Goal: Task Accomplishment & Management: Use online tool/utility

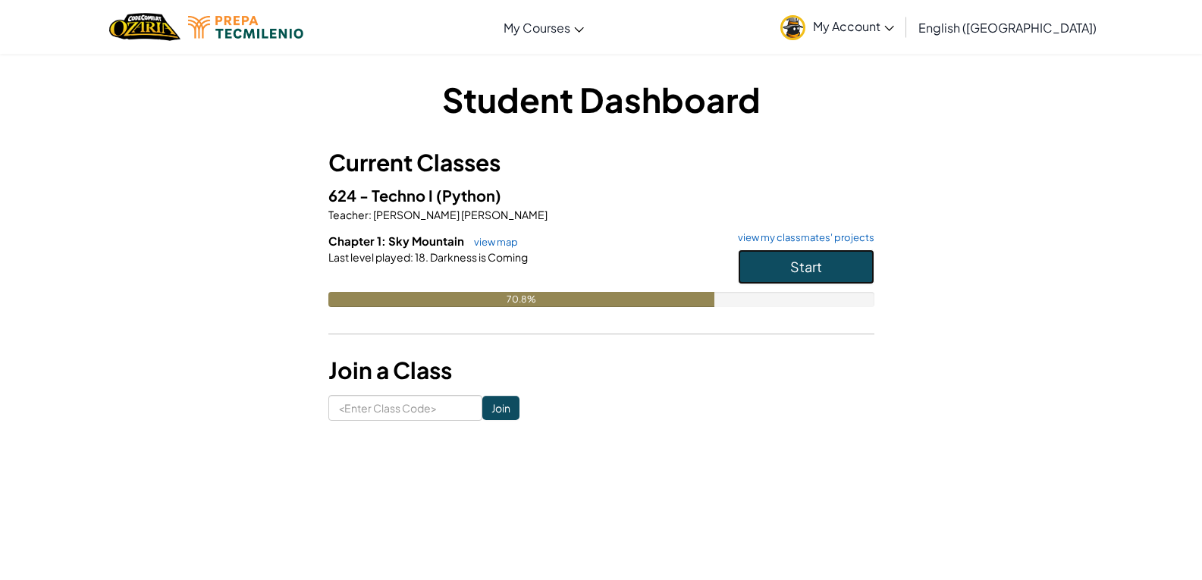
click at [806, 268] on span "Start" at bounding box center [806, 266] width 32 height 17
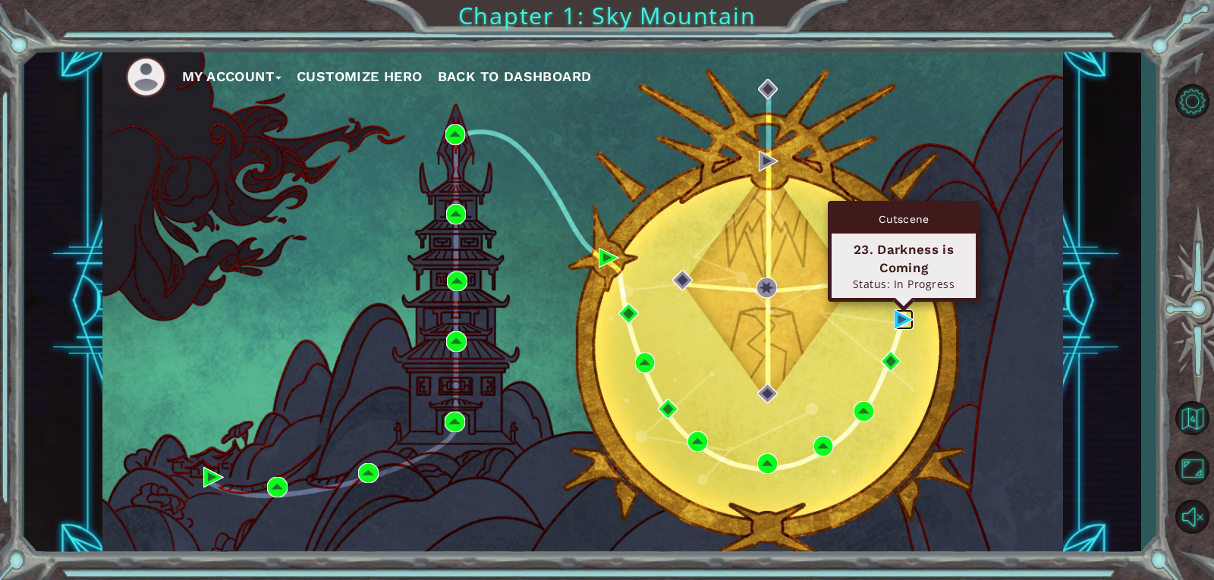
click at [899, 319] on img at bounding box center [904, 319] width 20 height 20
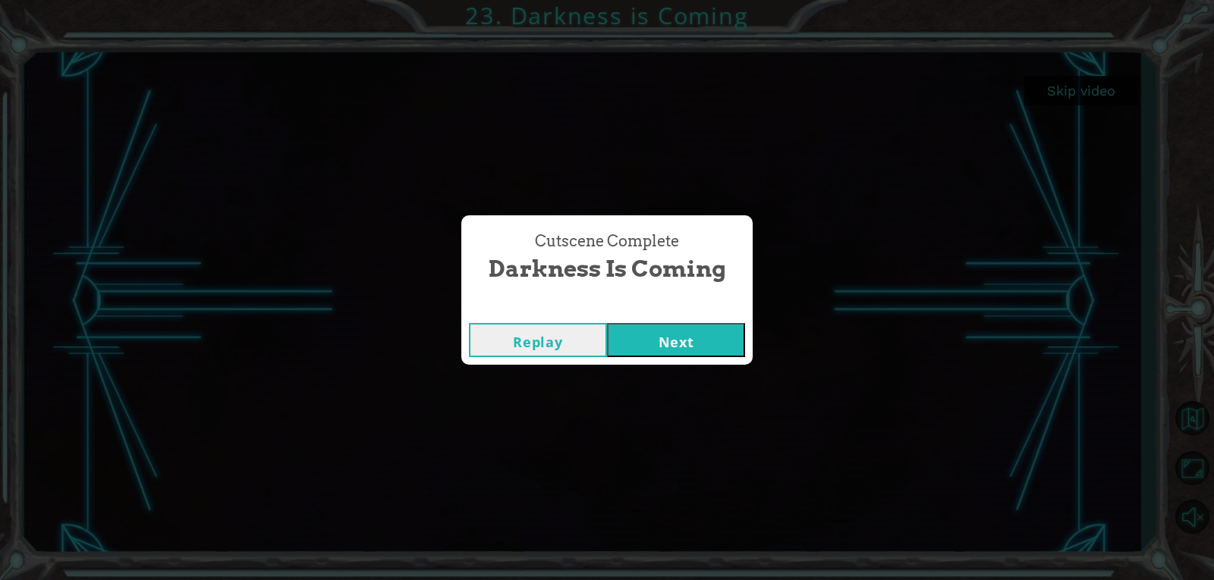
click at [649, 337] on button "Next" at bounding box center [676, 340] width 138 height 34
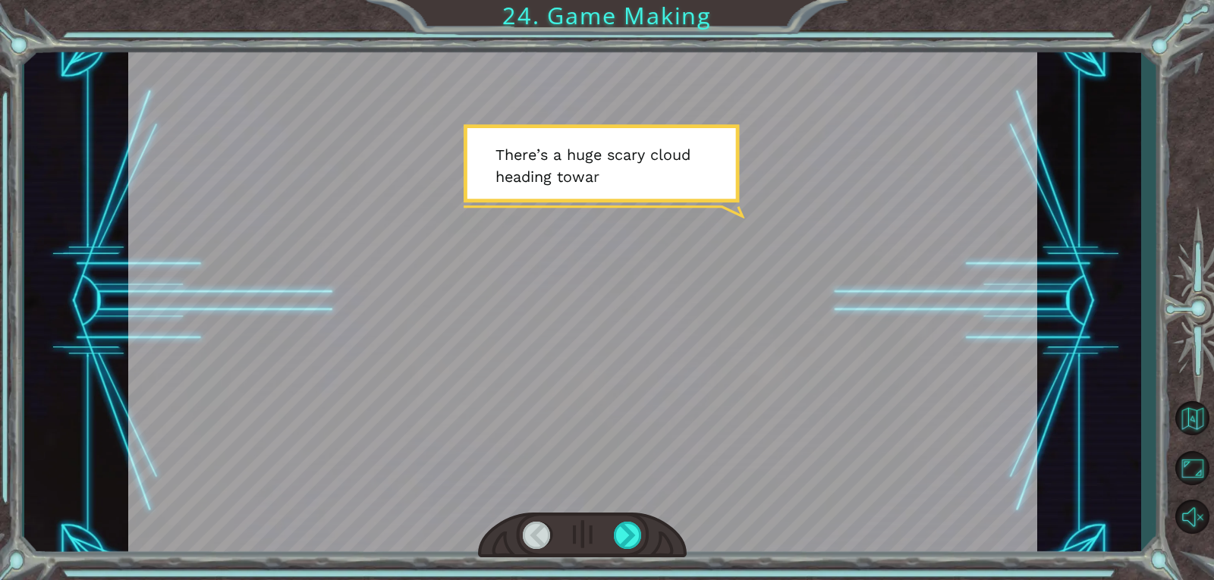
click at [724, 234] on div at bounding box center [582, 301] width 908 height 510
click at [636, 536] on div at bounding box center [628, 535] width 29 height 27
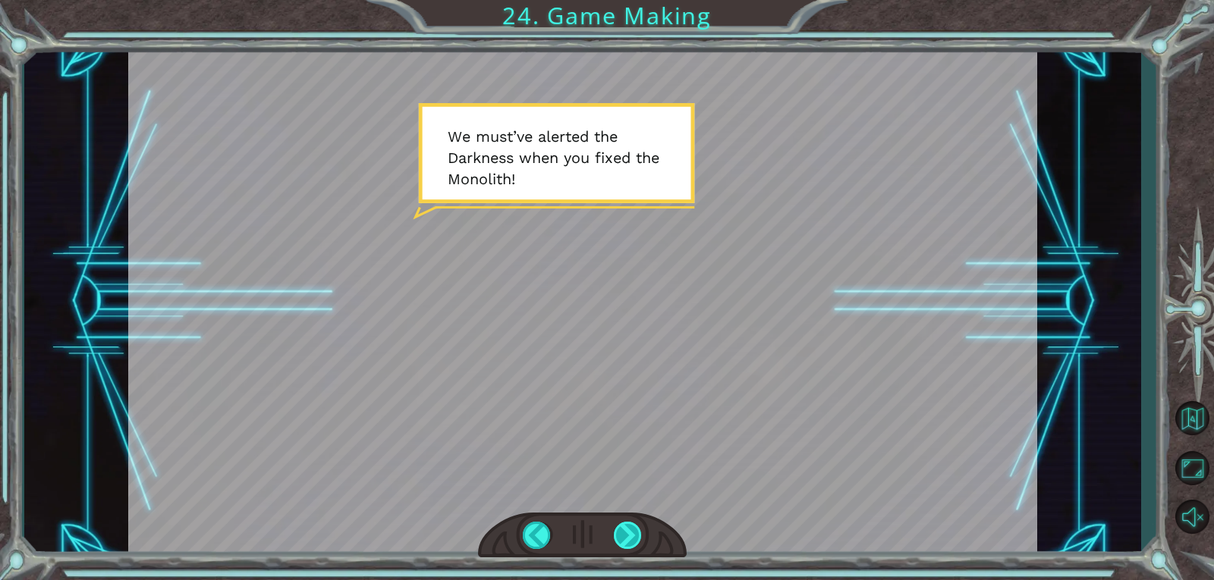
click at [639, 536] on div at bounding box center [628, 535] width 29 height 27
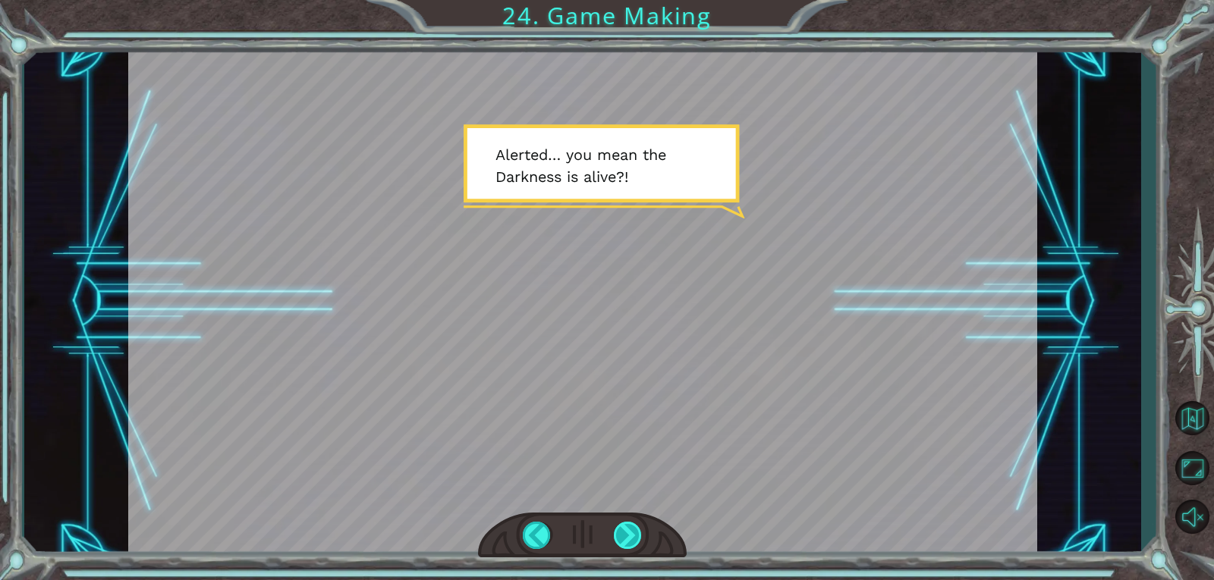
click at [617, 541] on div at bounding box center [628, 535] width 29 height 27
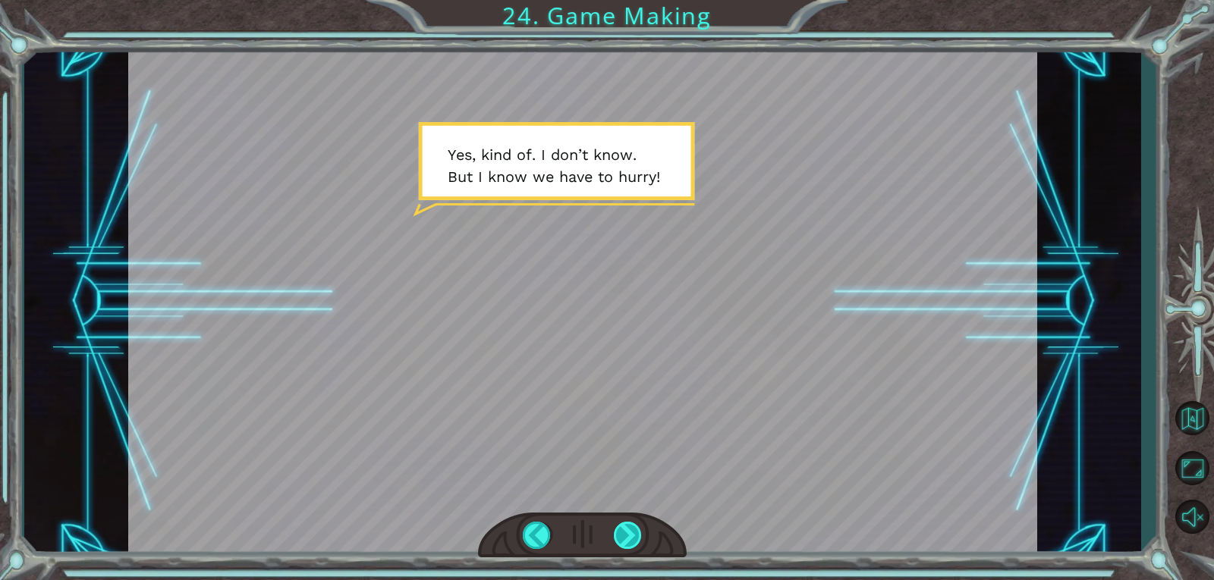
click at [621, 542] on div at bounding box center [628, 535] width 29 height 27
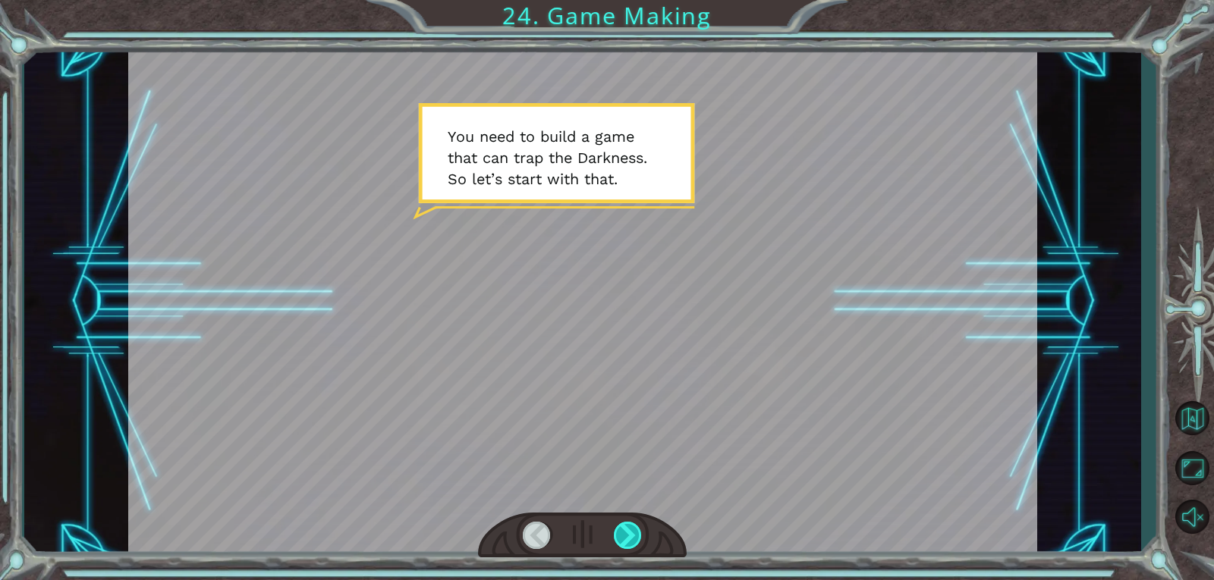
click at [621, 542] on div at bounding box center [628, 535] width 29 height 27
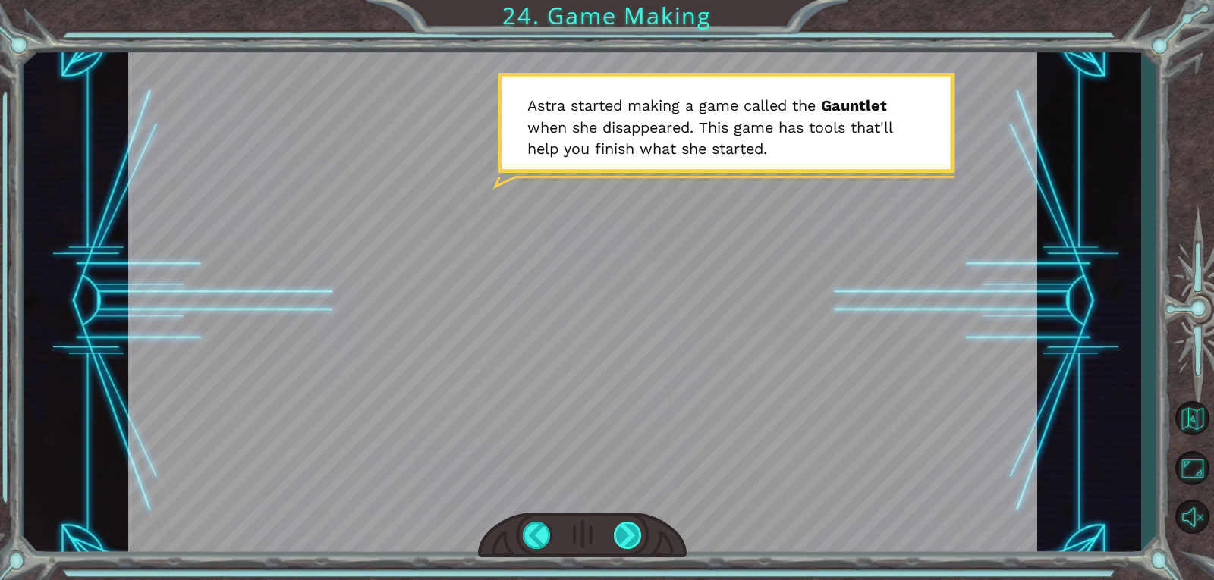
click at [621, 542] on div at bounding box center [628, 535] width 29 height 27
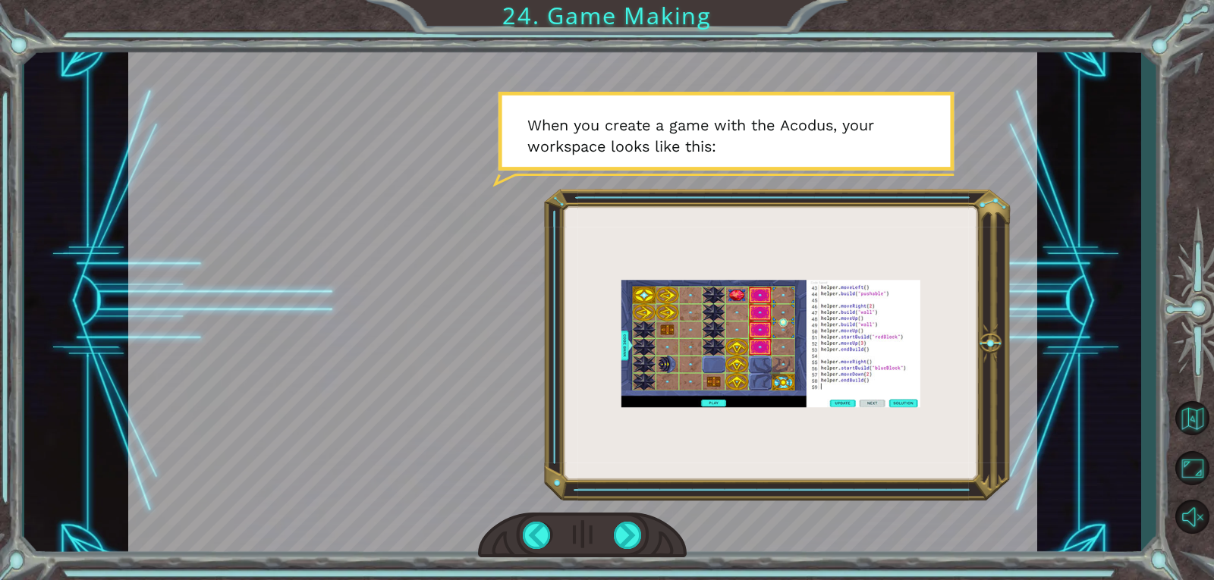
drag, startPoint x: 595, startPoint y: 123, endPoint x: 650, endPoint y: 143, distance: 58.3
click at [650, 143] on div at bounding box center [582, 301] width 908 height 510
drag, startPoint x: 663, startPoint y: 148, endPoint x: 696, endPoint y: 146, distance: 32.7
click at [696, 146] on div at bounding box center [582, 301] width 908 height 510
click at [619, 543] on div at bounding box center [628, 535] width 29 height 27
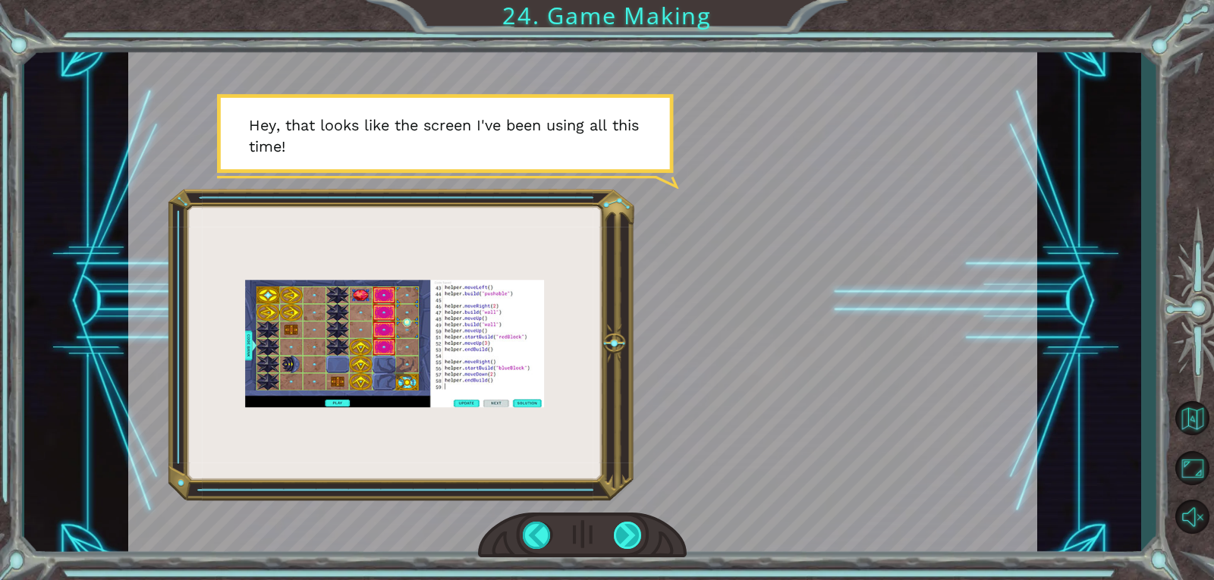
click at [620, 536] on div at bounding box center [628, 535] width 29 height 27
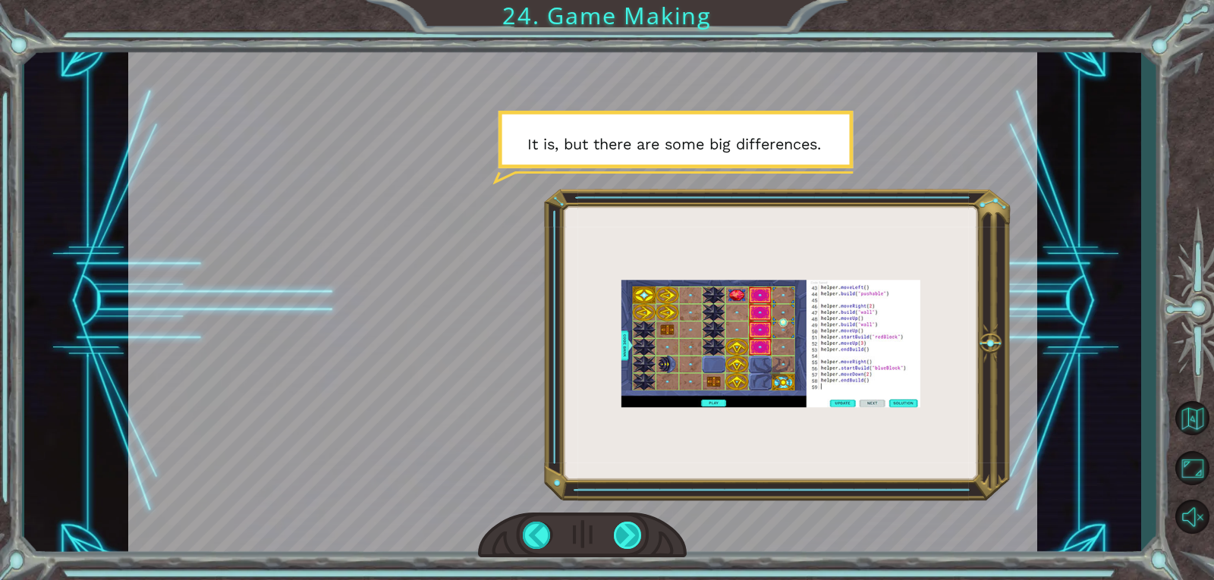
click at [622, 545] on div at bounding box center [628, 535] width 29 height 27
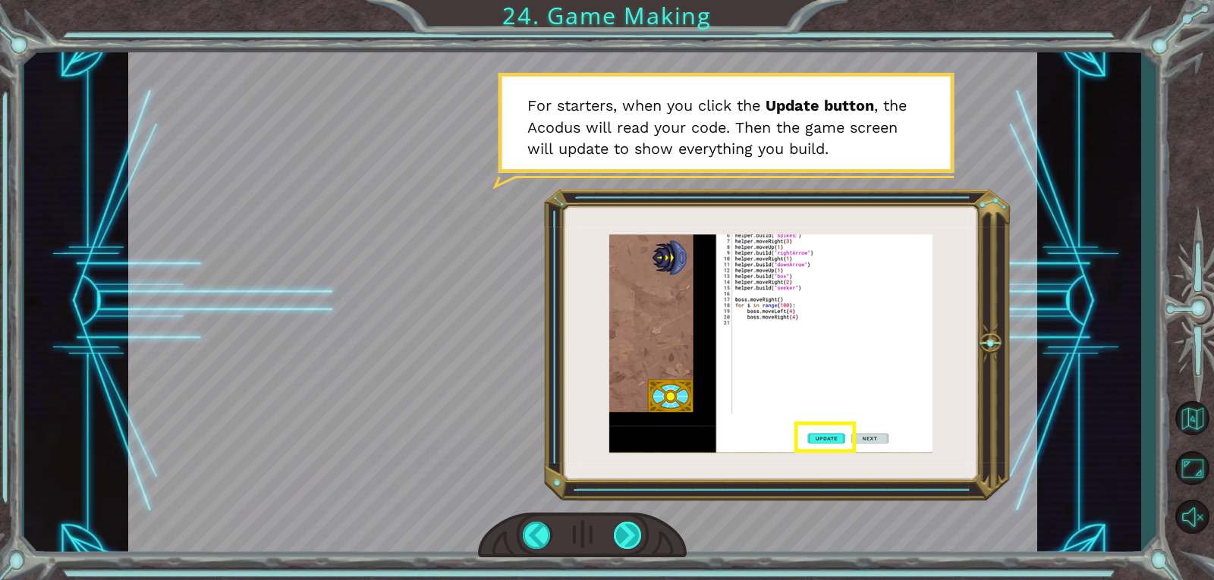
click at [634, 532] on div at bounding box center [628, 535] width 29 height 27
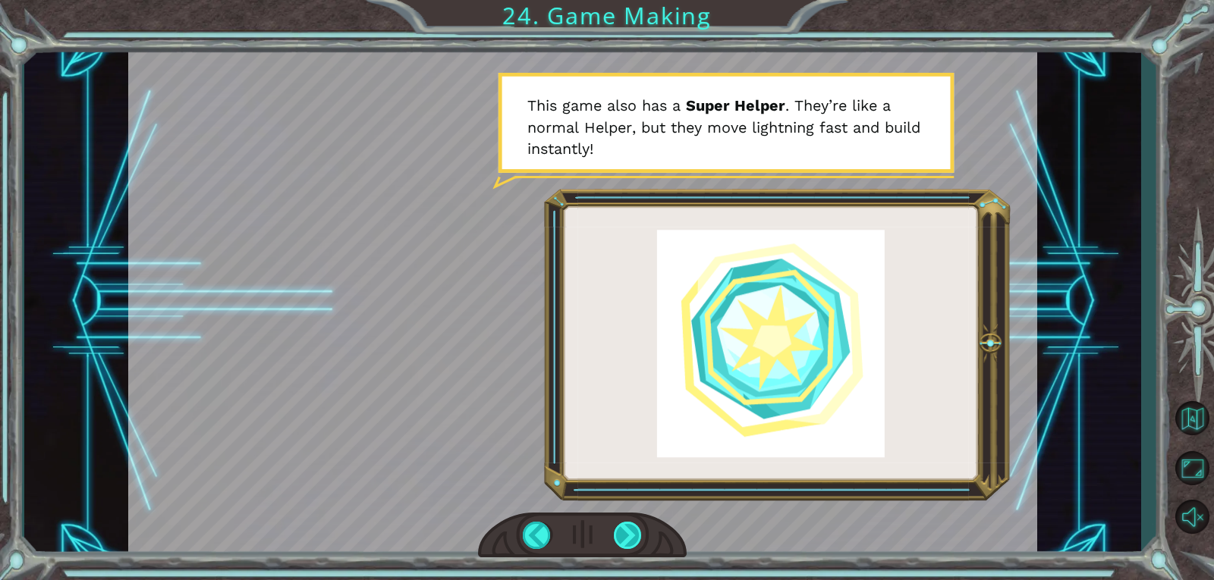
click at [634, 532] on div at bounding box center [628, 535] width 29 height 27
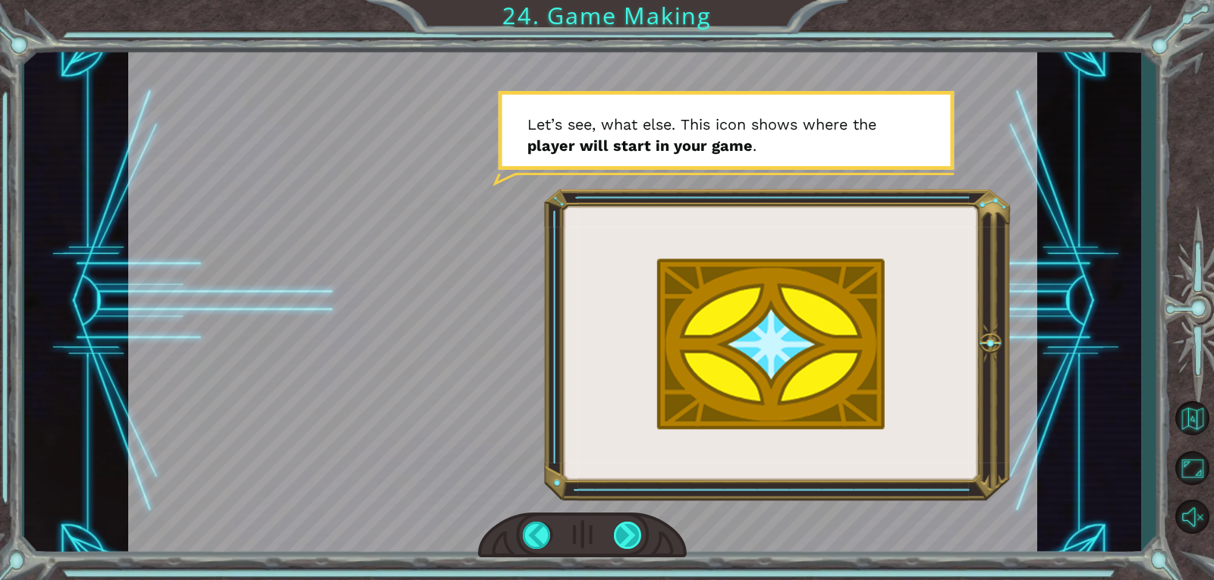
click at [634, 532] on div at bounding box center [628, 535] width 29 height 27
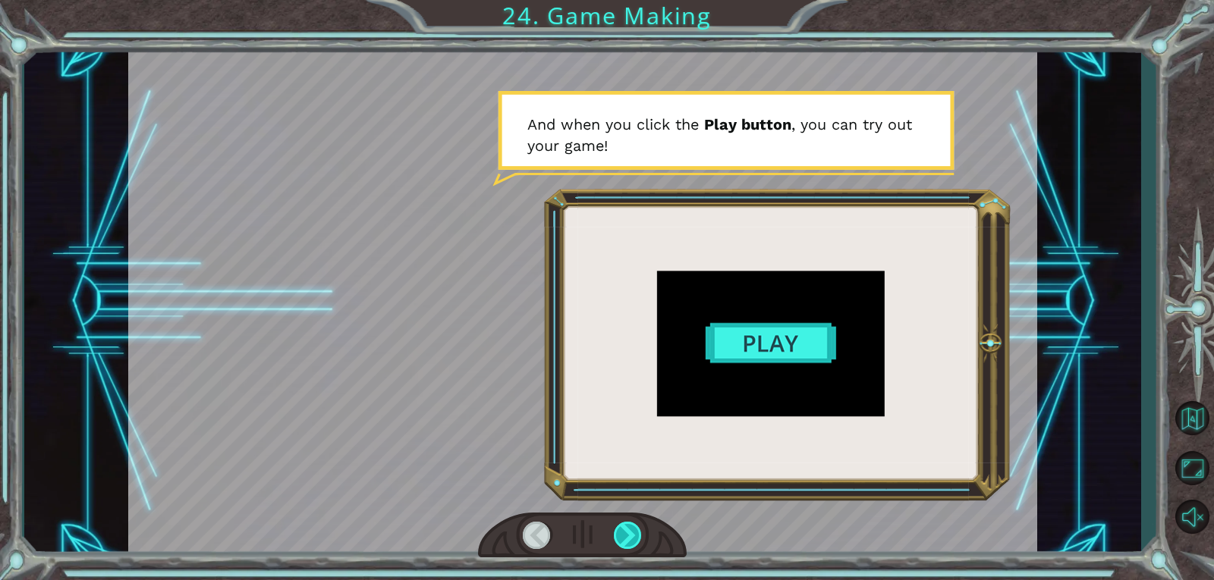
click at [634, 532] on div at bounding box center [628, 535] width 29 height 27
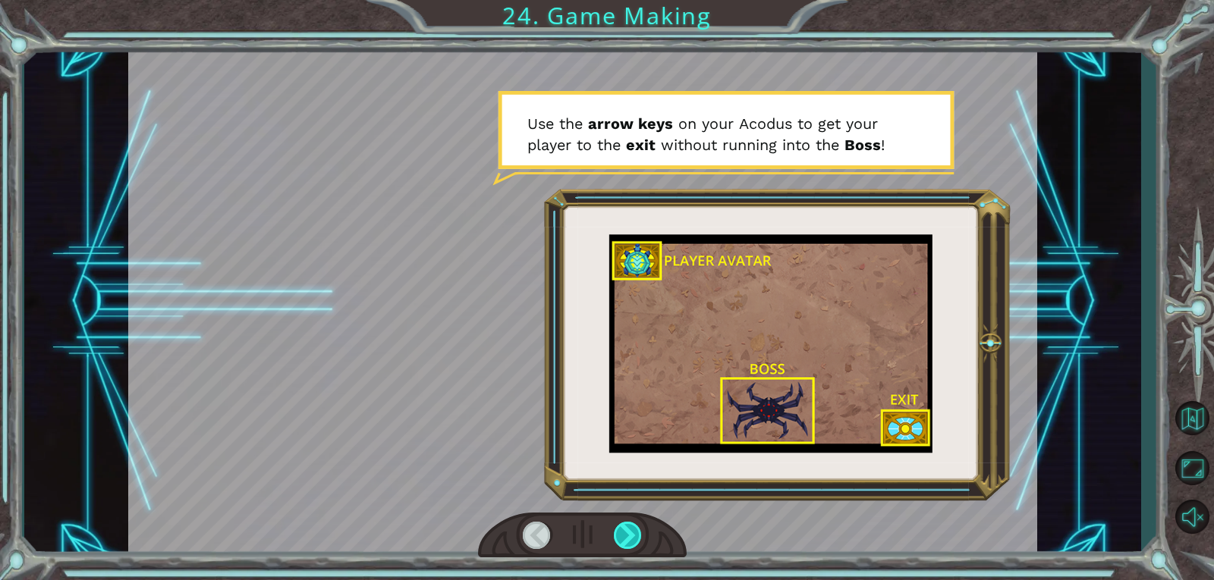
click at [634, 532] on div at bounding box center [628, 535] width 29 height 27
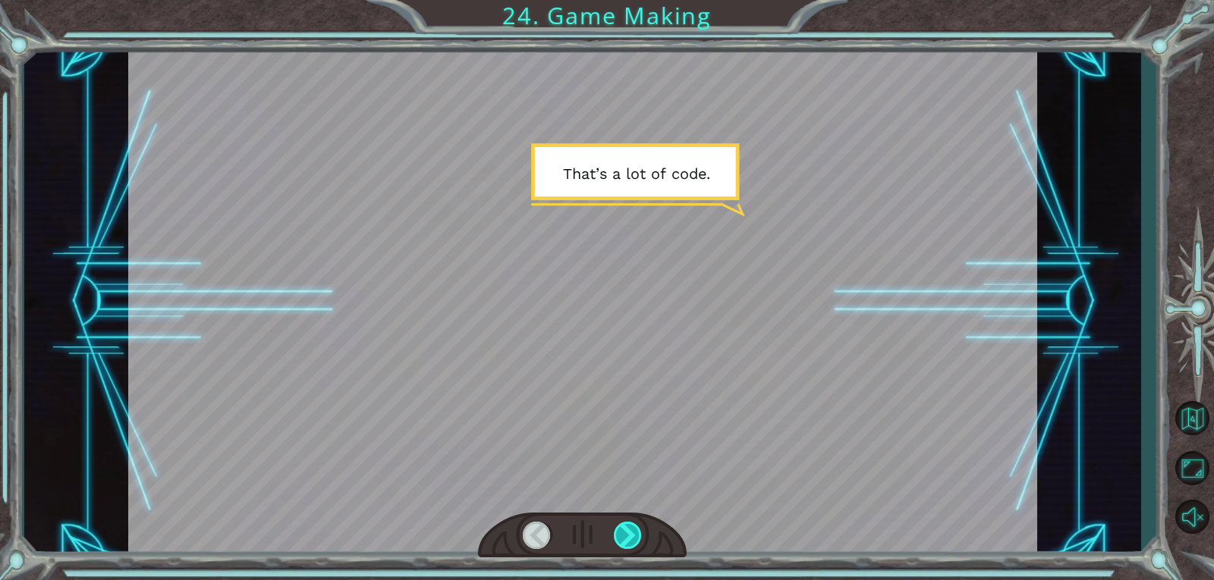
click at [634, 532] on div at bounding box center [628, 535] width 29 height 27
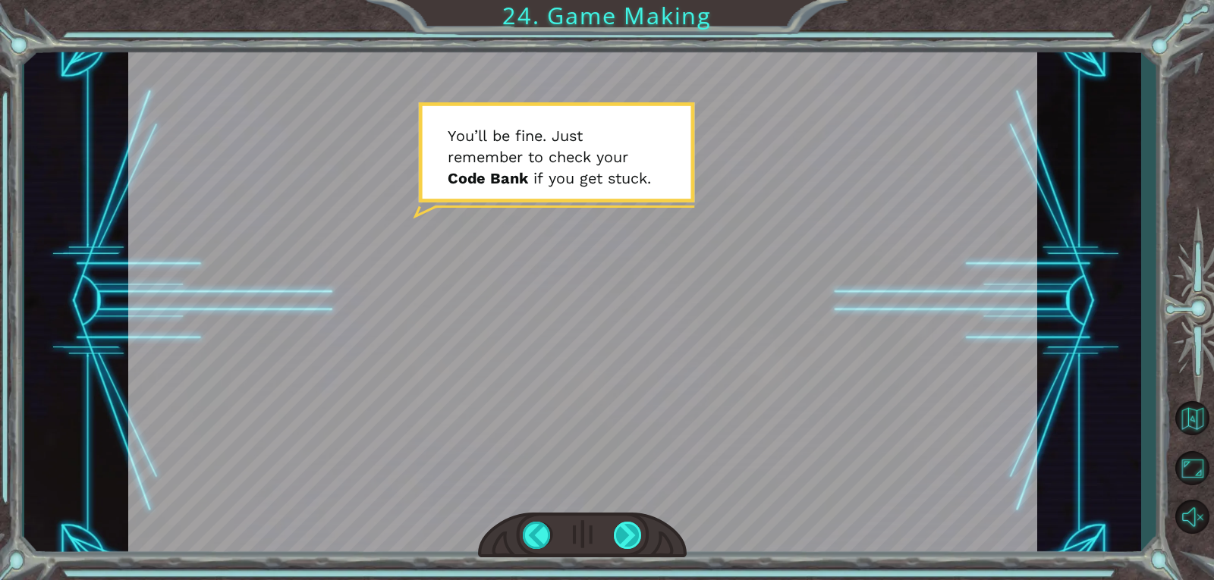
click at [625, 548] on div at bounding box center [628, 535] width 29 height 27
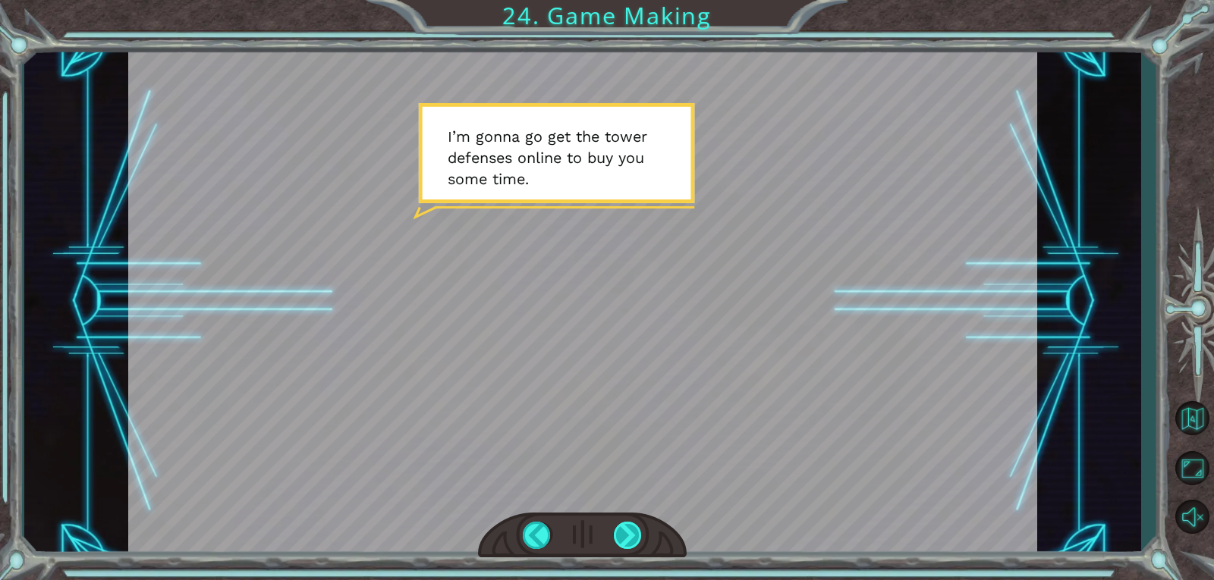
click at [625, 548] on div at bounding box center [628, 535] width 29 height 27
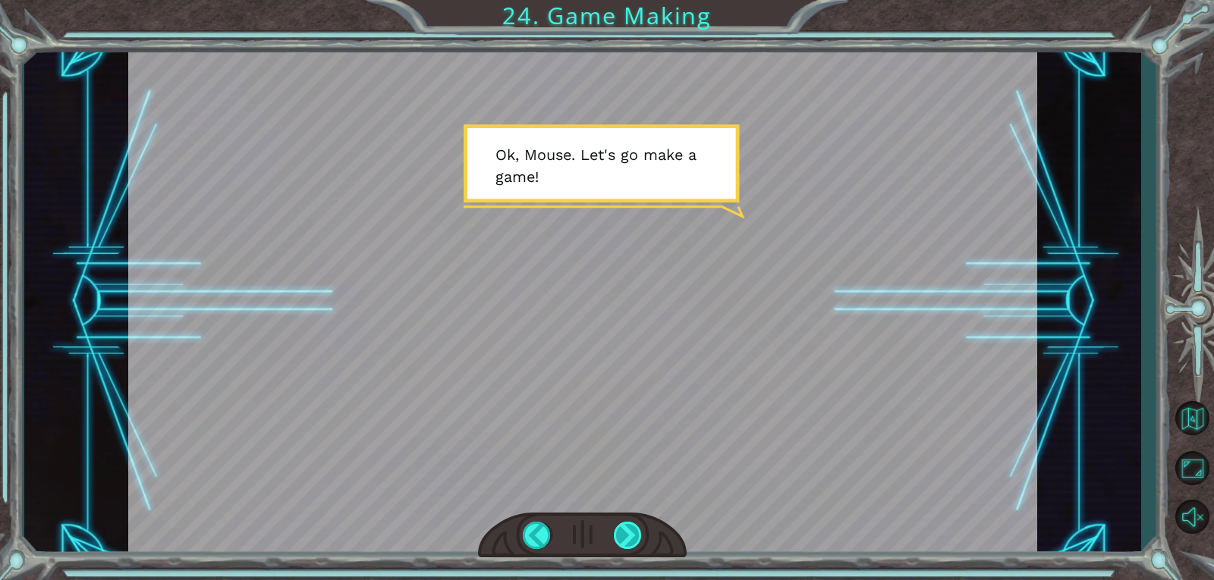
click at [624, 536] on div at bounding box center [628, 535] width 29 height 27
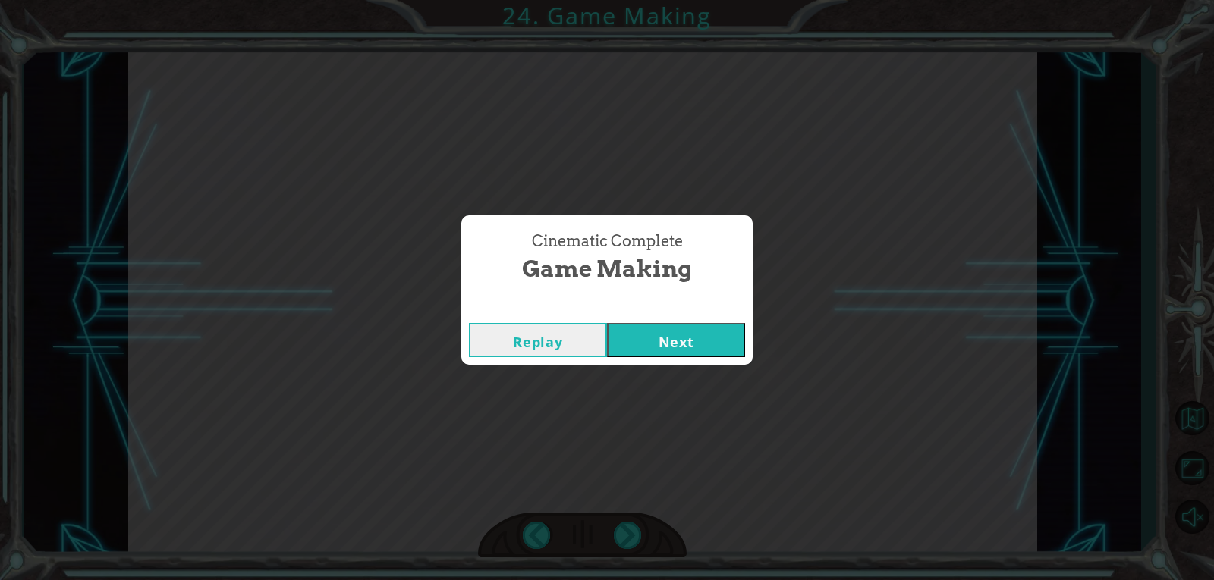
click at [694, 341] on button "Next" at bounding box center [676, 340] width 138 height 34
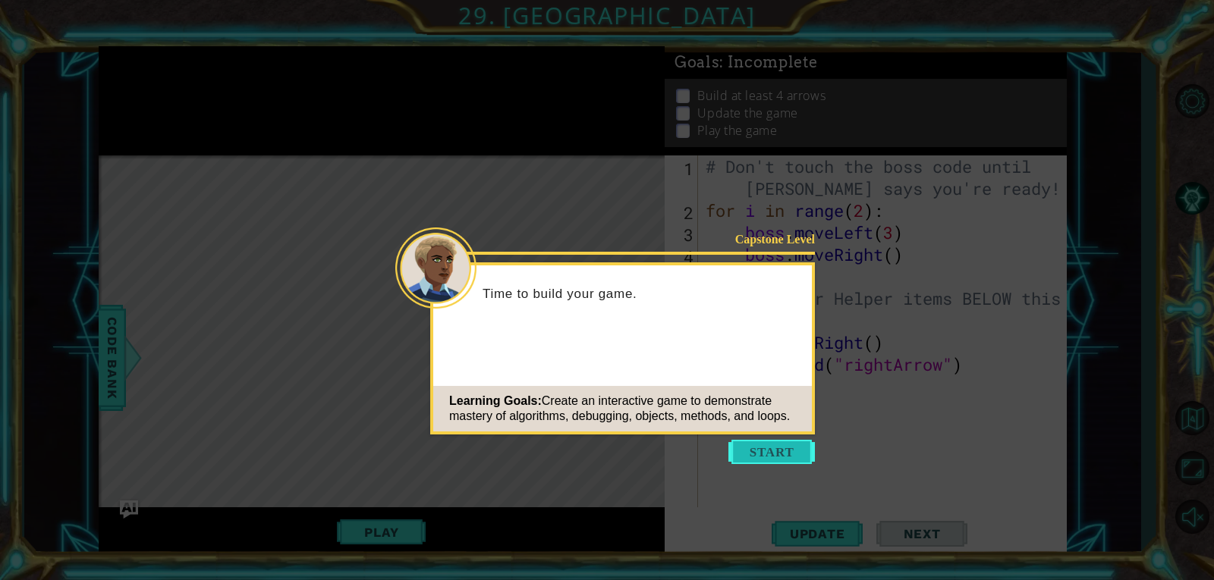
click at [743, 443] on button "Start" at bounding box center [771, 452] width 86 height 24
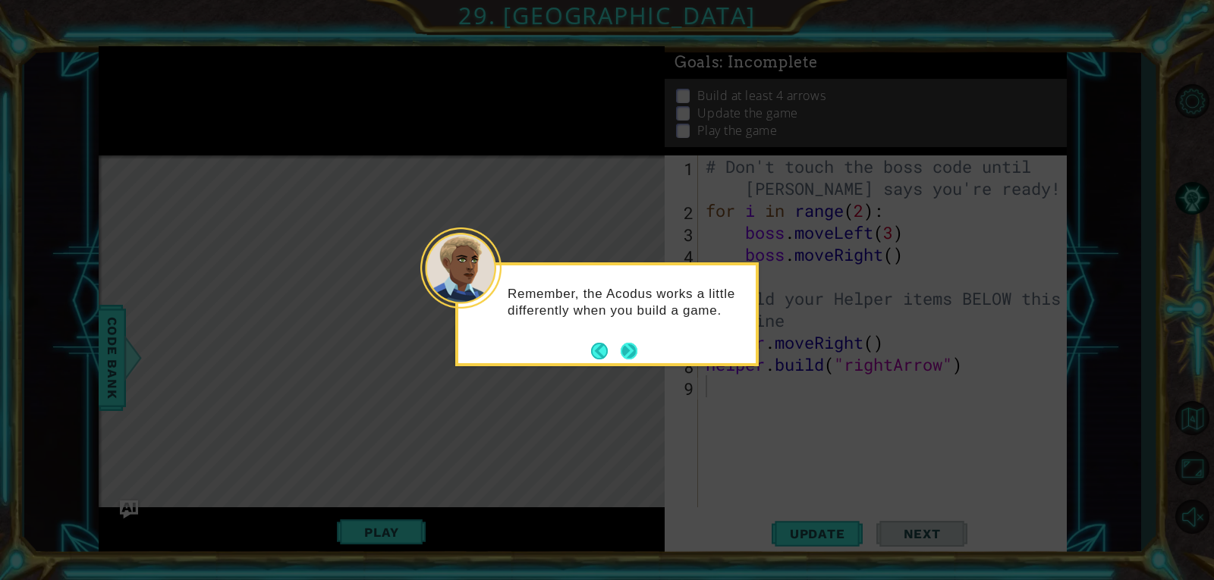
click at [624, 347] on button "Next" at bounding box center [628, 351] width 17 height 17
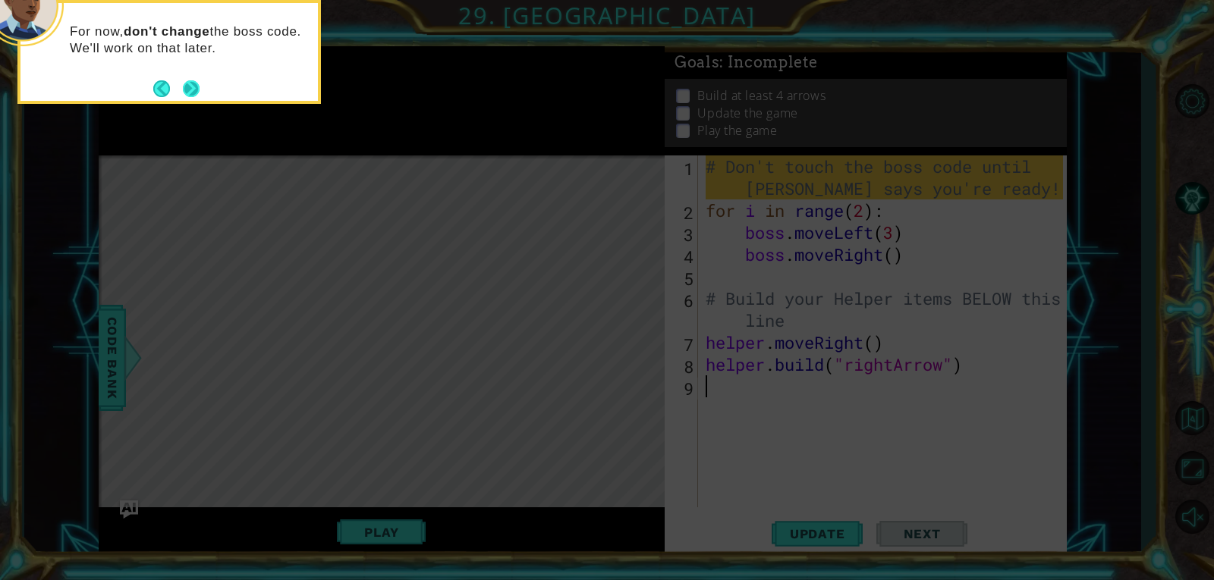
click at [193, 92] on button "Next" at bounding box center [191, 88] width 17 height 17
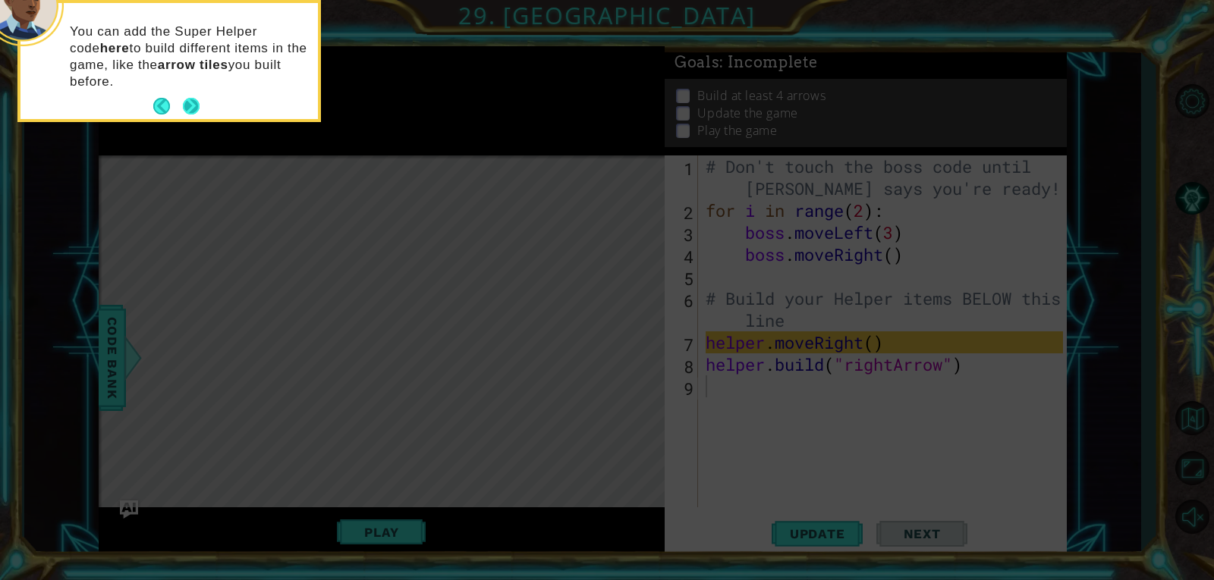
click at [192, 106] on button "Next" at bounding box center [191, 106] width 17 height 17
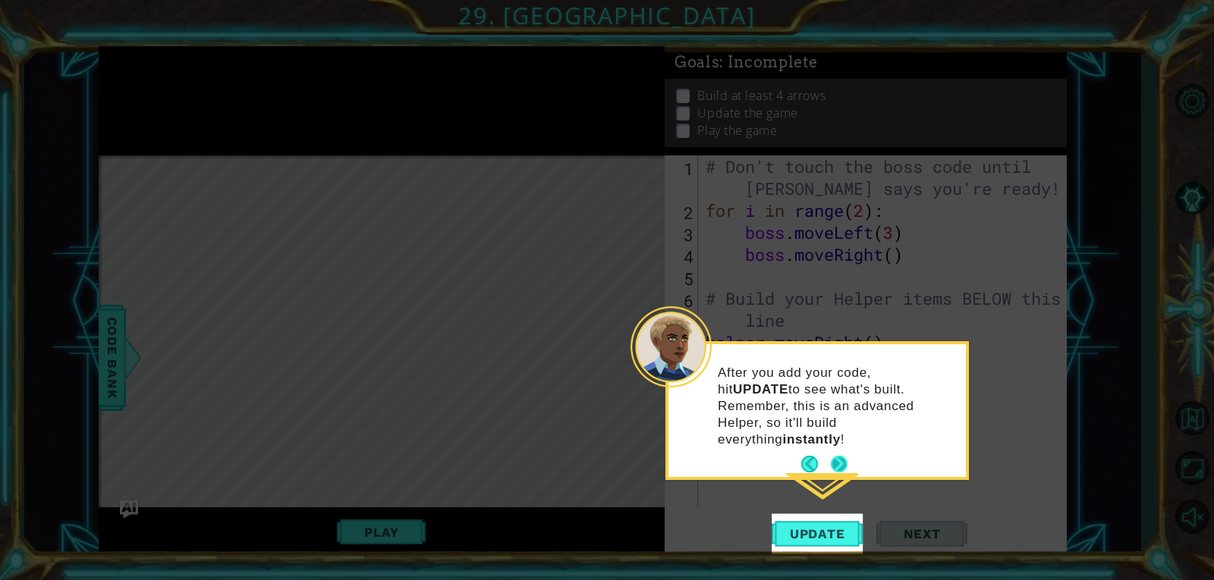
click at [837, 456] on button "Next" at bounding box center [839, 464] width 17 height 17
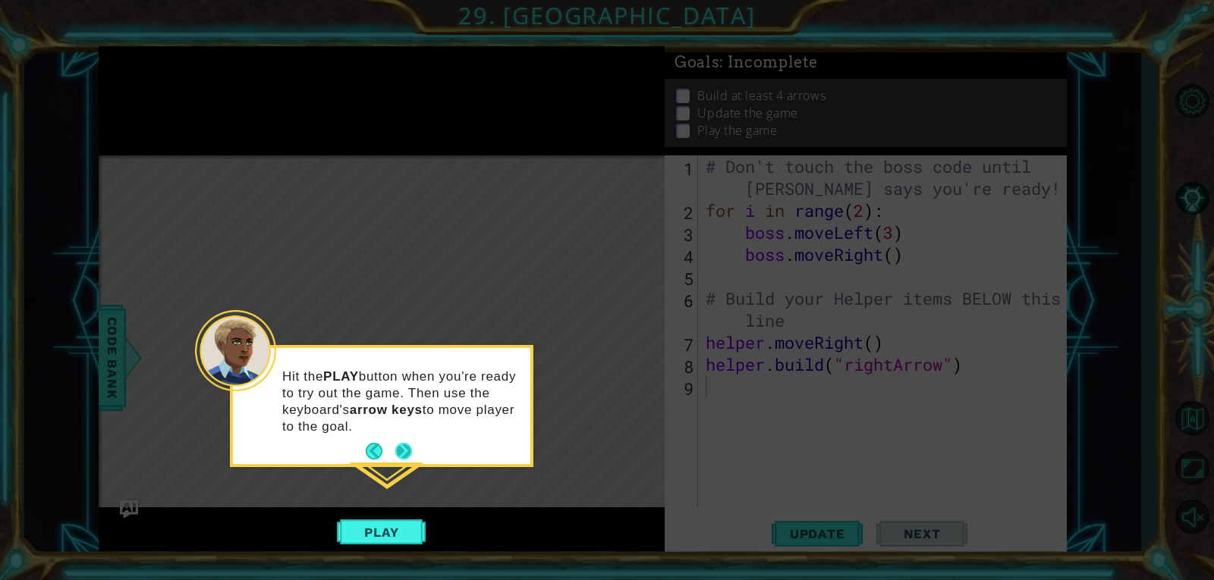
click at [407, 451] on button "Next" at bounding box center [403, 451] width 17 height 17
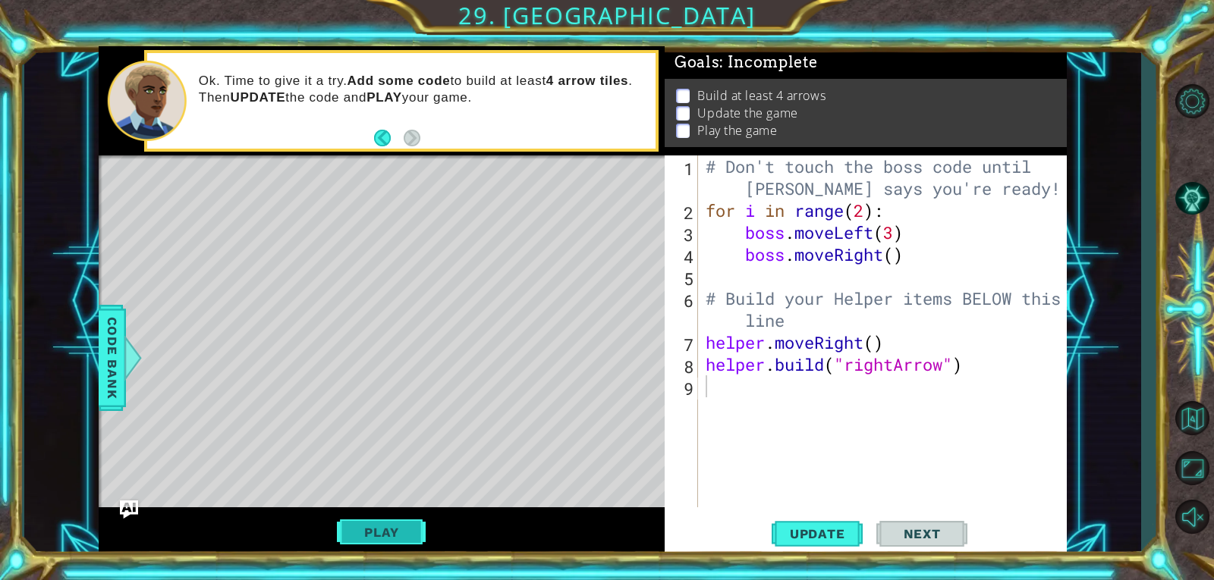
click at [367, 538] on button "Play" at bounding box center [381, 532] width 89 height 29
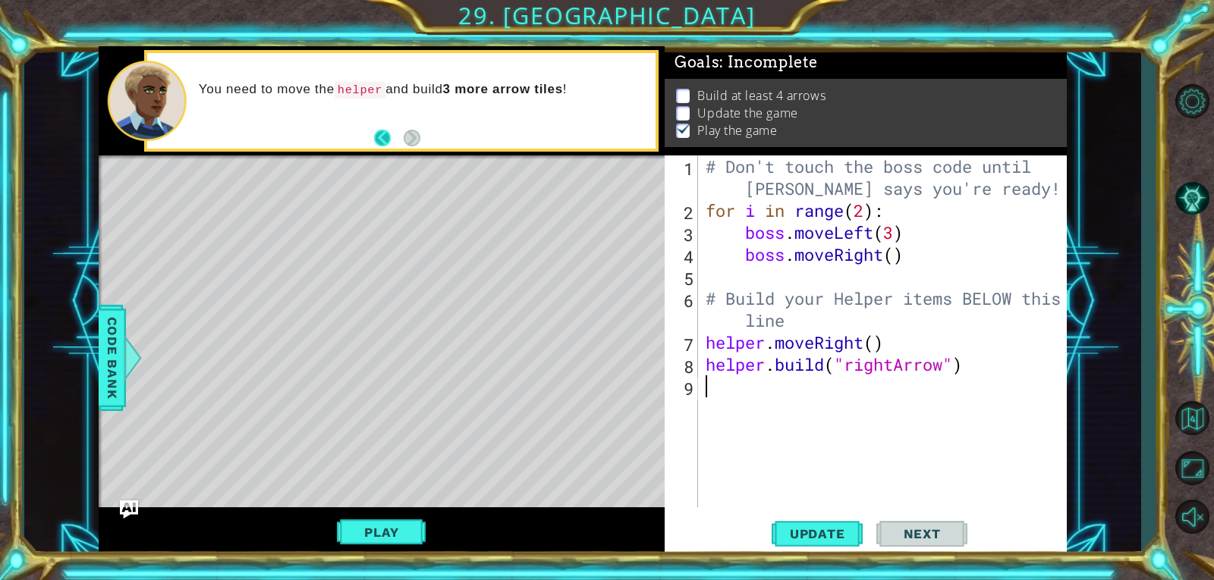
click at [390, 140] on button "Back" at bounding box center [389, 138] width 30 height 17
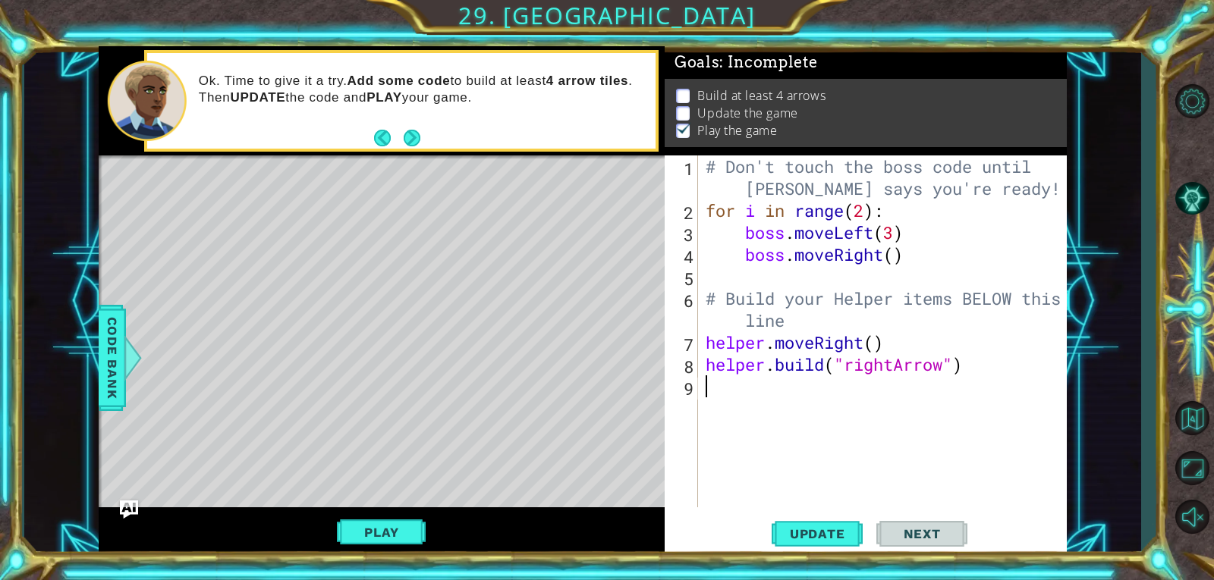
click at [766, 387] on div "# Don't touch the boss code until [PERSON_NAME] says you're ready! for i in ran…" at bounding box center [886, 364] width 368 height 418
click at [781, 391] on div "# Don't touch the boss code until [PERSON_NAME] says you're ready! for i in ran…" at bounding box center [886, 364] width 368 height 418
click at [780, 391] on div "# Don't touch the boss code until [PERSON_NAME] says you're ready! for i in ran…" at bounding box center [886, 364] width 368 height 418
click at [403, 527] on button "Play" at bounding box center [381, 532] width 89 height 29
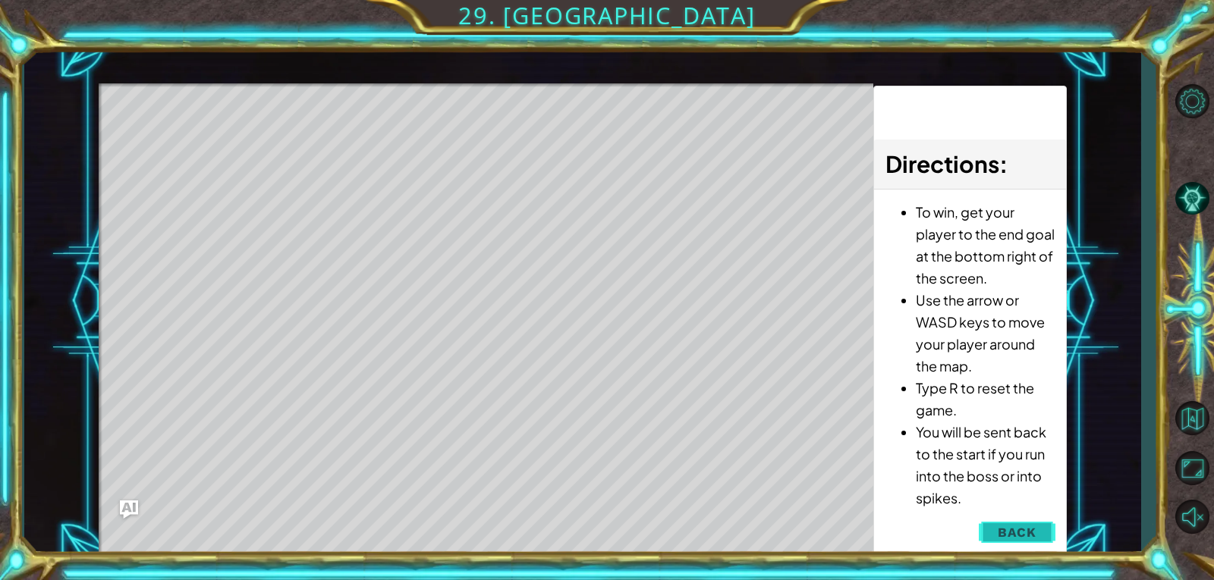
click at [1014, 530] on span "Back" at bounding box center [1016, 532] width 39 height 15
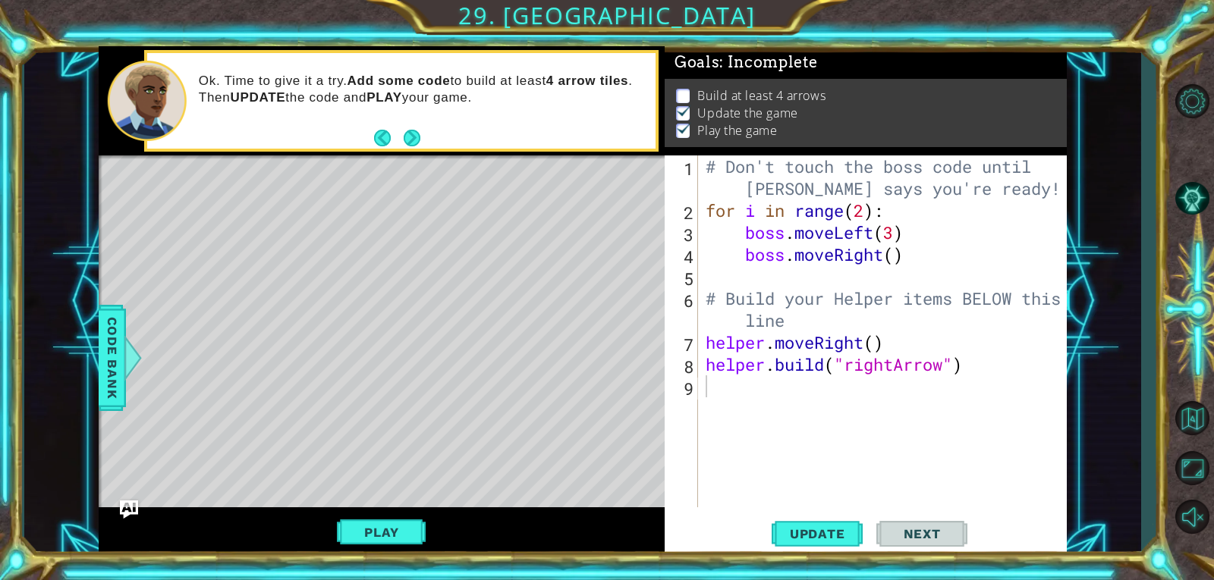
click at [802, 399] on div "# Don't touch the boss code until [PERSON_NAME] says you're ready! for i in ran…" at bounding box center [886, 364] width 368 height 418
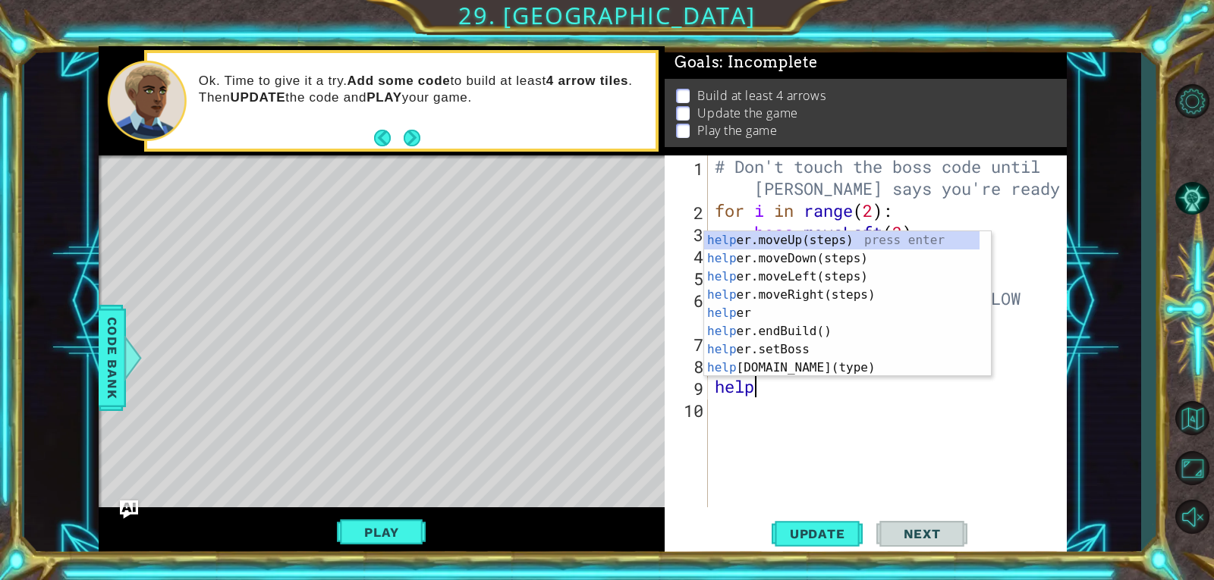
scroll to position [0, 2]
type textarea "helper"
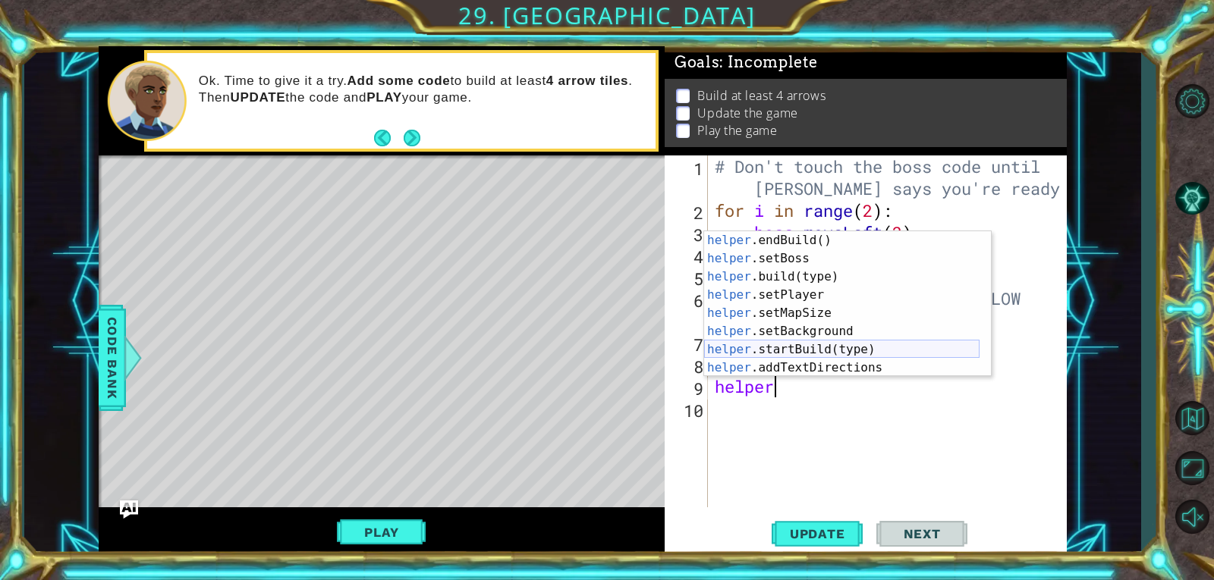
scroll to position [0, 0]
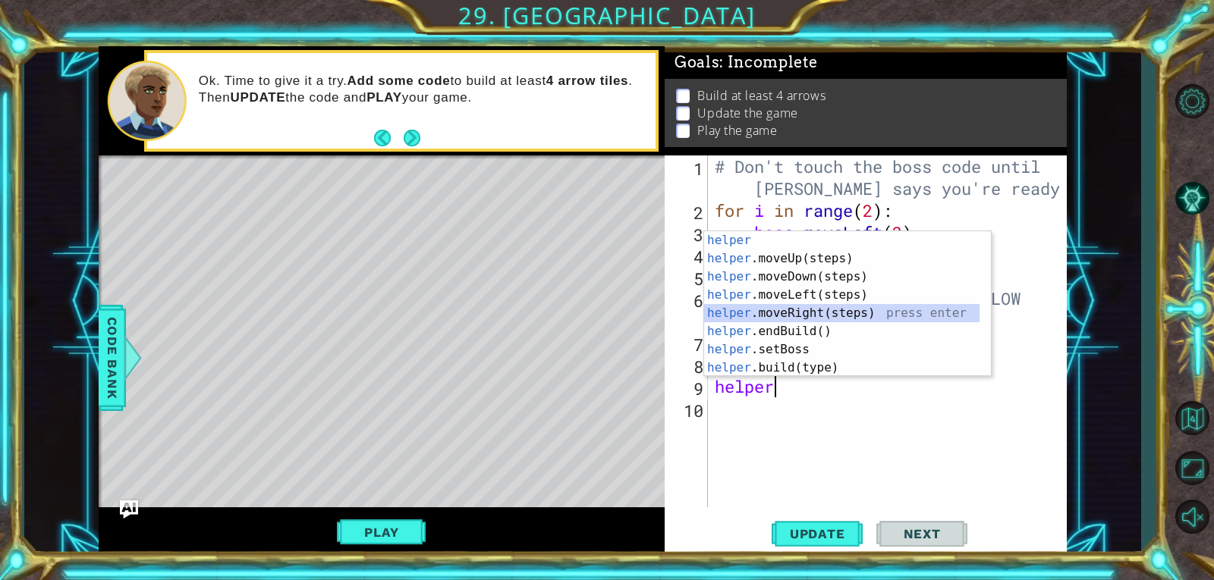
click at [864, 307] on div "helper press enter helper .moveUp(steps) press enter helper .moveDown(steps) pr…" at bounding box center [841, 322] width 275 height 182
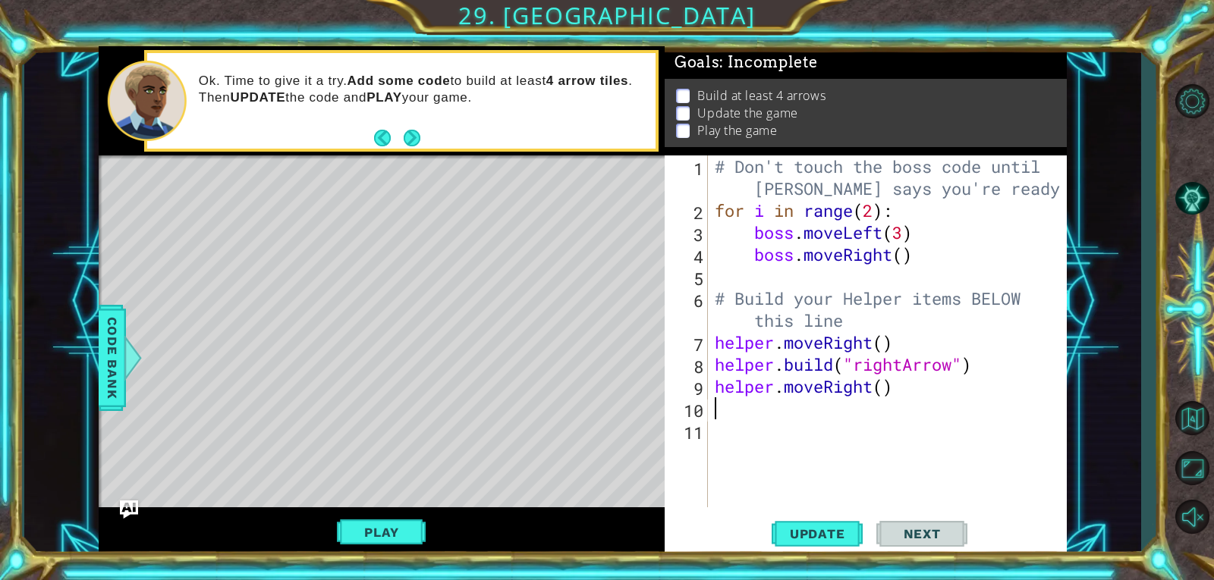
click at [877, 391] on div "# Don't touch the boss code until [PERSON_NAME] says you're ready! for i in ran…" at bounding box center [890, 364] width 359 height 418
type textarea "helper.moveRight()"
click at [884, 391] on div "# Don't touch the boss code until [PERSON_NAME] says you're ready! for i in ran…" at bounding box center [890, 364] width 359 height 418
drag, startPoint x: 912, startPoint y: 390, endPoint x: 718, endPoint y: 381, distance: 194.4
click at [718, 381] on div "# Don't touch the boss code until [PERSON_NAME] says you're ready! for i in ran…" at bounding box center [890, 364] width 359 height 418
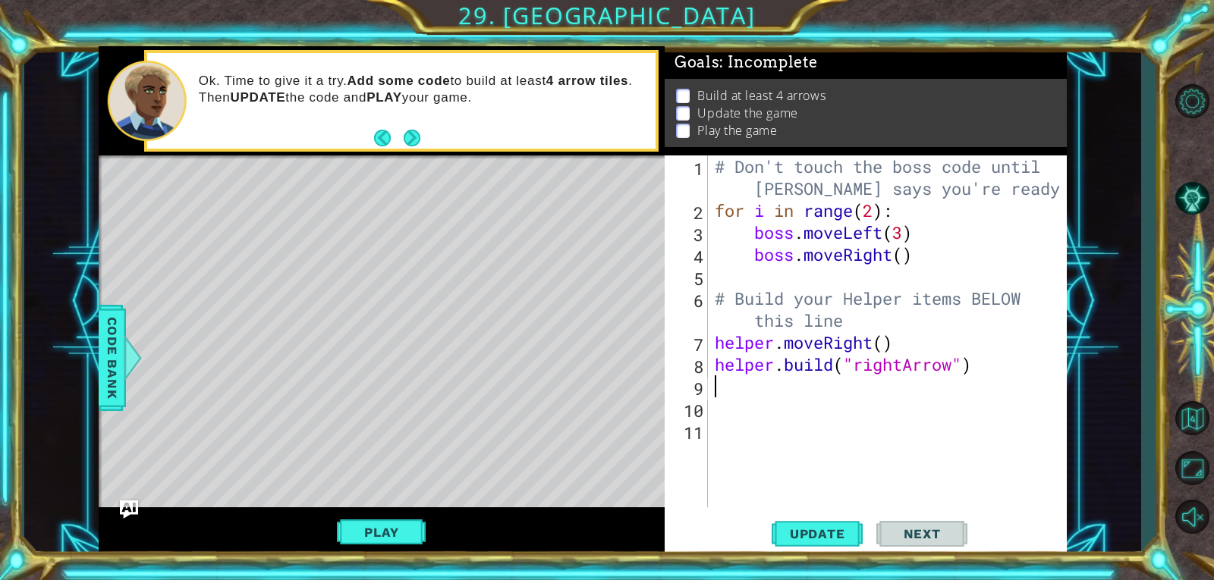
click at [883, 343] on div "# Don't touch the boss code until [PERSON_NAME] says you're ready! for i in ran…" at bounding box center [890, 364] width 359 height 418
click at [994, 357] on div "# Don't touch the boss code until [PERSON_NAME] says you're ready! for i in ran…" at bounding box center [890, 364] width 359 height 418
type textarea "[DOMAIN_NAME]("rightArrow")"
type textarea "h"
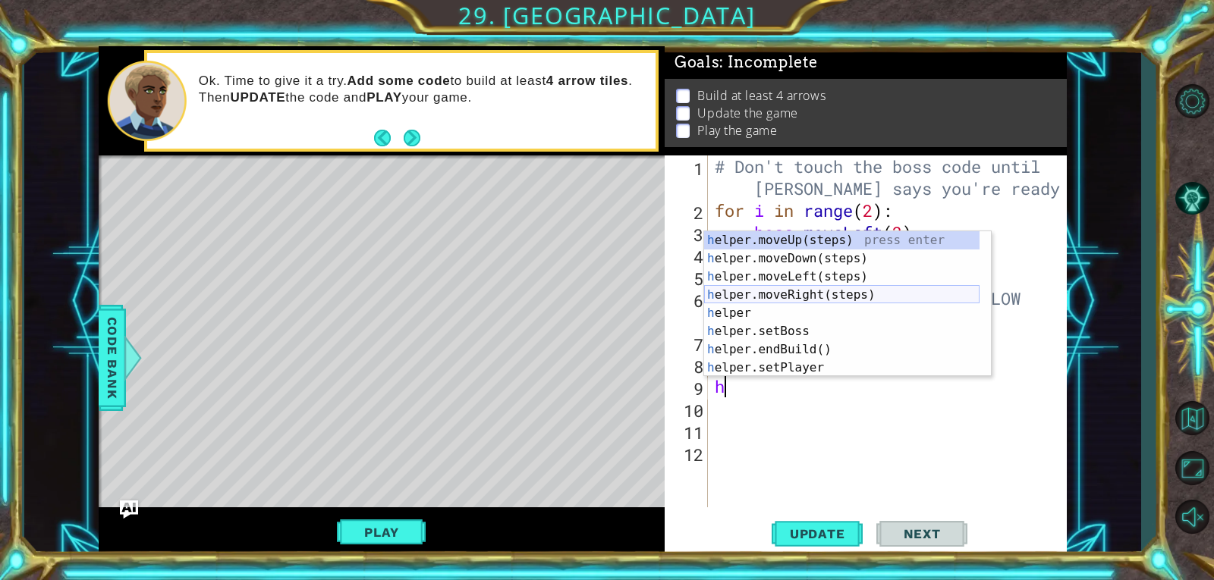
click at [854, 292] on div "h elper.moveUp(steps) press enter h elper.moveDown(steps) press enter h elper.m…" at bounding box center [841, 322] width 275 height 182
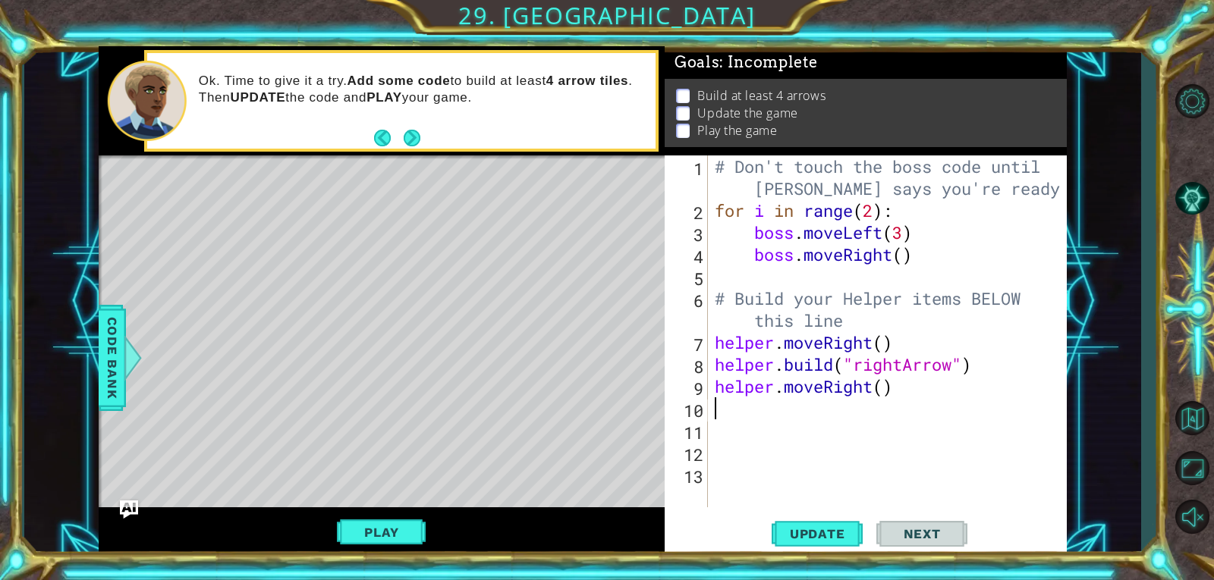
click at [823, 415] on div "# Don't touch the boss code until [PERSON_NAME] says you're ready! for i in ran…" at bounding box center [890, 364] width 359 height 418
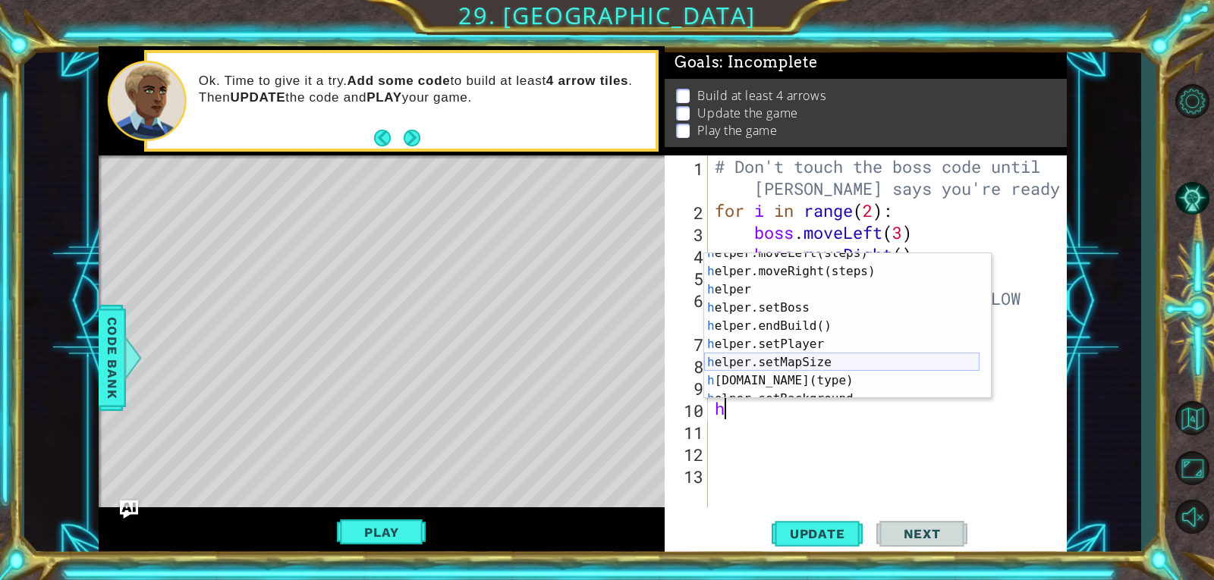
scroll to position [91, 0]
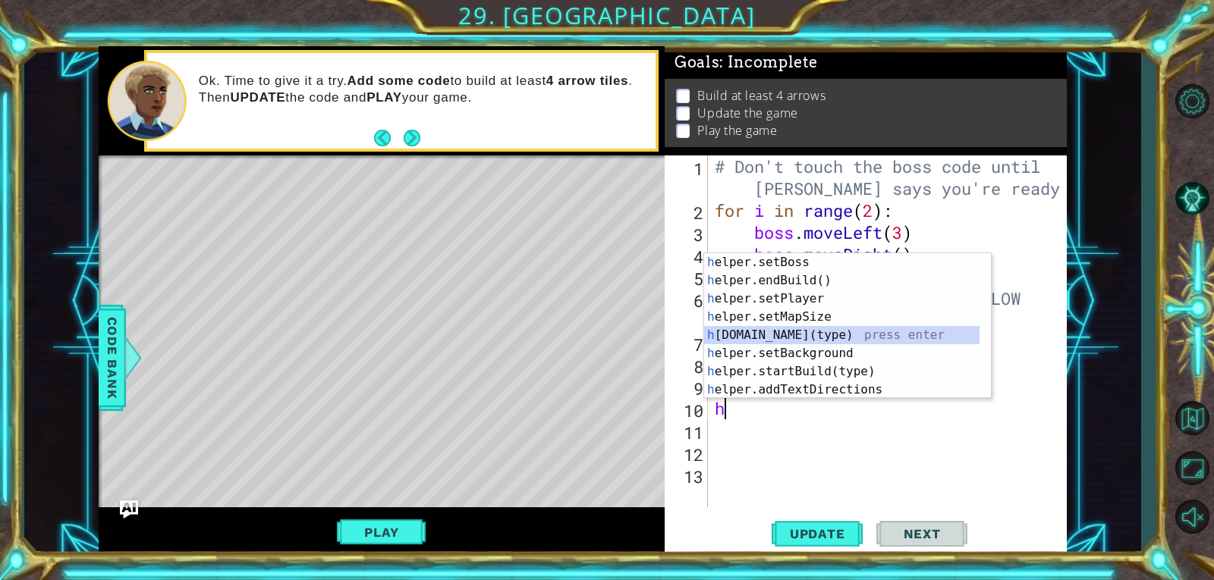
click at [865, 336] on div "h elper.setBoss press enter h elper.endBuild() press enter h elper.setPlayer pr…" at bounding box center [841, 344] width 275 height 182
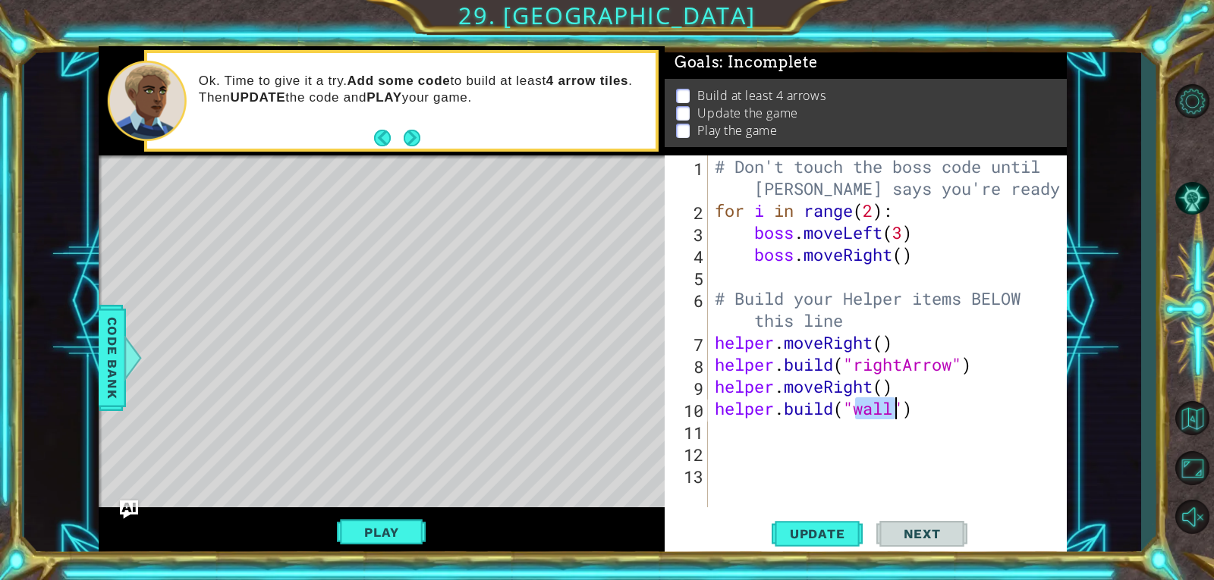
scroll to position [0, 7]
click at [887, 387] on div ""r ightArrow" press enter" at bounding box center [977, 408] width 287 height 55
type textarea "[DOMAIN_NAME]("rightArrow")"
click at [999, 409] on div "# Don't touch the boss code until [PERSON_NAME] says you're ready! for i in ran…" at bounding box center [890, 364] width 359 height 418
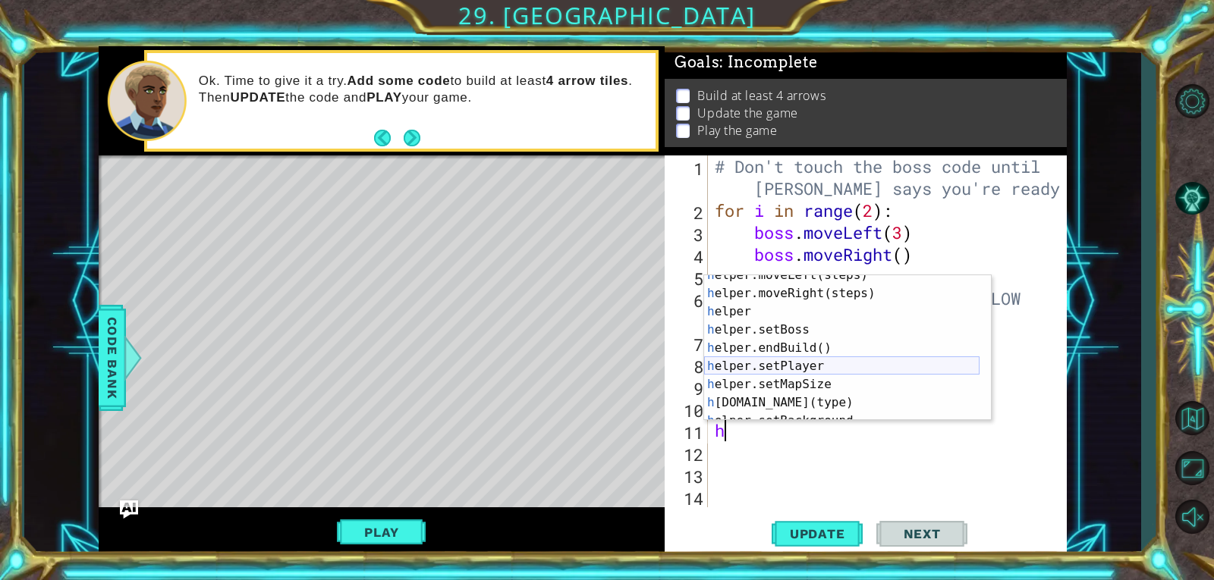
scroll to position [91, 0]
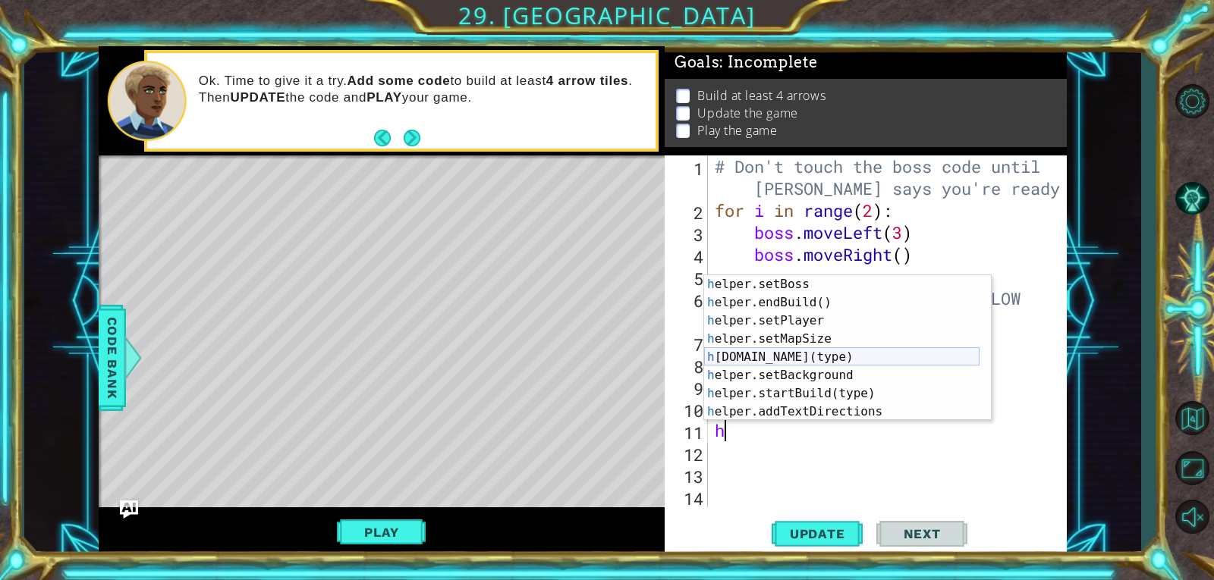
click at [851, 358] on div "h elper.setBoss press enter h elper.endBuild() press enter h elper.setPlayer pr…" at bounding box center [841, 366] width 275 height 182
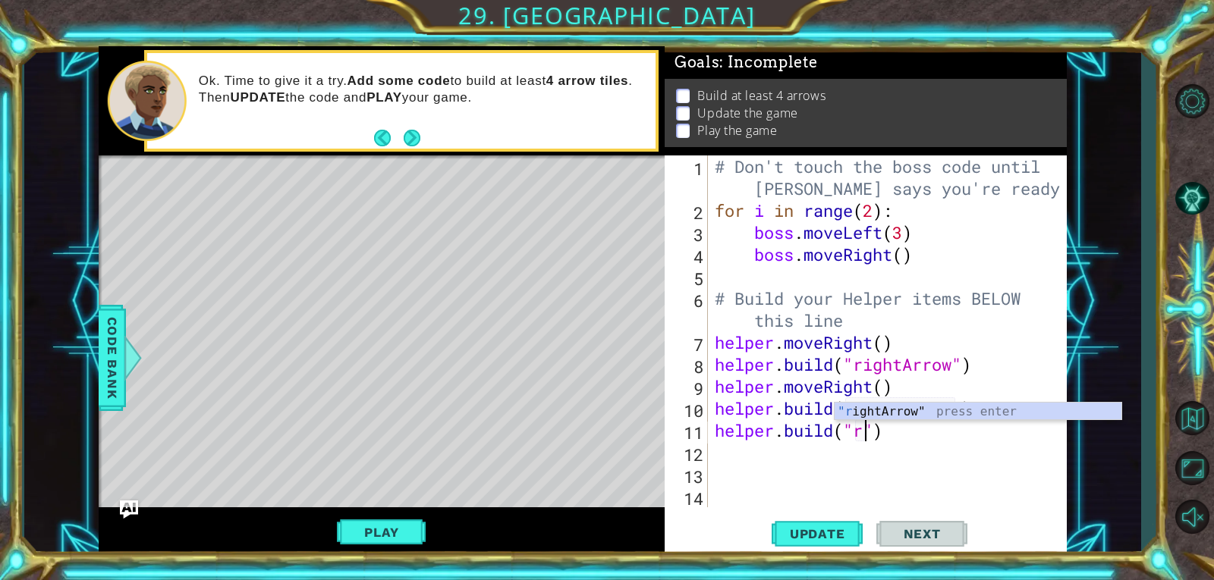
scroll to position [0, 7]
click at [909, 407] on div ""r ightArrow" press enter" at bounding box center [977, 430] width 287 height 55
type textarea "[DOMAIN_NAME]("rightArrow")"
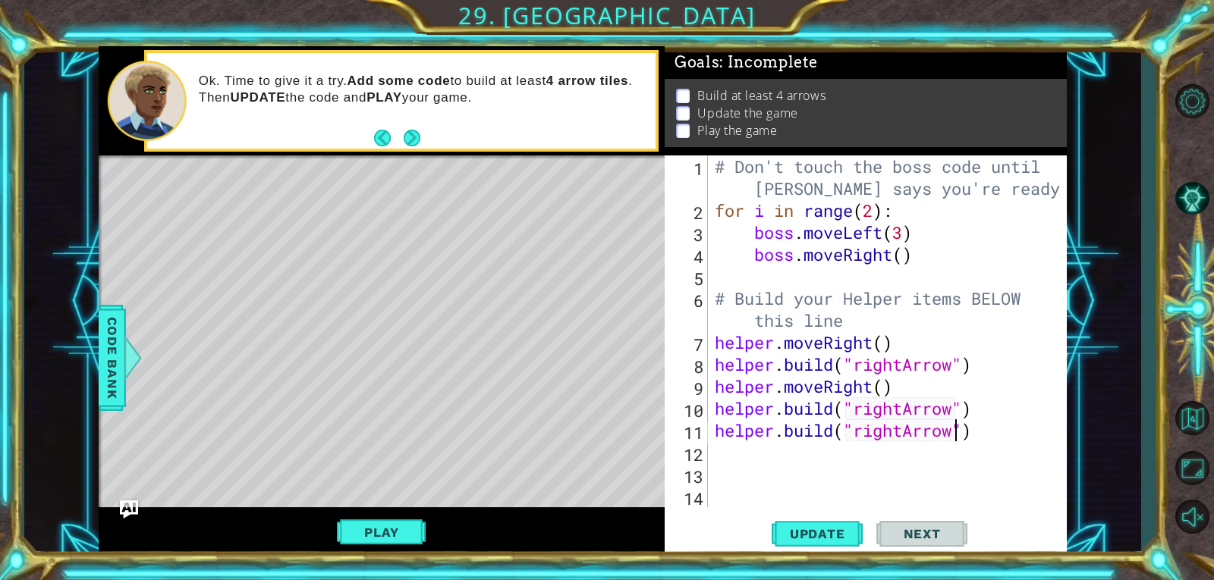
click at [1000, 405] on div "# Don't touch the boss code until [PERSON_NAME] says you're ready! for i in ran…" at bounding box center [890, 364] width 359 height 418
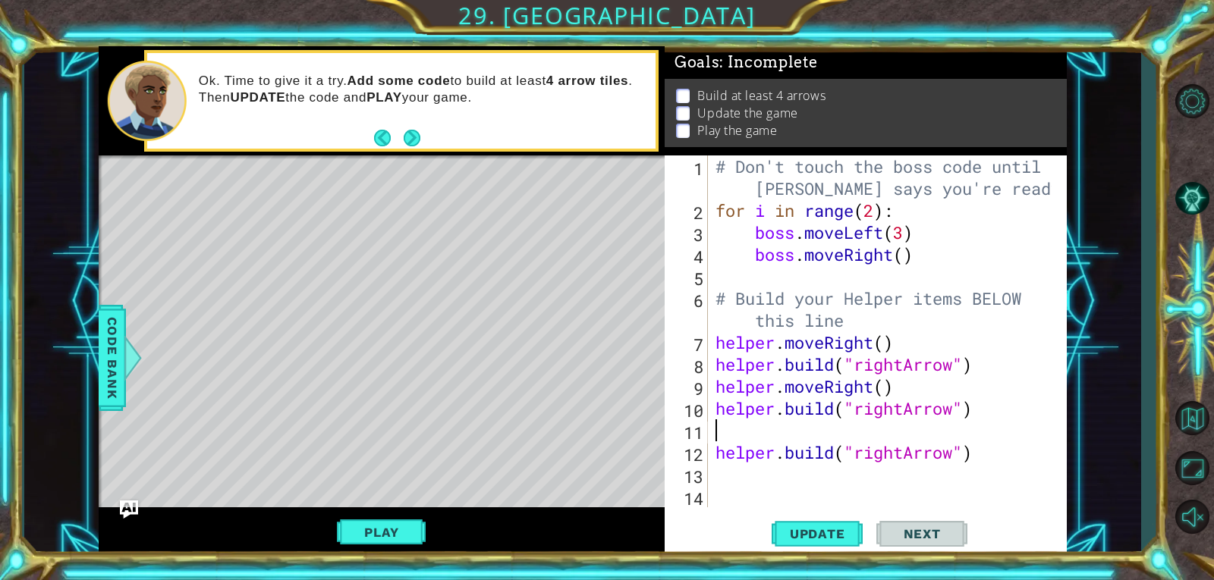
type textarea "h"
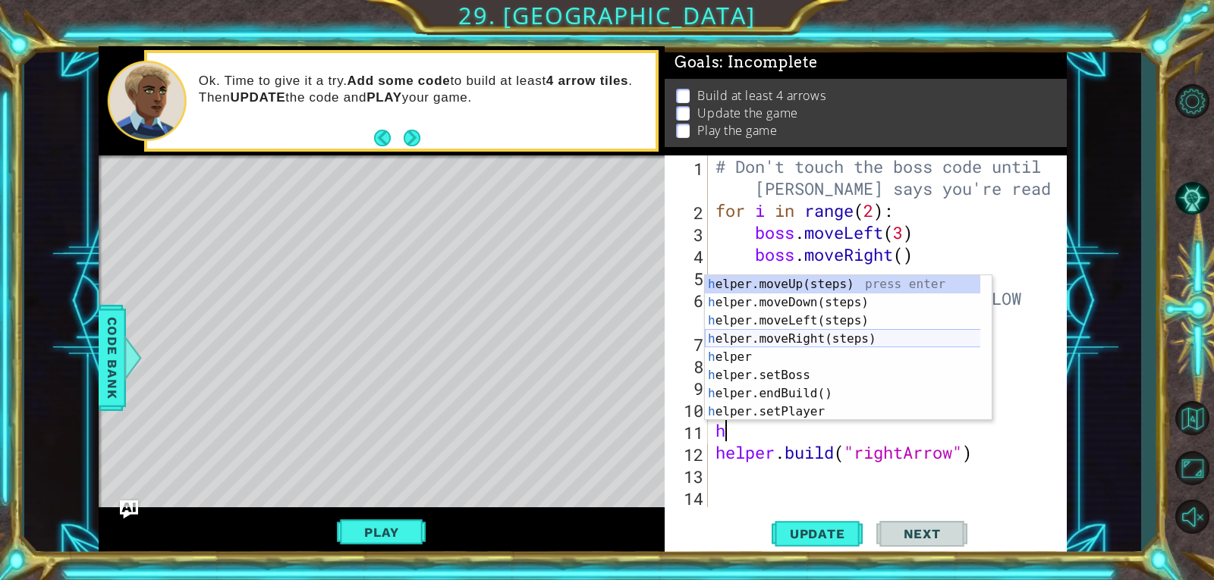
click at [803, 338] on div "h elper.moveUp(steps) press enter h elper.moveDown(steps) press enter h elper.m…" at bounding box center [848, 366] width 287 height 182
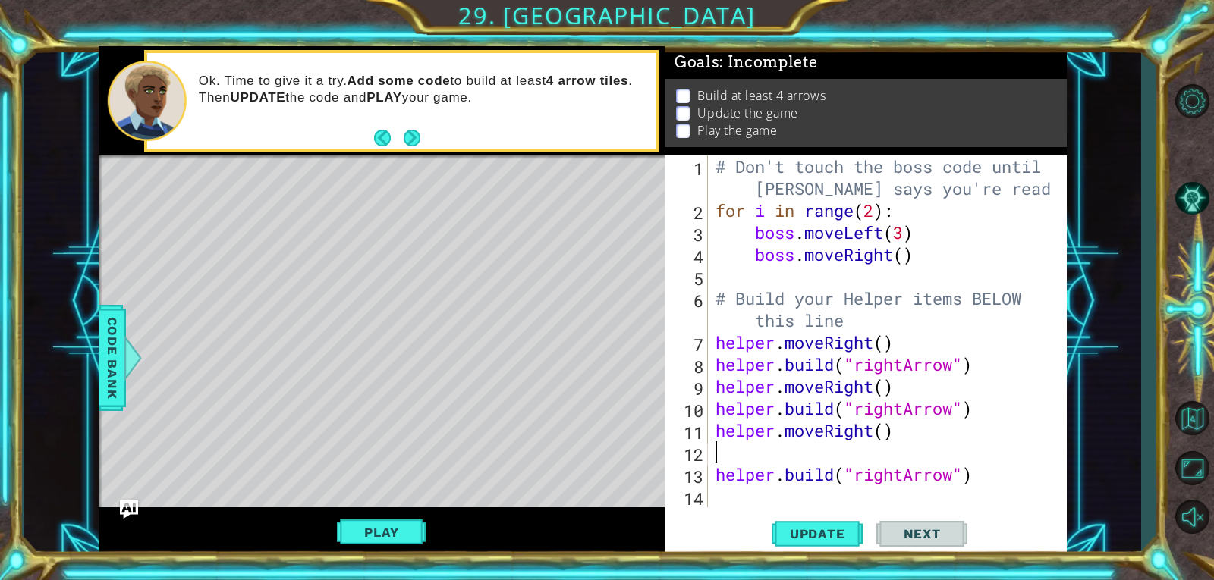
click at [980, 469] on div "# Don't touch the boss code until [PERSON_NAME] says you're ready! for i in ran…" at bounding box center [885, 364] width 347 height 418
type textarea "[DOMAIN_NAME]("rightArrow")"
click at [947, 452] on div "# Don't touch the boss code until [PERSON_NAME] says you're ready! for i in ran…" at bounding box center [885, 364] width 347 height 418
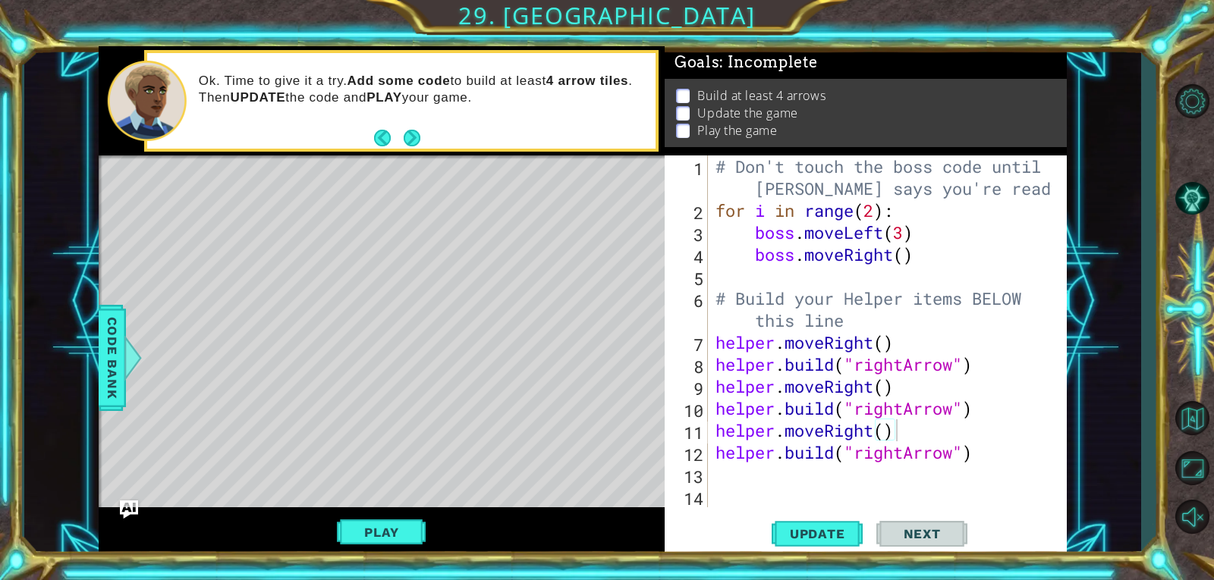
click at [404, 516] on div "Play" at bounding box center [382, 532] width 566 height 50
click at [404, 529] on button "Play" at bounding box center [381, 532] width 89 height 29
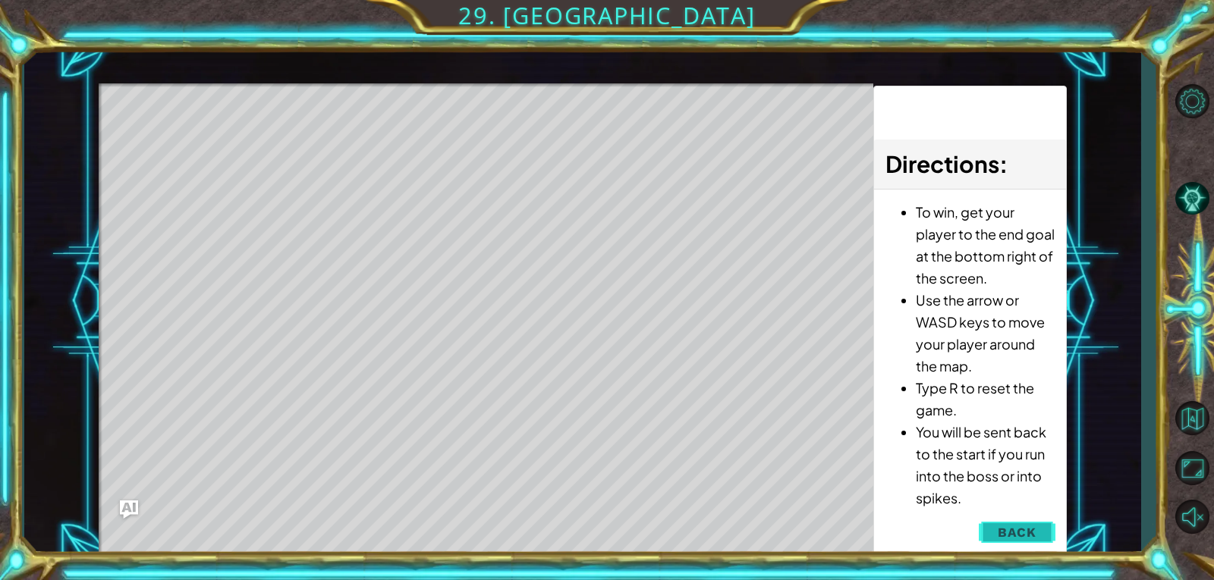
click at [1010, 530] on span "Back" at bounding box center [1016, 532] width 39 height 15
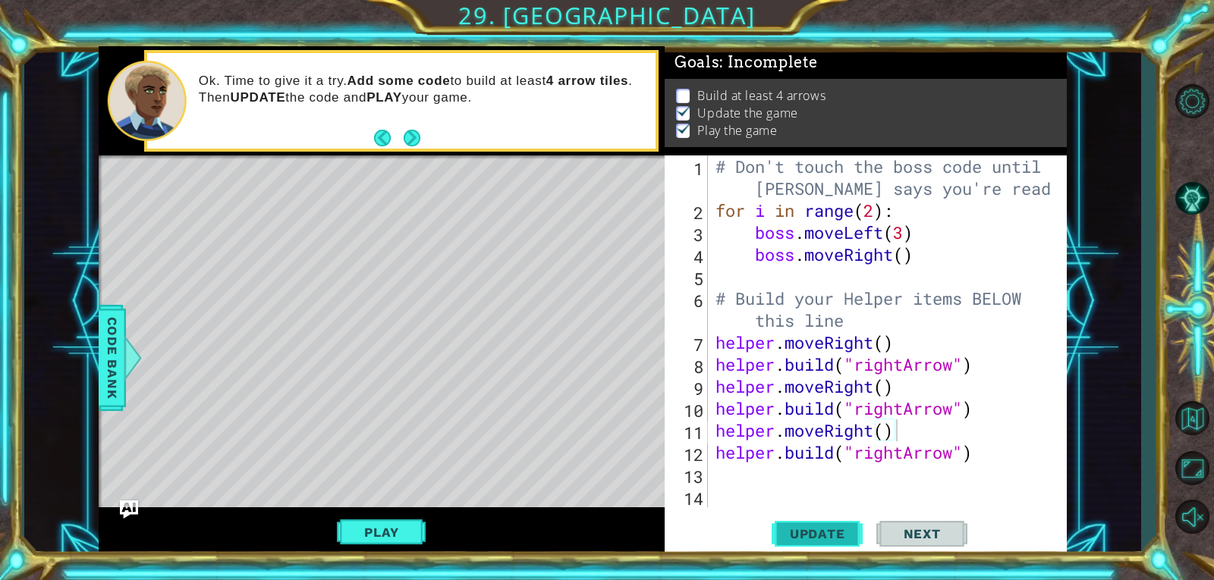
click at [816, 541] on span "Update" at bounding box center [817, 533] width 86 height 15
click at [823, 526] on span "Update" at bounding box center [817, 533] width 86 height 15
click at [987, 454] on div "# Don't touch the boss code until [PERSON_NAME] says you're ready! for i in ran…" at bounding box center [885, 364] width 347 height 418
type textarea "[DOMAIN_NAME]("rightArrow")"
click at [985, 480] on div "# Don't touch the boss code until [PERSON_NAME] says you're ready! for i in ran…" at bounding box center [885, 364] width 347 height 418
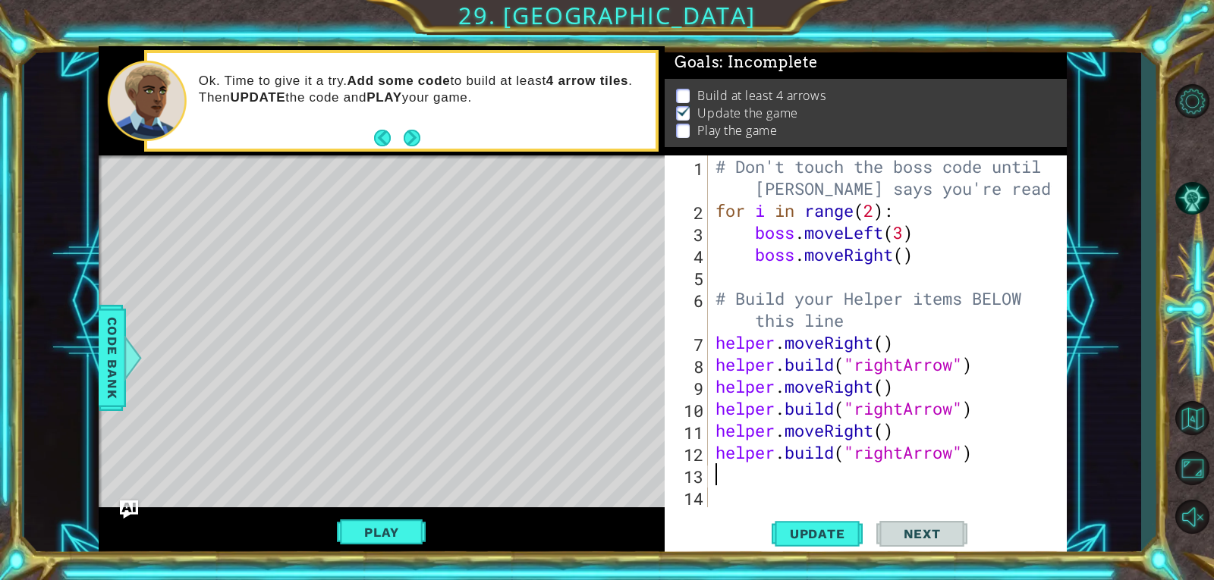
type textarea "h"
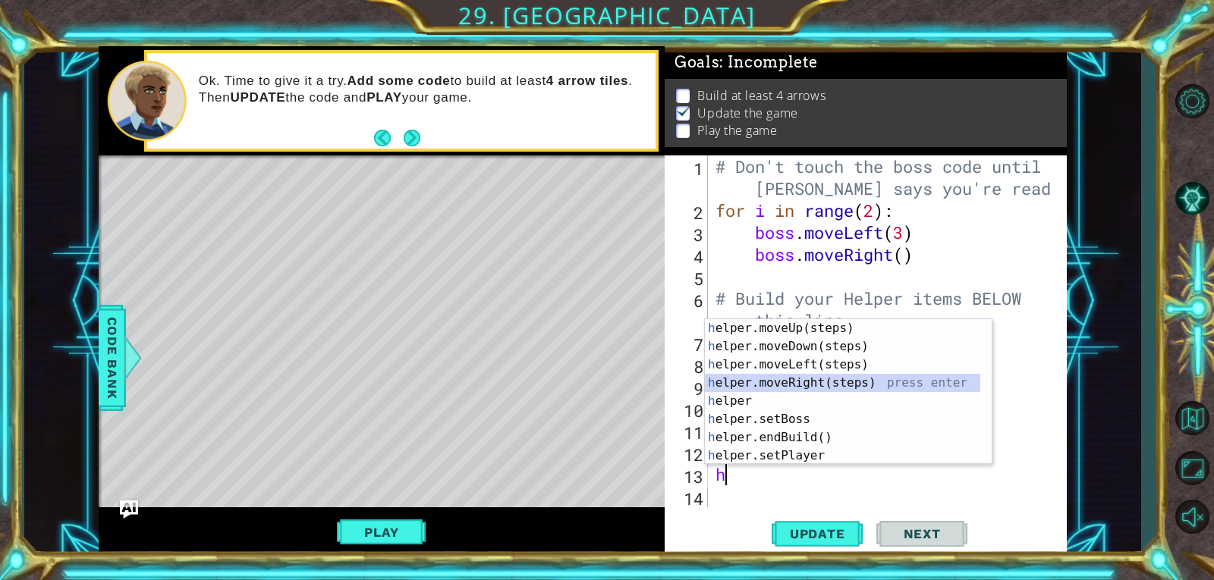
click at [836, 382] on div "h elper.moveUp(steps) press enter h elper.moveDown(steps) press enter h elper.m…" at bounding box center [842, 410] width 275 height 182
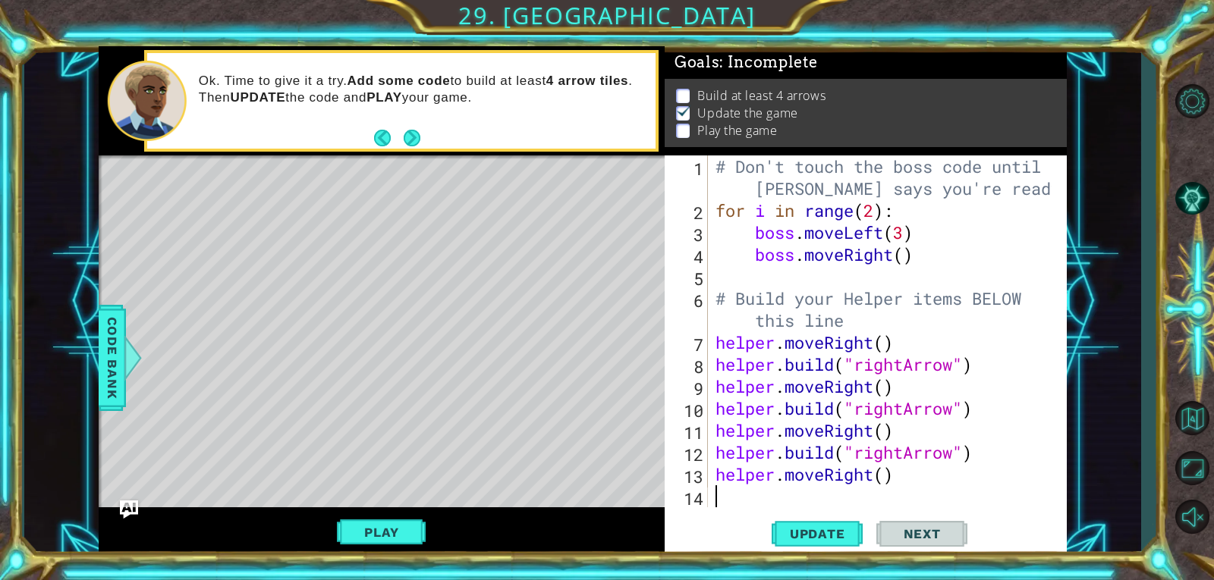
click at [801, 492] on div "# Don't touch the boss code until [PERSON_NAME] says you're ready! for i in ran…" at bounding box center [885, 364] width 347 height 418
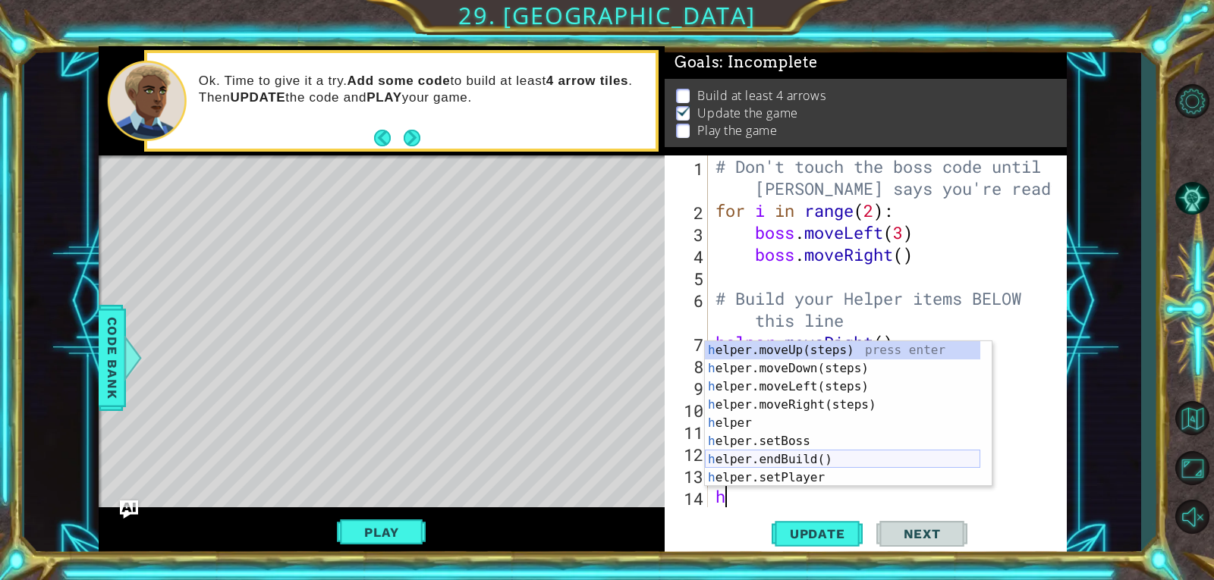
scroll to position [46, 0]
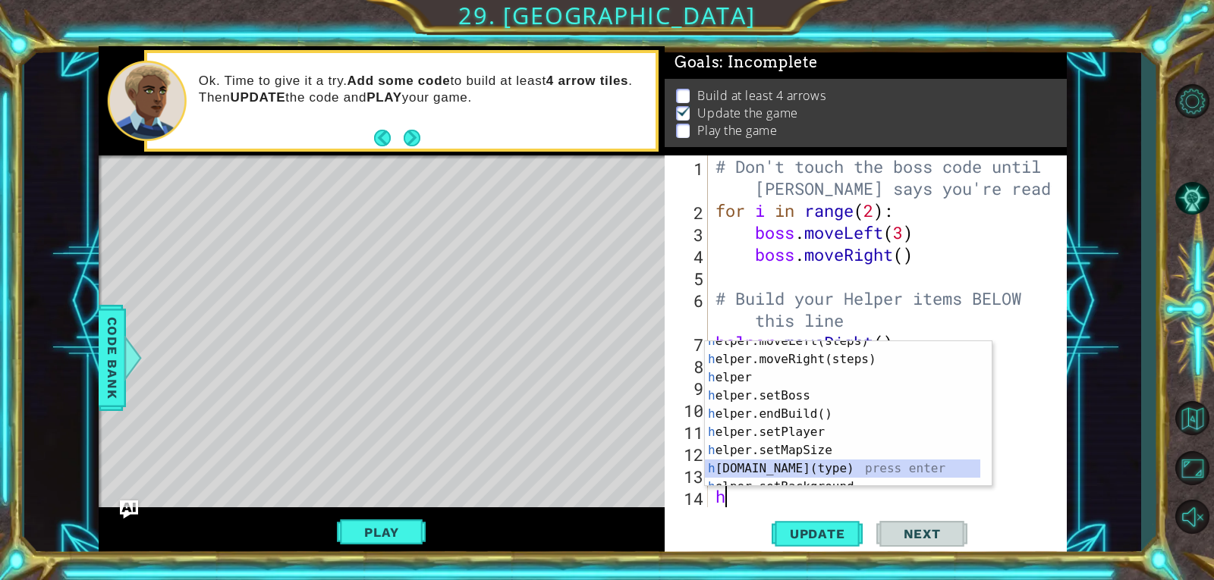
click at [809, 468] on div "h elper.moveLeft(steps) press enter h elper.moveRight(steps) press enter h elpe…" at bounding box center [842, 423] width 275 height 182
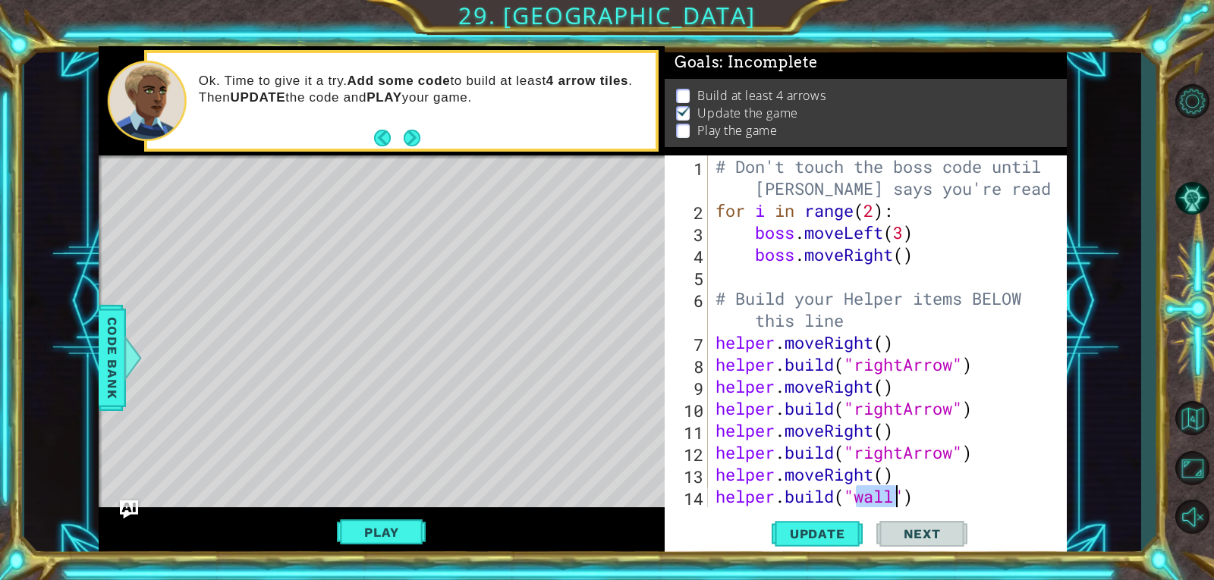
scroll to position [0, 7]
drag, startPoint x: 859, startPoint y: 471, endPoint x: 856, endPoint y: 487, distance: 16.2
click at [859, 471] on div ""r ightArrow" press enter" at bounding box center [977, 496] width 287 height 55
type textarea "[DOMAIN_NAME]("rightArrow")"
click at [846, 538] on span "Update" at bounding box center [817, 533] width 86 height 15
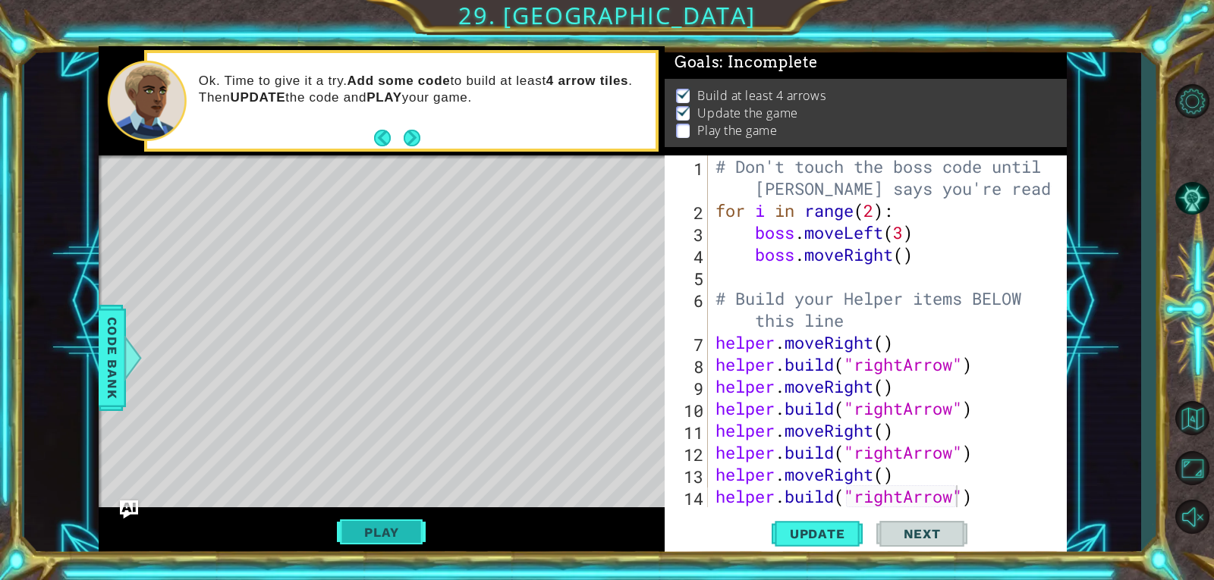
click at [388, 528] on button "Play" at bounding box center [381, 532] width 89 height 29
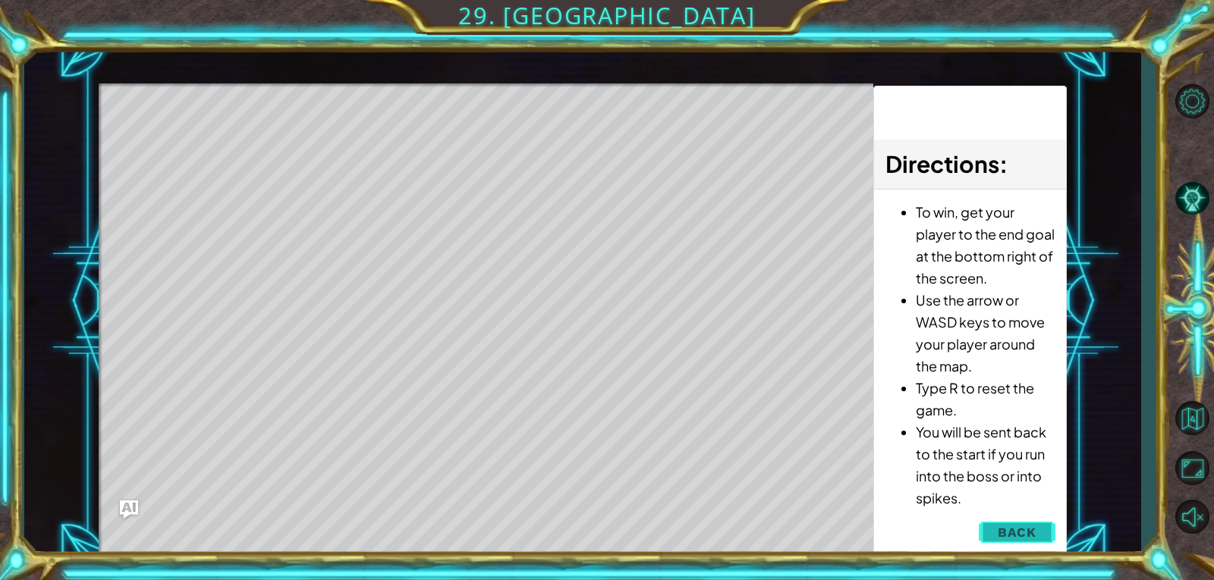
click at [1012, 522] on button "Back" at bounding box center [1016, 532] width 77 height 30
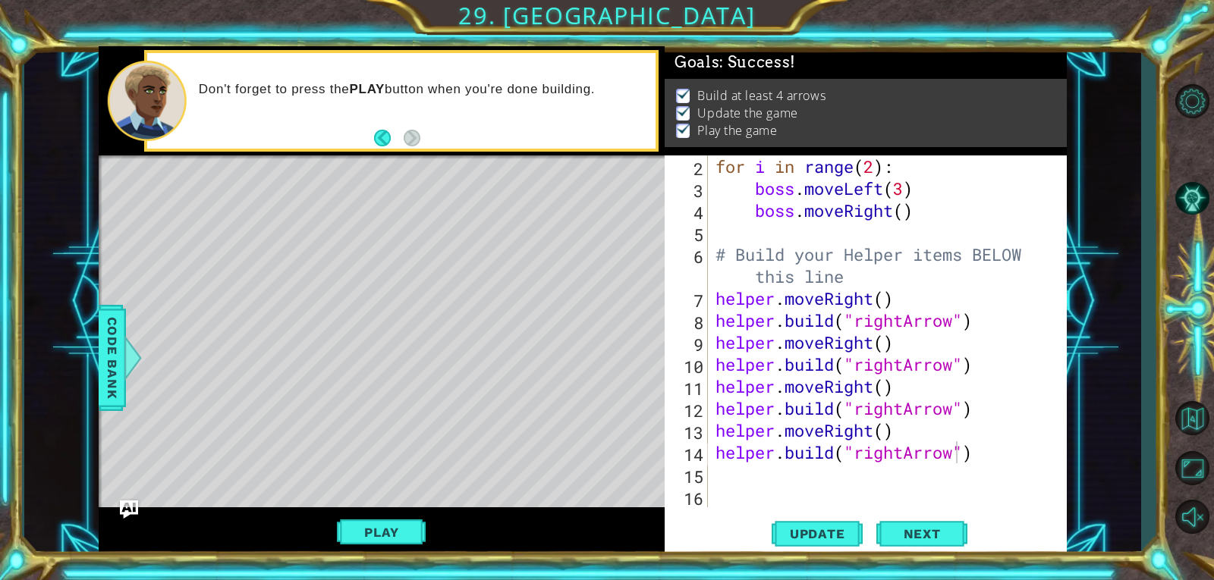
scroll to position [0, 0]
click at [1000, 470] on div "for i in range ( 2 ) : boss . moveLeft ( 3 ) boss . moveRight ( ) # Build your …" at bounding box center [885, 353] width 347 height 396
type textarea "h"
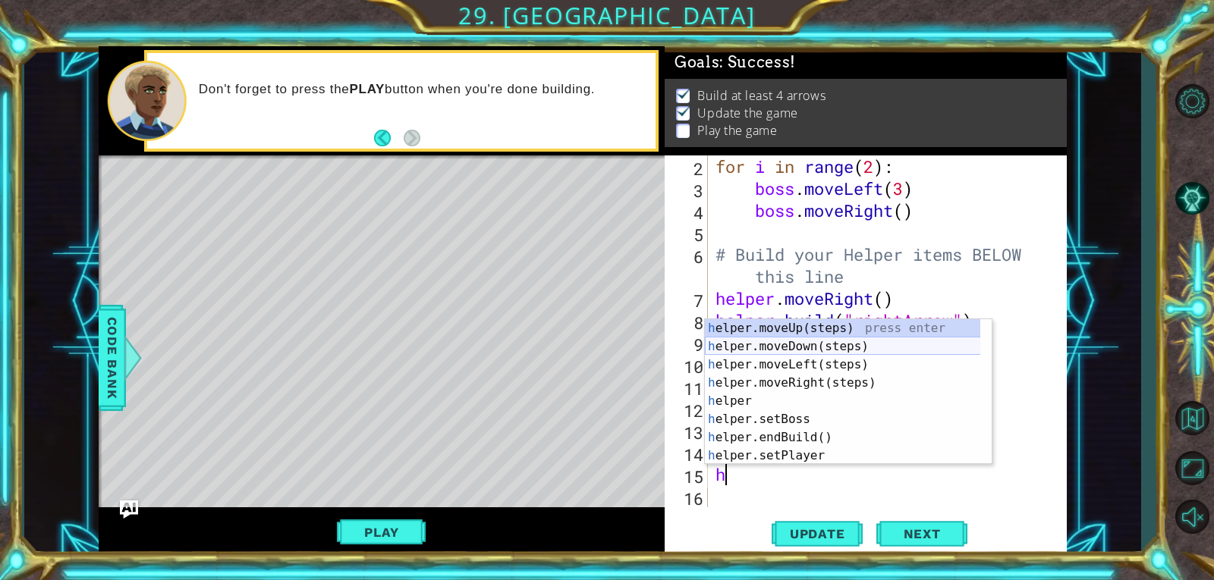
click at [837, 353] on div "h elper.moveUp(steps) press enter h elper.moveDown(steps) press enter h elper.m…" at bounding box center [848, 410] width 287 height 182
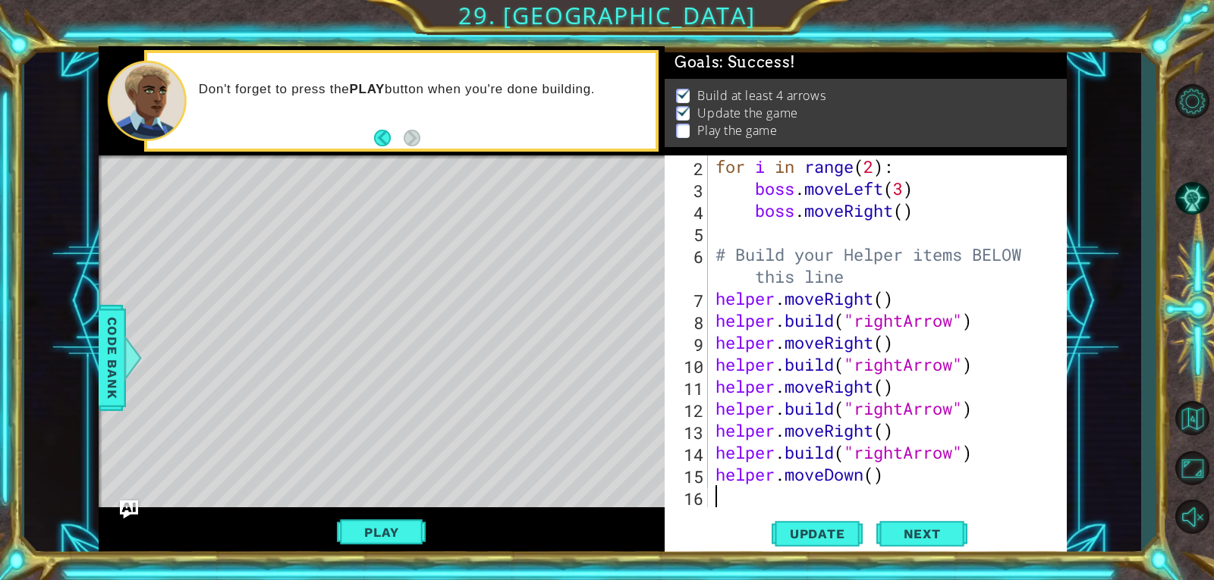
scroll to position [66, 0]
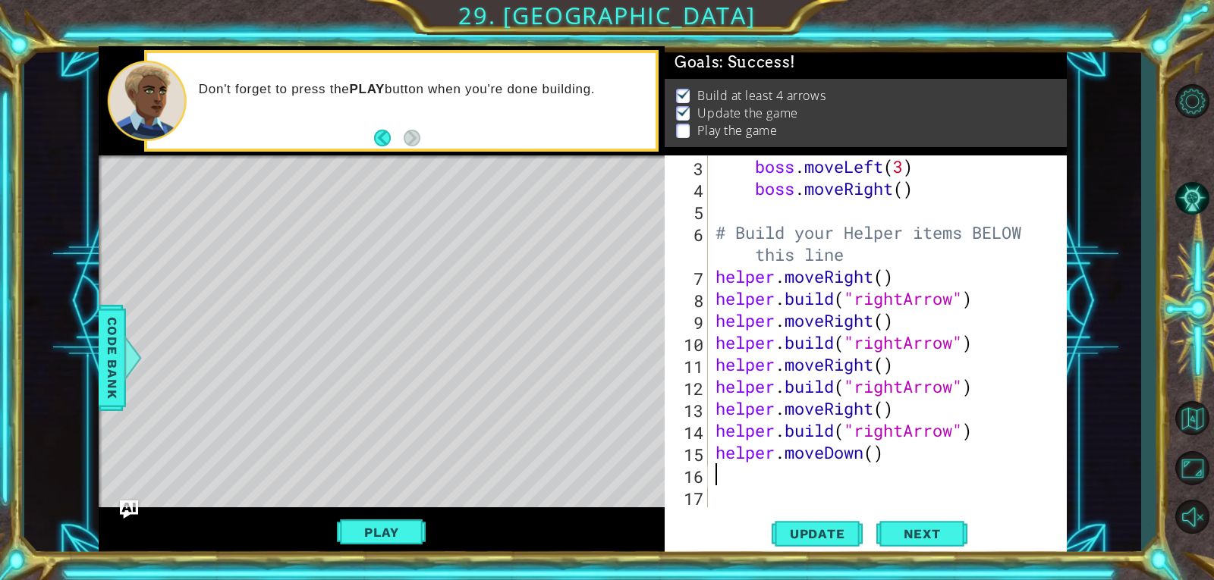
click at [844, 473] on div "boss . moveLeft ( 3 ) boss . moveRight ( ) # Build your Helper items BELOW this…" at bounding box center [885, 353] width 347 height 396
type textarea "h"
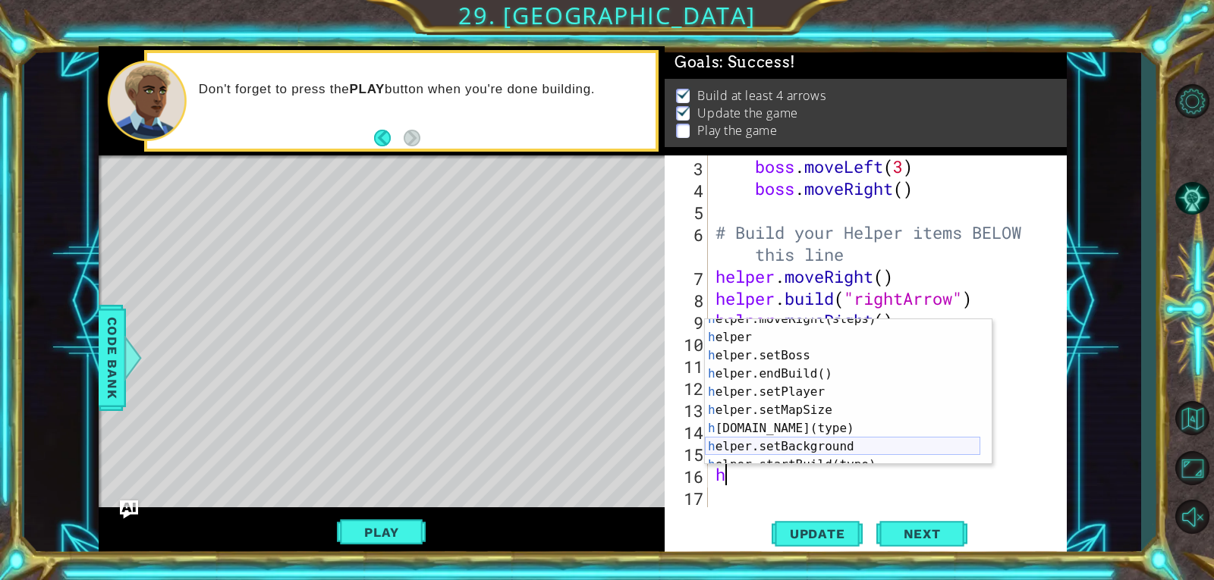
scroll to position [0, 0]
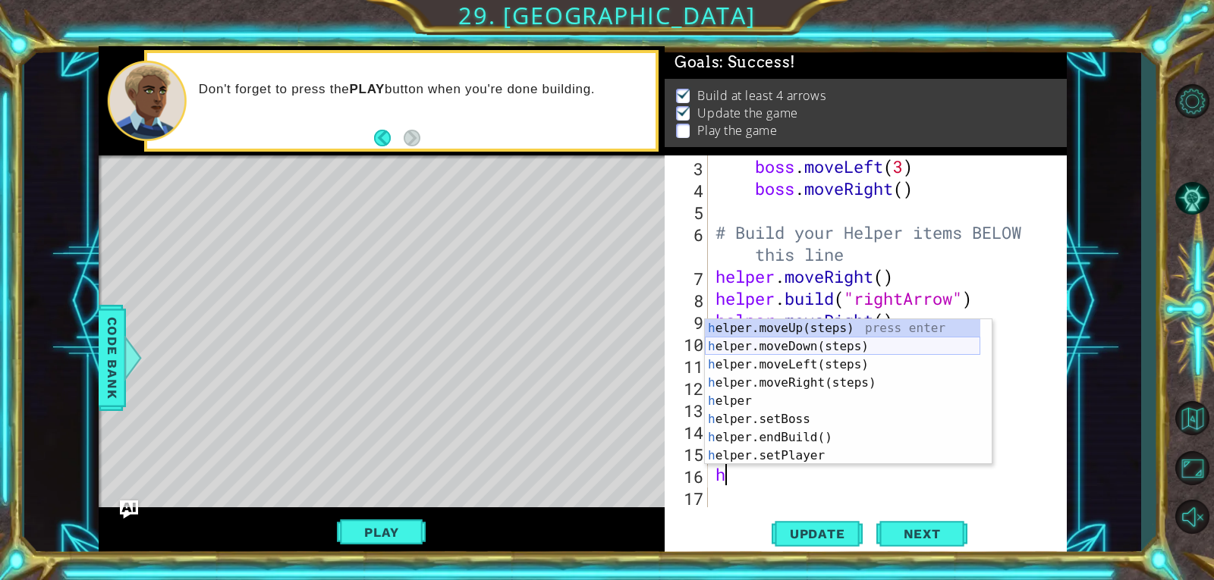
click at [859, 341] on div "h elper.moveUp(steps) press enter h elper.moveDown(steps) press enter h elper.m…" at bounding box center [842, 410] width 275 height 182
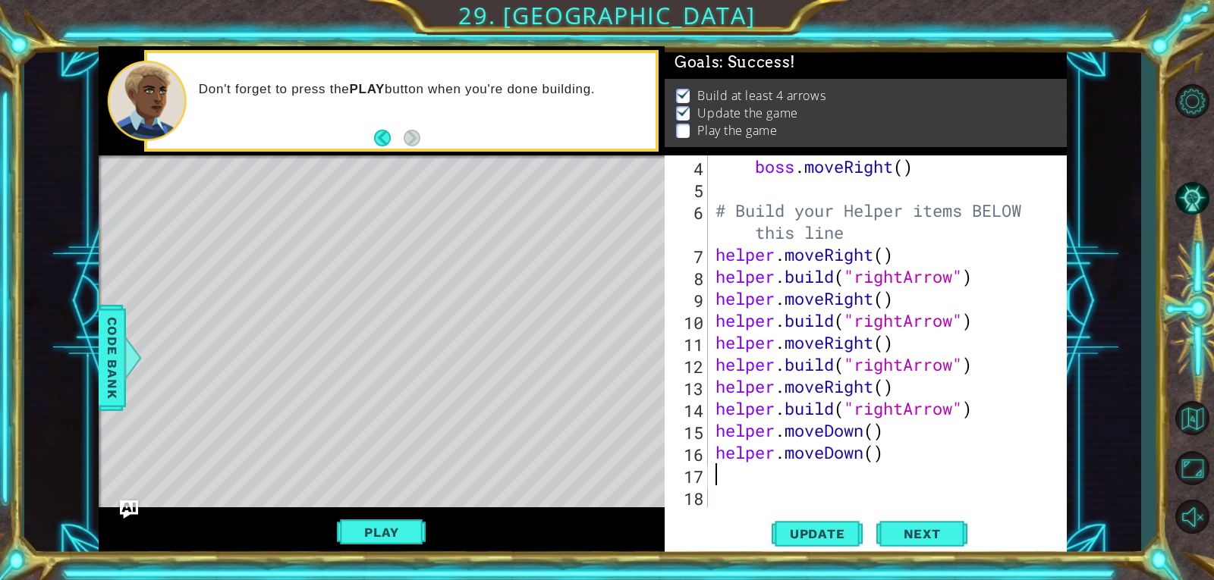
scroll to position [88, 0]
click at [919, 185] on div "boss . moveRight ( ) # Build your Helper items BELOW this line helper . moveRig…" at bounding box center [885, 353] width 347 height 396
type textarea "h"
type textarea "b"
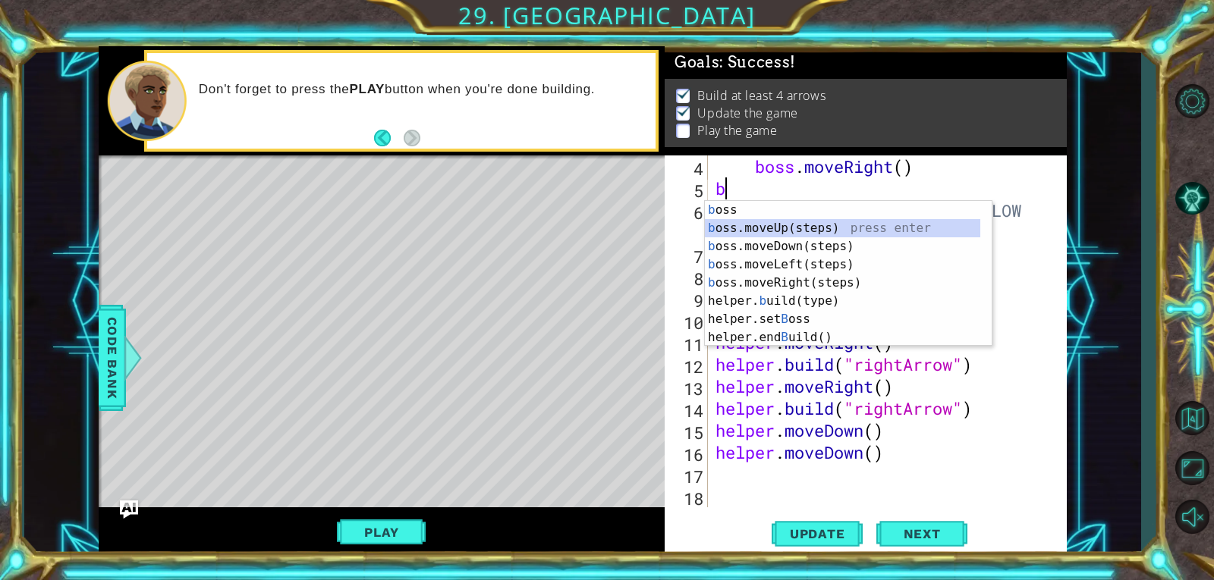
click at [878, 237] on div "b oss press enter b oss.moveUp(steps) press enter b oss.moveDown(steps) press e…" at bounding box center [842, 292] width 275 height 182
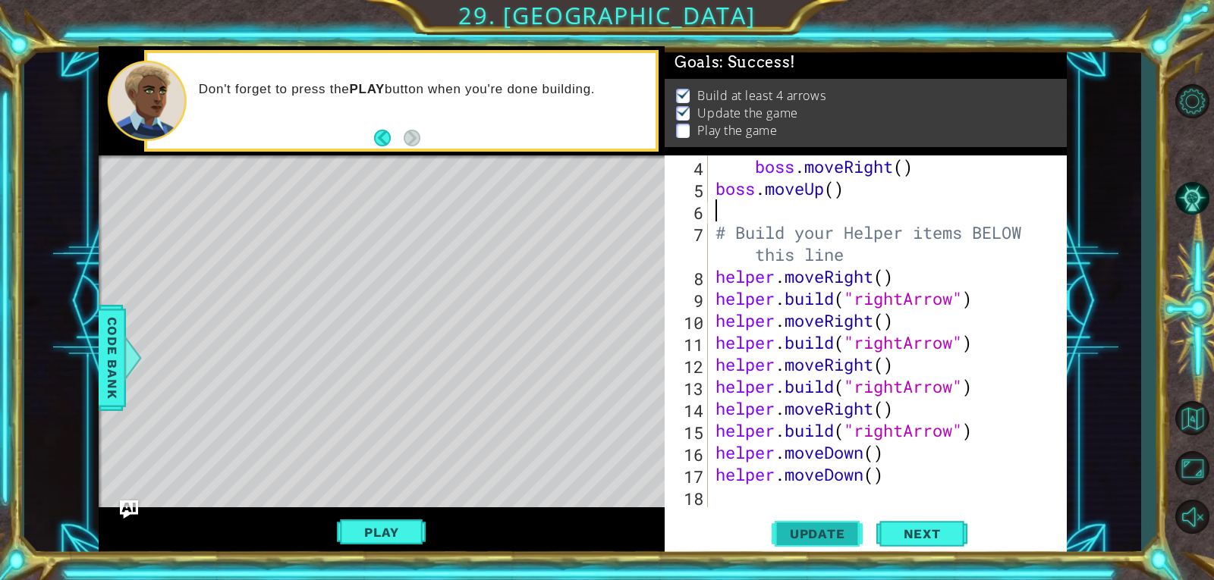
click at [822, 530] on span "Update" at bounding box center [817, 533] width 86 height 15
click at [397, 533] on button "Play" at bounding box center [381, 532] width 89 height 29
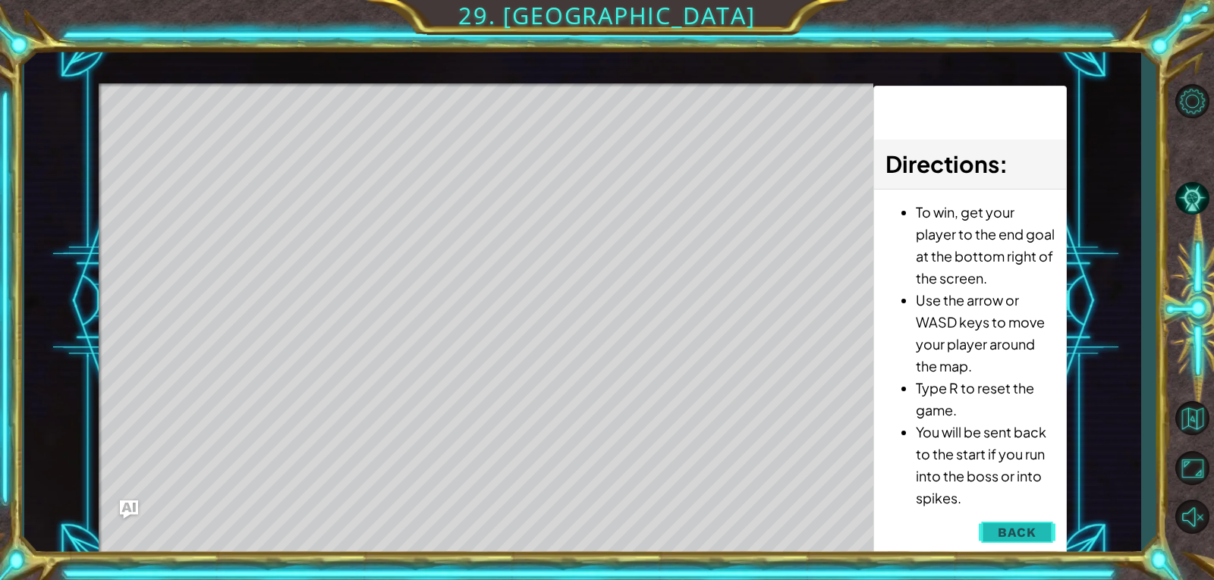
click at [1006, 528] on span "Back" at bounding box center [1016, 532] width 39 height 15
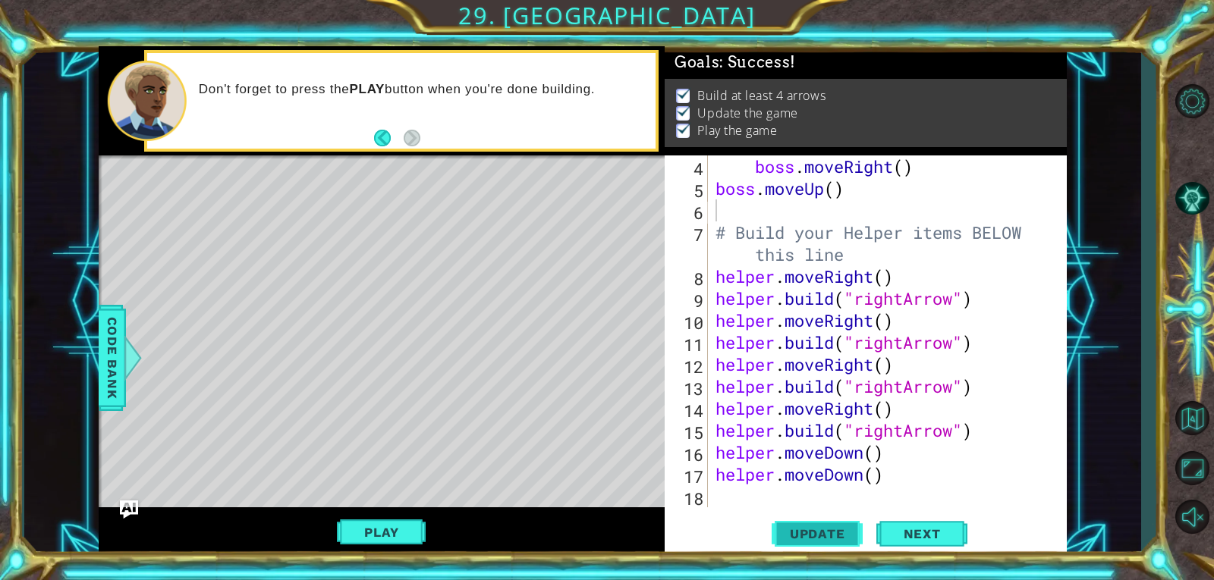
click at [809, 542] on button "Update" at bounding box center [816, 534] width 91 height 40
click at [915, 457] on div "boss . moveRight ( ) boss . moveUp ( ) # Build your Helper items BELOW this lin…" at bounding box center [885, 353] width 347 height 396
type textarea "helper.moveDown()"
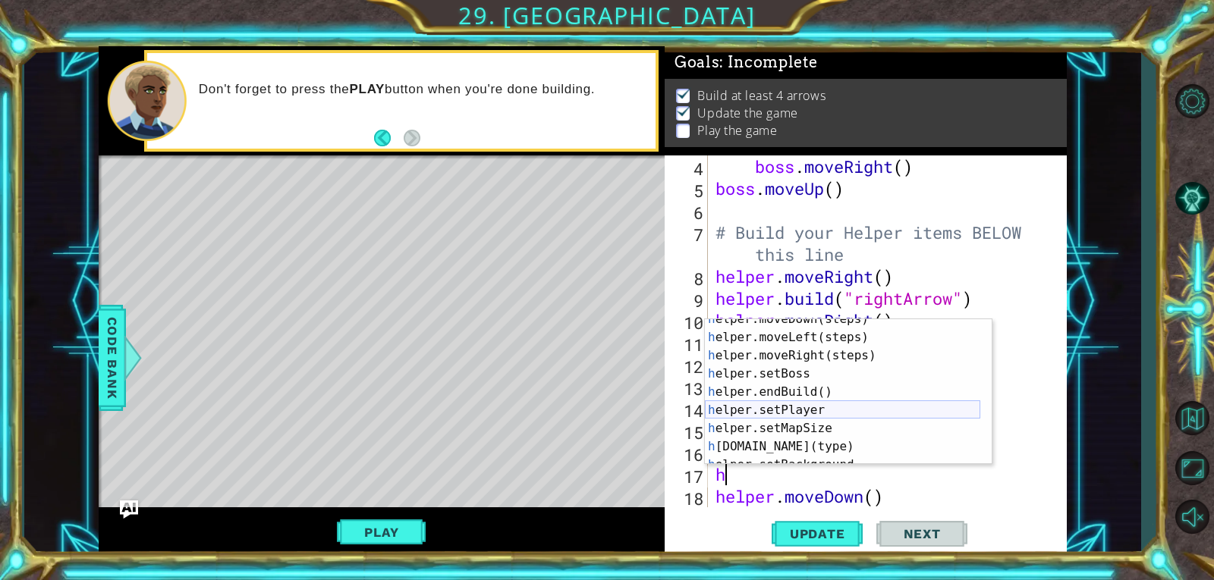
scroll to position [46, 0]
click at [806, 453] on div "h elper.moveDown(steps) press enter h elper.moveLeft(steps) press enter h elper…" at bounding box center [842, 401] width 275 height 182
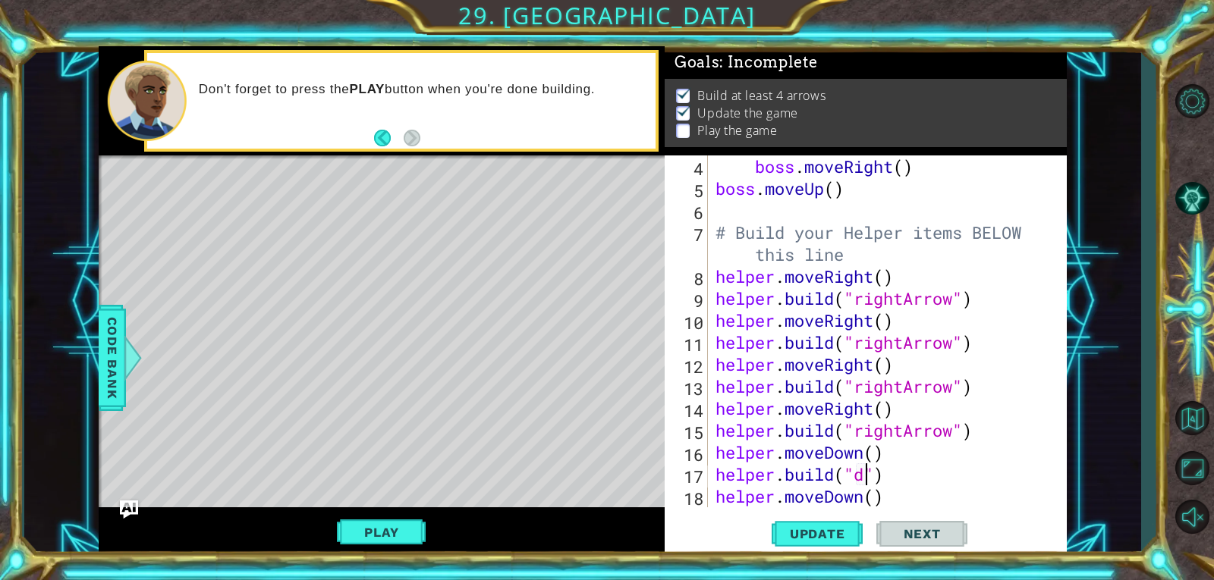
scroll to position [0, 7]
click at [902, 483] on div "boss . moveRight ( ) boss . moveUp ( ) # Build your Helper items BELOW this lin…" at bounding box center [885, 353] width 347 height 396
drag, startPoint x: 902, startPoint y: 483, endPoint x: 724, endPoint y: 480, distance: 178.3
click at [724, 480] on div "boss . moveRight ( ) boss . moveUp ( ) # Build your Helper items BELOW this lin…" at bounding box center [885, 353] width 347 height 396
type textarea "h"
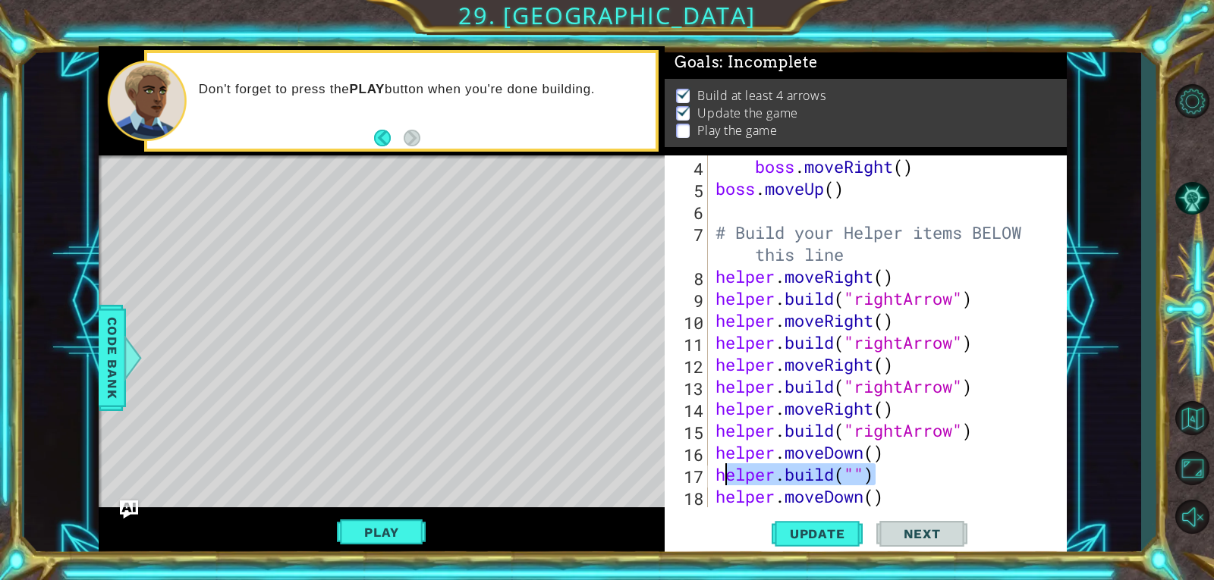
scroll to position [0, 0]
type textarea "helper.moveDown()"
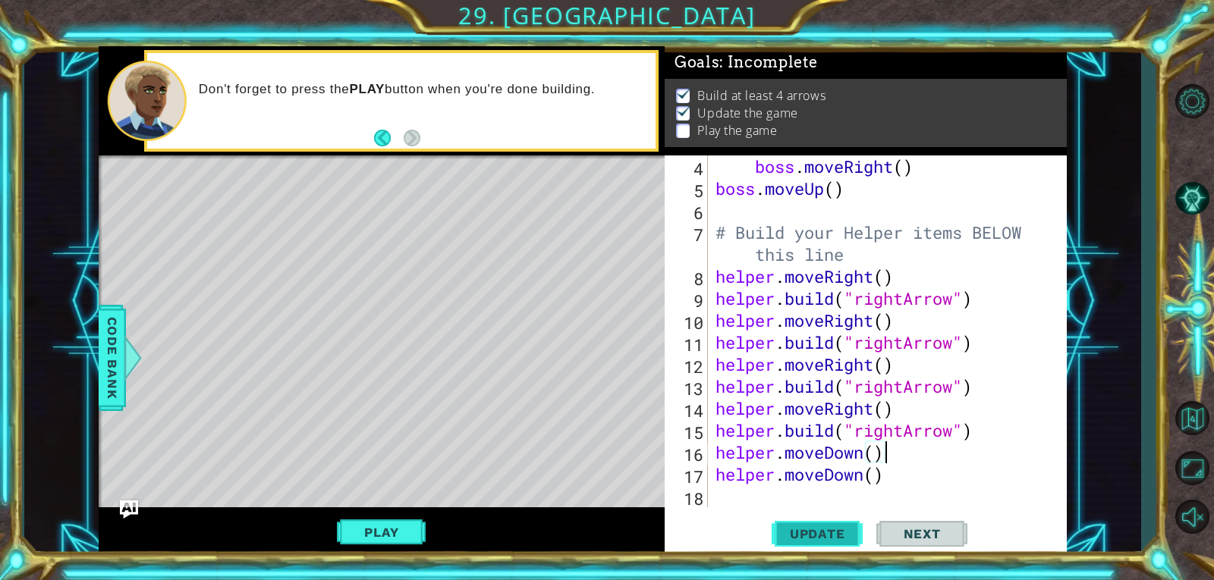
type textarea "helper.moveDown()"
click at [816, 526] on span "Update" at bounding box center [817, 533] width 86 height 15
click at [919, 482] on div "boss . moveRight ( ) boss . moveUp ( ) # Build your Helper items BELOW this lin…" at bounding box center [885, 353] width 347 height 396
type textarea "h"
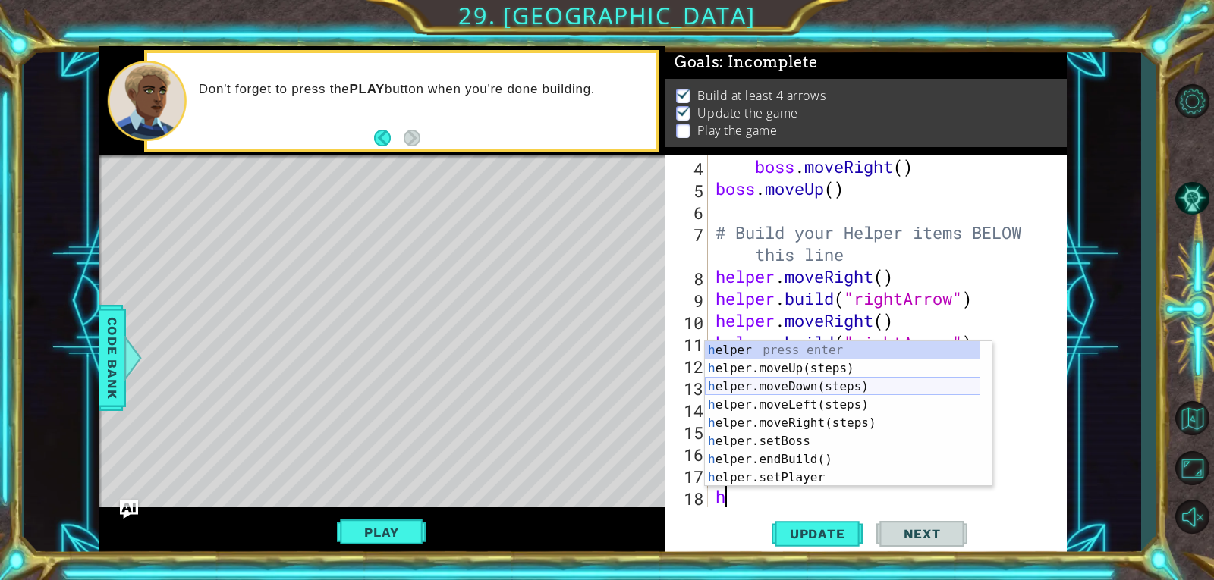
click at [830, 385] on div "h elper press enter h elper.moveUp(steps) press enter h elper.moveDown(steps) p…" at bounding box center [842, 432] width 275 height 182
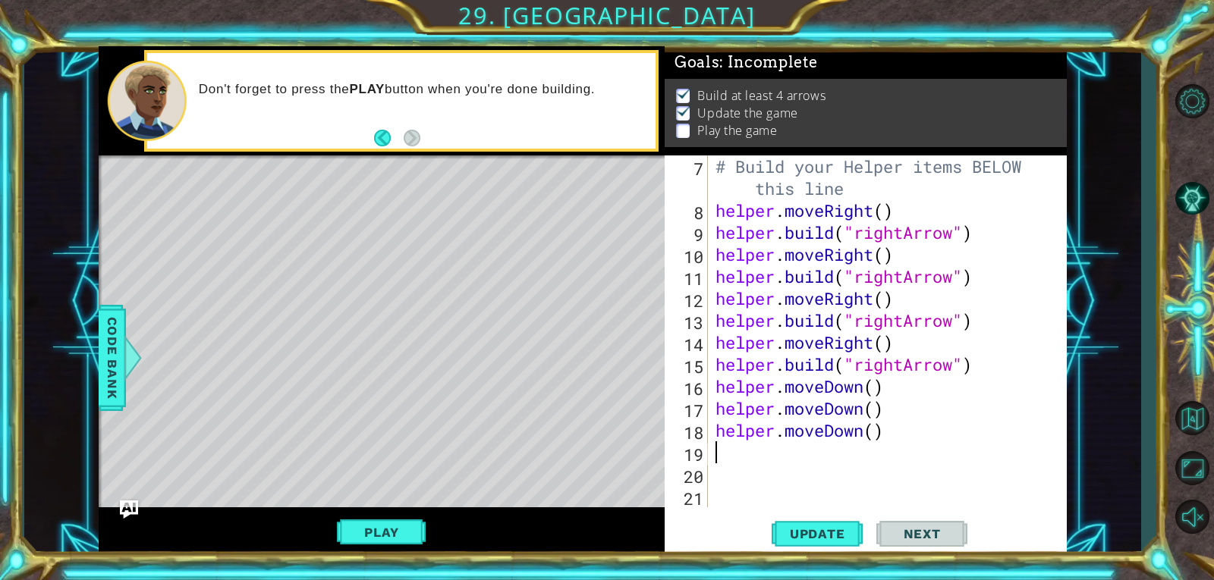
scroll to position [154, 0]
click at [883, 466] on div "# Build your Helper items BELOW this line helper . moveRight ( ) helper . build…" at bounding box center [885, 364] width 347 height 418
click at [875, 462] on div "# Build your Helper items BELOW this line helper . moveRight ( ) helper . build…" at bounding box center [885, 364] width 347 height 418
type textarea "h"
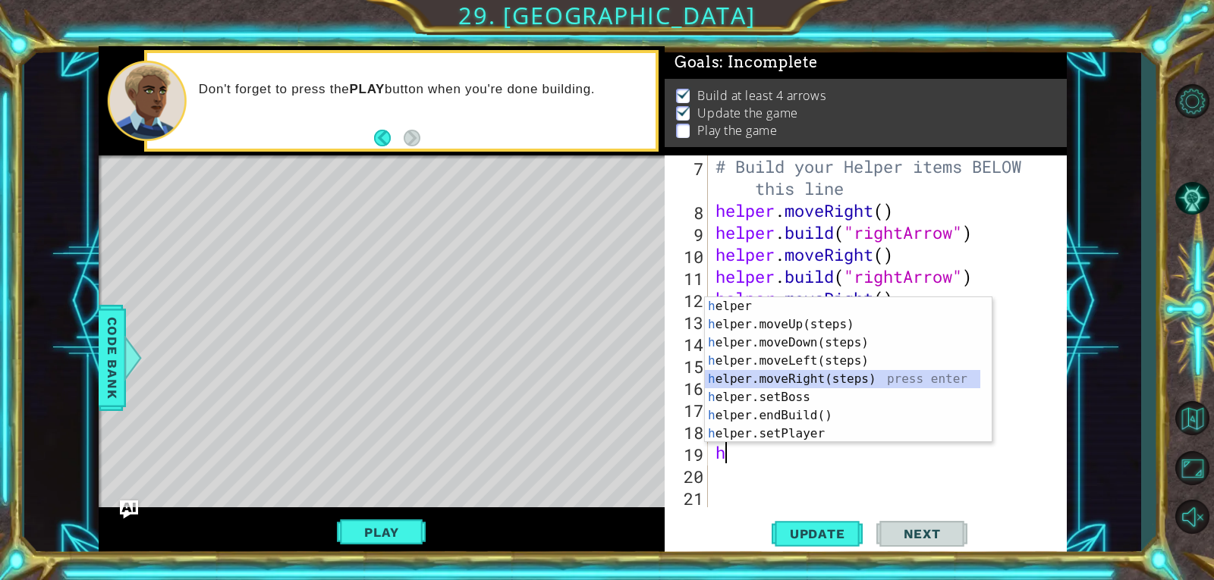
click at [812, 383] on div "h elper press enter h elper.moveUp(steps) press enter h elper.moveDown(steps) p…" at bounding box center [842, 388] width 275 height 182
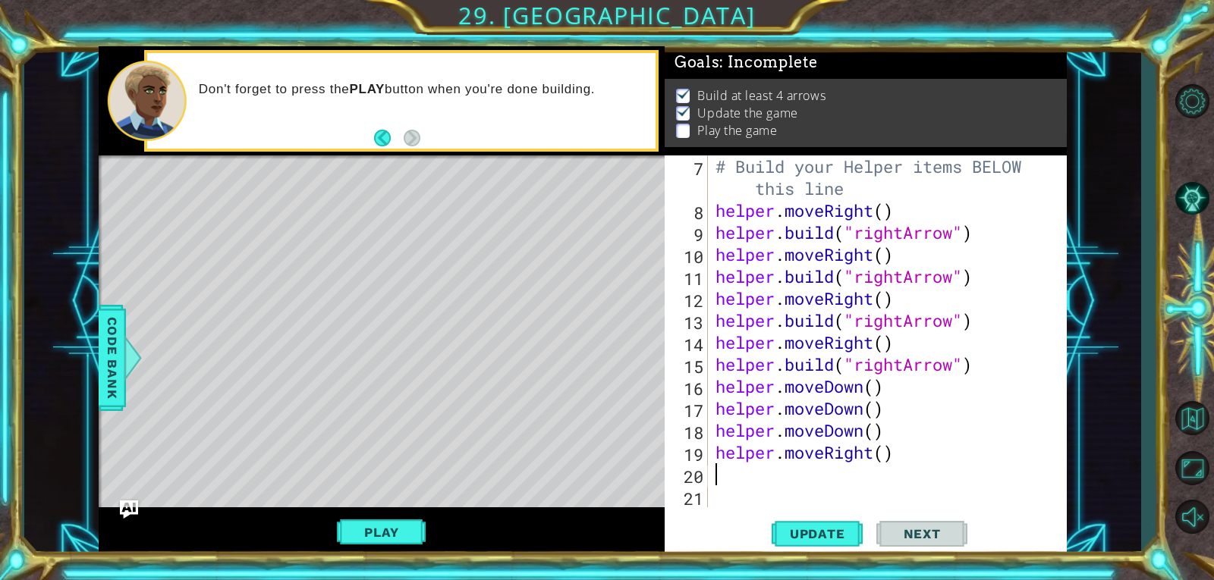
click at [881, 454] on div "# Build your Helper items BELOW this line helper . moveRight ( ) helper . build…" at bounding box center [885, 364] width 347 height 418
type textarea "helper.moveRight(2)"
click at [877, 472] on div "# Build your Helper items BELOW this line helper . moveRight ( ) helper . build…" at bounding box center [885, 364] width 347 height 418
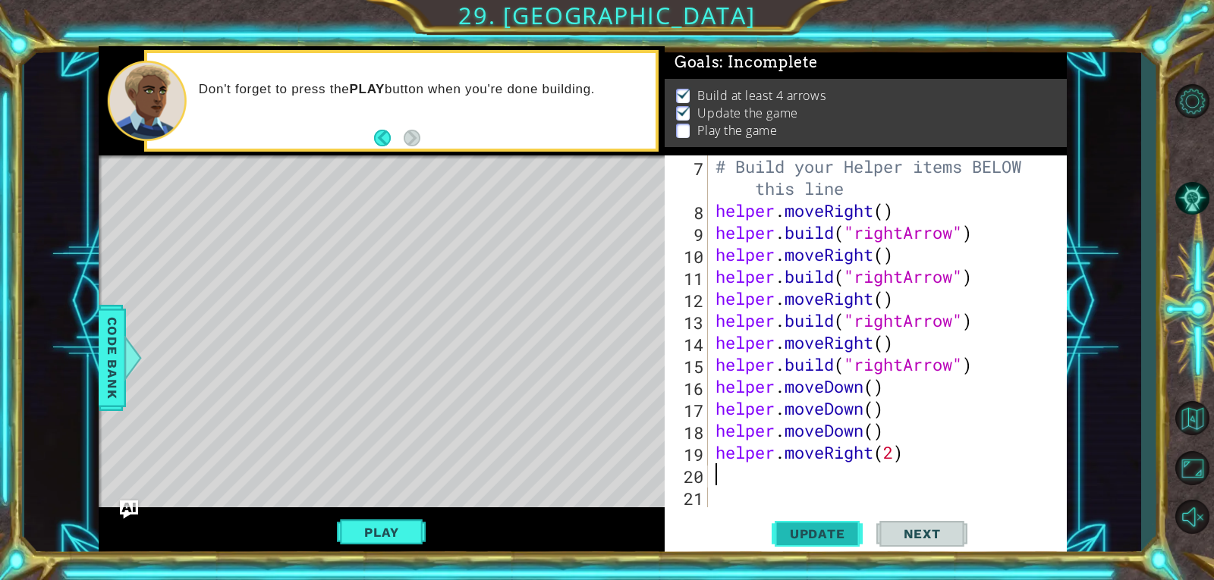
click at [846, 526] on span "Update" at bounding box center [817, 533] width 86 height 15
type textarea "h"
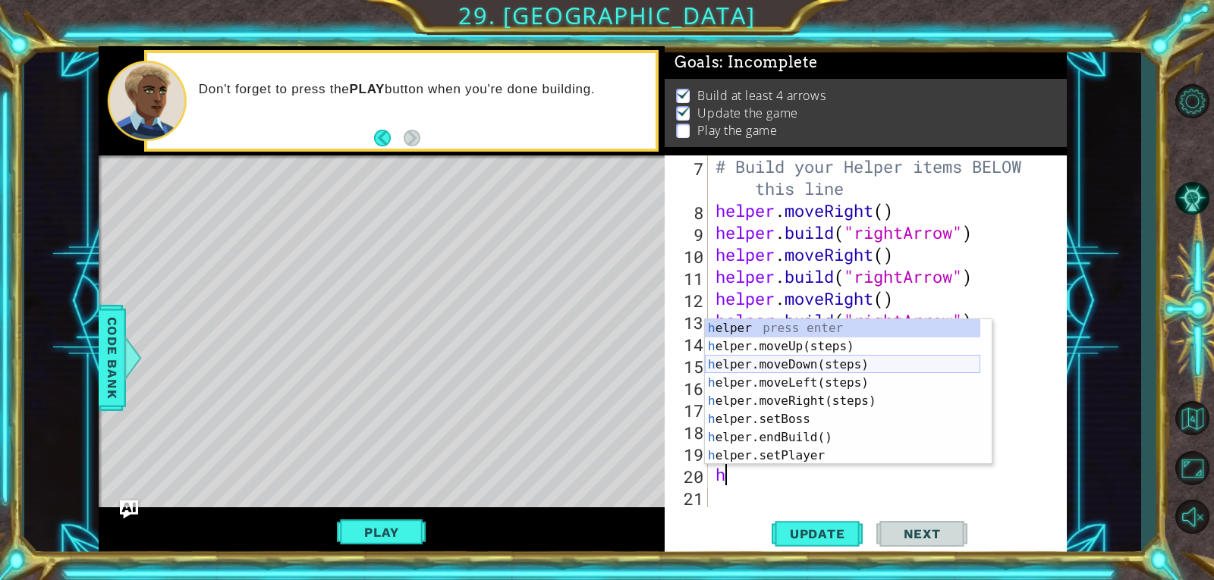
click at [858, 369] on div "h elper press enter h elper.moveUp(steps) press enter h elper.moveDown(steps) p…" at bounding box center [842, 410] width 275 height 182
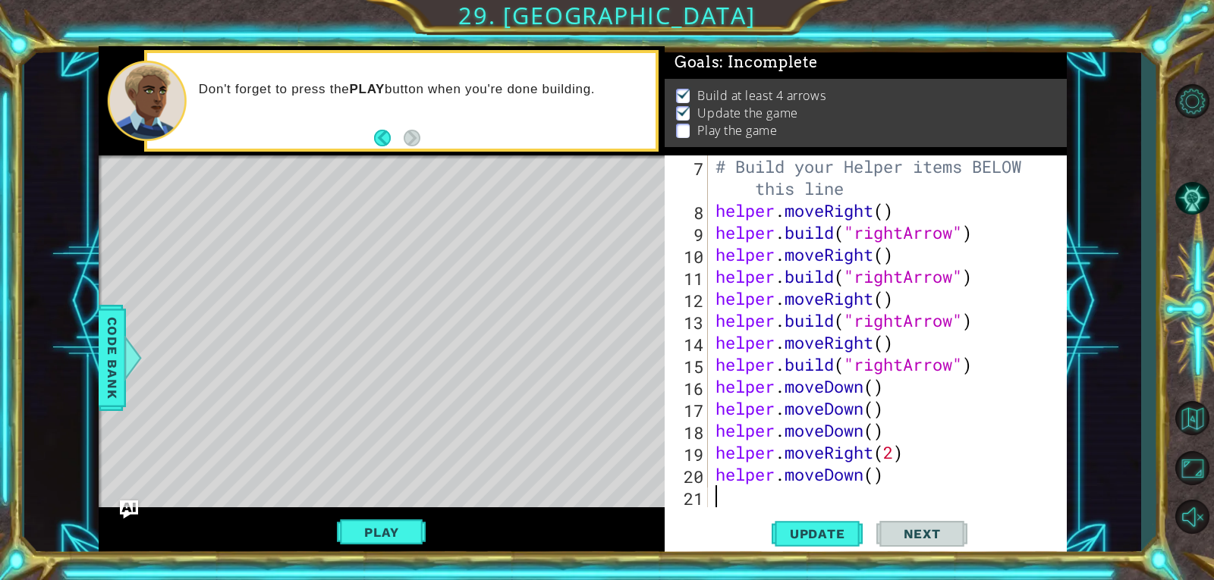
click at [876, 470] on div "# Build your Helper items BELOW this line helper . moveRight ( ) helper . build…" at bounding box center [885, 364] width 347 height 418
type textarea "helper.moveDown(2)"
click at [807, 531] on span "Update" at bounding box center [817, 533] width 86 height 15
click at [370, 530] on button "Play" at bounding box center [381, 532] width 89 height 29
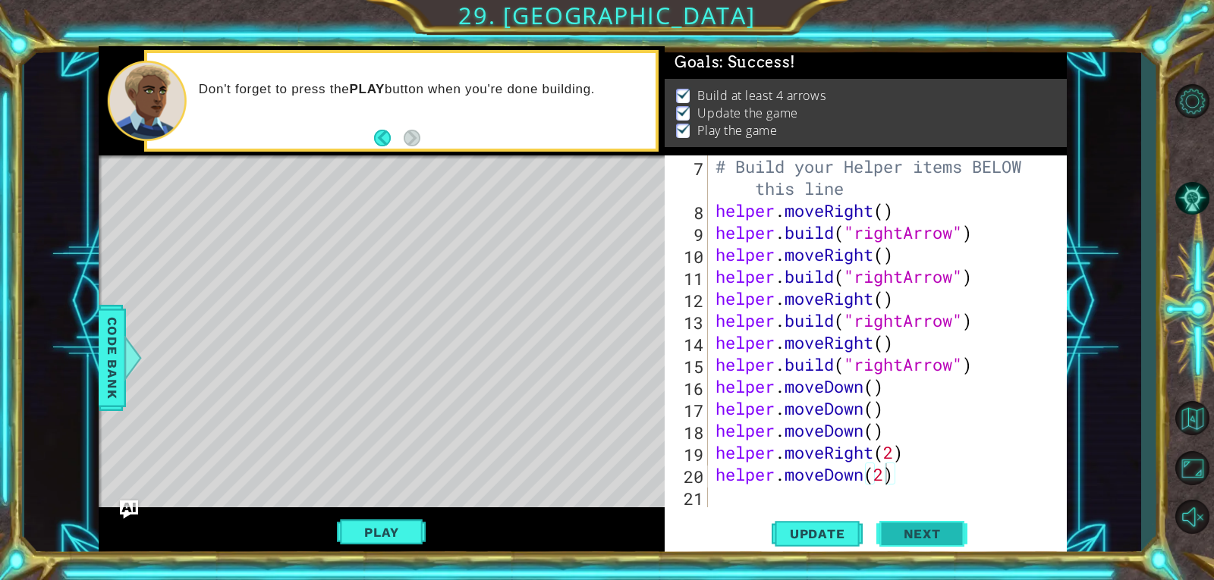
click at [916, 531] on span "Next" at bounding box center [922, 533] width 68 height 15
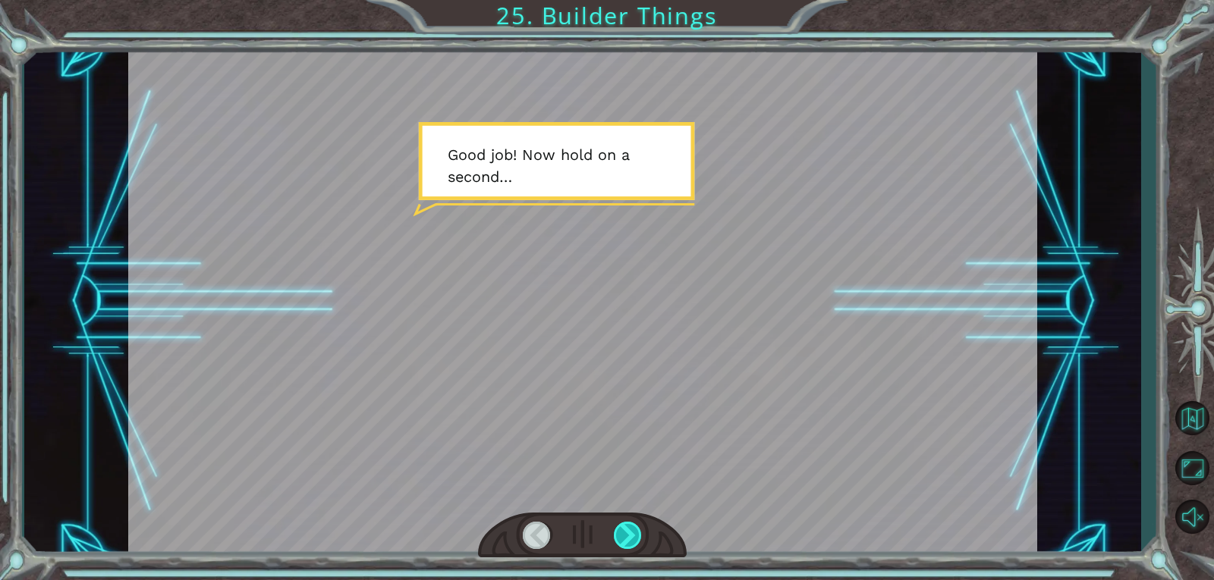
click at [639, 537] on div at bounding box center [628, 535] width 29 height 27
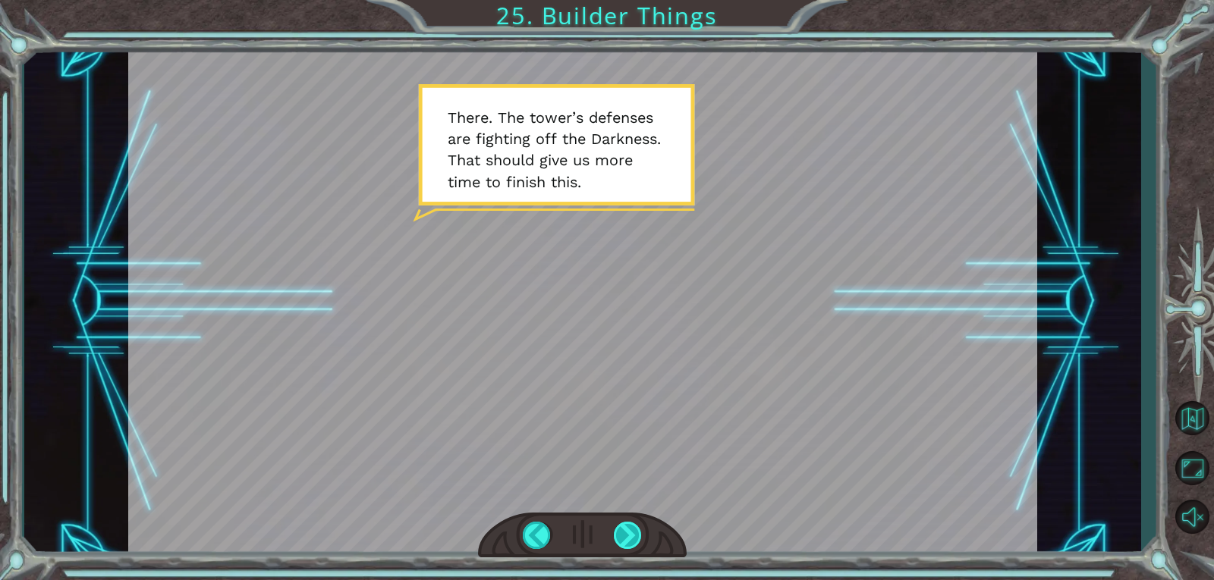
click at [614, 536] on div at bounding box center [628, 535] width 29 height 27
click at [620, 528] on div at bounding box center [628, 535] width 29 height 27
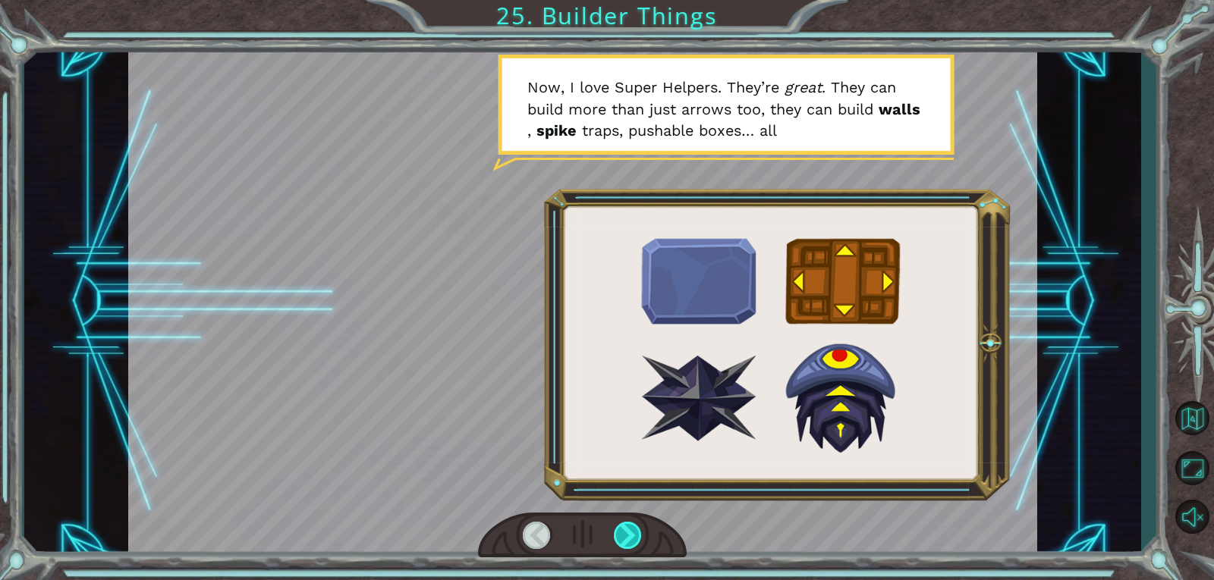
click at [620, 528] on div at bounding box center [628, 535] width 29 height 27
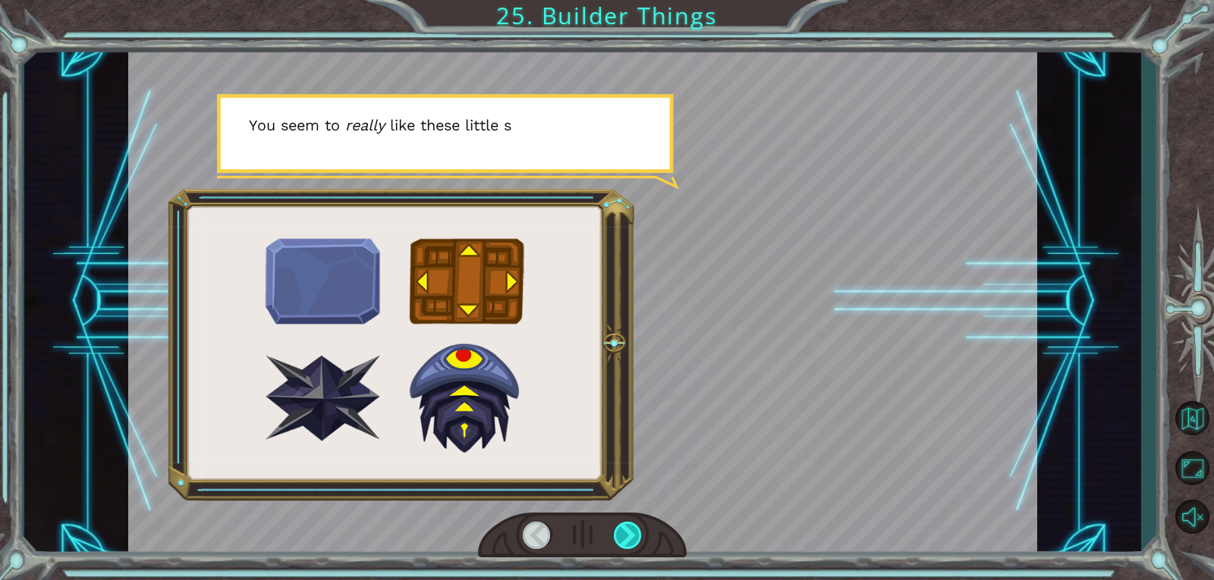
click at [620, 528] on div at bounding box center [628, 535] width 29 height 27
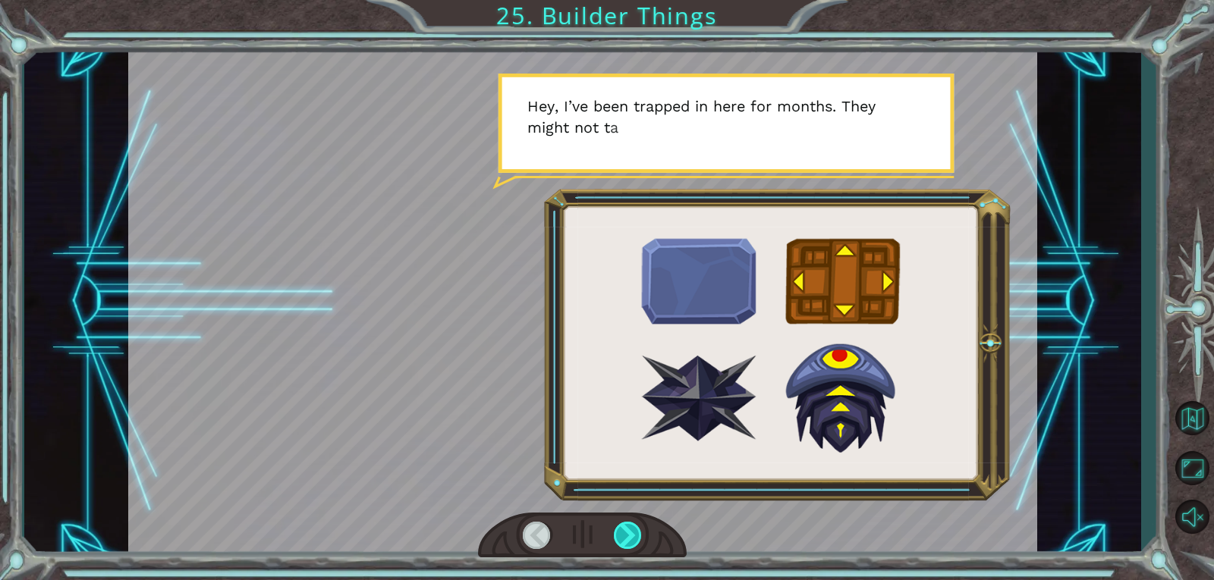
click at [620, 528] on div at bounding box center [628, 535] width 29 height 27
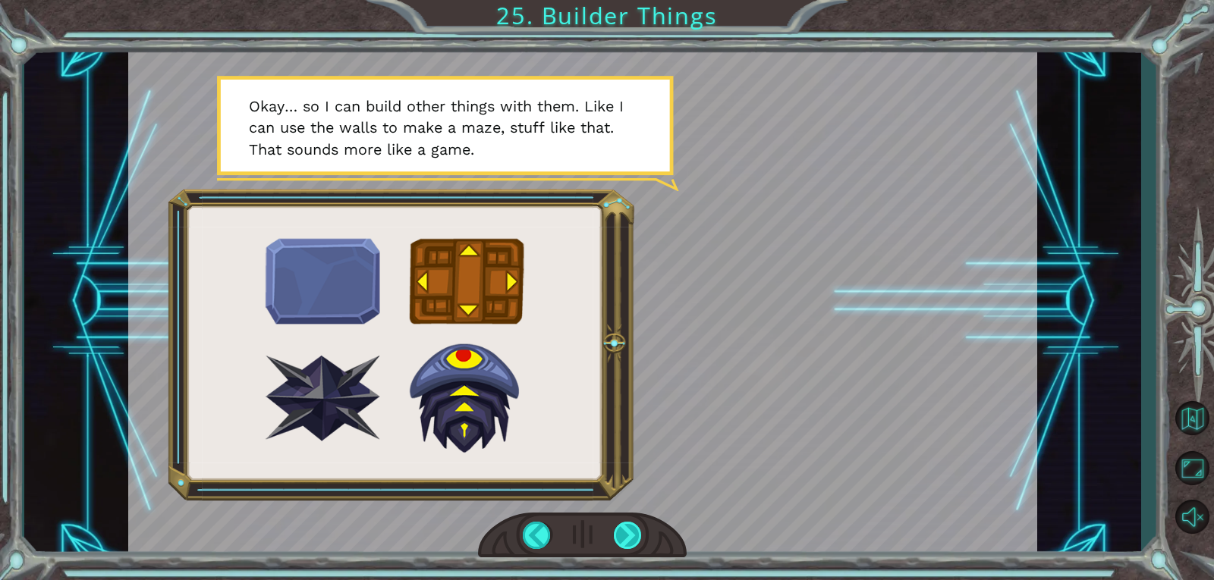
click at [620, 528] on div at bounding box center [628, 535] width 29 height 27
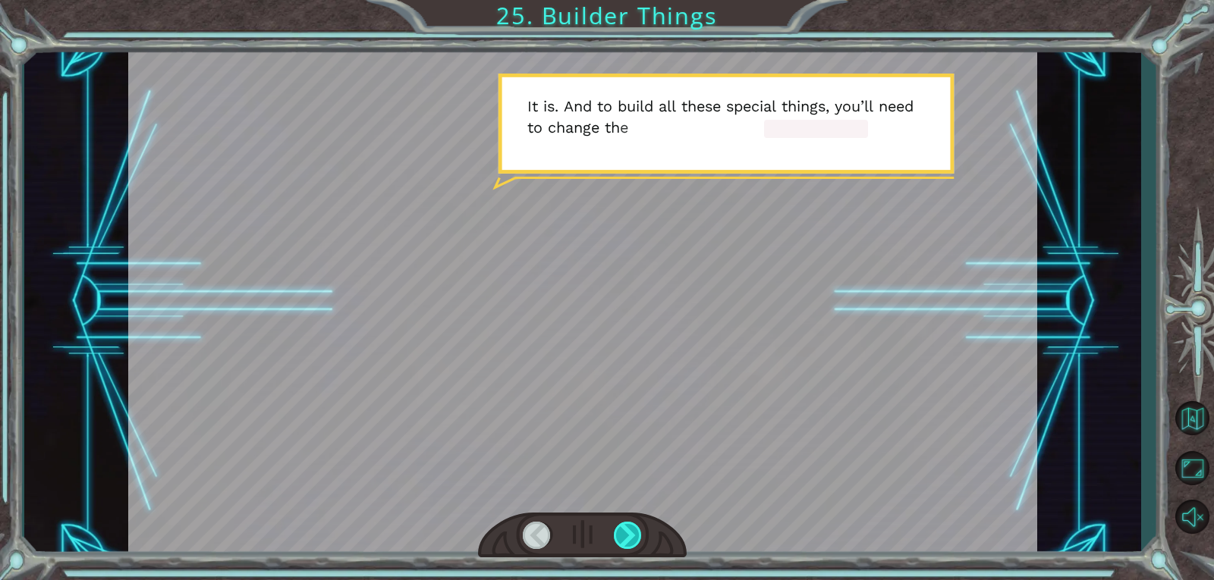
click at [620, 528] on div at bounding box center [628, 535] width 29 height 27
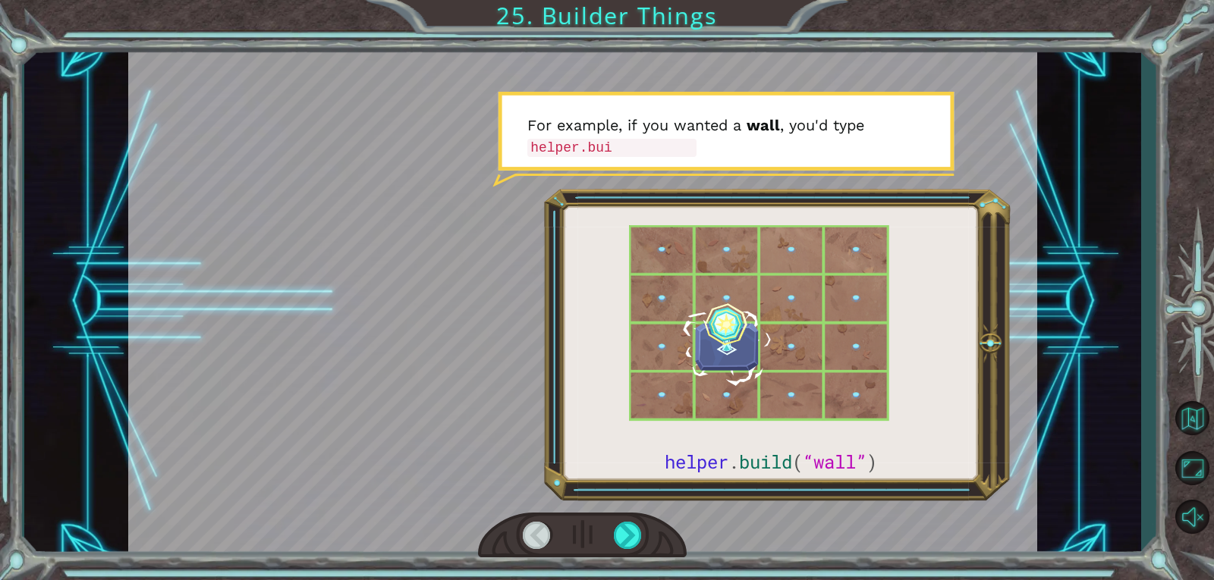
click at [903, 181] on div at bounding box center [582, 301] width 908 height 510
click at [624, 539] on div at bounding box center [628, 535] width 29 height 27
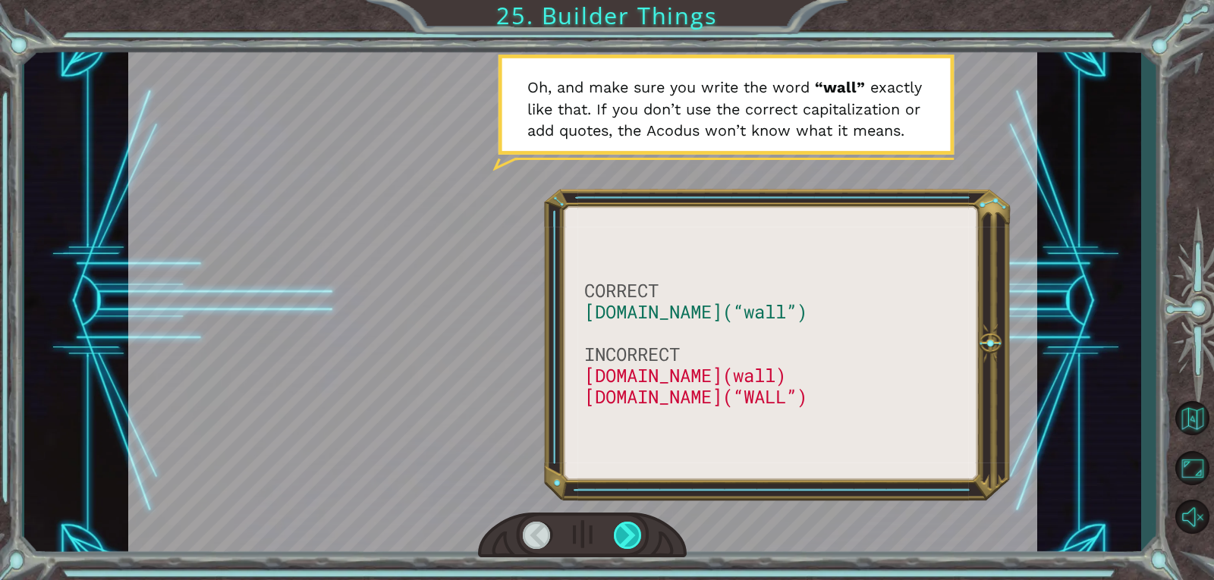
click at [627, 536] on div at bounding box center [628, 535] width 29 height 27
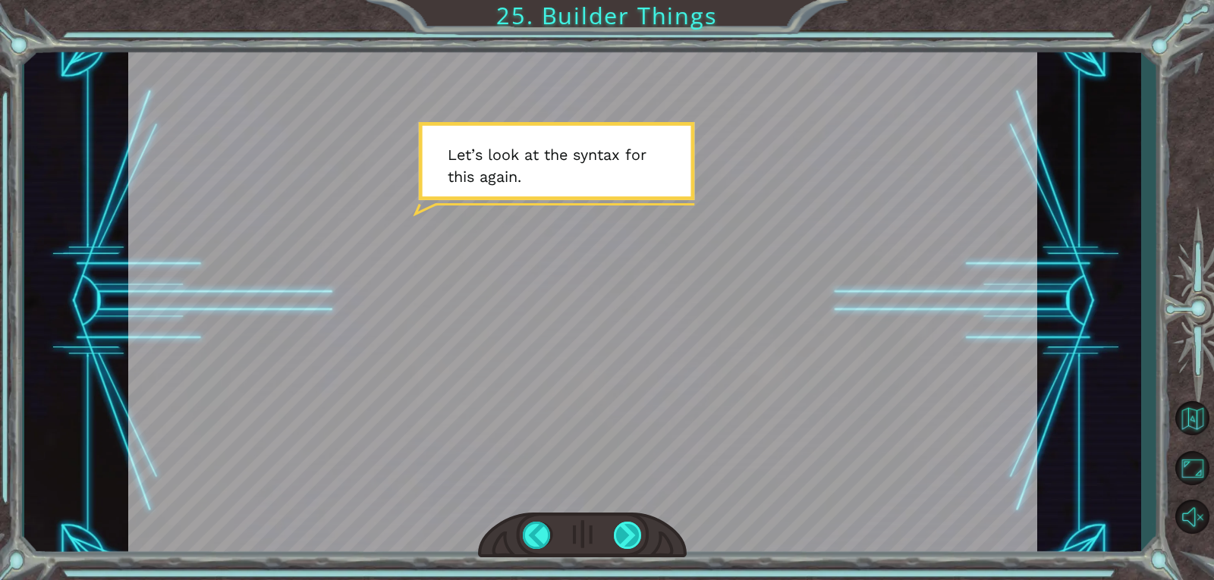
click at [627, 536] on div at bounding box center [628, 535] width 29 height 27
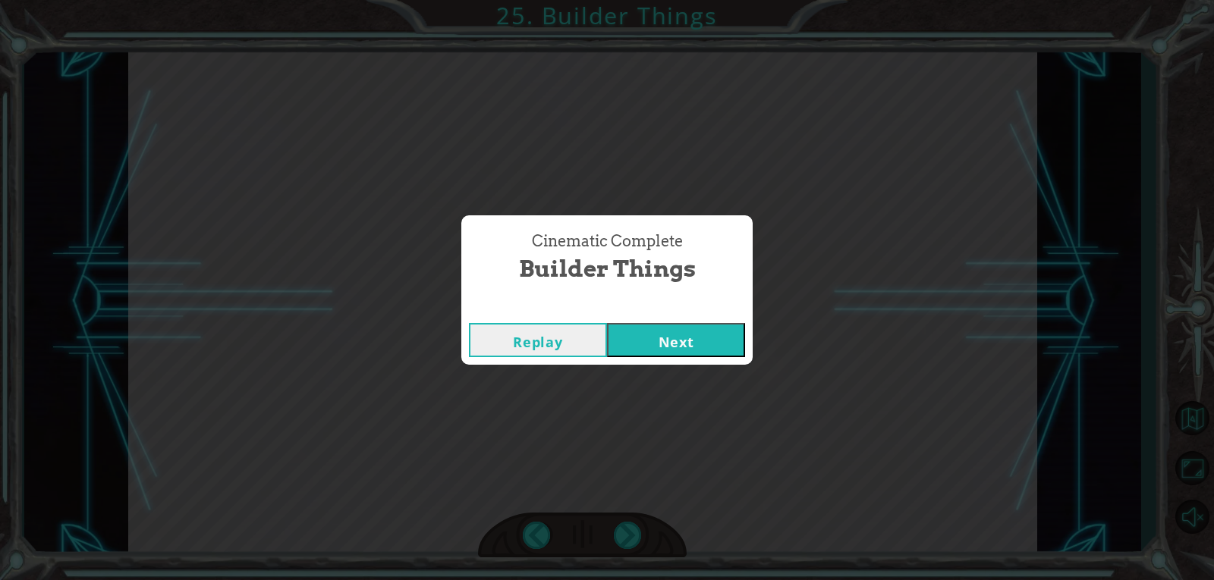
click at [660, 341] on button "Next" at bounding box center [676, 340] width 138 height 34
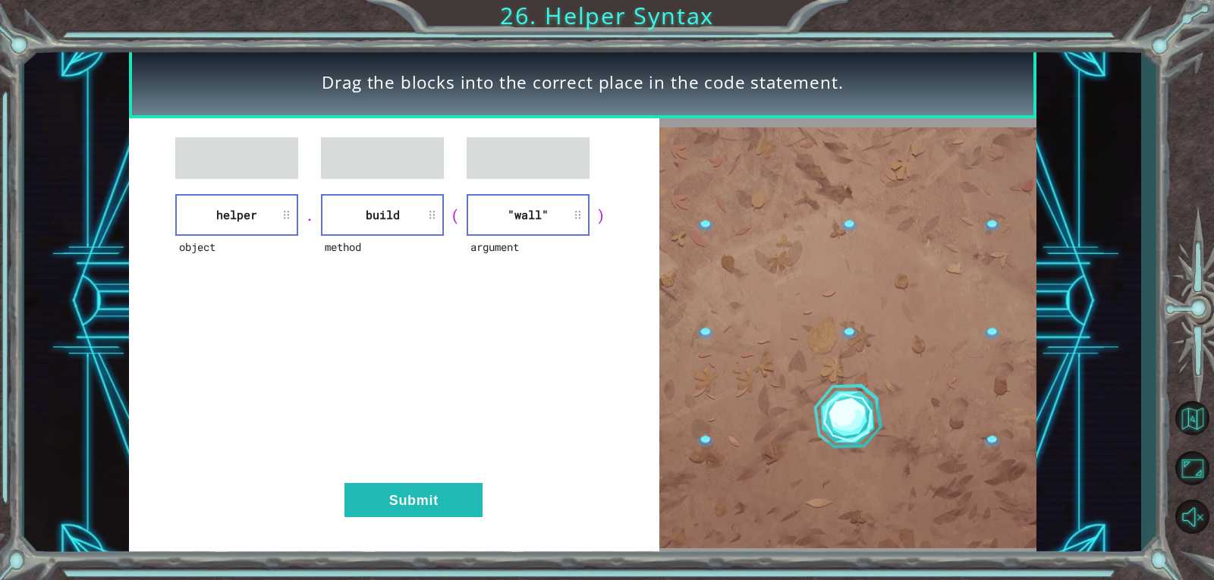
click at [461, 479] on div "object helper . method build ( argument "wall" ) Submit" at bounding box center [394, 337] width 530 height 438
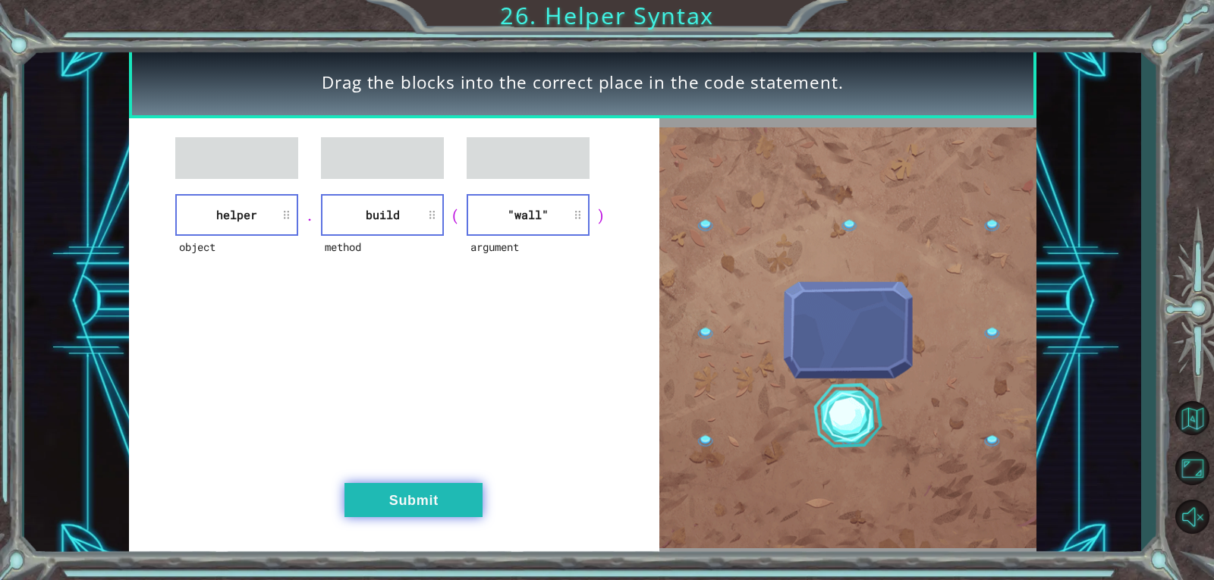
click at [465, 496] on button "Submit" at bounding box center [413, 500] width 138 height 34
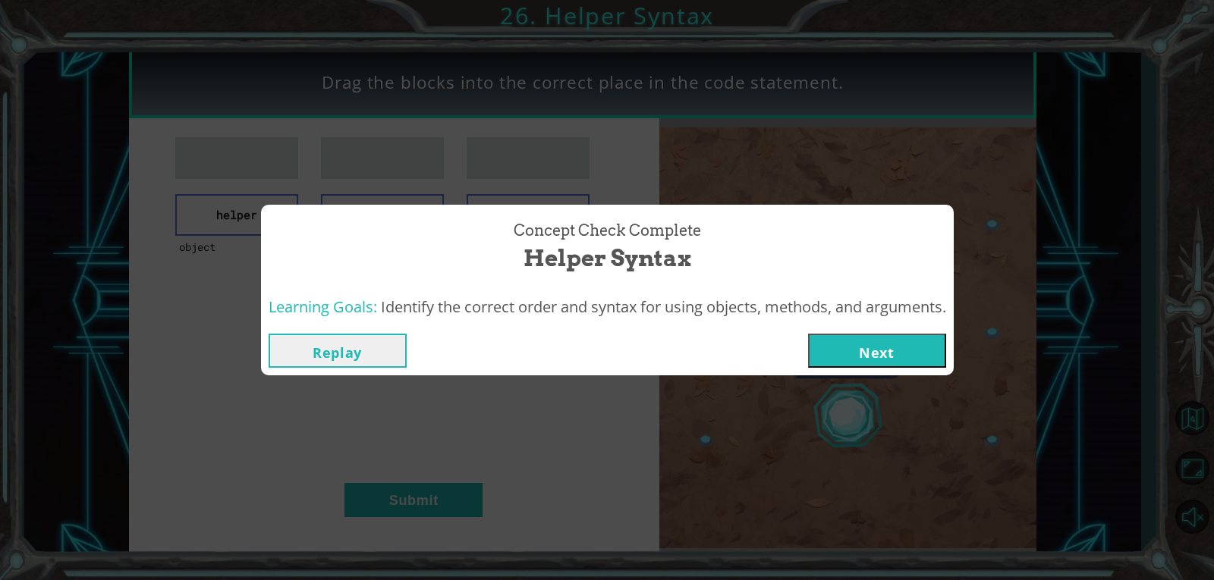
click at [868, 335] on button "Next" at bounding box center [877, 351] width 138 height 34
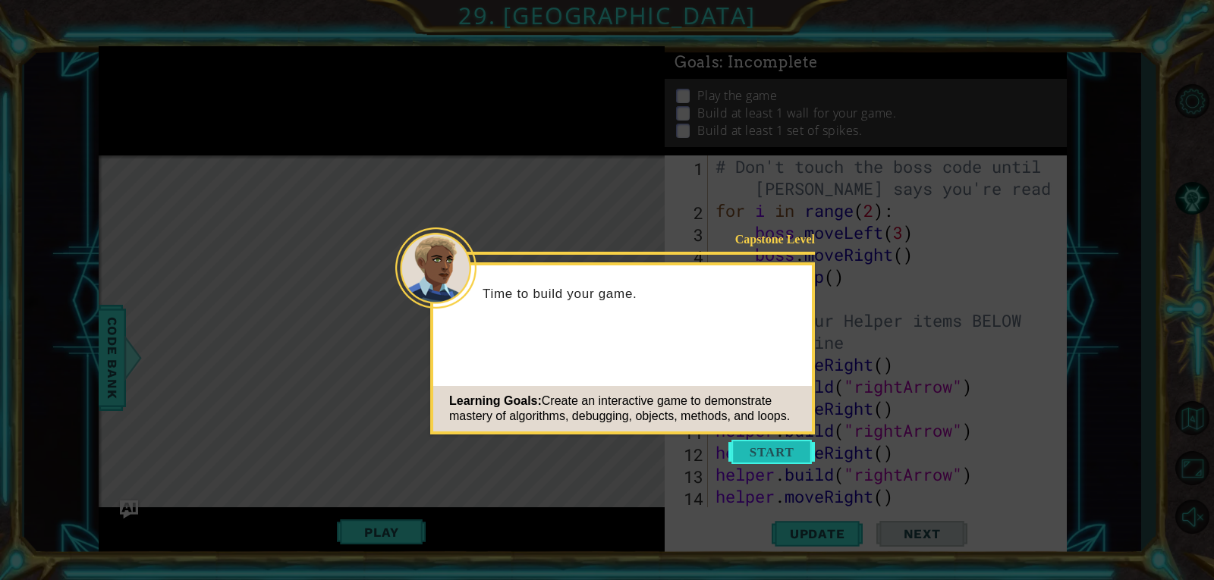
click at [754, 441] on button "Start" at bounding box center [771, 452] width 86 height 24
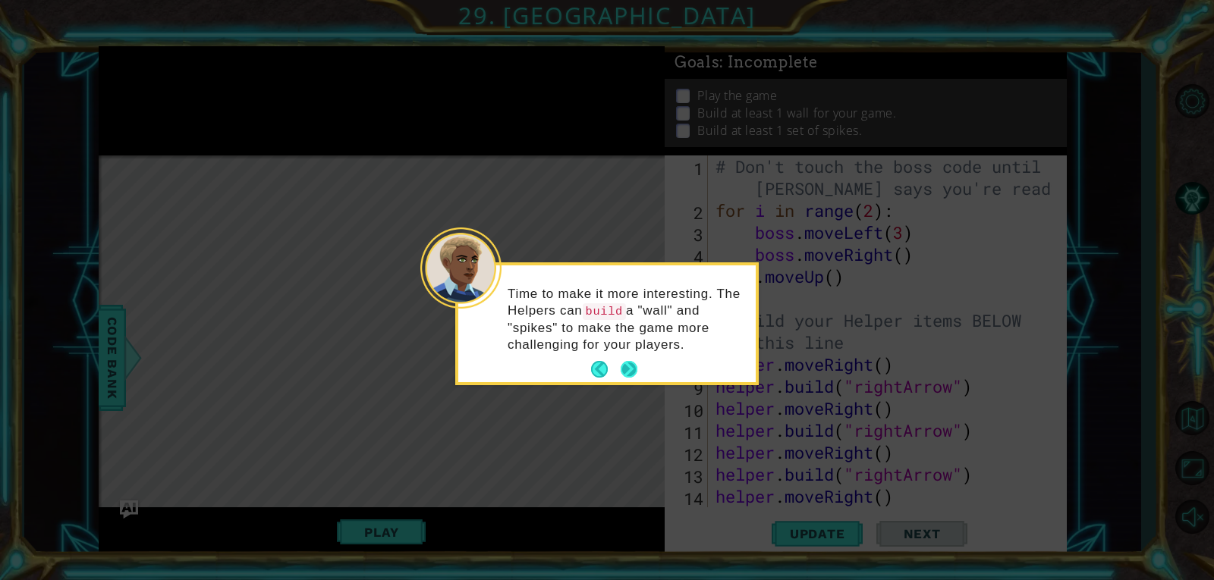
click at [630, 372] on button "Next" at bounding box center [628, 369] width 17 height 17
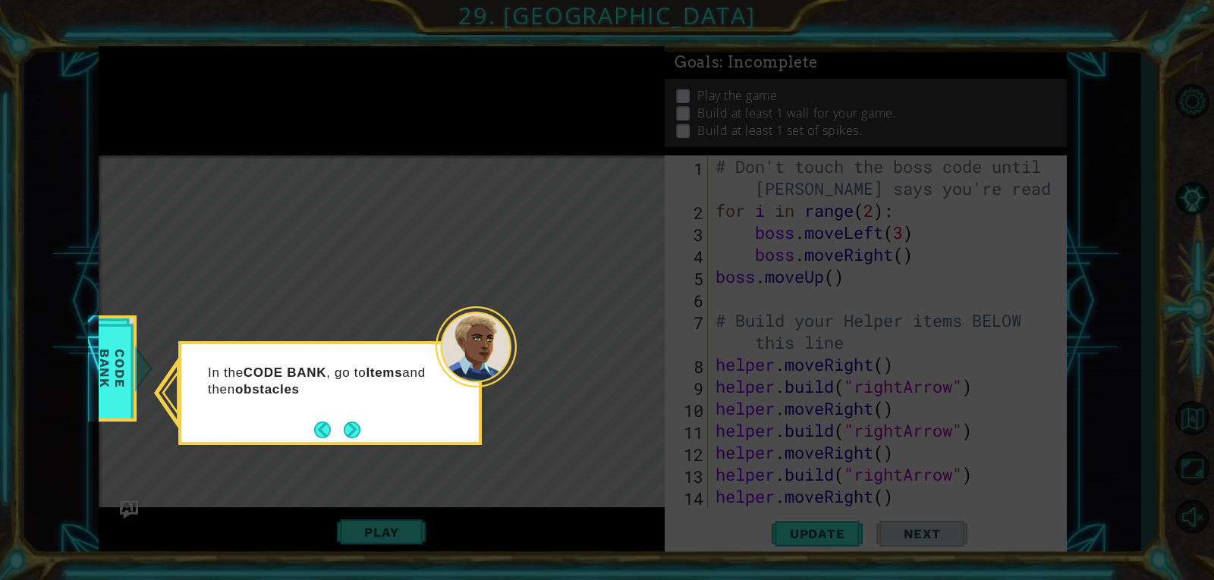
click at [375, 388] on p "In the CODE BANK , go to Items and then obstacles" at bounding box center [321, 381] width 227 height 33
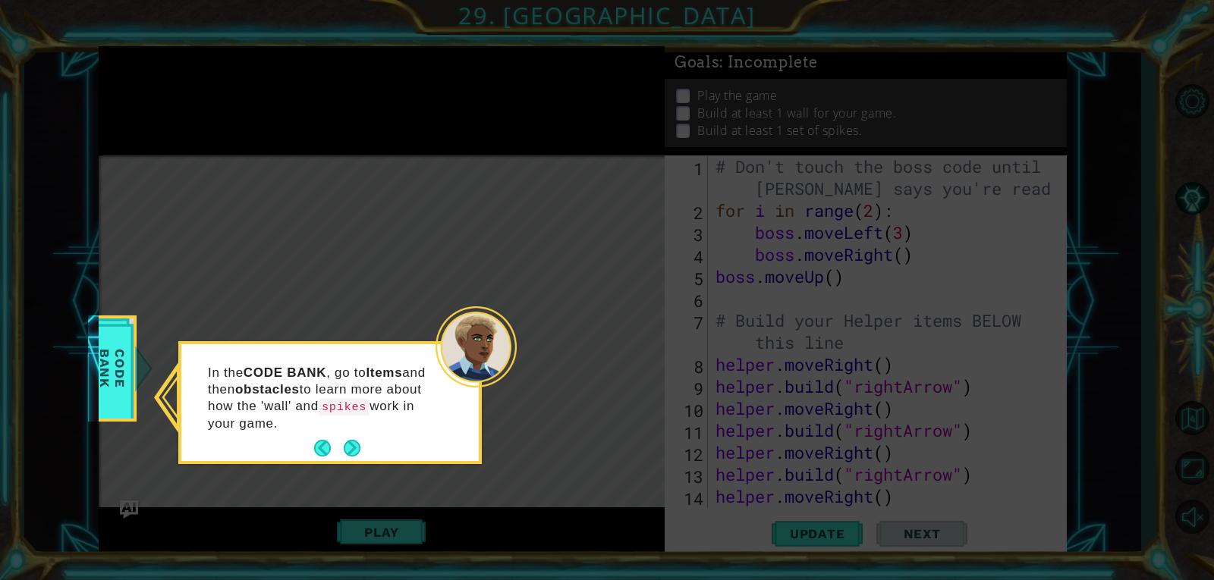
click at [362, 417] on p "In the CODE BANK , go to Items and then obstacles to learn more about how the '…" at bounding box center [321, 399] width 227 height 68
click at [352, 441] on button "Next" at bounding box center [352, 448] width 17 height 17
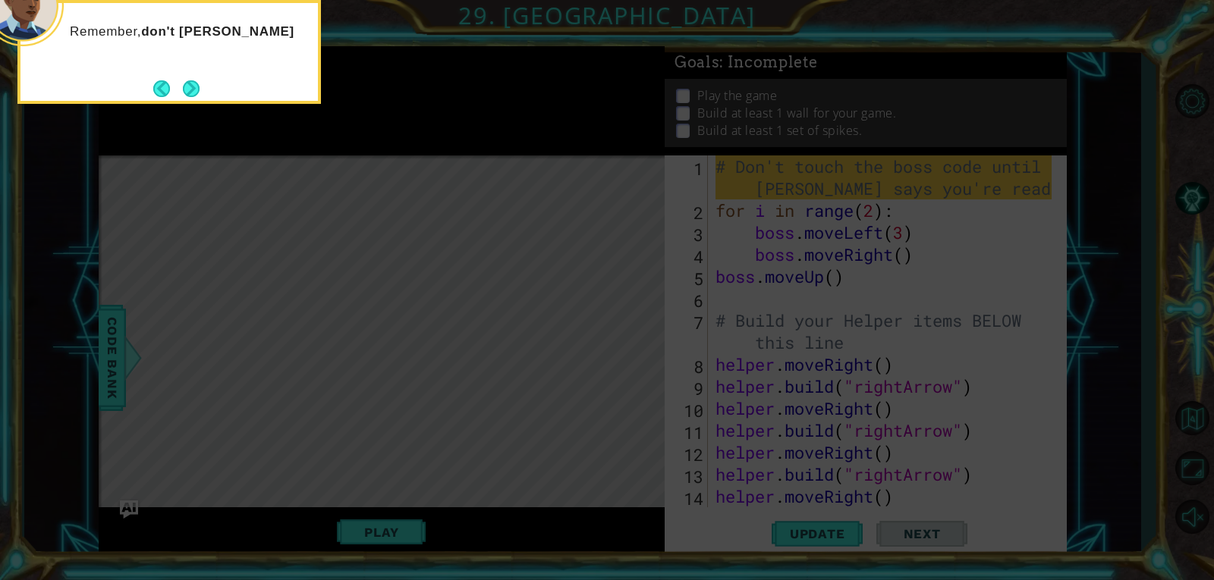
click at [212, 35] on p "Remember, don't [PERSON_NAME]" at bounding box center [188, 32] width 237 height 17
click at [197, 105] on icon at bounding box center [607, 86] width 1214 height 987
click at [200, 94] on button "Next" at bounding box center [191, 89] width 20 height 20
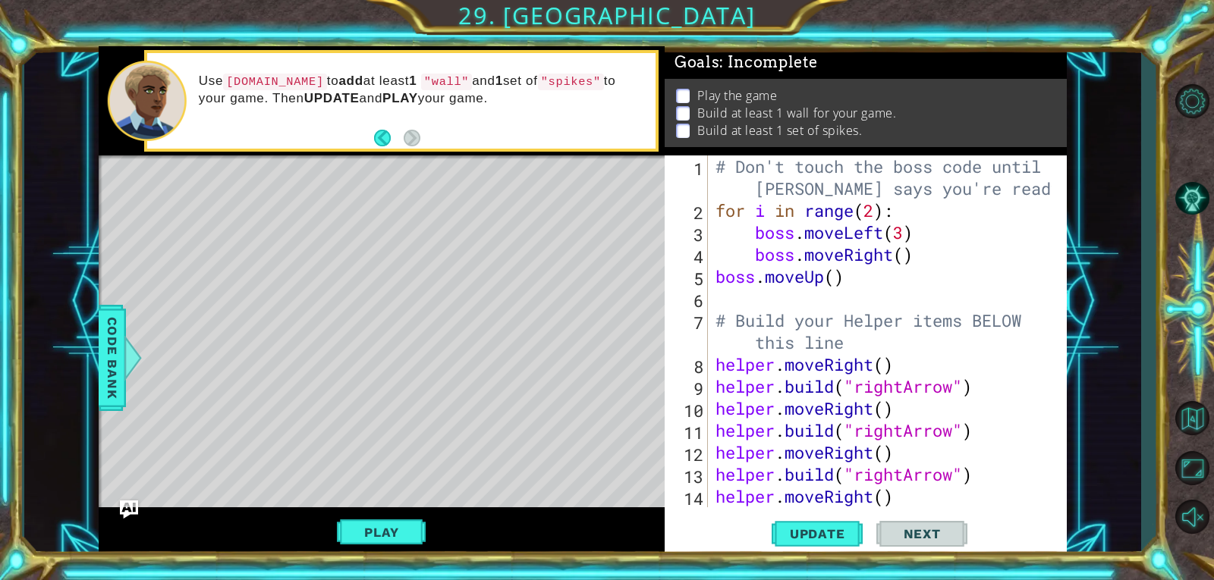
click at [308, 108] on div "Use [DOMAIN_NAME] to add at least 1 "wall" and 1 set of "spikes" to your game. …" at bounding box center [422, 100] width 468 height 71
click at [297, 83] on code "[DOMAIN_NAME]" at bounding box center [275, 82] width 104 height 17
drag, startPoint x: 285, startPoint y: 79, endPoint x: 449, endPoint y: 83, distance: 163.9
click at [448, 83] on p "Use [DOMAIN_NAME] to add at least 1 "wall" and 1 set of "spikes" to your game. …" at bounding box center [422, 90] width 447 height 34
drag, startPoint x: 397, startPoint y: 90, endPoint x: 422, endPoint y: 99, distance: 26.6
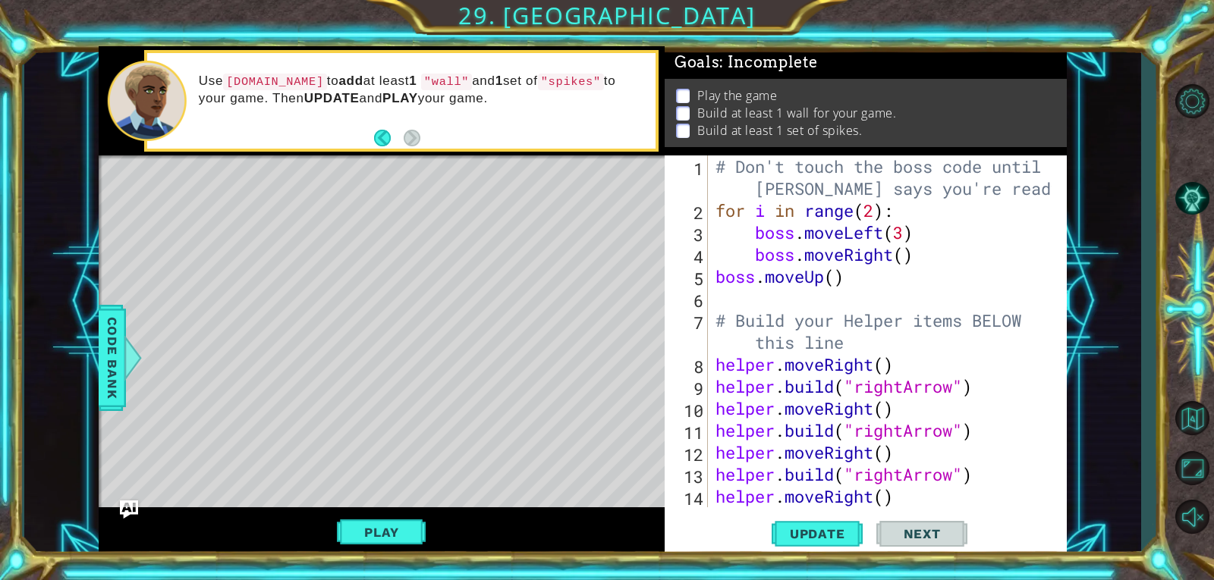
click at [422, 99] on p "Use [DOMAIN_NAME] to add at least 1 "wall" and 1 set of "spikes" to your game. …" at bounding box center [422, 90] width 447 height 34
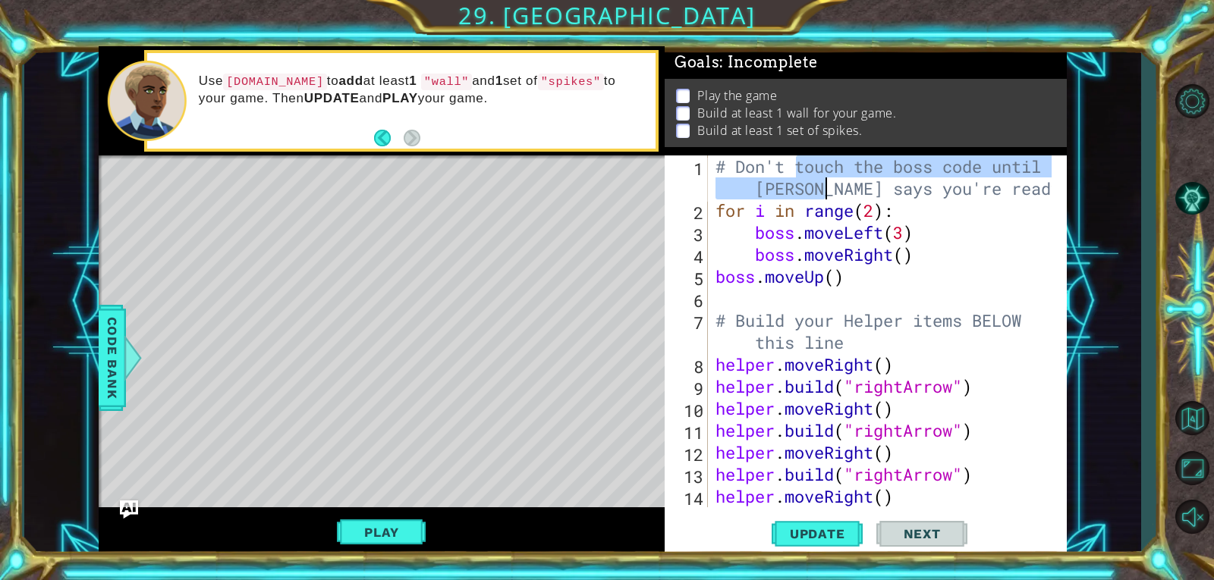
drag, startPoint x: 796, startPoint y: 171, endPoint x: 822, endPoint y: 184, distance: 29.5
click at [822, 184] on div "# Don't touch the boss code until [PERSON_NAME] says you're ready! for i in ran…" at bounding box center [885, 364] width 347 height 418
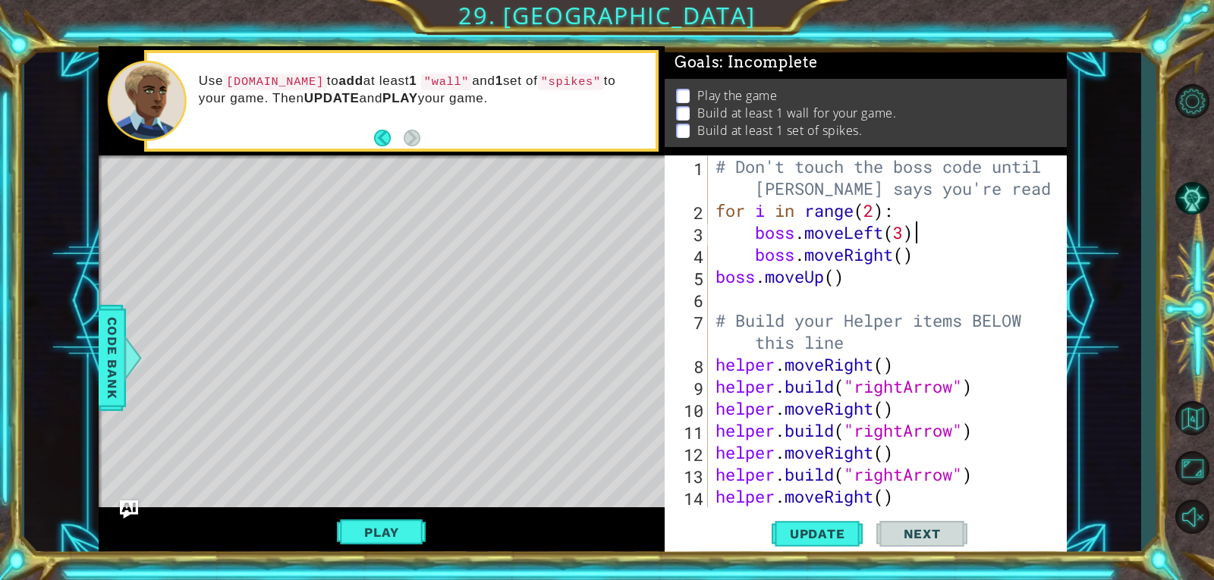
click at [931, 234] on div "# Don't touch the boss code until [PERSON_NAME] says you're ready! for i in ran…" at bounding box center [885, 364] width 347 height 418
click at [856, 280] on div "# Don't touch the boss code until [PERSON_NAME] says you're ready! for i in ran…" at bounding box center [885, 364] width 347 height 418
type textarea "boss.moveUp()"
click at [113, 353] on span "Code Bank" at bounding box center [112, 358] width 24 height 93
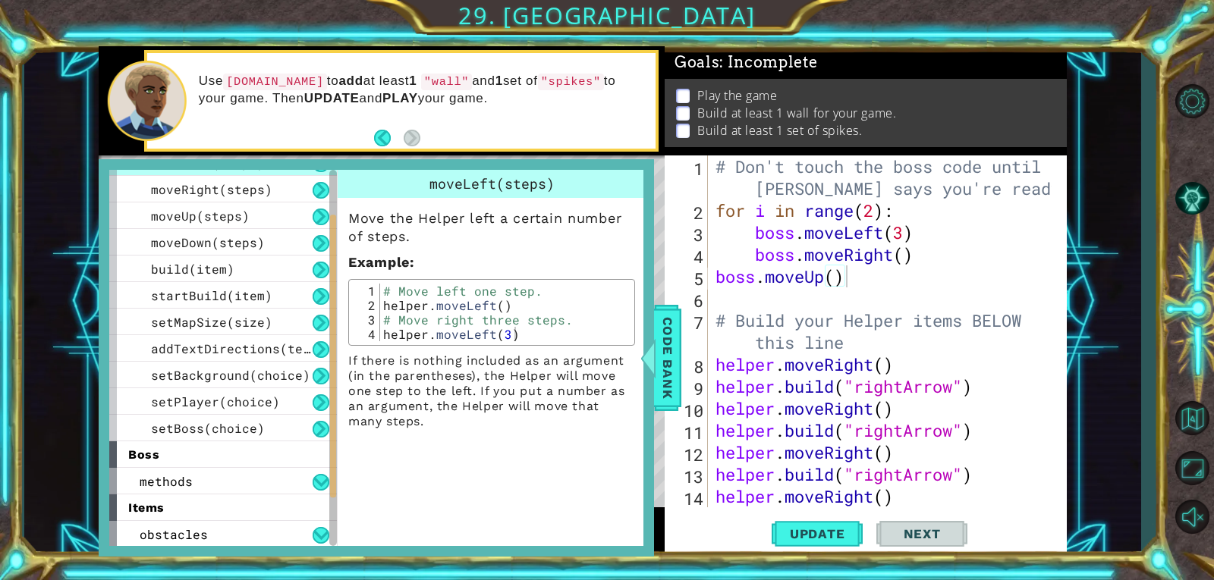
scroll to position [154, 0]
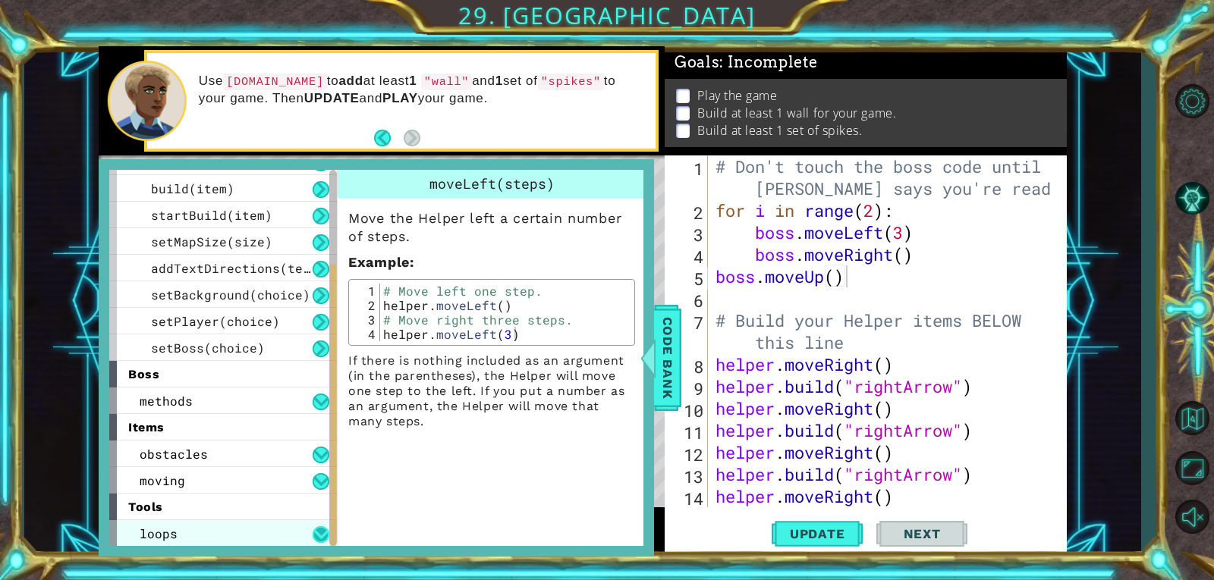
click at [325, 536] on button at bounding box center [321, 534] width 17 height 17
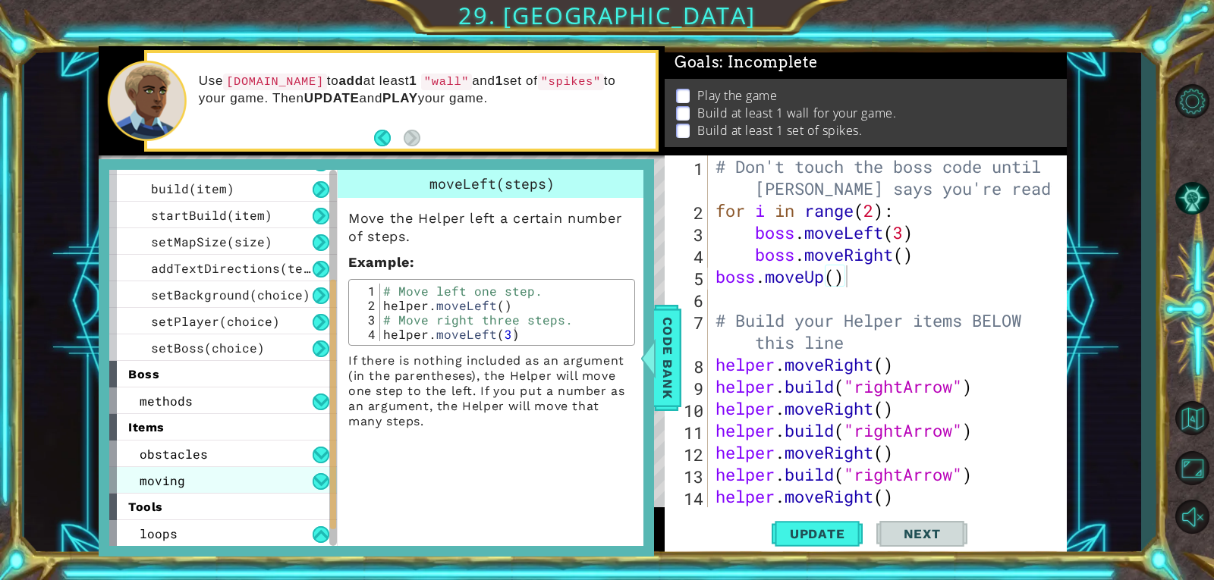
scroll to position [181, 0]
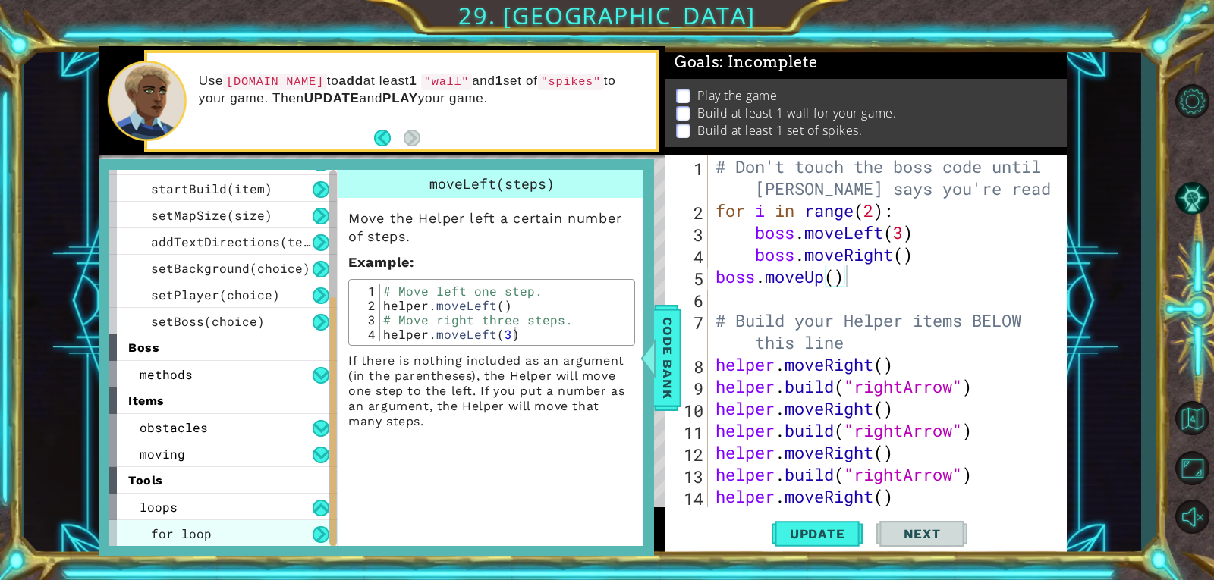
click at [315, 522] on div "for loop" at bounding box center [223, 533] width 228 height 27
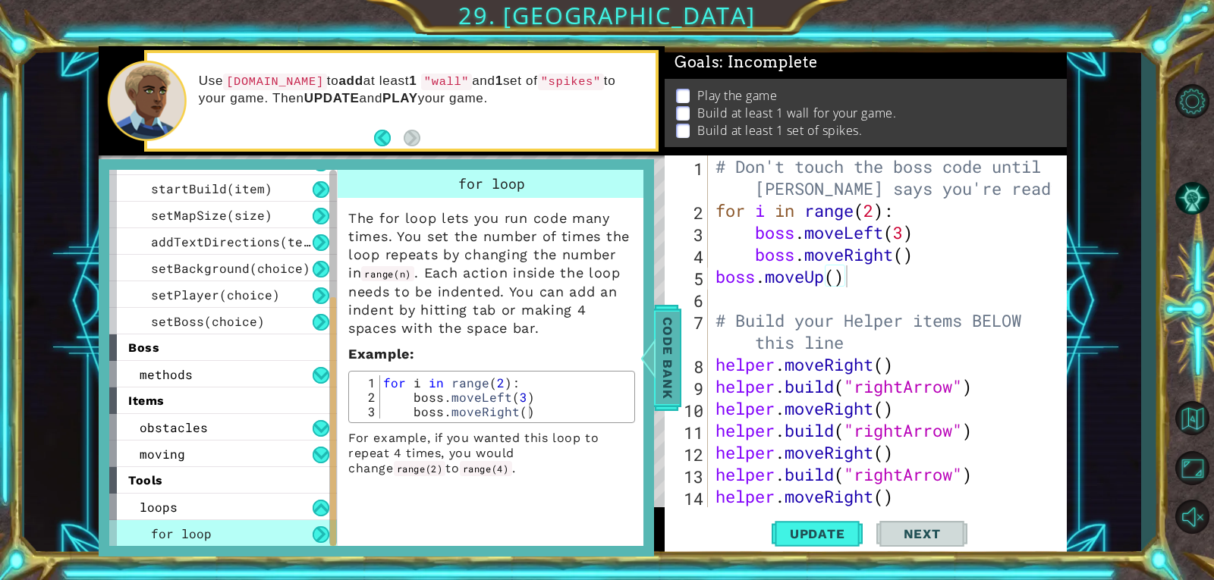
click at [676, 351] on span "Code Bank" at bounding box center [667, 358] width 24 height 93
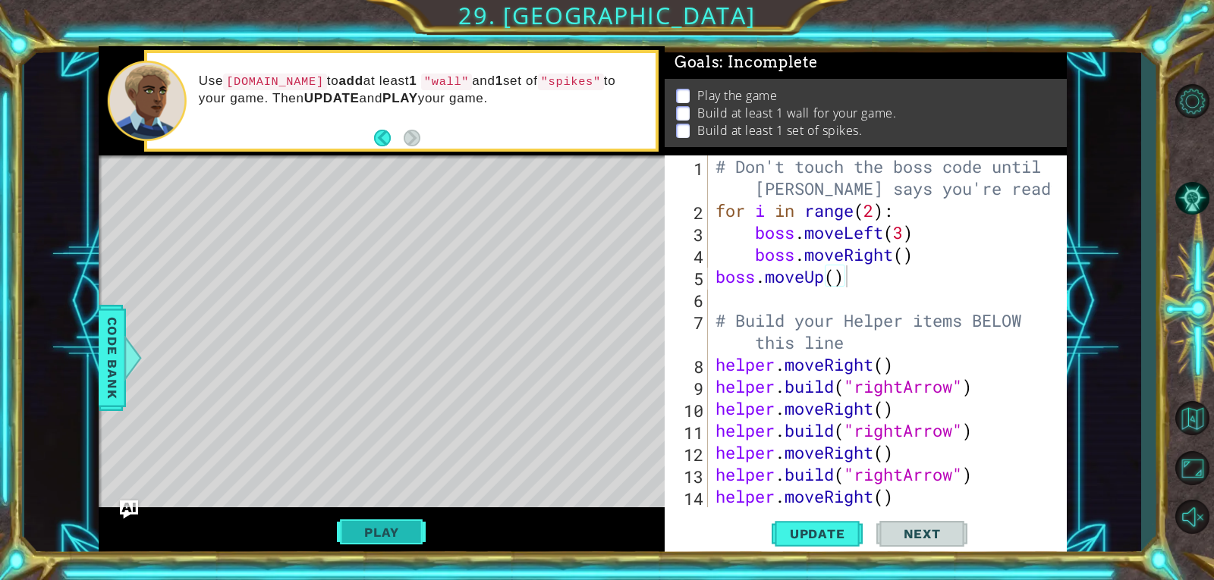
click at [419, 528] on button "Play" at bounding box center [381, 532] width 89 height 29
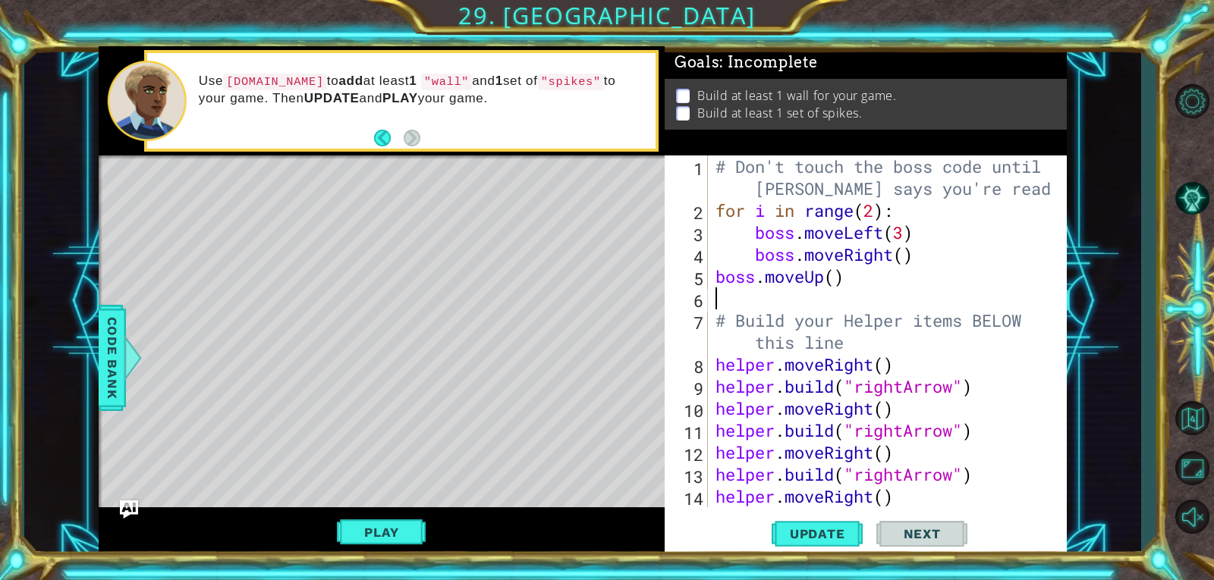
type textarea "# Build your Helper items BELOW this line"
click at [407, 536] on button "Play" at bounding box center [381, 532] width 89 height 29
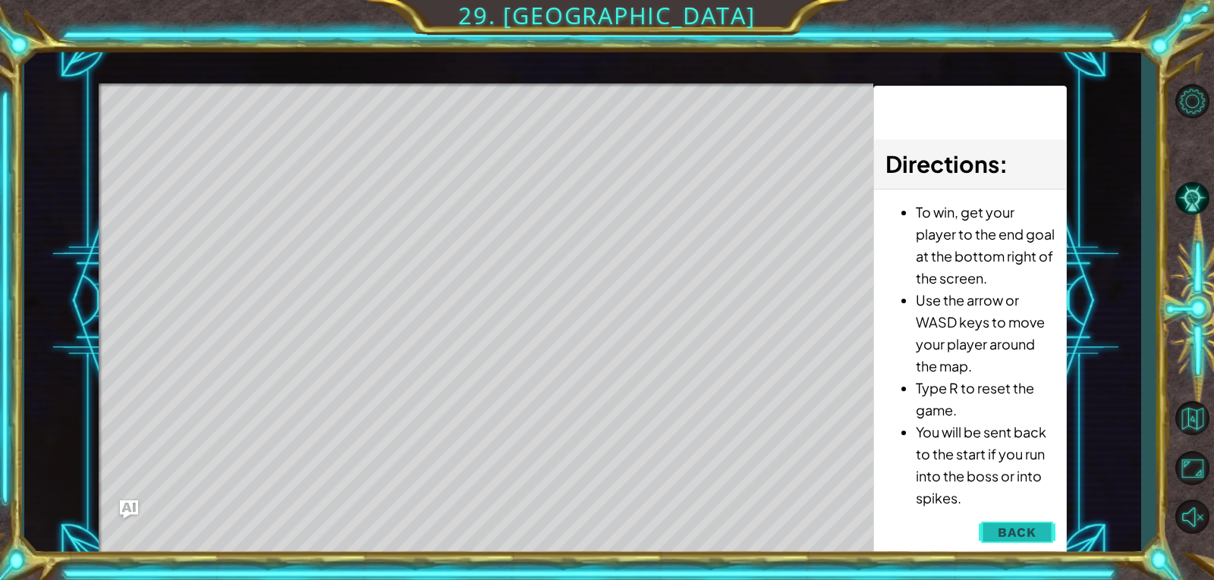
click at [1010, 533] on span "Back" at bounding box center [1016, 532] width 39 height 15
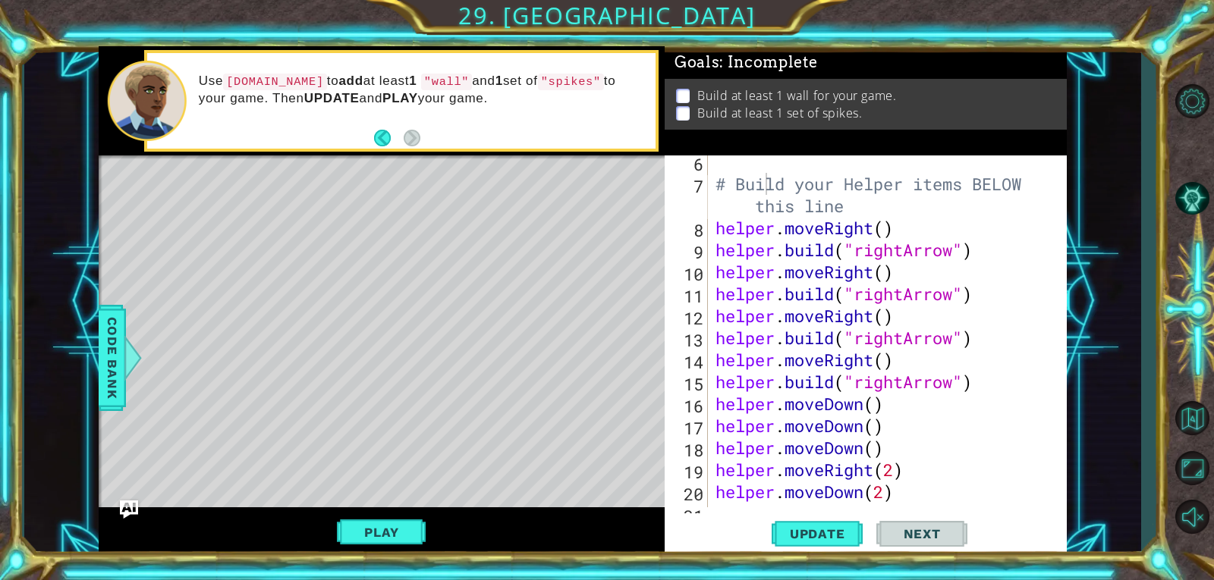
scroll to position [198, 0]
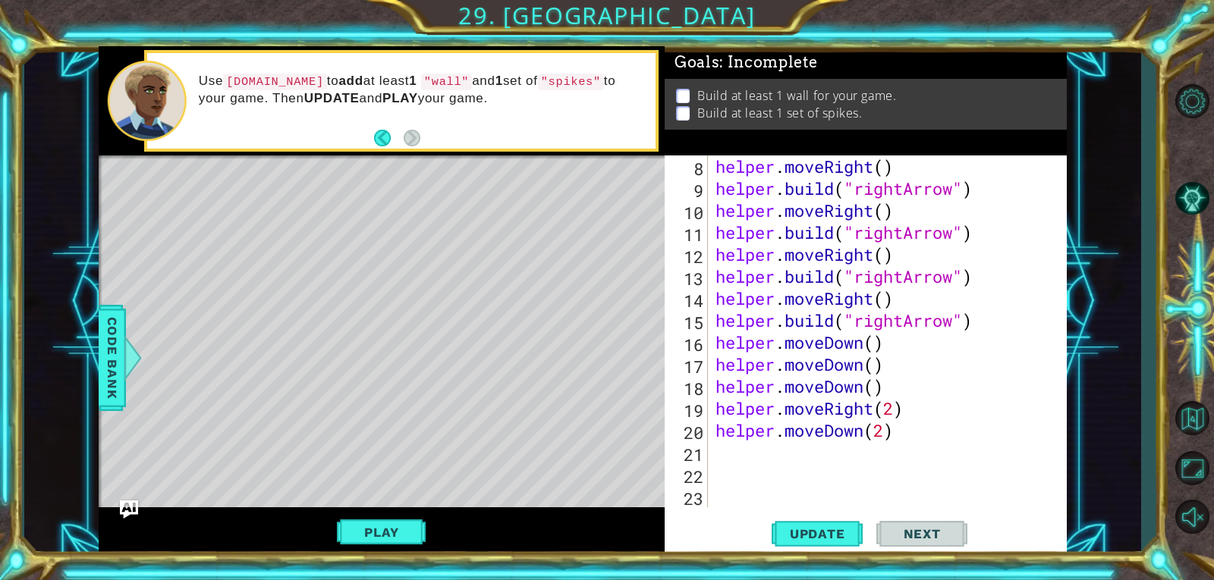
click at [941, 435] on div "helper . moveRight ( ) helper . build ( "rightArrow" ) helper . moveRight ( ) h…" at bounding box center [885, 353] width 347 height 396
drag, startPoint x: 918, startPoint y: 429, endPoint x: 937, endPoint y: 429, distance: 19.0
click at [937, 429] on div "helper . moveRight ( ) helper . build ( "rightArrow" ) helper . moveRight ( ) h…" at bounding box center [885, 353] width 347 height 396
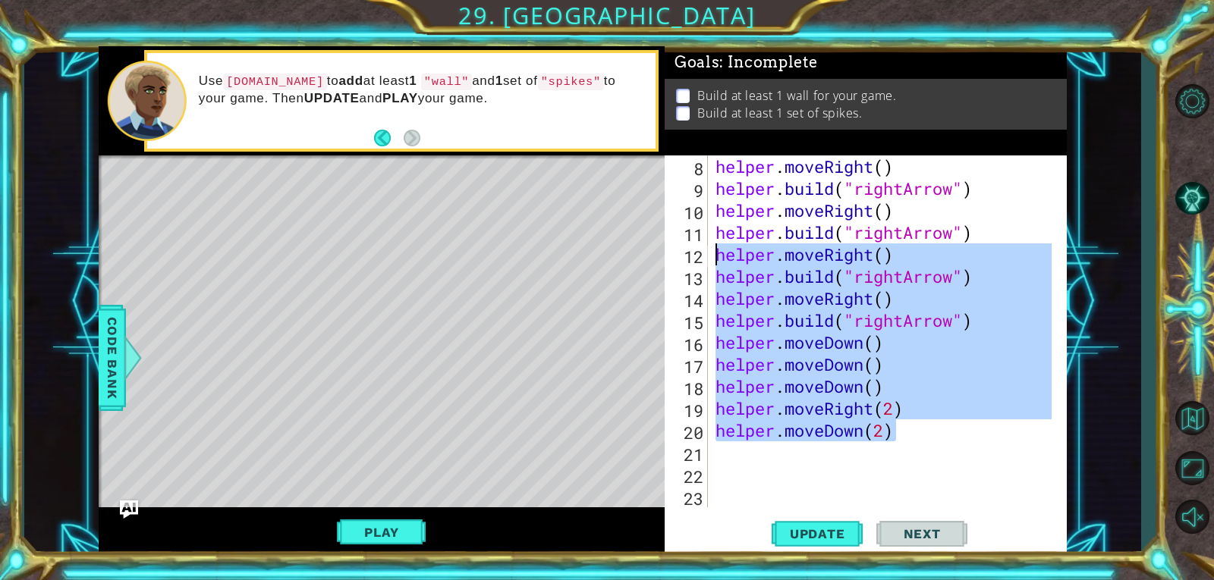
drag, startPoint x: 908, startPoint y: 435, endPoint x: 714, endPoint y: 261, distance: 260.5
click at [714, 261] on div "helper . moveRight ( ) helper . build ( "rightArrow" ) helper . moveRight ( ) h…" at bounding box center [885, 353] width 347 height 396
type textarea "helper.moveRight() [DOMAIN_NAME]("rightArrow")"
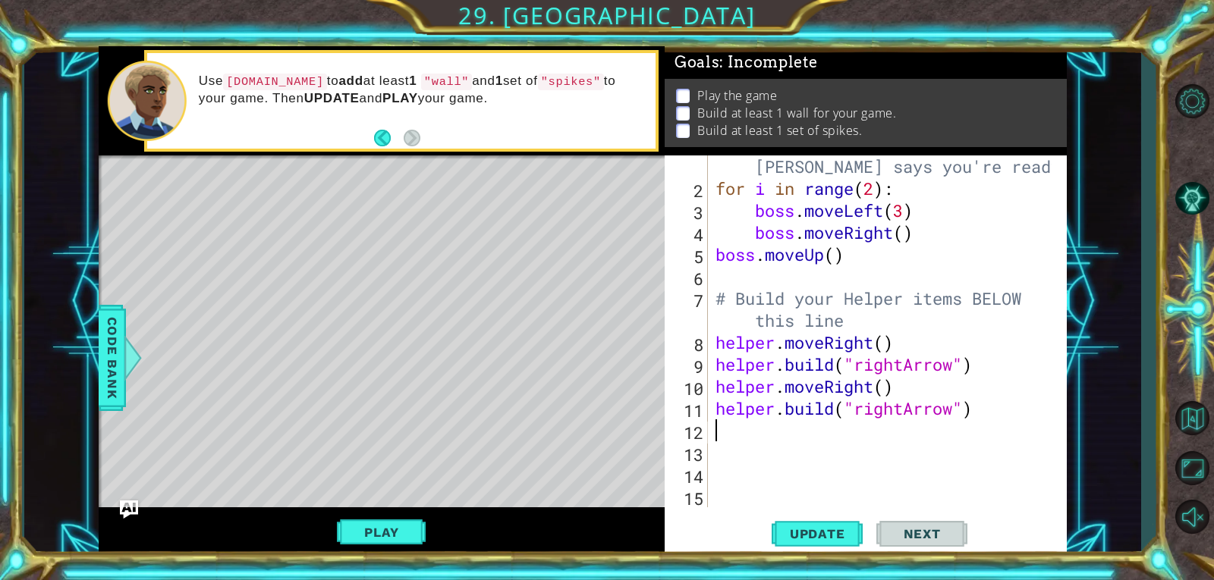
scroll to position [22, 0]
click at [809, 526] on span "Update" at bounding box center [817, 533] width 86 height 15
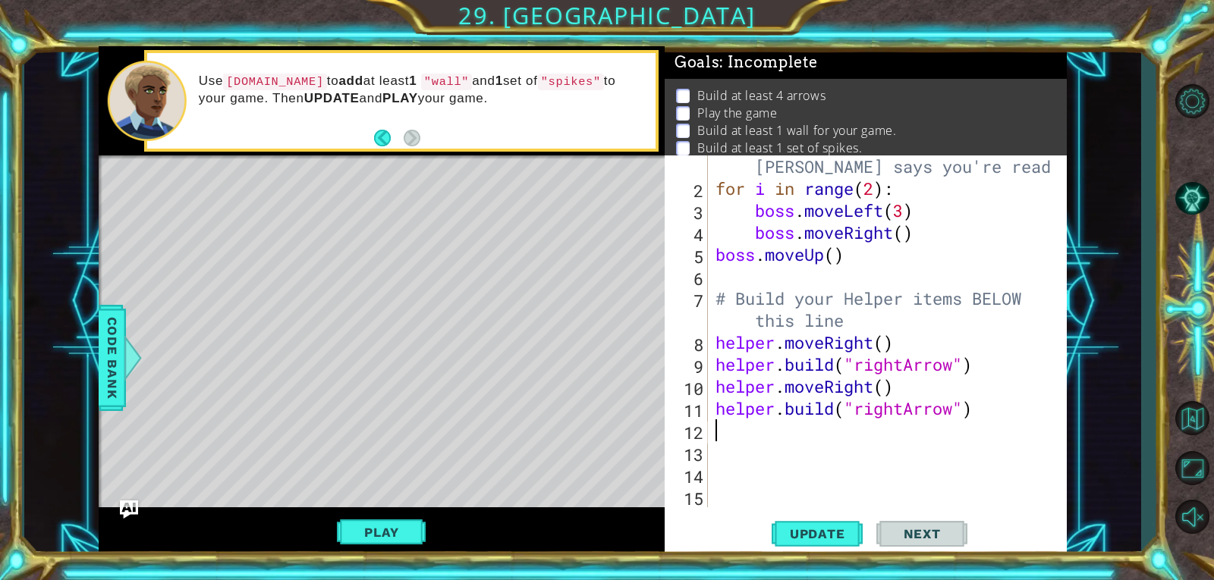
click at [847, 420] on div "# Don't touch the boss code until [PERSON_NAME] says you're ready! for i in ran…" at bounding box center [885, 342] width 347 height 418
type textarea "h"
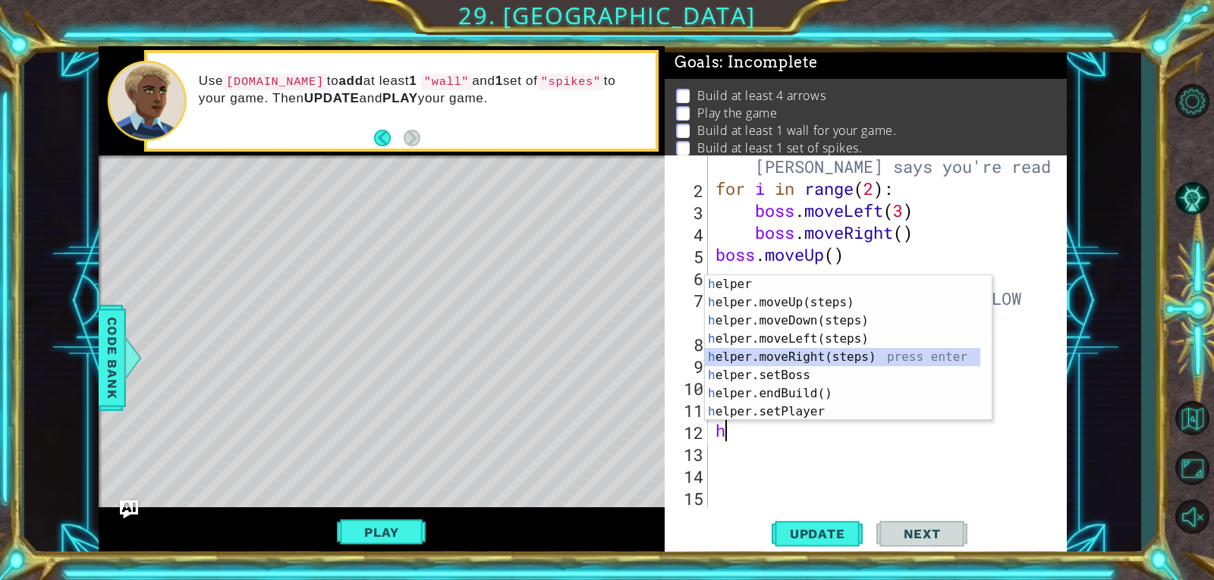
click at [848, 351] on div "h elper press enter h elper.moveUp(steps) press enter h elper.moveDown(steps) p…" at bounding box center [842, 366] width 275 height 182
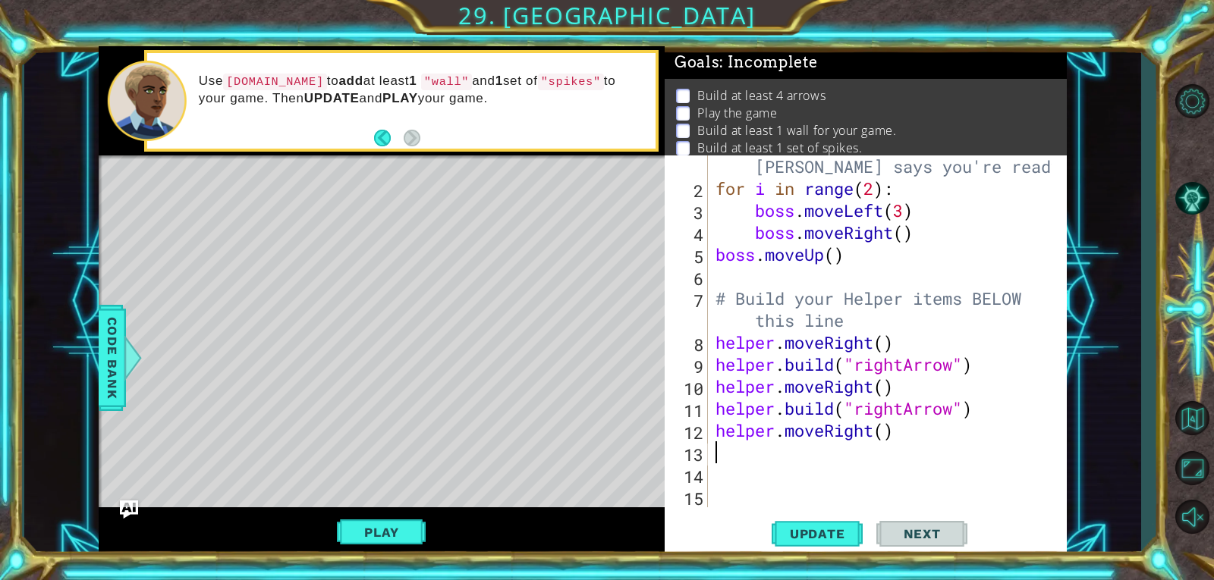
type textarea "h"
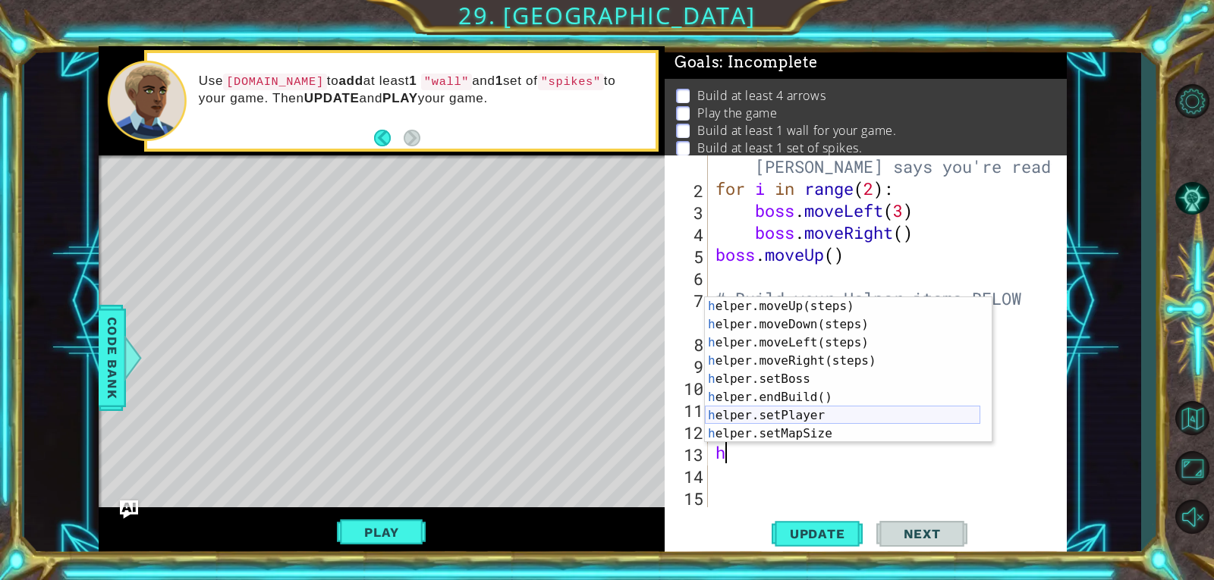
scroll to position [18, 0]
click at [837, 395] on div "h elper.moveUp(steps) press enter h elper.moveDown(steps) press enter h elper.m…" at bounding box center [842, 388] width 275 height 182
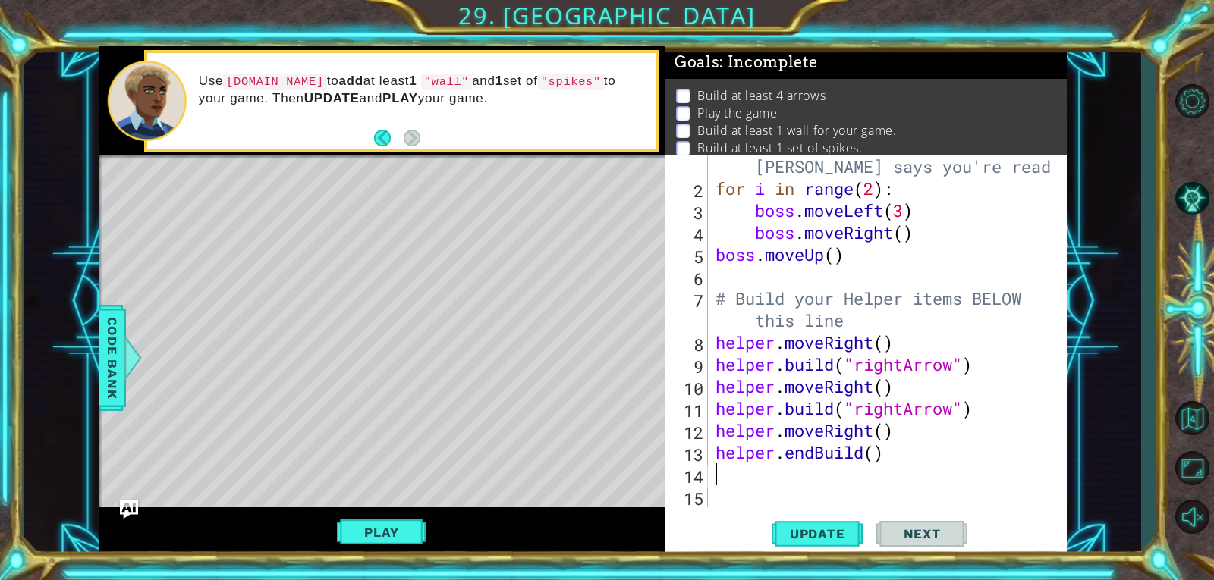
click at [880, 453] on div "# Don't touch the boss code until [PERSON_NAME] says you're ready! for i in ran…" at bounding box center [885, 342] width 347 height 418
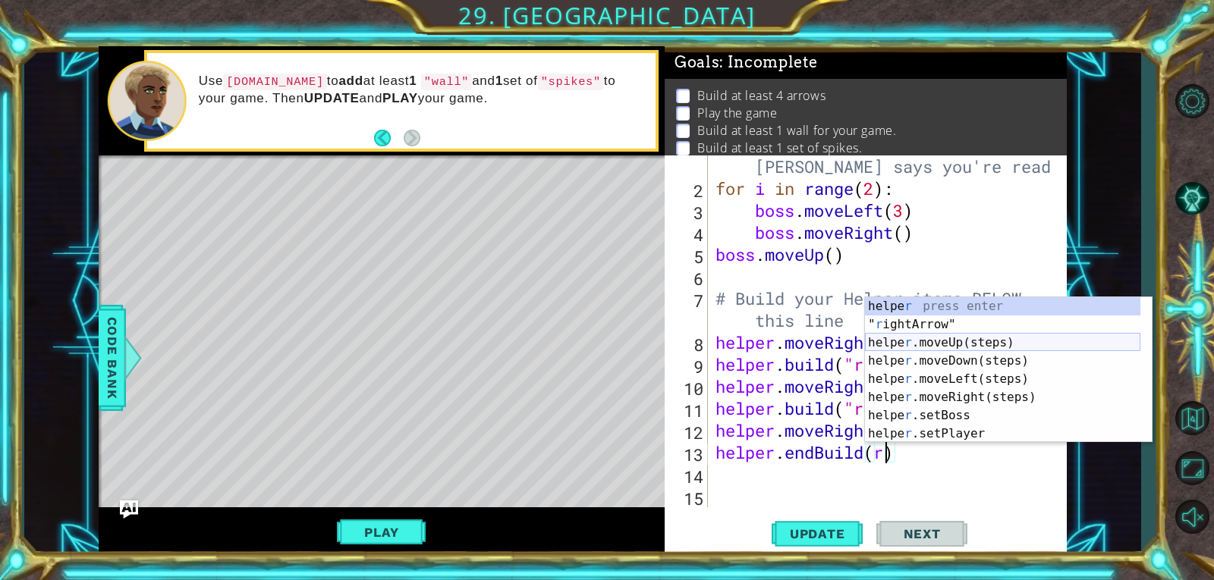
scroll to position [0, 0]
click at [944, 328] on div "helpe r press enter " r ightArrow" press enter helpe [PERSON_NAME]moveUp(steps)…" at bounding box center [1002, 388] width 275 height 182
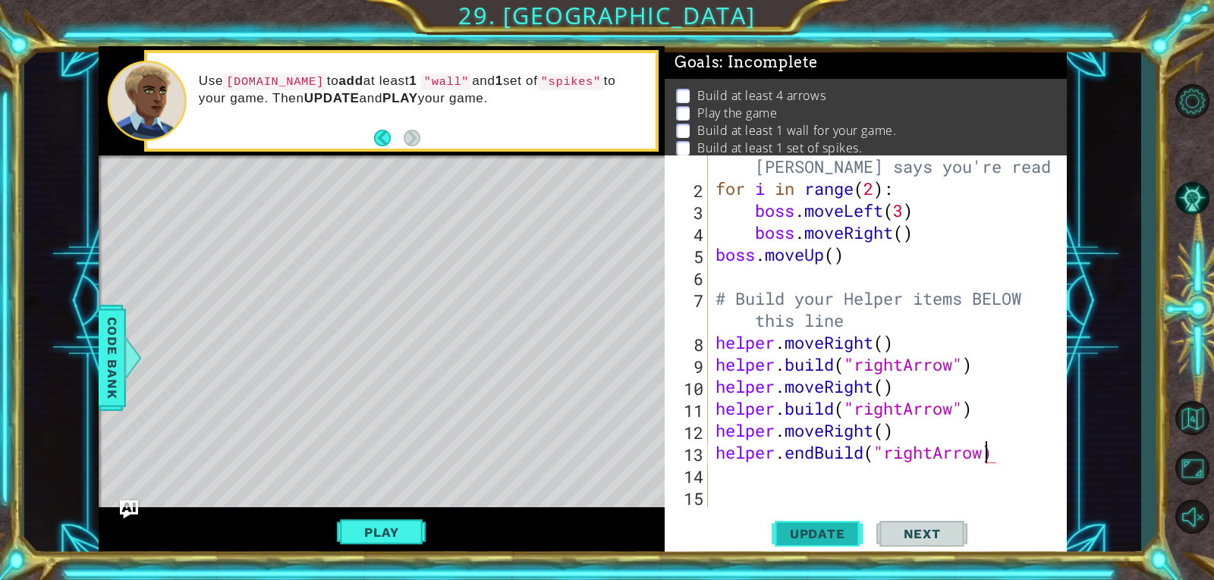
click at [801, 530] on span "Update" at bounding box center [817, 533] width 86 height 15
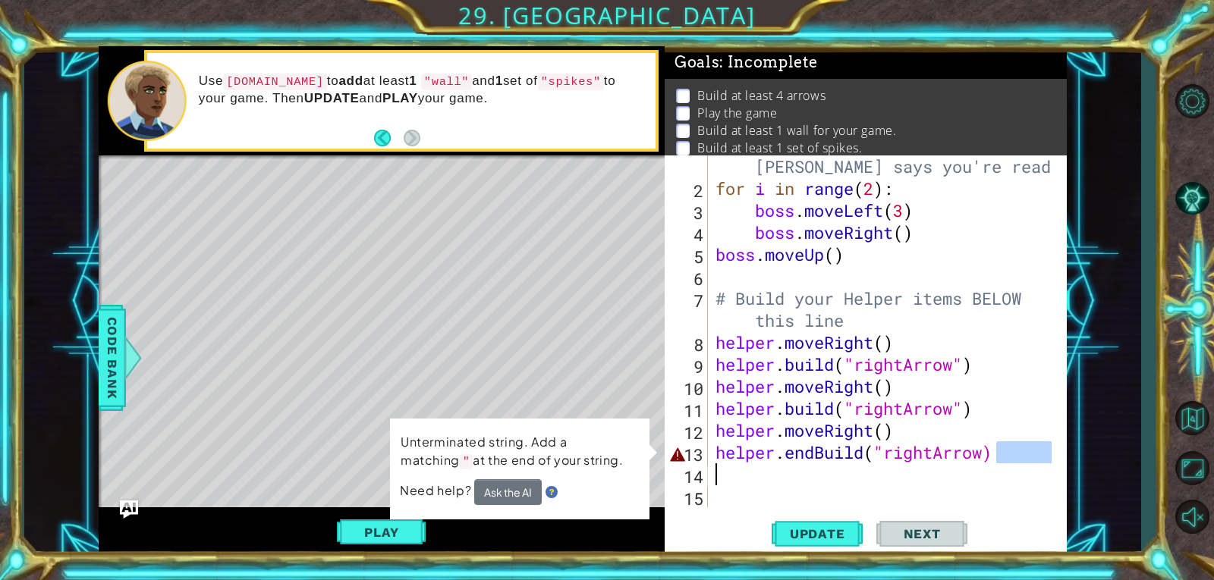
drag, startPoint x: 999, startPoint y: 450, endPoint x: 1041, endPoint y: 466, distance: 45.4
click at [1041, 466] on div "# Don't touch the boss code until [PERSON_NAME] says you're ready! for i in ran…" at bounding box center [885, 342] width 347 height 418
drag, startPoint x: 863, startPoint y: 454, endPoint x: 781, endPoint y: 458, distance: 82.0
click at [781, 458] on div "# Don't touch the boss code until [PERSON_NAME] says you're ready! for i in ran…" at bounding box center [885, 342] width 347 height 418
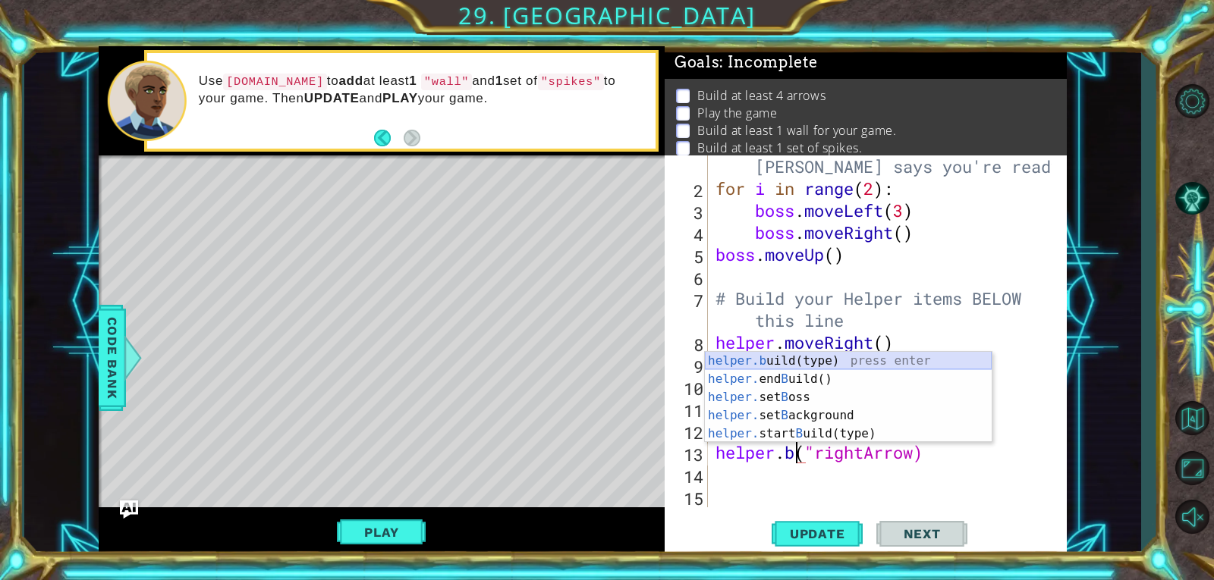
click at [813, 363] on div "helper.b uild(type) press enter helper. end B uild() press enter helper. set B …" at bounding box center [848, 415] width 287 height 127
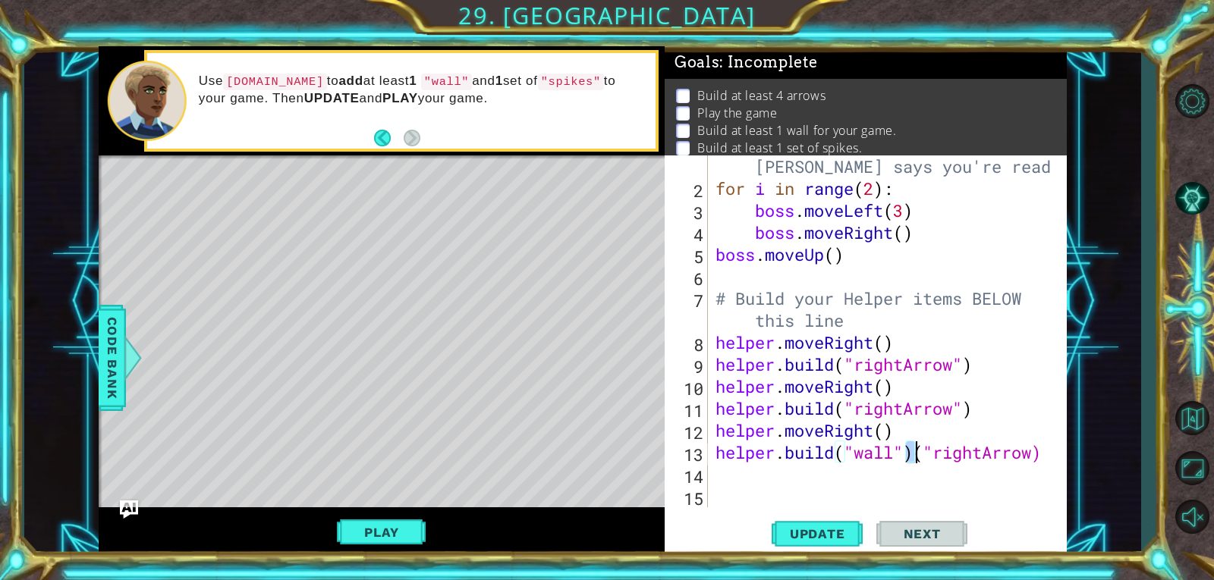
drag, startPoint x: 910, startPoint y: 451, endPoint x: 919, endPoint y: 451, distance: 8.4
click at [919, 451] on div "# Don't touch the boss code until [PERSON_NAME] says you're ready! for i in ran…" at bounding box center [885, 342] width 347 height 418
click at [958, 460] on div "# Don't touch the boss code until [PERSON_NAME] says you're ready! for i in ran…" at bounding box center [885, 342] width 347 height 418
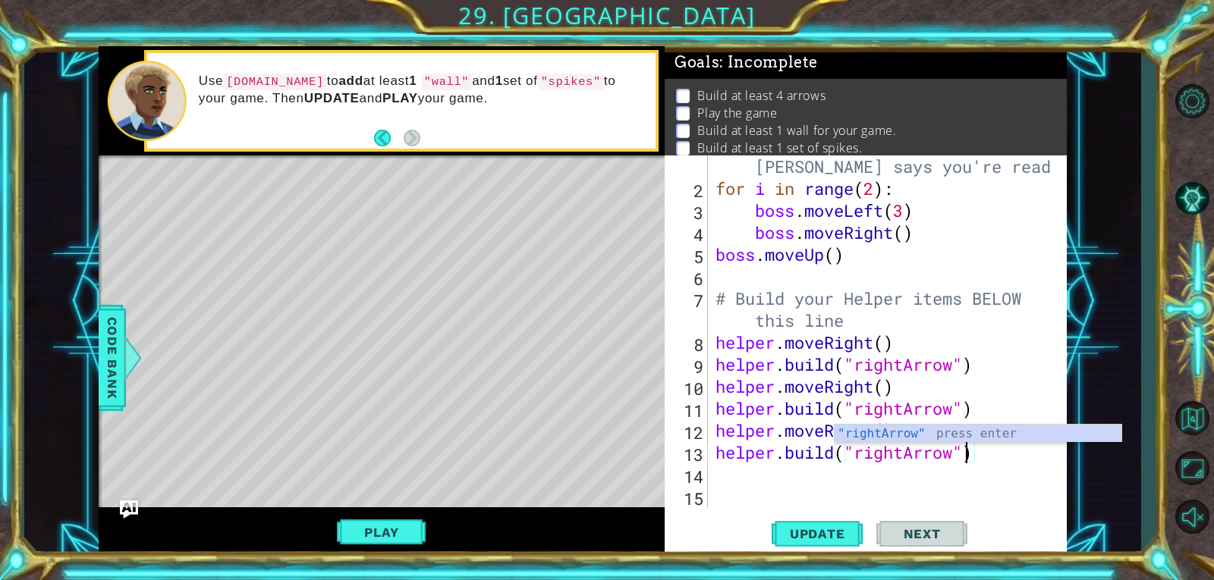
scroll to position [0, 11]
click at [995, 429] on div ""rightArrow" press enter" at bounding box center [977, 452] width 287 height 55
type textarea "[DOMAIN_NAME]("rightArrow)"
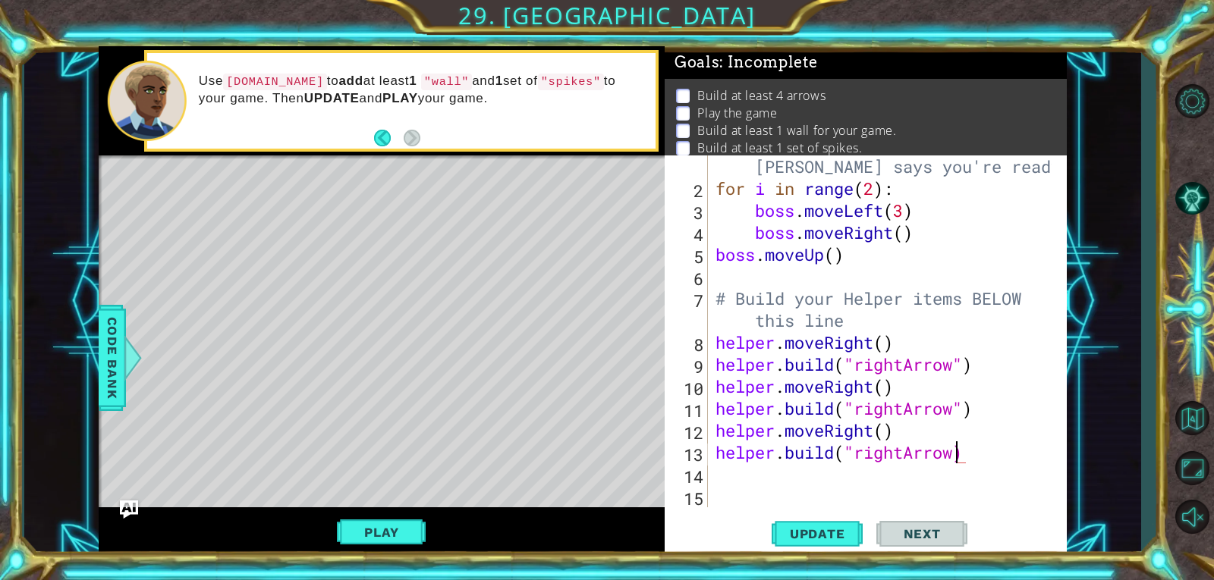
click at [982, 441] on div "# Don't touch the boss code until [PERSON_NAME] says you're ready! for i in ran…" at bounding box center [885, 342] width 347 height 418
click at [832, 548] on button "Update" at bounding box center [816, 534] width 91 height 40
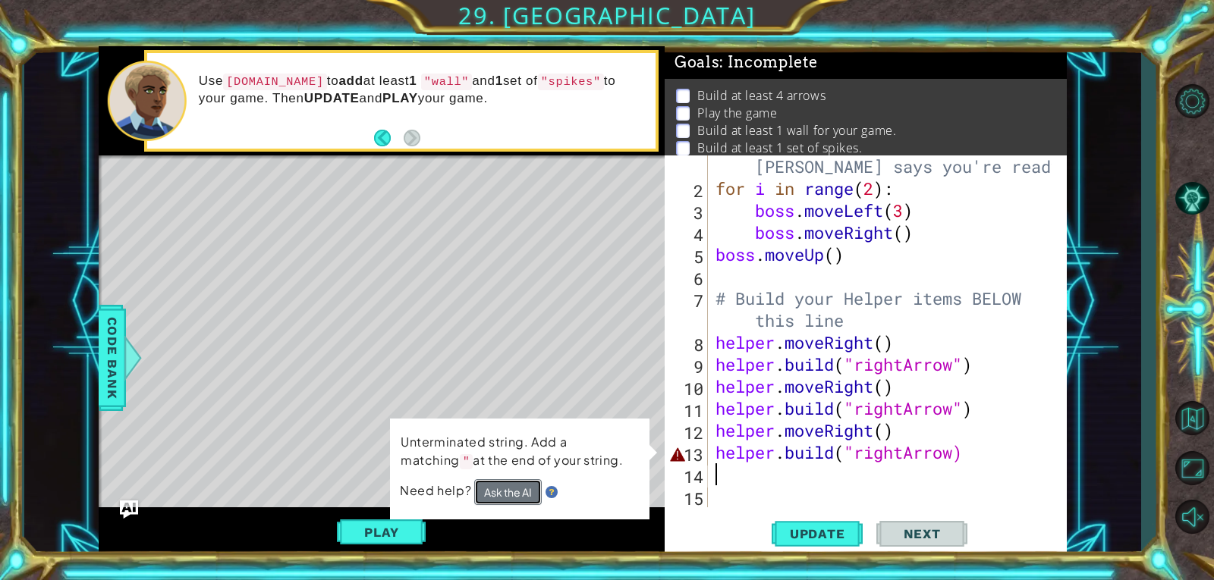
click at [505, 484] on button "Ask the AI" at bounding box center [508, 492] width 68 height 26
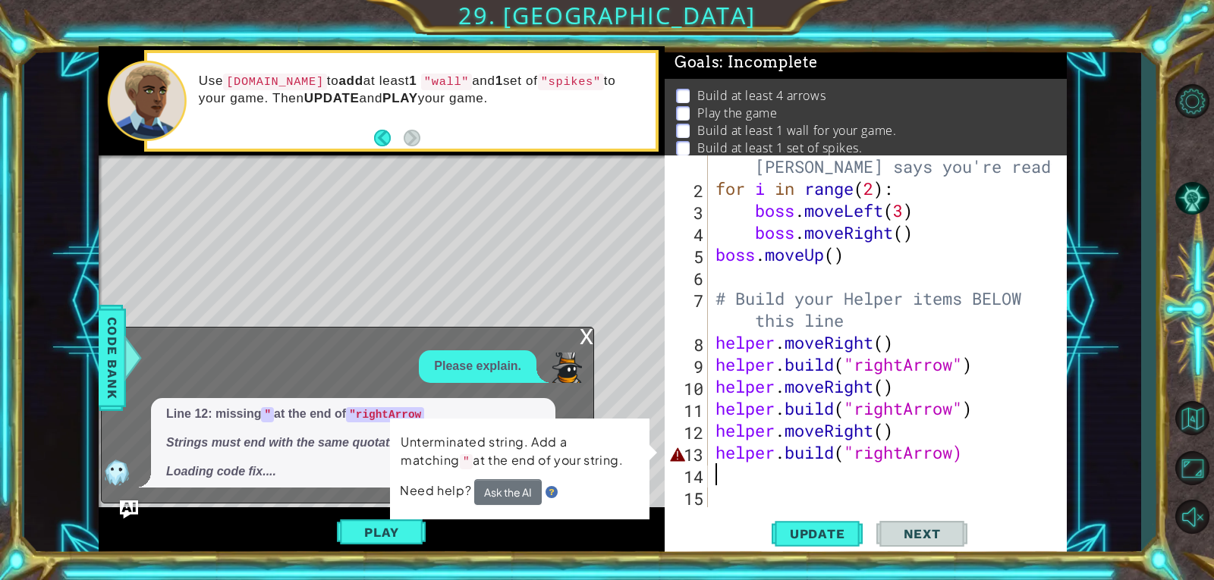
click at [962, 453] on div "# Don't touch the boss code until [PERSON_NAME] says you're ready! for i in ran…" at bounding box center [885, 342] width 347 height 418
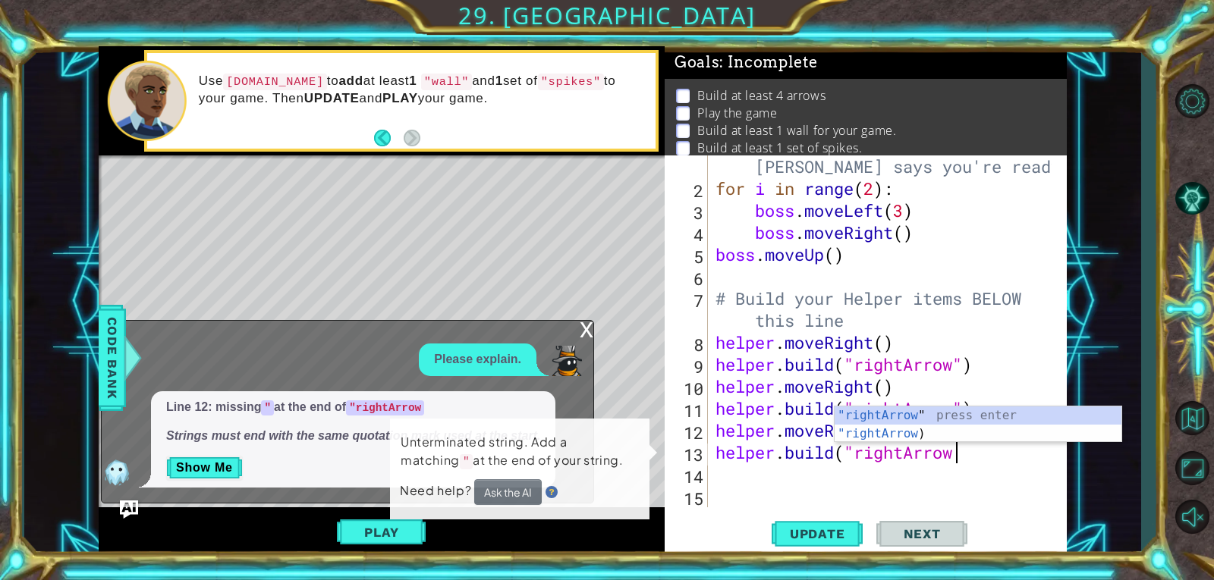
scroll to position [0, 11]
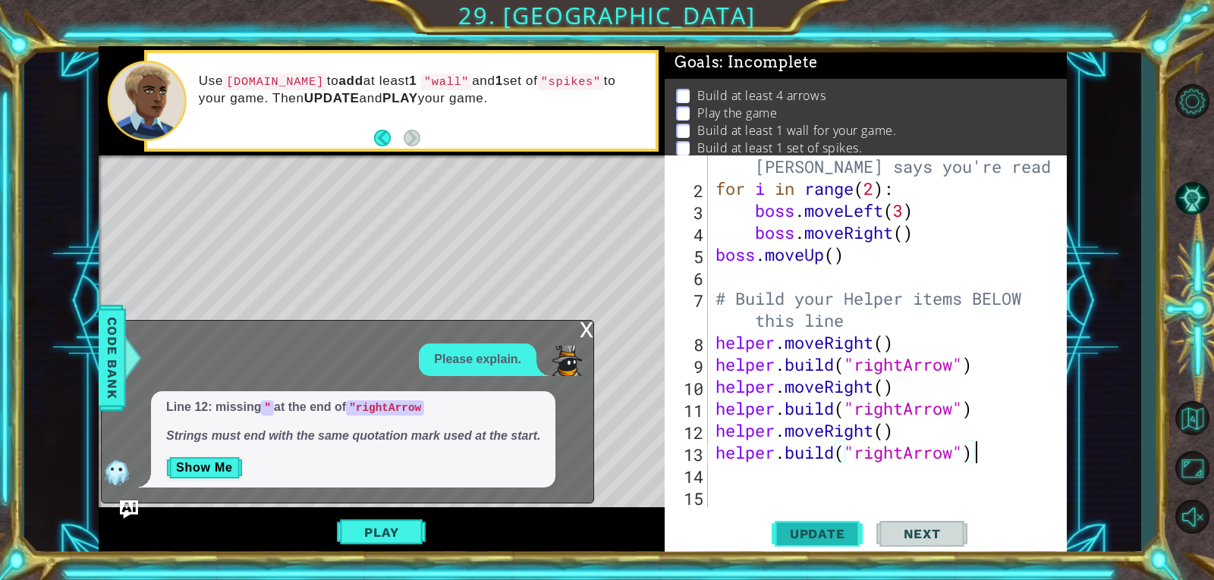
type textarea "[DOMAIN_NAME]("rightArrow")"
click at [839, 533] on span "Update" at bounding box center [817, 533] width 86 height 15
click at [1006, 449] on div "# Don't touch the boss code until [PERSON_NAME] says you're ready! for i in ran…" at bounding box center [885, 342] width 347 height 418
type textarea "h"
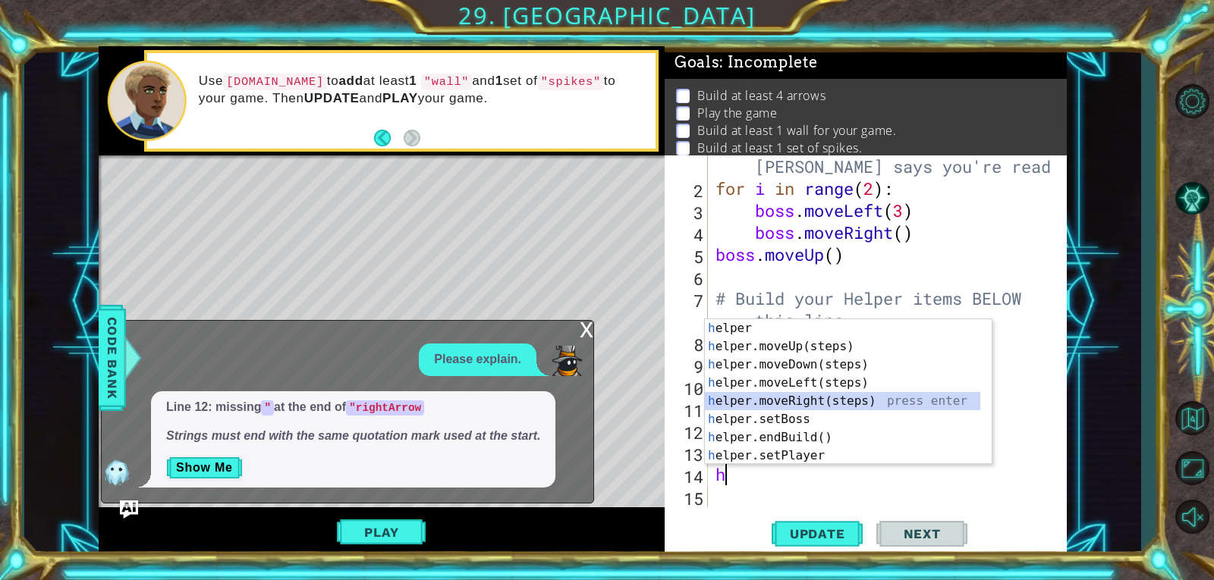
click at [796, 404] on div "h elper press enter h elper.moveUp(steps) press enter h elper.moveDown(steps) p…" at bounding box center [848, 410] width 287 height 182
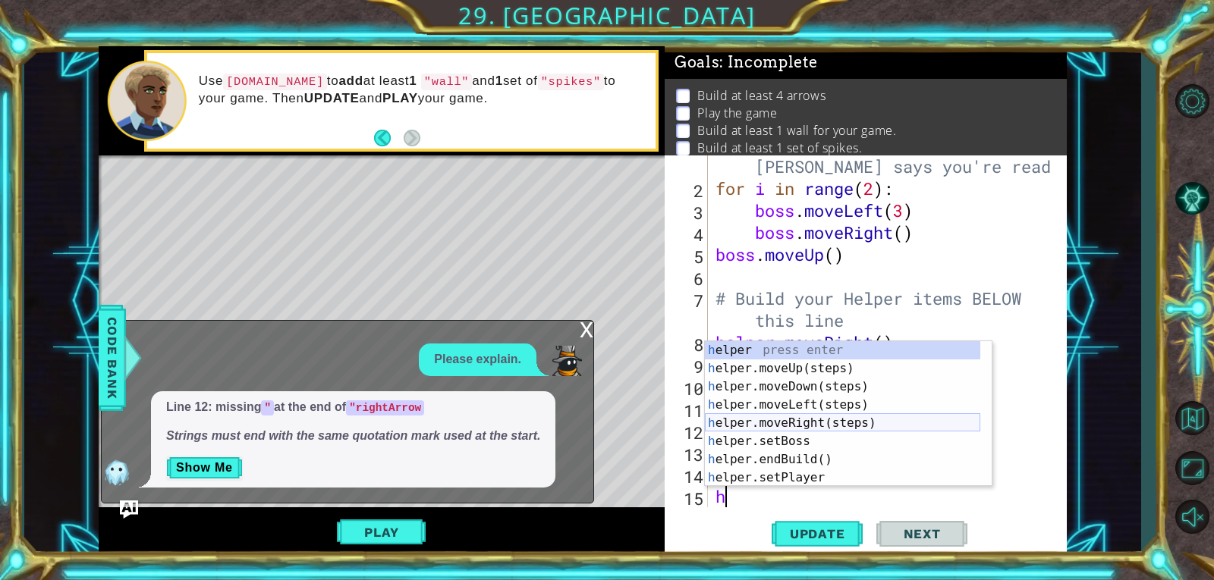
scroll to position [46, 0]
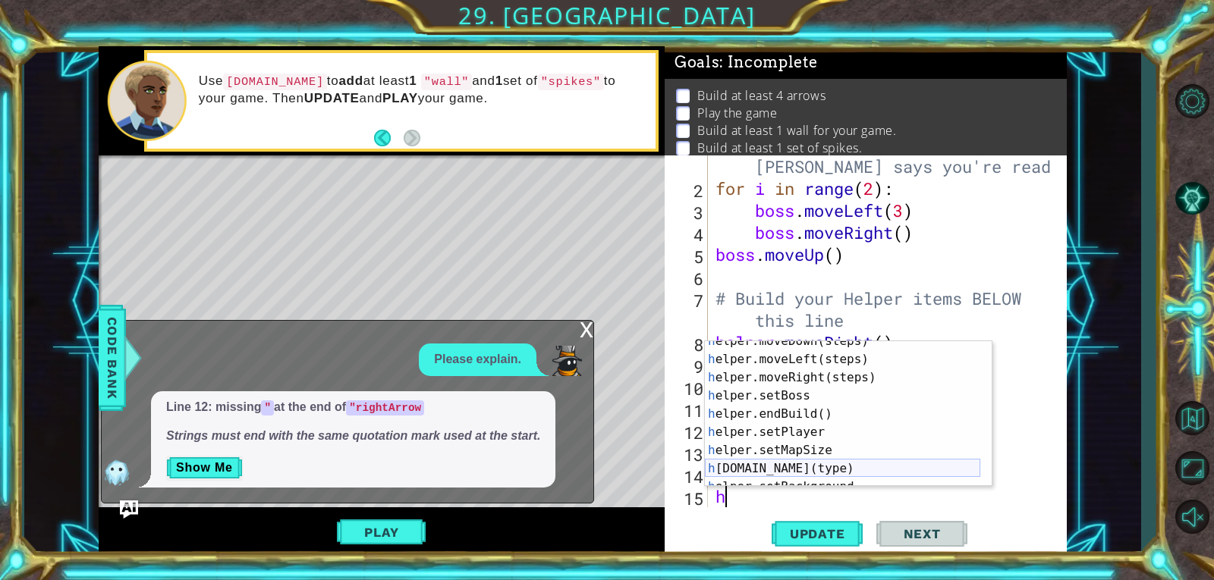
click at [814, 463] on div "h elper.moveDown(steps) press enter h elper.moveLeft(steps) press enter h elper…" at bounding box center [842, 423] width 275 height 182
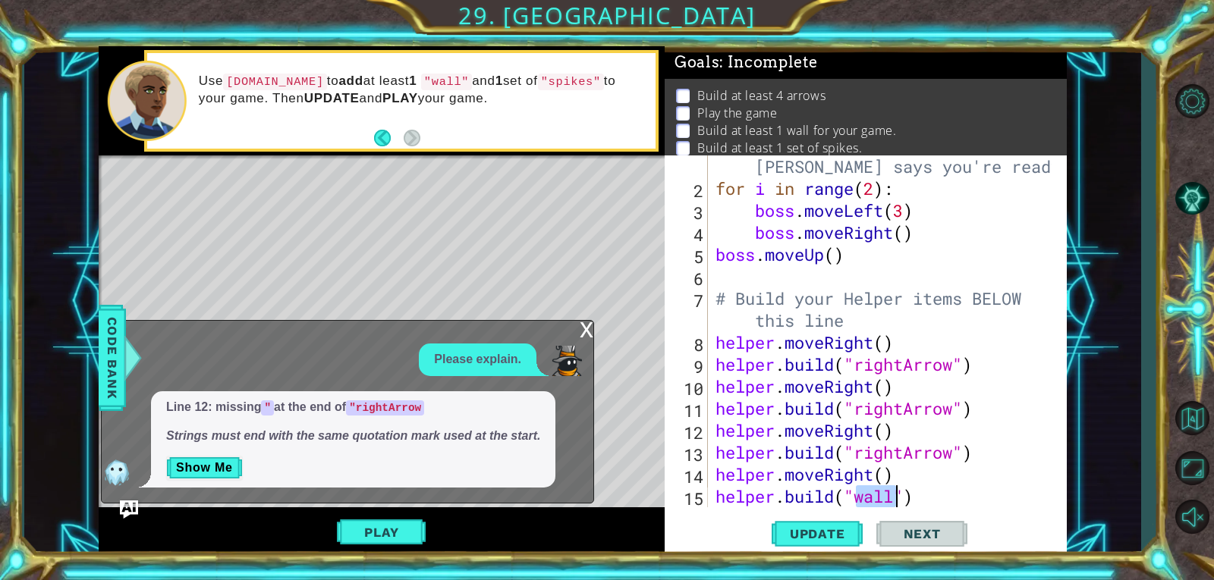
scroll to position [0, 7]
click at [891, 474] on div ""r ightArrow" press enter" at bounding box center [977, 496] width 287 height 55
type textarea "[DOMAIN_NAME]("rightArrow")"
click at [845, 536] on span "Update" at bounding box center [817, 533] width 86 height 15
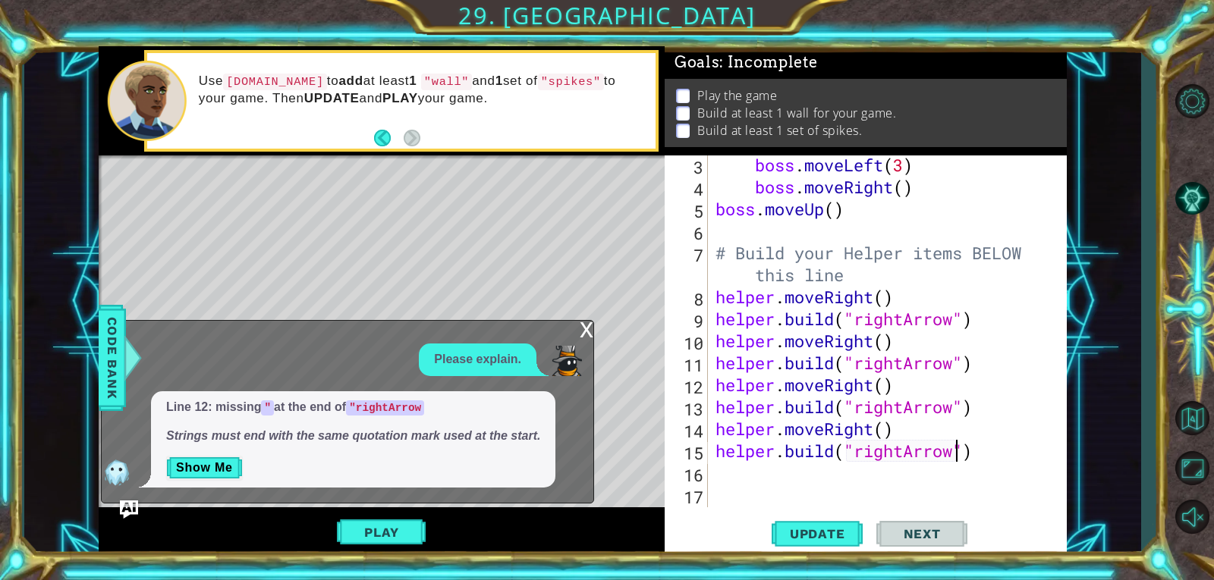
scroll to position [0, 0]
click at [977, 457] on div "boss . moveLeft ( 3 ) boss . moveRight ( ) boss . moveUp ( ) # Build your Helpe…" at bounding box center [885, 352] width 347 height 396
type textarea "h"
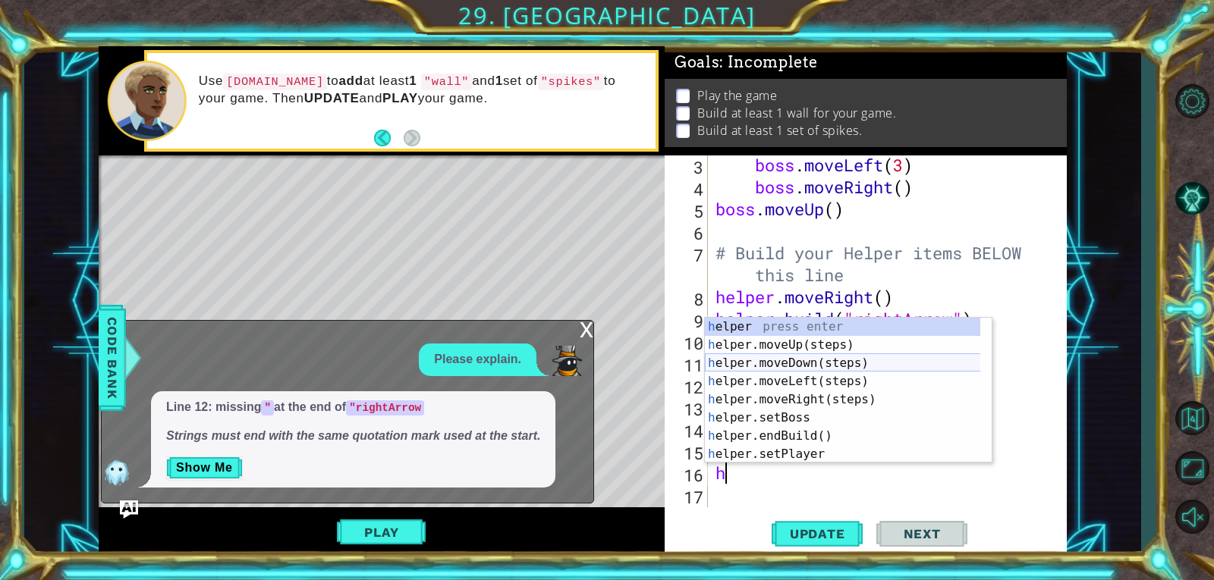
click at [781, 366] on div "h elper press enter h elper.moveUp(steps) press enter h elper.moveDown(steps) p…" at bounding box center [848, 409] width 287 height 182
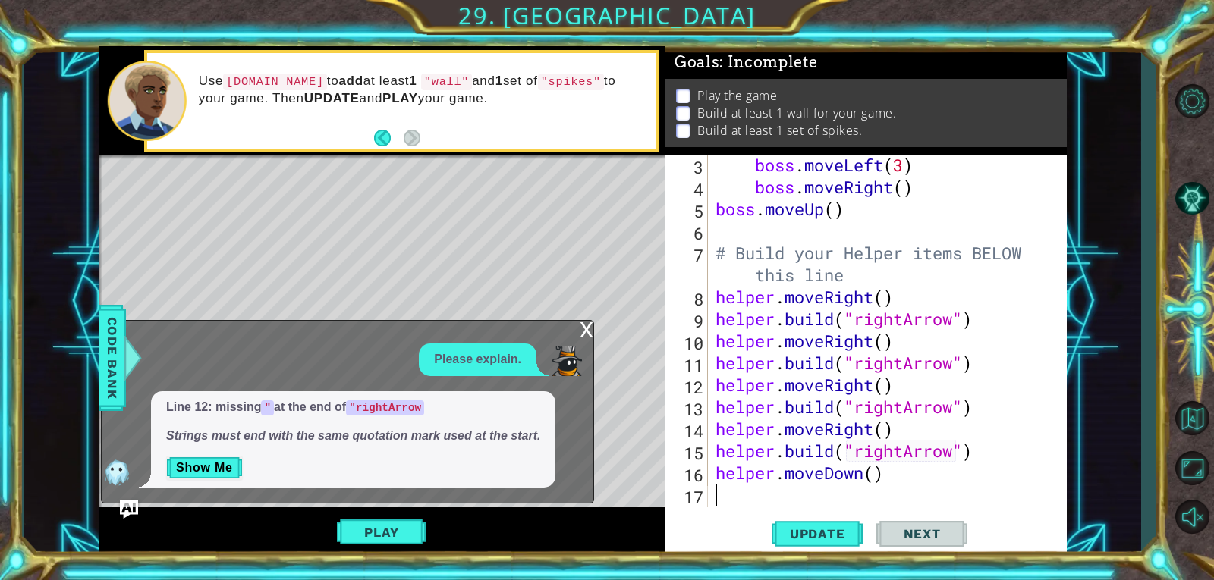
click at [877, 477] on div "boss . moveLeft ( 3 ) boss . moveRight ( ) boss . moveUp ( ) # Build your Helpe…" at bounding box center [885, 352] width 347 height 396
click at [901, 476] on div "boss . moveLeft ( 3 ) boss . moveRight ( ) boss . moveUp ( ) # Build your Helpe…" at bounding box center [885, 352] width 347 height 396
click at [873, 476] on div "boss . moveLeft ( 3 ) boss . moveRight ( ) boss . moveUp ( ) # Build your Helpe…" at bounding box center [885, 352] width 347 height 396
click at [583, 327] on div "x" at bounding box center [587, 328] width 14 height 15
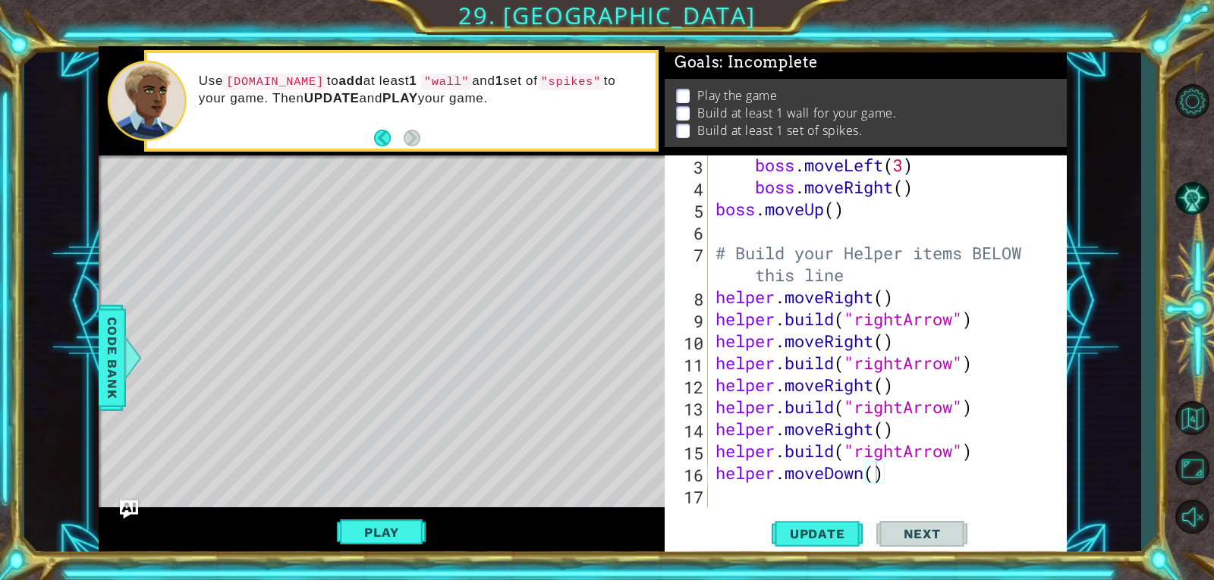
click at [873, 473] on div "boss . moveLeft ( 3 ) boss . moveRight ( ) boss . moveUp ( ) # Build your Helpe…" at bounding box center [885, 352] width 347 height 396
type textarea "helper.moveDown(3)"
click at [935, 477] on div "boss . moveLeft ( 3 ) boss . moveRight ( ) boss . moveUp ( ) # Build your Helpe…" at bounding box center [885, 352] width 347 height 396
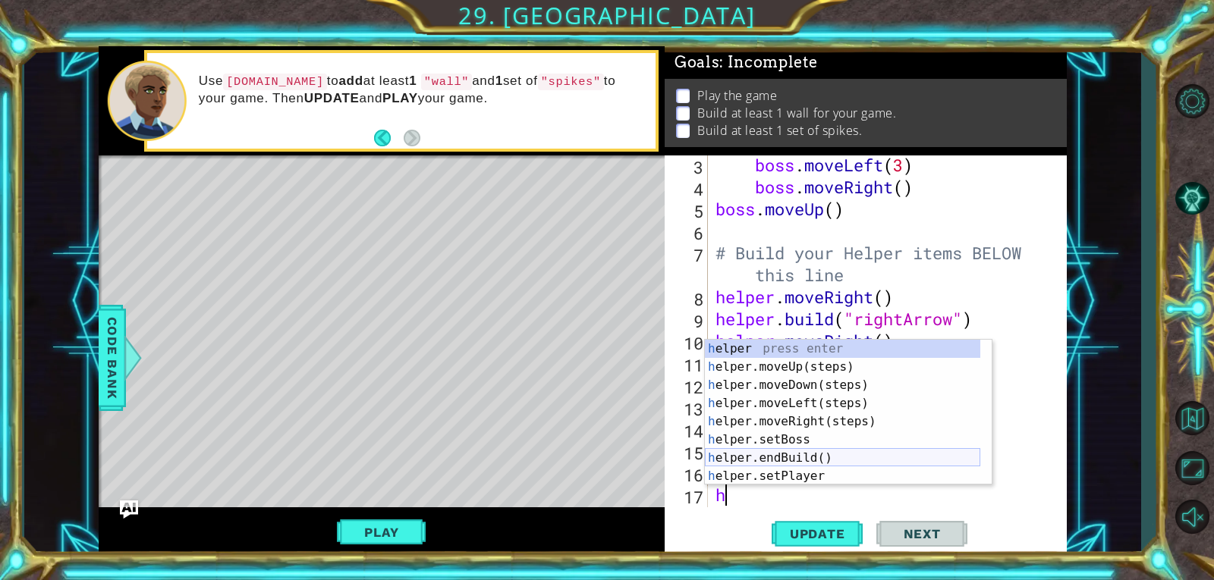
scroll to position [46, 0]
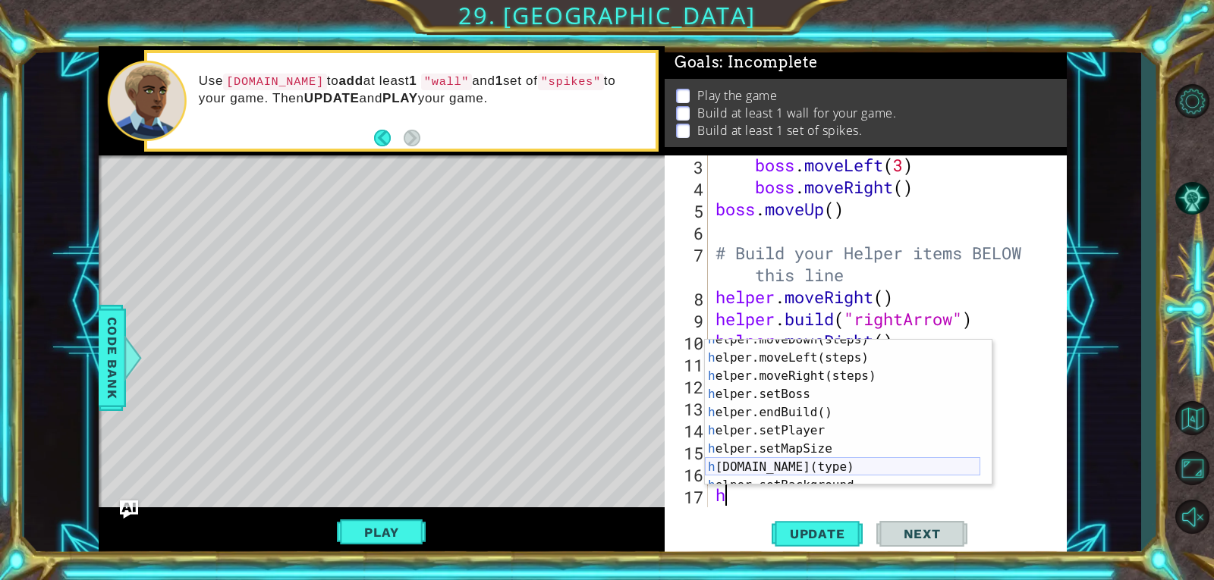
click at [817, 470] on div "h elper.moveDown(steps) press enter h elper.moveLeft(steps) press enter h elper…" at bounding box center [842, 422] width 275 height 182
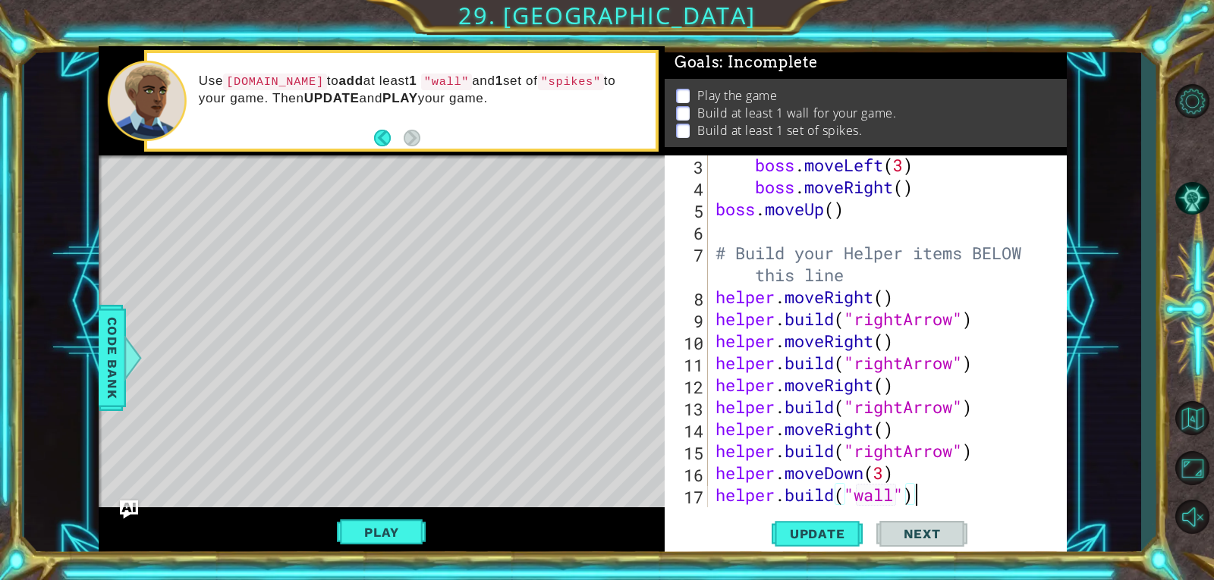
click at [938, 486] on div "boss . moveLeft ( 3 ) boss . moveRight ( ) boss . moveUp ( ) # Build your Helpe…" at bounding box center [885, 352] width 347 height 396
click at [818, 534] on span "Update" at bounding box center [817, 533] width 86 height 15
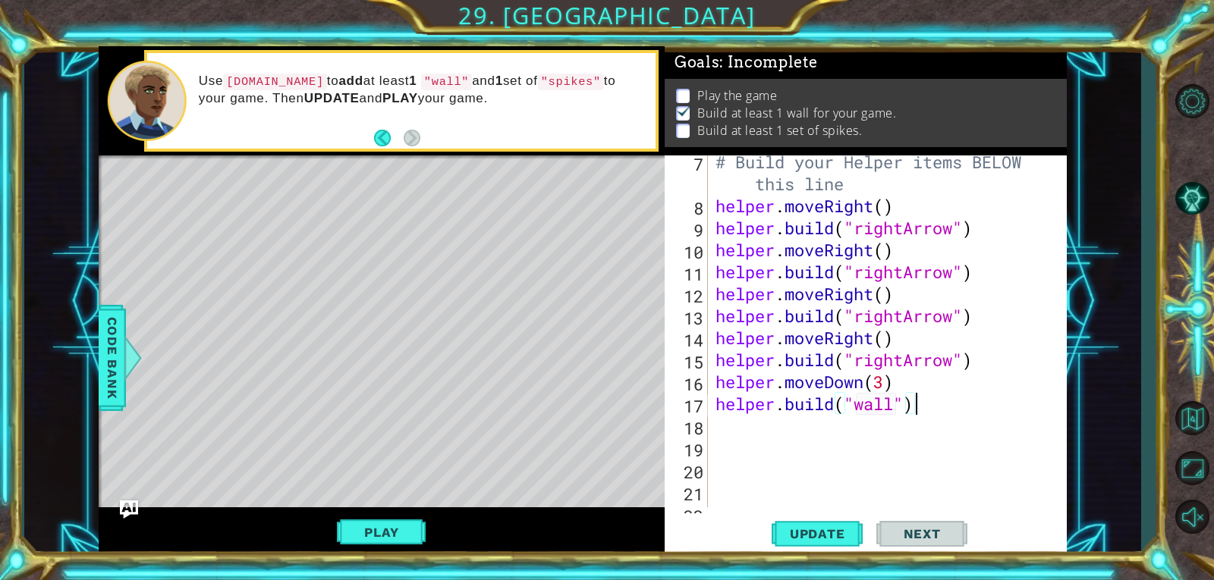
scroll to position [159, 0]
click at [912, 387] on div "# Build your Helper items BELOW this line helper . moveRight ( ) helper . build…" at bounding box center [885, 360] width 347 height 418
click at [883, 385] on div "# Build your Helper items BELOW this line helper . moveRight ( ) helper . build…" at bounding box center [885, 360] width 347 height 418
type textarea "helper.moveDown(4)"
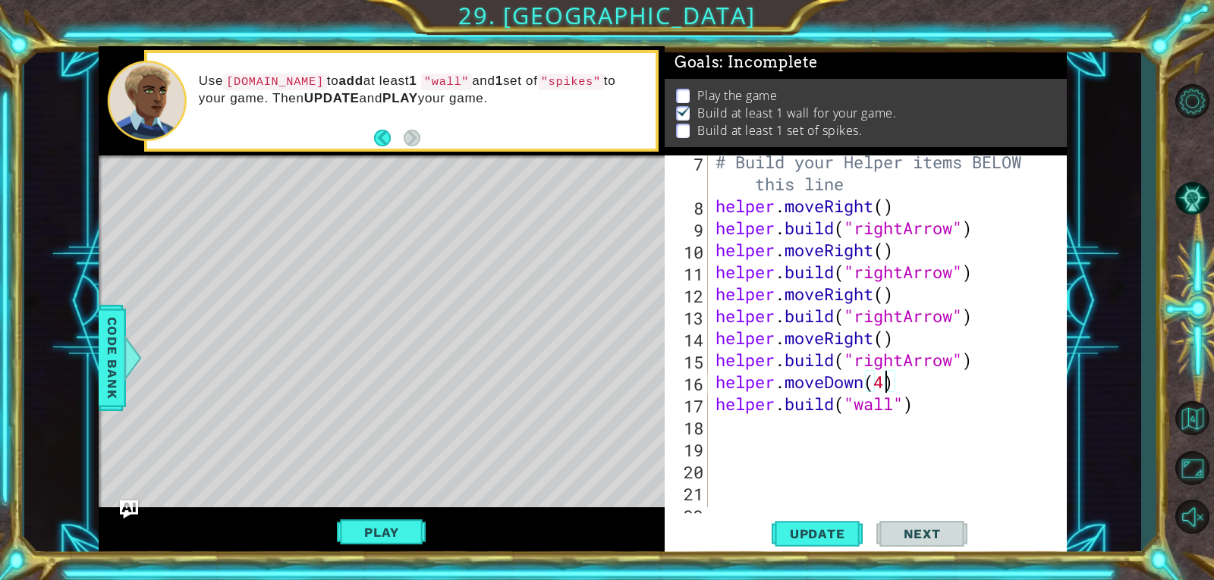
click at [935, 415] on div "# Build your Helper items BELOW this line helper . moveRight ( ) helper . build…" at bounding box center [885, 360] width 347 height 418
type textarea "h"
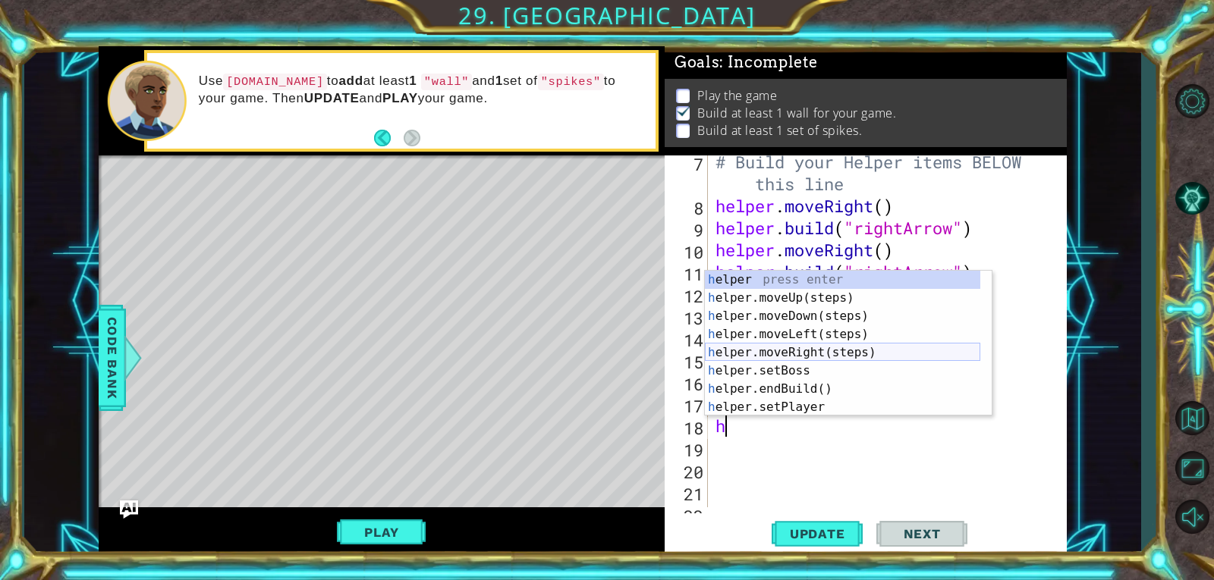
click at [812, 348] on div "h elper press enter h elper.moveUp(steps) press enter h elper.moveDown(steps) p…" at bounding box center [842, 362] width 275 height 182
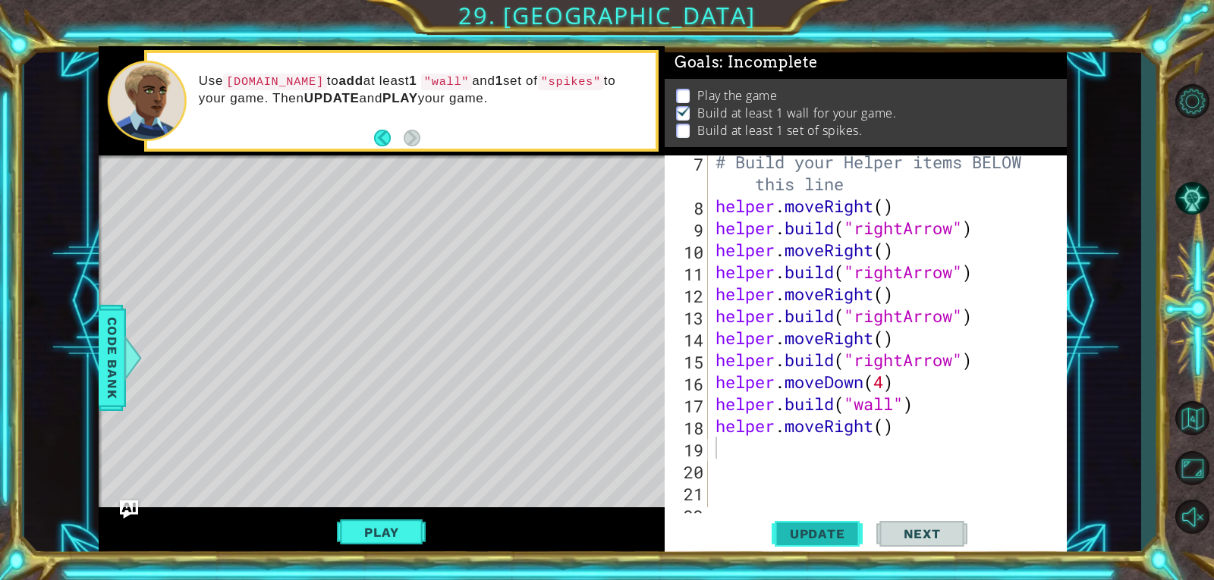
click at [796, 547] on button "Update" at bounding box center [816, 534] width 91 height 40
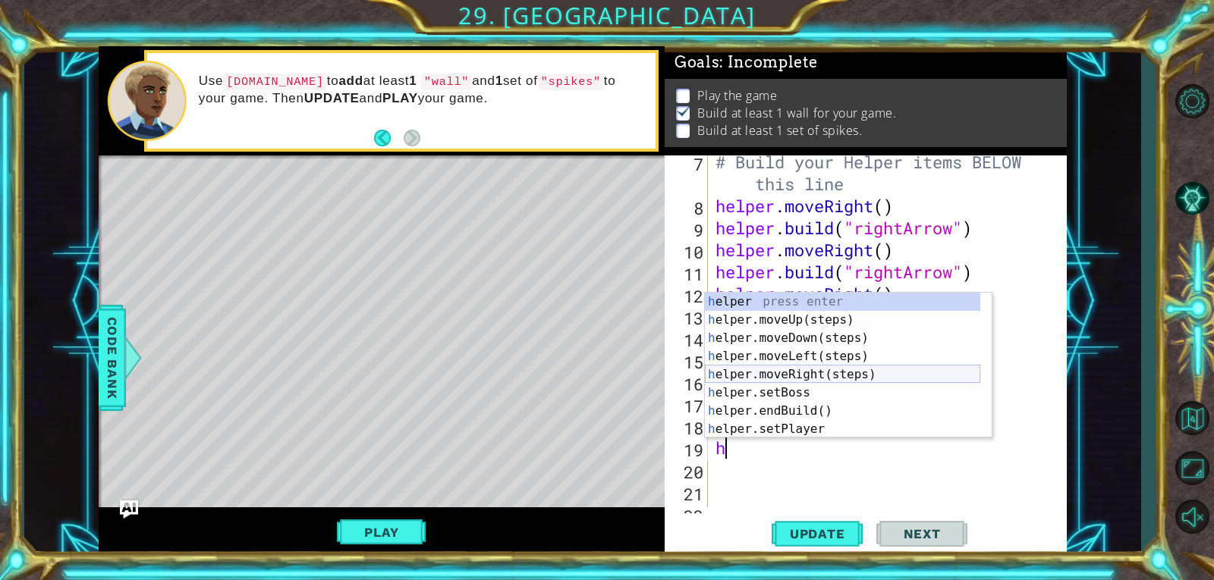
scroll to position [46, 0]
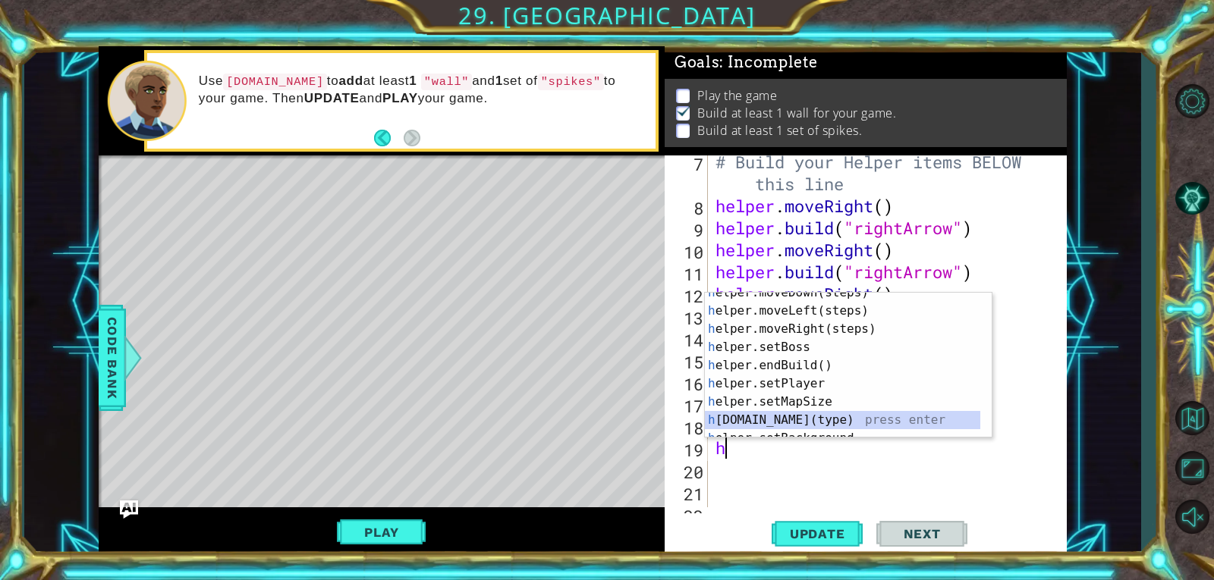
click at [784, 424] on div "h elper.moveDown(steps) press enter h elper.moveLeft(steps) press enter h elper…" at bounding box center [842, 375] width 275 height 182
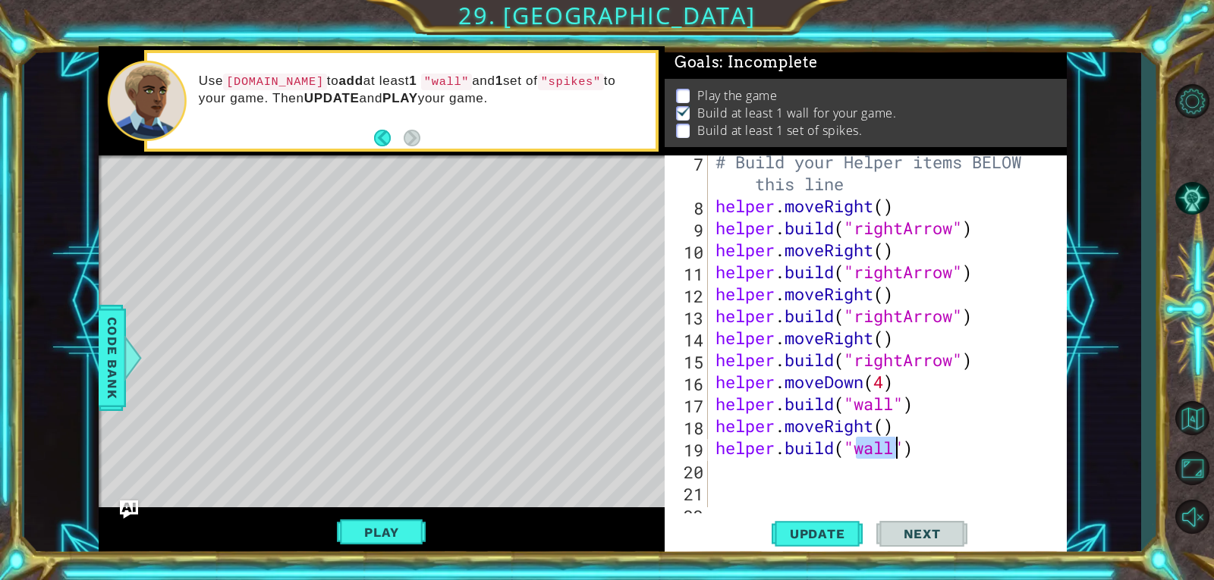
scroll to position [0, 7]
click at [855, 451] on div "# Build your Helper items BELOW this line helper . moveRight ( ) helper . build…" at bounding box center [885, 360] width 347 height 418
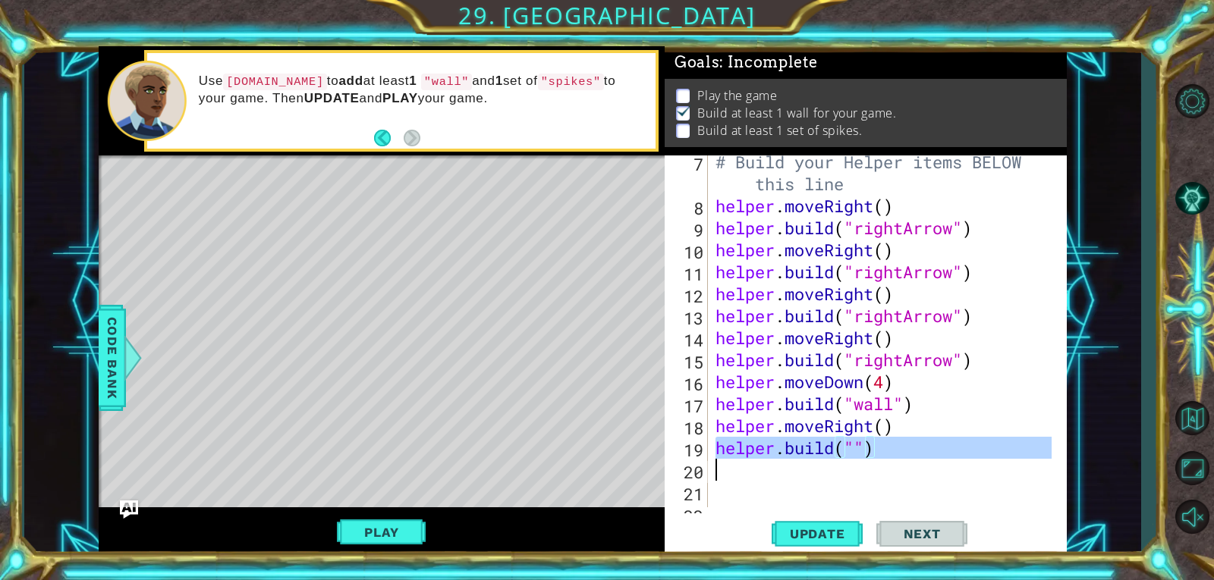
click at [855, 451] on div "# Build your Helper items BELOW this line helper . moveRight ( ) helper . build…" at bounding box center [885, 360] width 347 height 418
type textarea "[DOMAIN_NAME]("")"
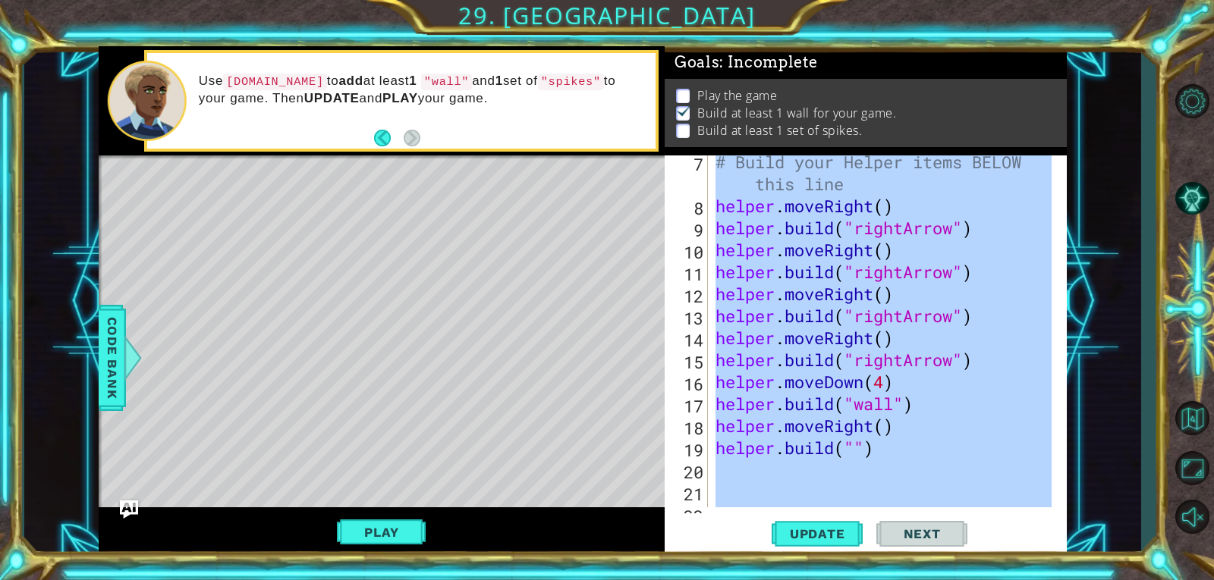
click at [855, 451] on div "# Build your Helper items BELOW this line helper . moveRight ( ) helper . build…" at bounding box center [885, 360] width 347 height 418
click at [855, 451] on div "# Build your Helper items BELOW this line helper . moveRight ( ) helper . build…" at bounding box center [881, 331] width 339 height 352
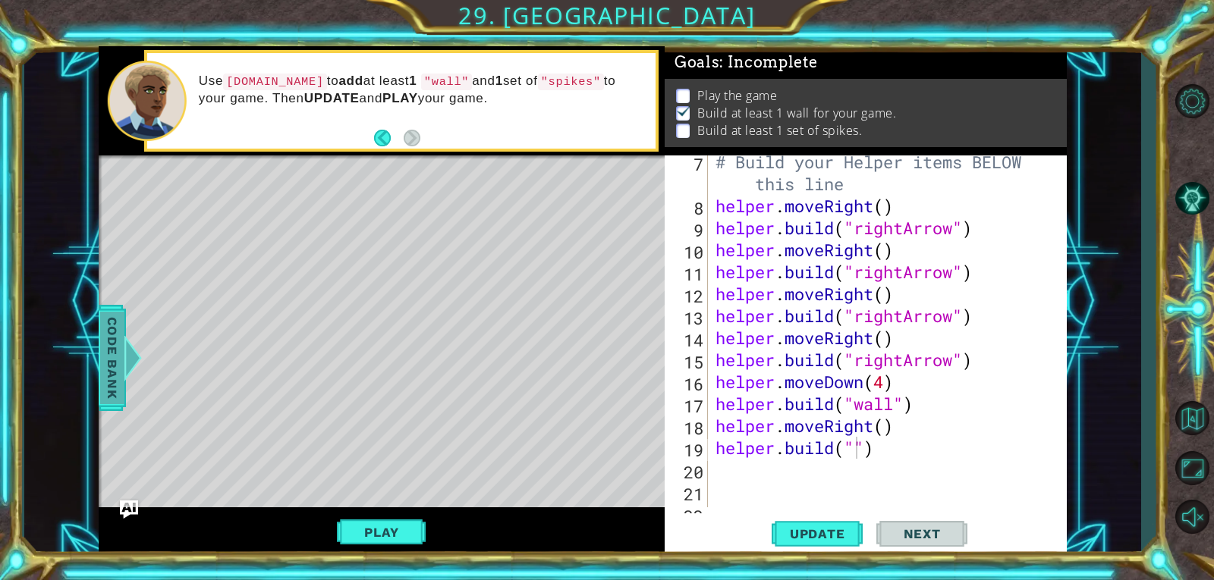
click at [120, 344] on span "Code Bank" at bounding box center [112, 358] width 24 height 93
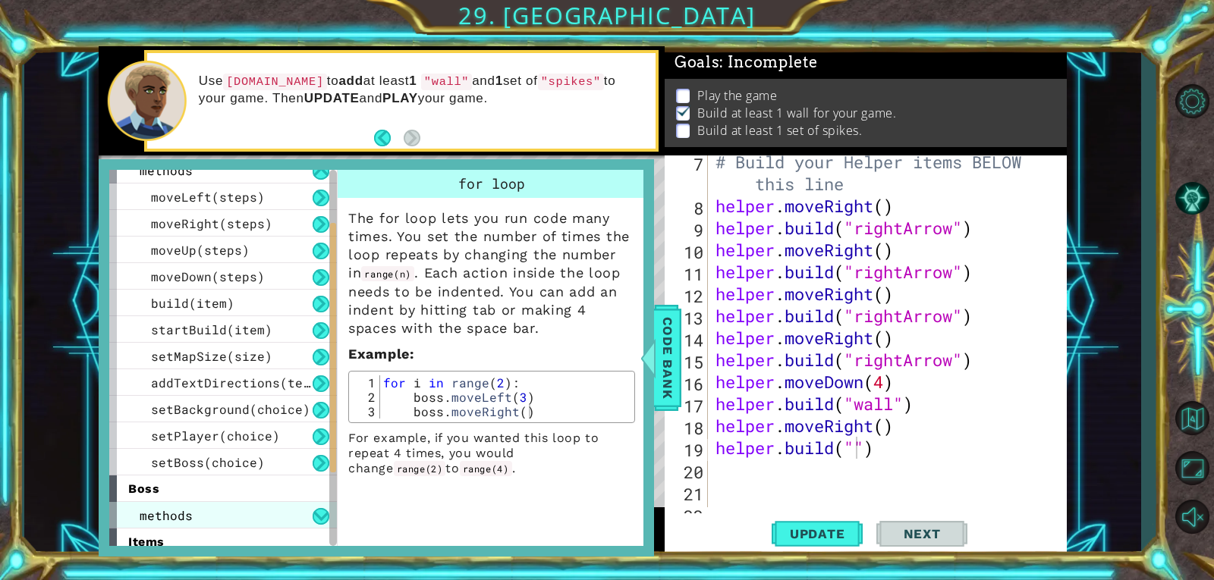
scroll to position [76, 0]
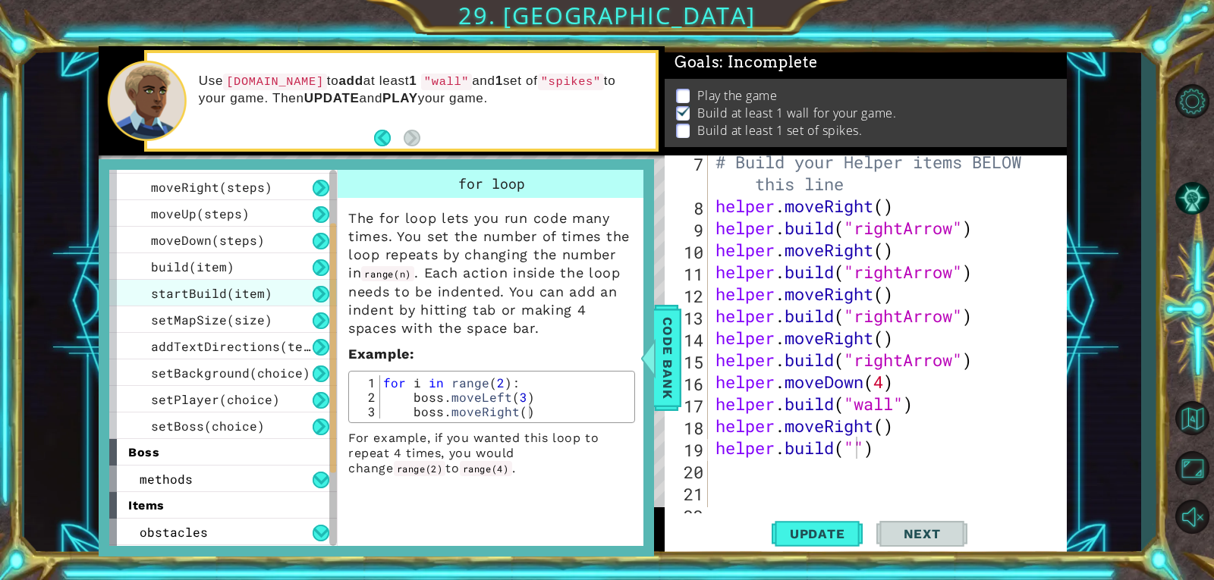
click at [302, 294] on div "startBuild(item)" at bounding box center [223, 293] width 228 height 27
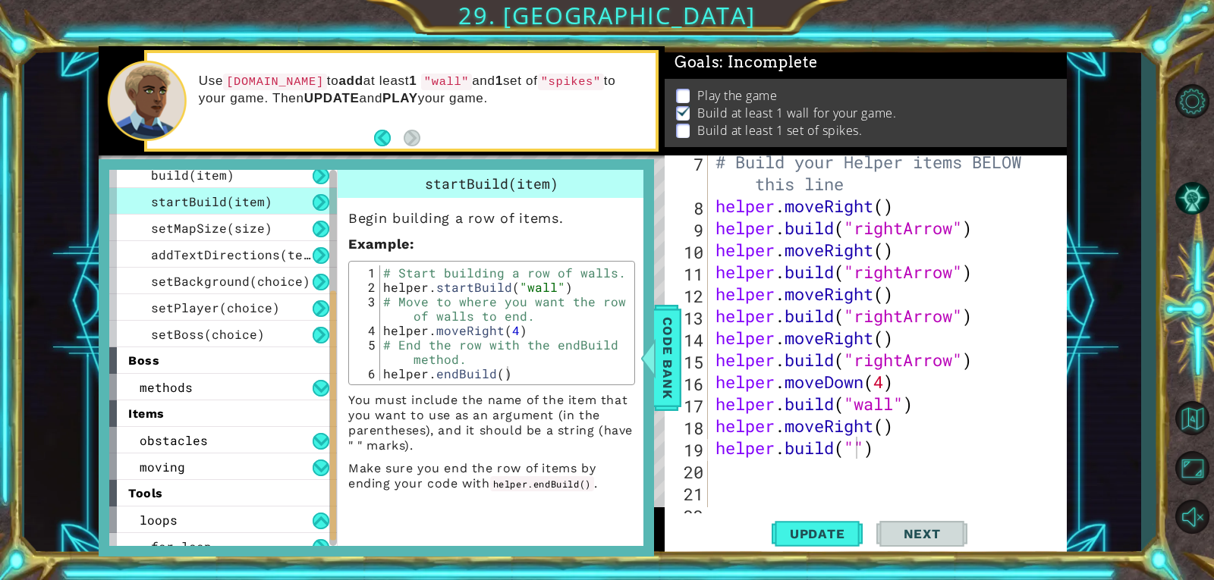
scroll to position [181, 0]
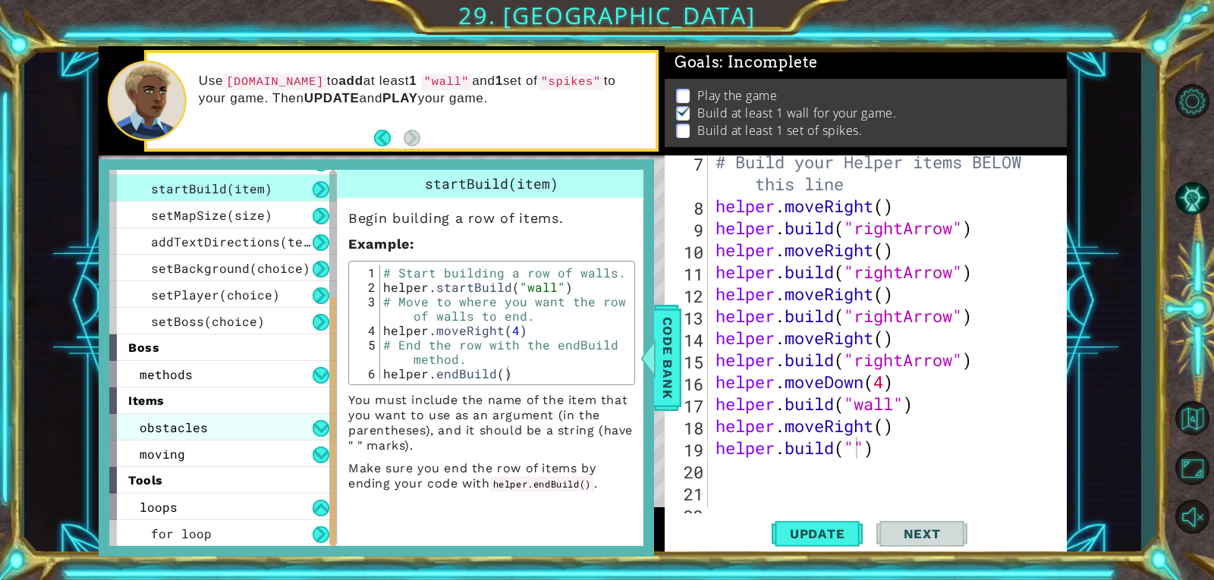
click at [324, 415] on div "obstacles" at bounding box center [223, 427] width 228 height 27
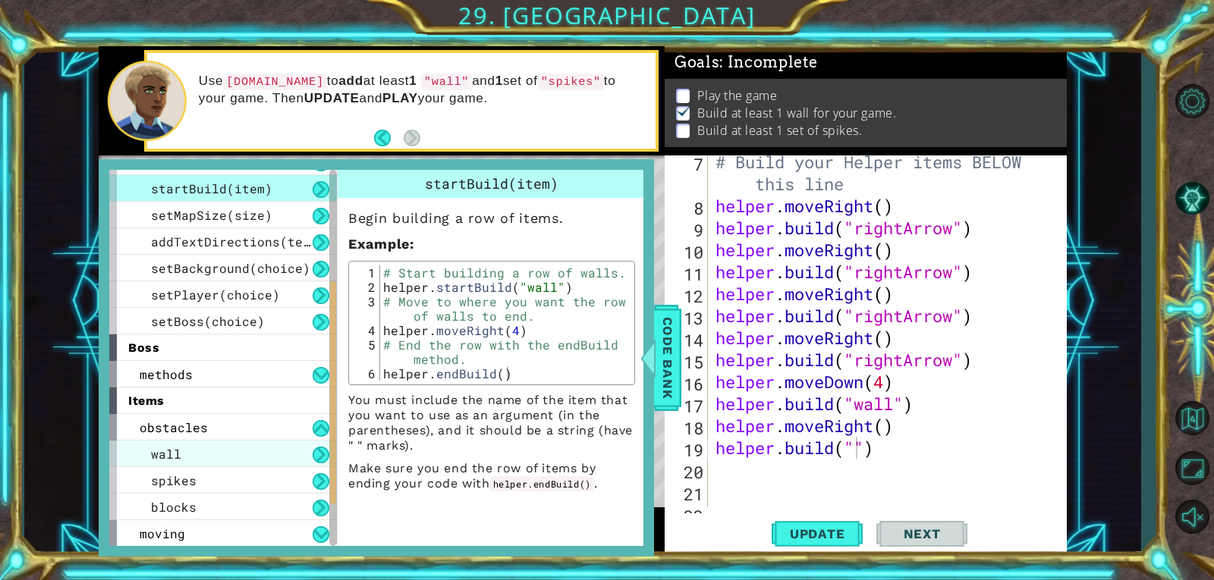
click at [285, 463] on div "wall" at bounding box center [223, 454] width 228 height 27
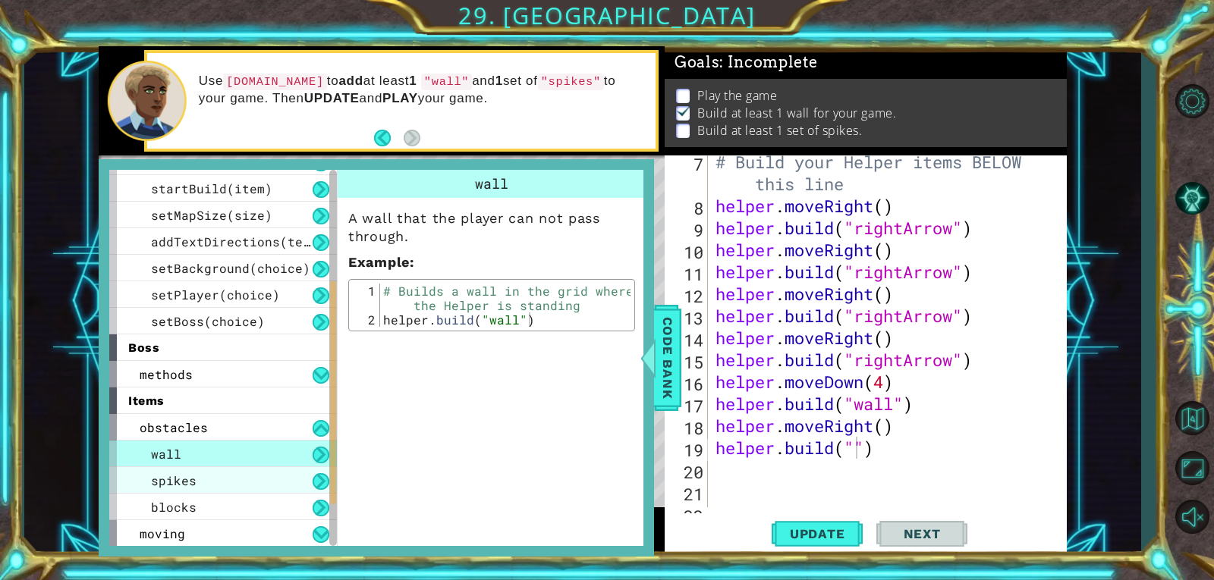
click at [287, 484] on div "spikes" at bounding box center [223, 480] width 228 height 27
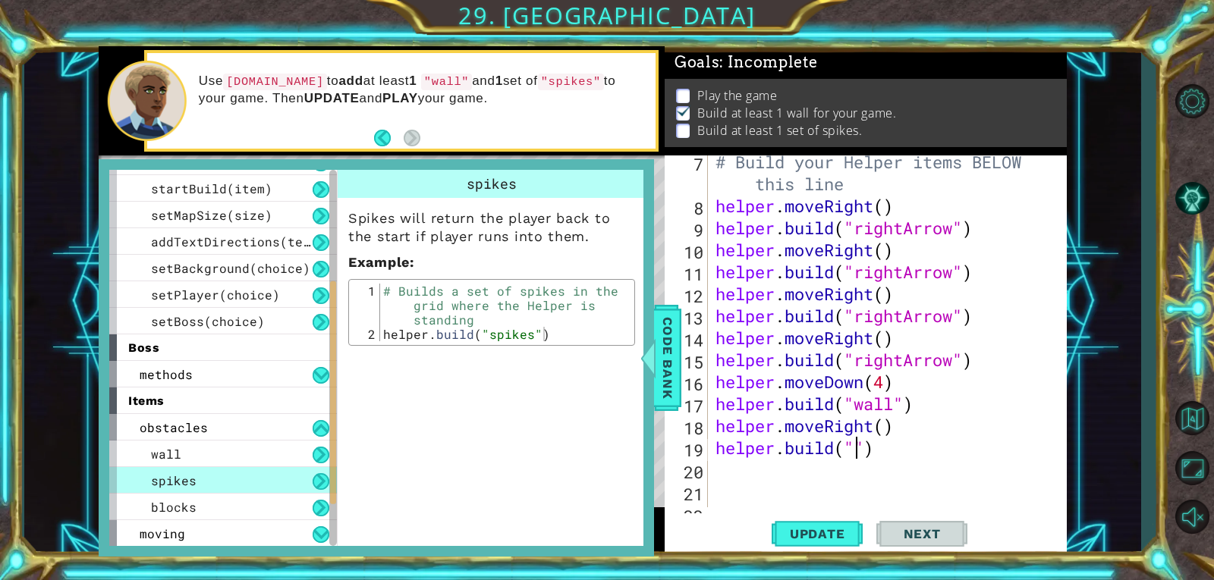
drag, startPoint x: 855, startPoint y: 447, endPoint x: 895, endPoint y: 470, distance: 46.6
click at [856, 447] on div "# Build your Helper items BELOW this line helper . moveRight ( ) helper . build…" at bounding box center [885, 360] width 347 height 418
type textarea "[DOMAIN_NAME]("spikes")"
click at [656, 372] on div at bounding box center [648, 358] width 19 height 46
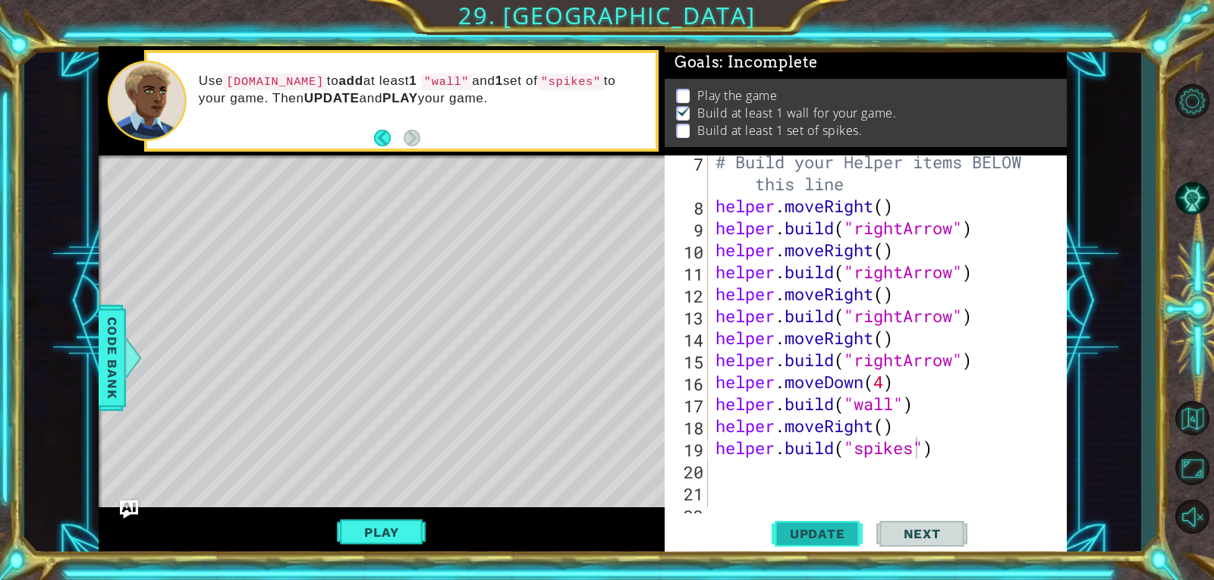
click at [843, 532] on span "Update" at bounding box center [817, 533] width 86 height 15
click at [903, 463] on div "# Build your Helper items BELOW this line helper . moveRight ( ) helper . build…" at bounding box center [885, 360] width 347 height 418
type textarea "h"
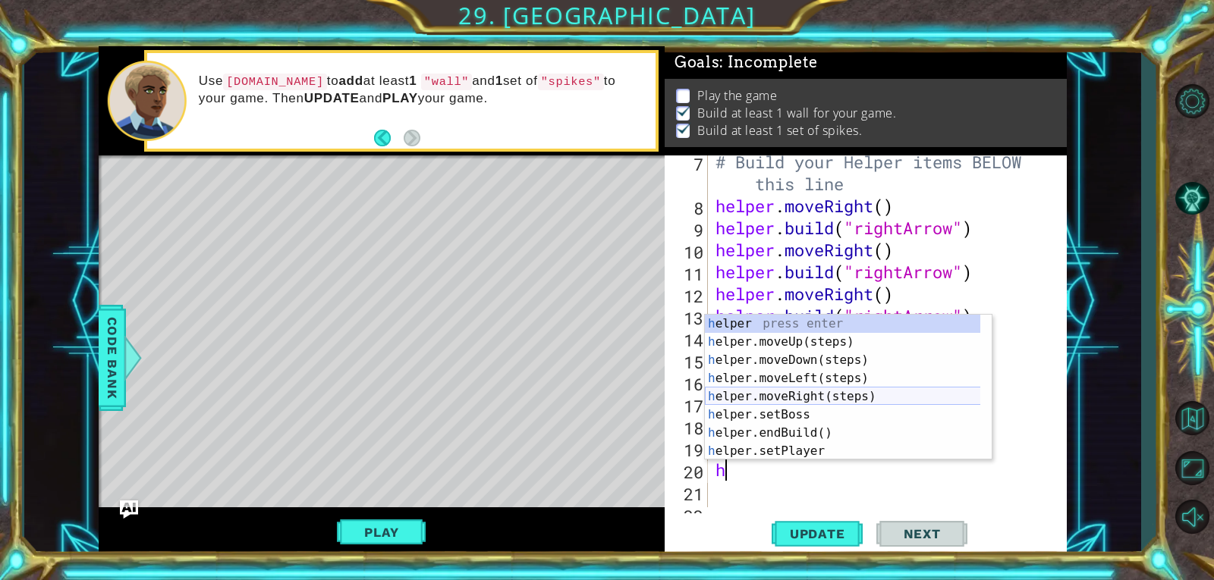
click at [827, 391] on div "h elper press enter h elper.moveUp(steps) press enter h elper.moveDown(steps) p…" at bounding box center [848, 406] width 287 height 182
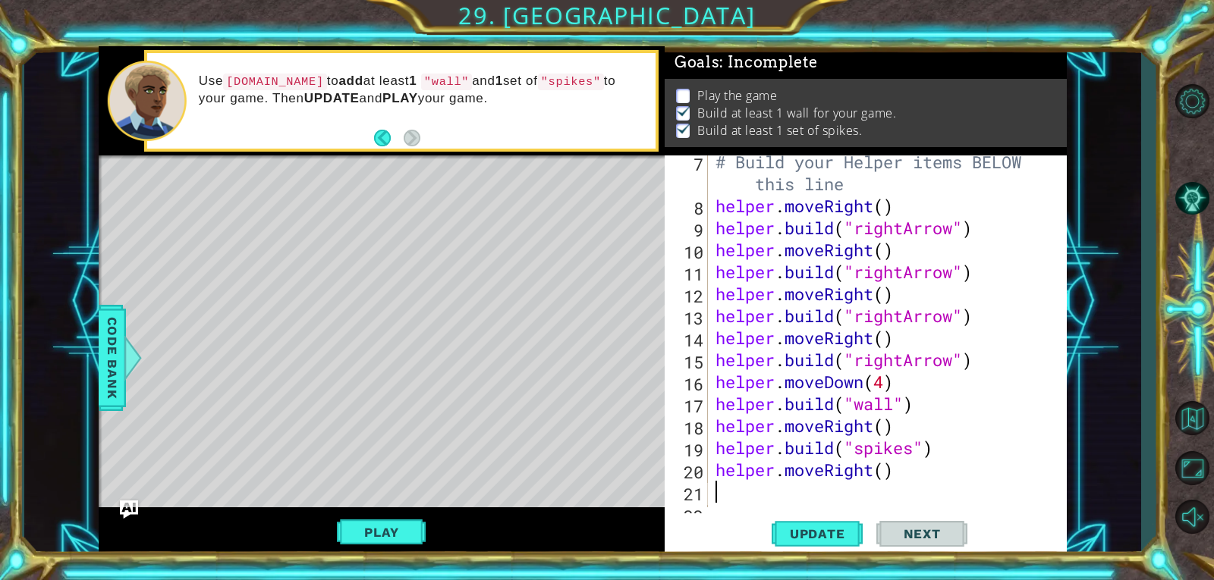
click at [849, 501] on div "# Build your Helper items BELOW this line helper . moveRight ( ) helper . build…" at bounding box center [885, 360] width 347 height 418
type textarea "h"
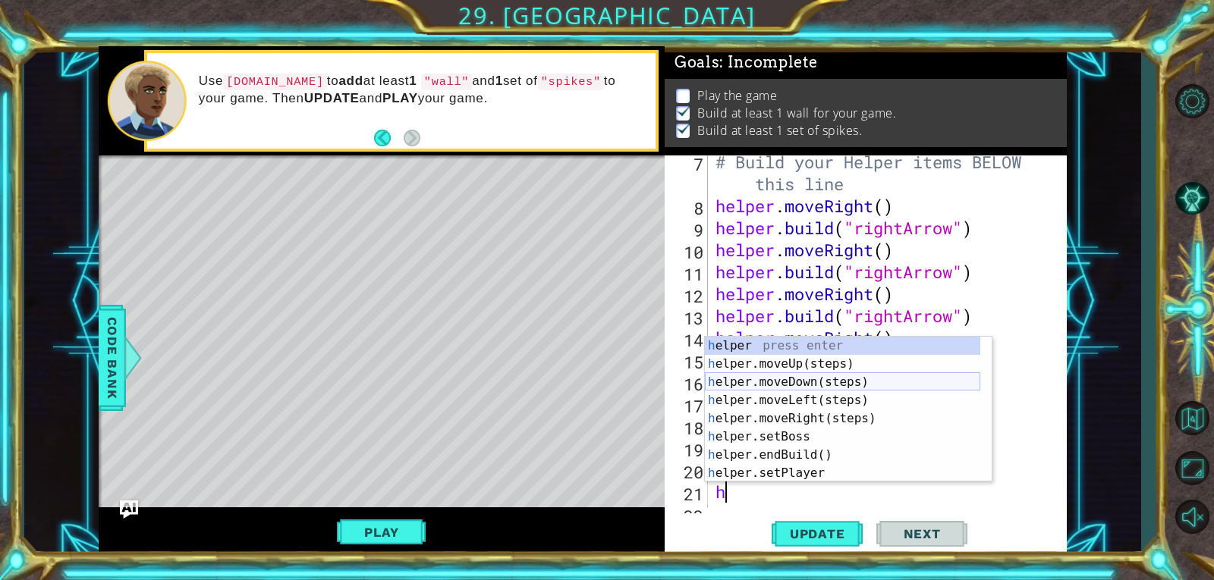
click at [852, 377] on div "h elper press enter h elper.moveUp(steps) press enter h elper.moveDown(steps) p…" at bounding box center [842, 428] width 275 height 182
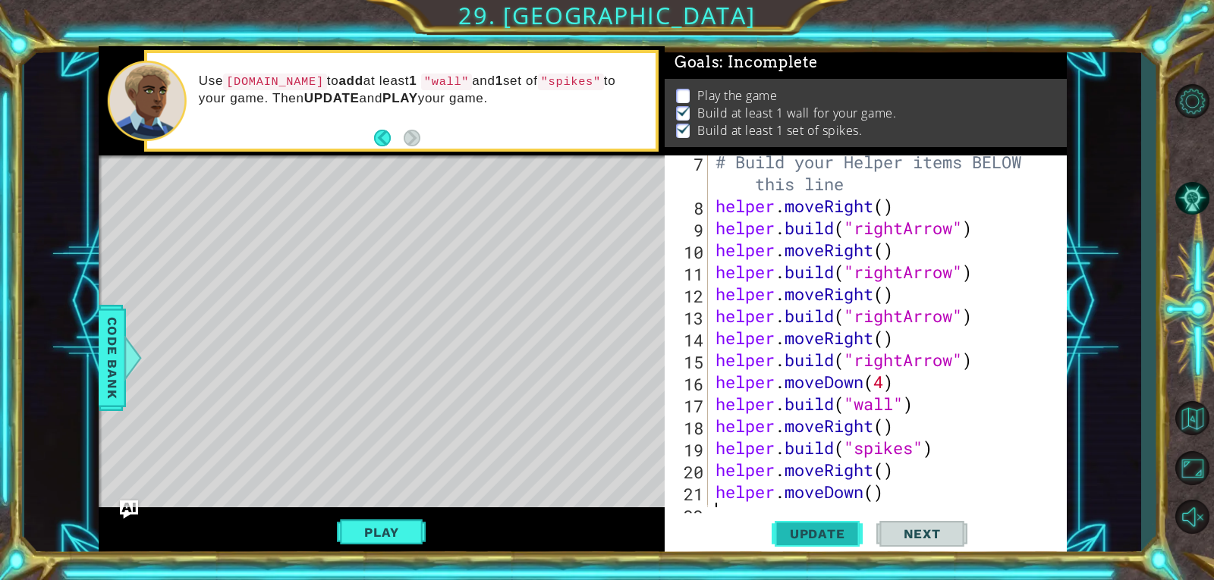
click at [815, 528] on span "Update" at bounding box center [817, 533] width 86 height 15
click at [382, 526] on button "Play" at bounding box center [381, 532] width 89 height 29
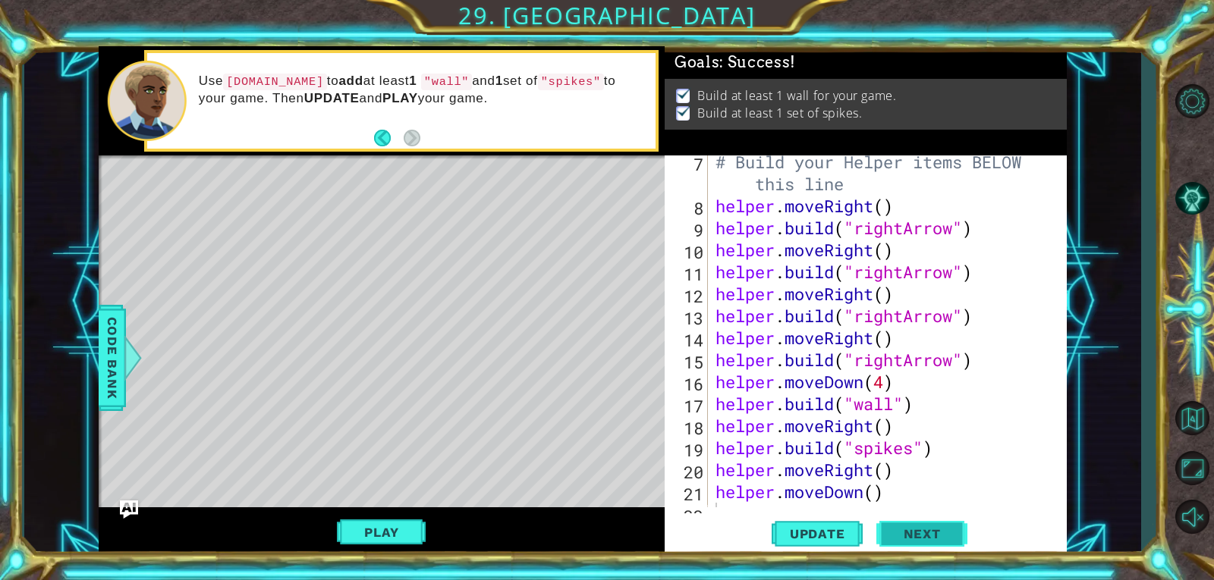
click at [947, 536] on span "Next" at bounding box center [922, 537] width 68 height 15
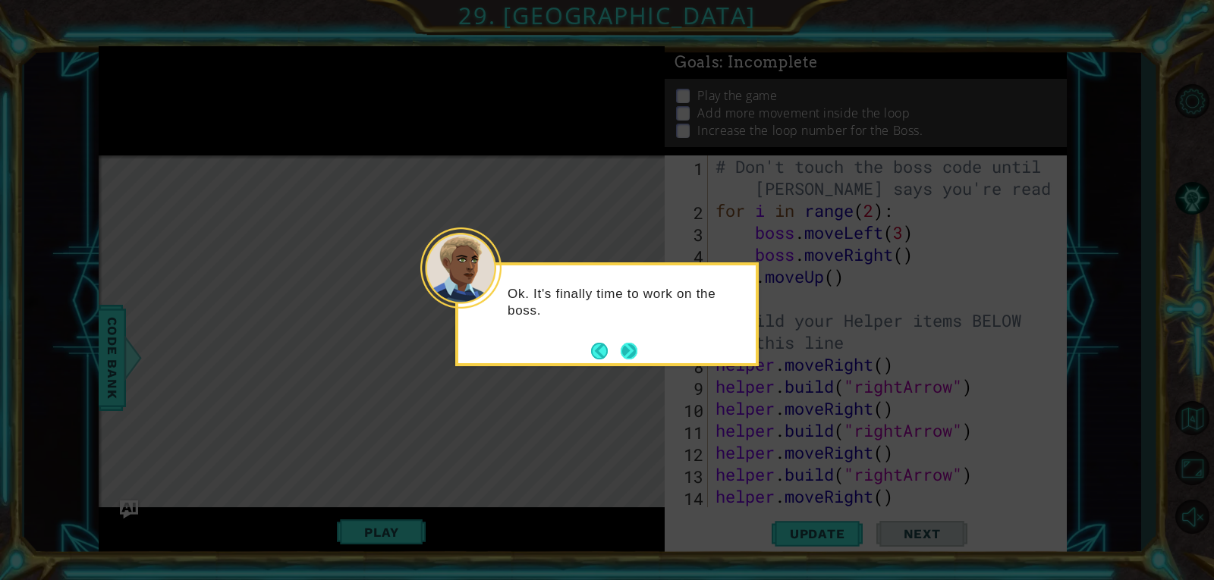
click at [630, 349] on button "Next" at bounding box center [628, 351] width 17 height 17
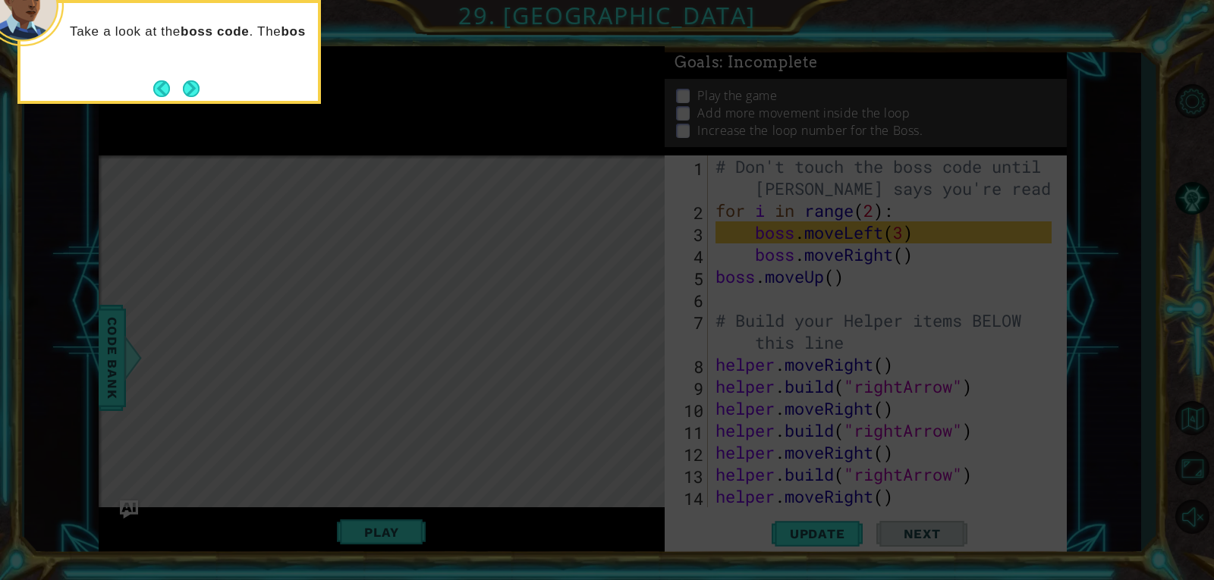
click at [278, 50] on div "Take a look at the boss code . The bos" at bounding box center [168, 39] width 297 height 60
click at [278, 50] on p "Take a look at the boss code . The boss is a different object, so all" at bounding box center [188, 40] width 237 height 33
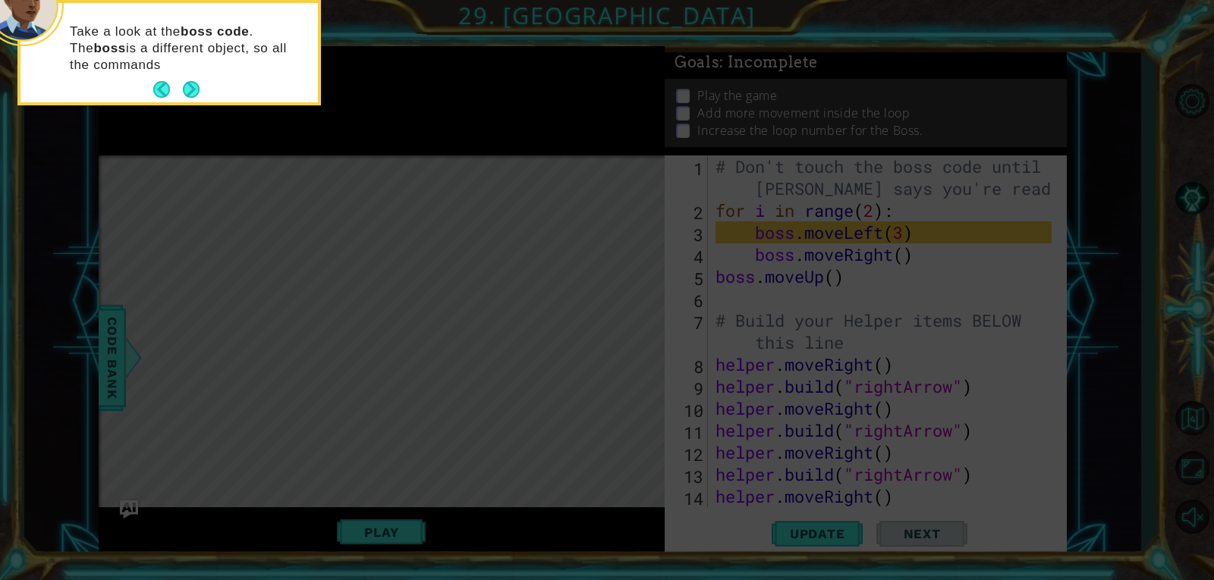
click at [287, 66] on p "Take a look at the boss code . The boss is a different object, so all the comma…" at bounding box center [188, 49] width 237 height 50
click at [253, 52] on p "Take a look at the boss code . The boss is a different object, so all the comma…" at bounding box center [188, 49] width 237 height 50
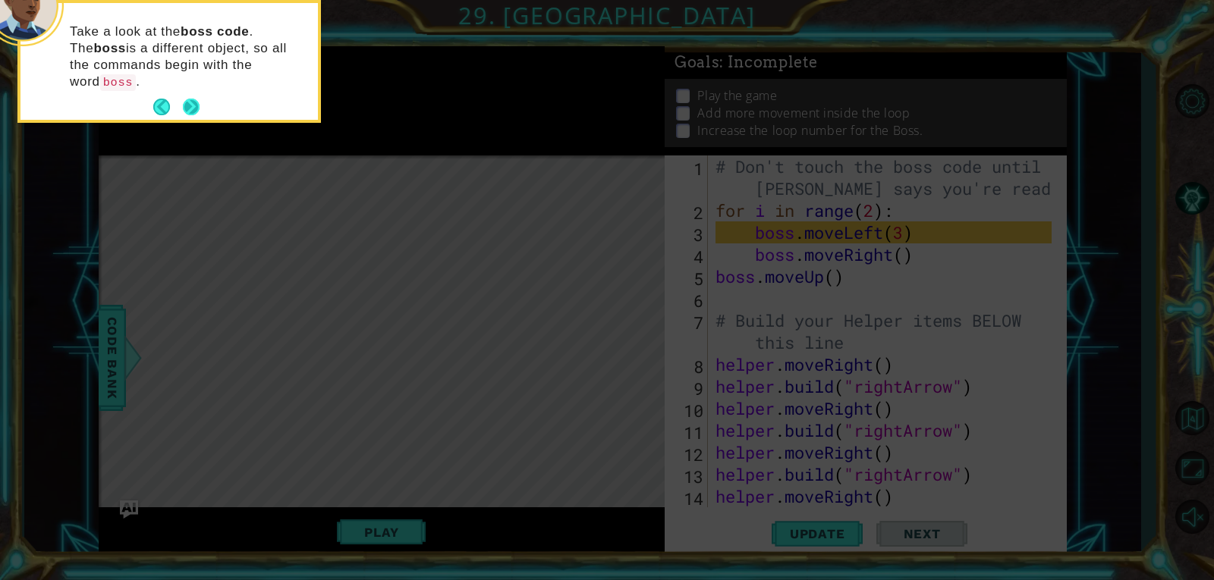
click at [187, 99] on button "Next" at bounding box center [191, 107] width 17 height 17
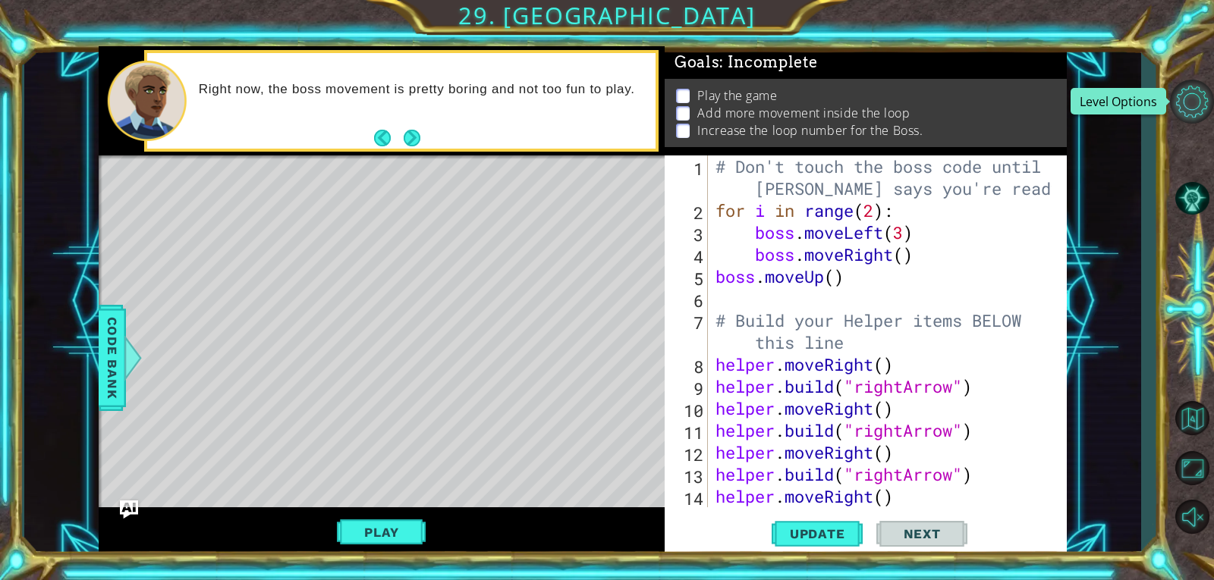
click at [1195, 90] on button "Level Options" at bounding box center [1192, 102] width 44 height 44
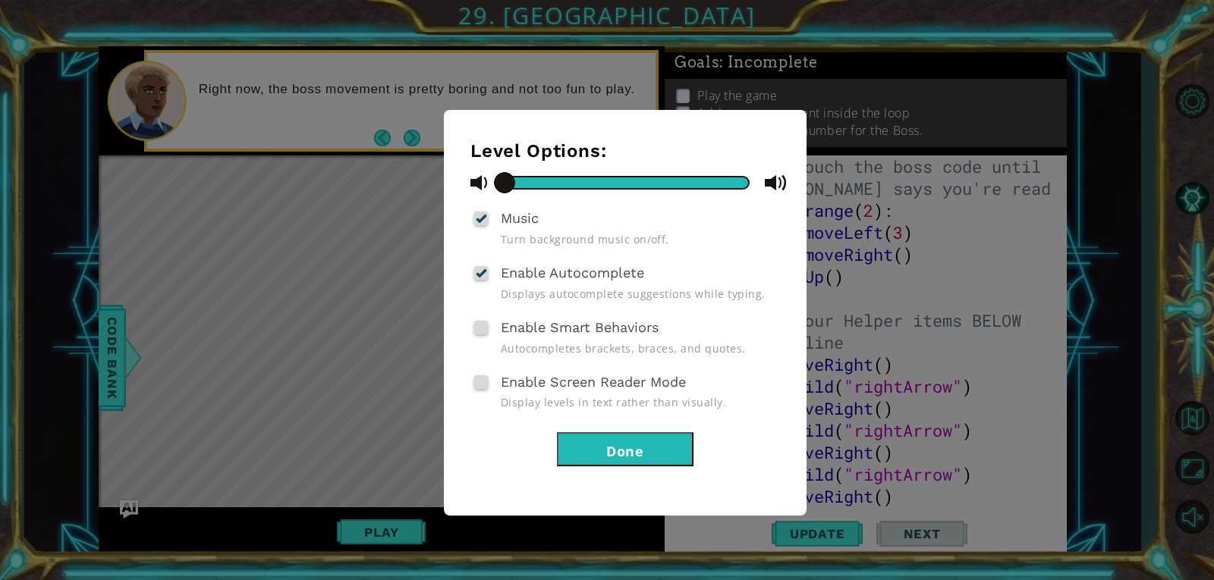
click at [613, 448] on button "Done" at bounding box center [625, 449] width 137 height 34
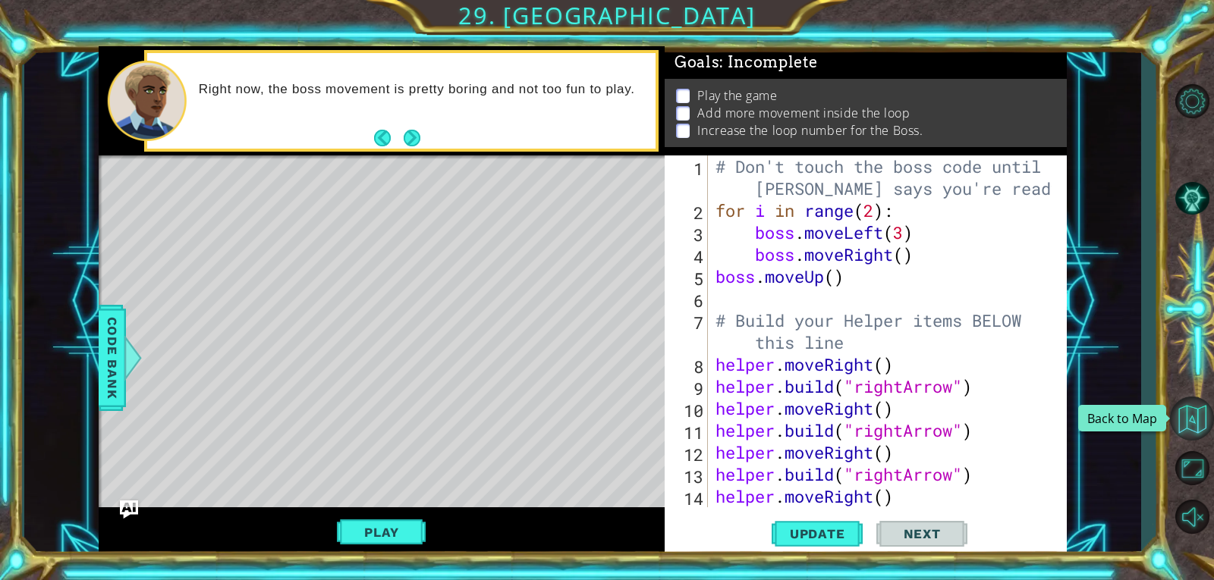
click at [1206, 419] on button "Back to Map" at bounding box center [1192, 419] width 44 height 44
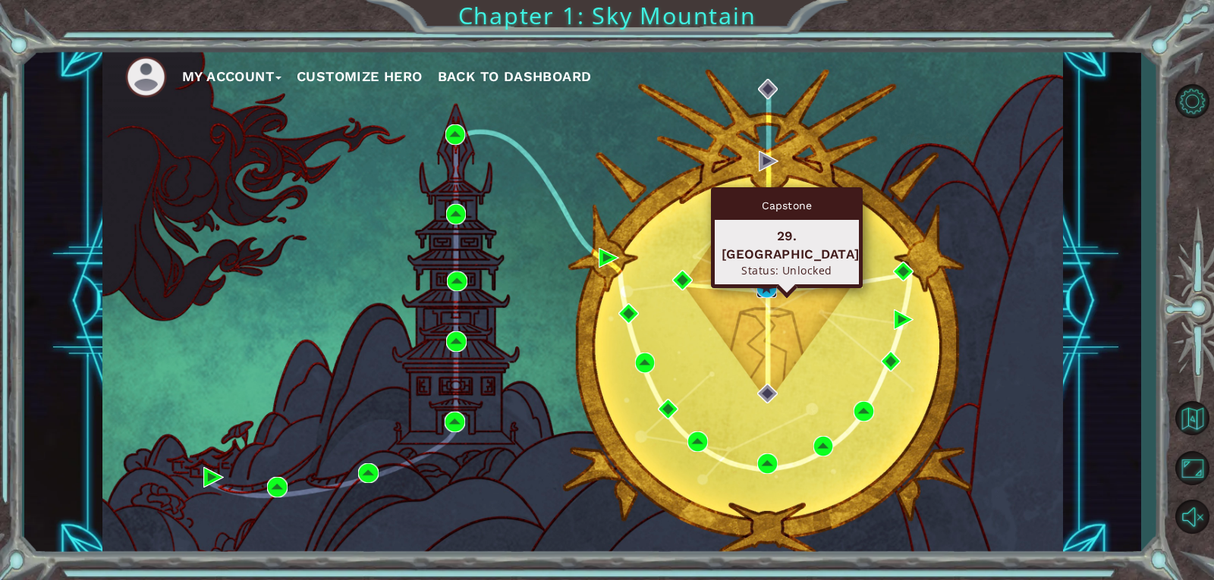
click at [774, 282] on img at bounding box center [766, 288] width 20 height 20
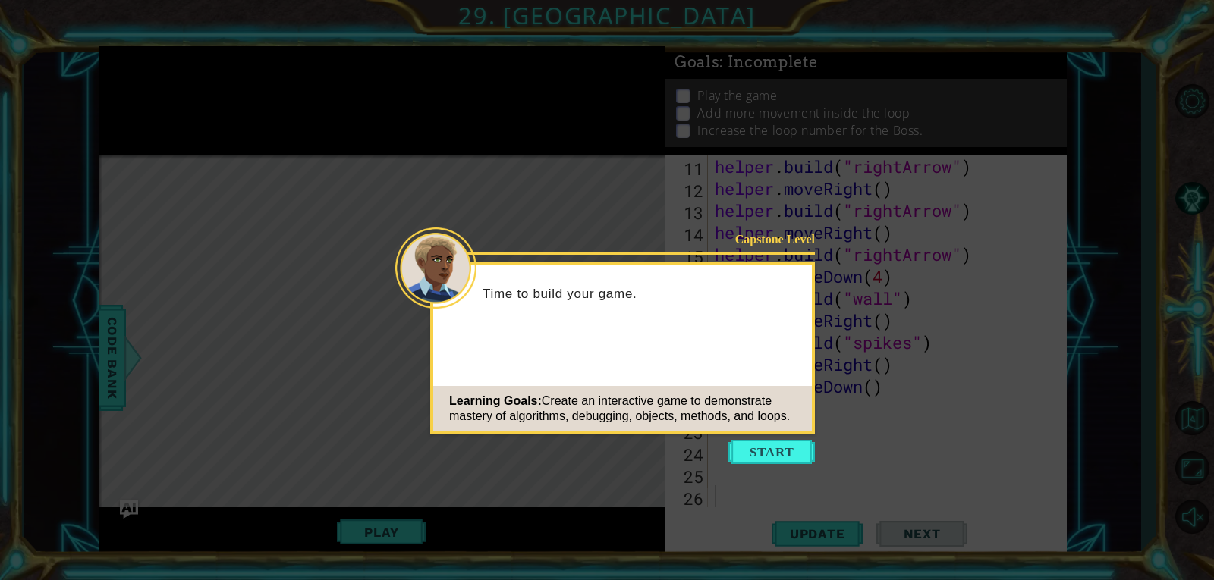
scroll to position [264, 0]
click at [797, 444] on button "Start" at bounding box center [771, 452] width 86 height 24
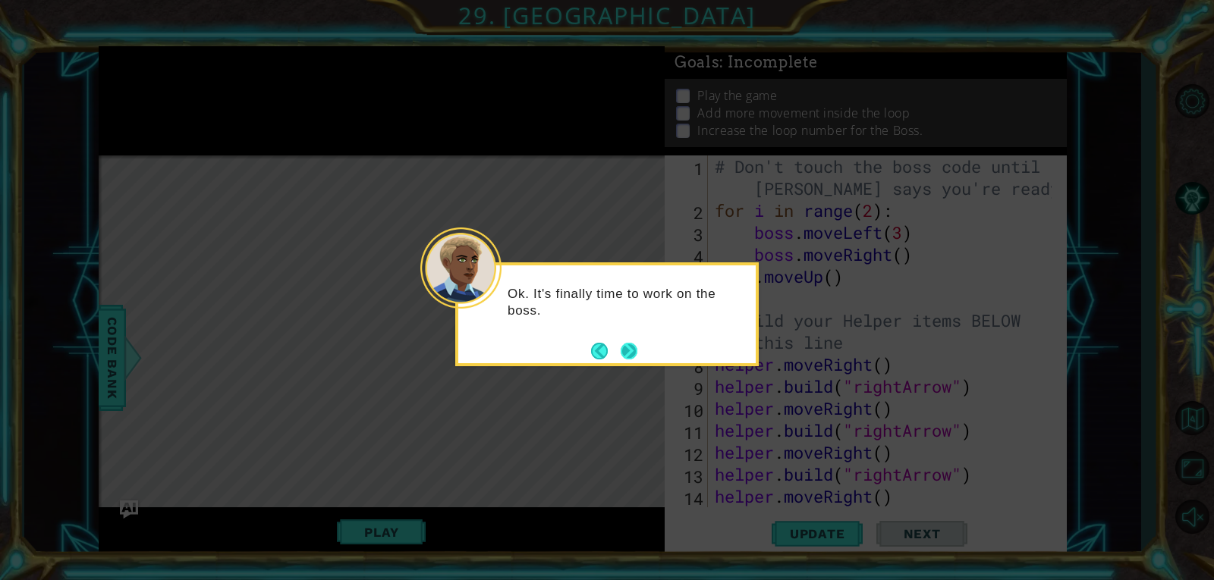
click at [630, 353] on button "Next" at bounding box center [628, 351] width 17 height 17
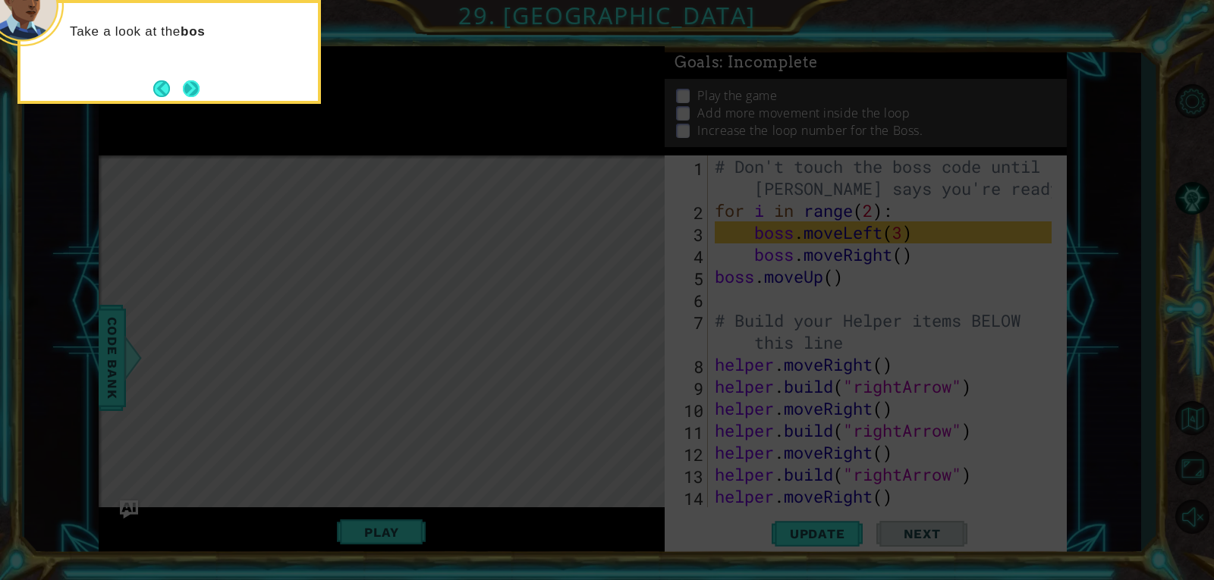
click at [188, 80] on button "Next" at bounding box center [191, 88] width 17 height 17
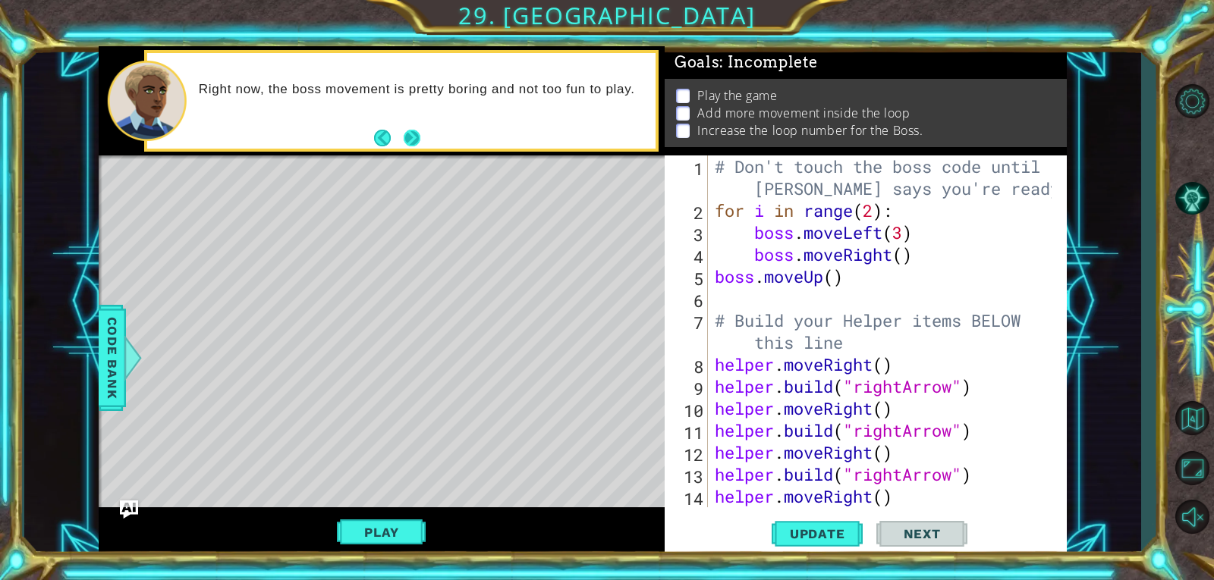
click at [416, 136] on button "Next" at bounding box center [412, 138] width 17 height 17
click at [408, 532] on button "Play" at bounding box center [381, 532] width 89 height 29
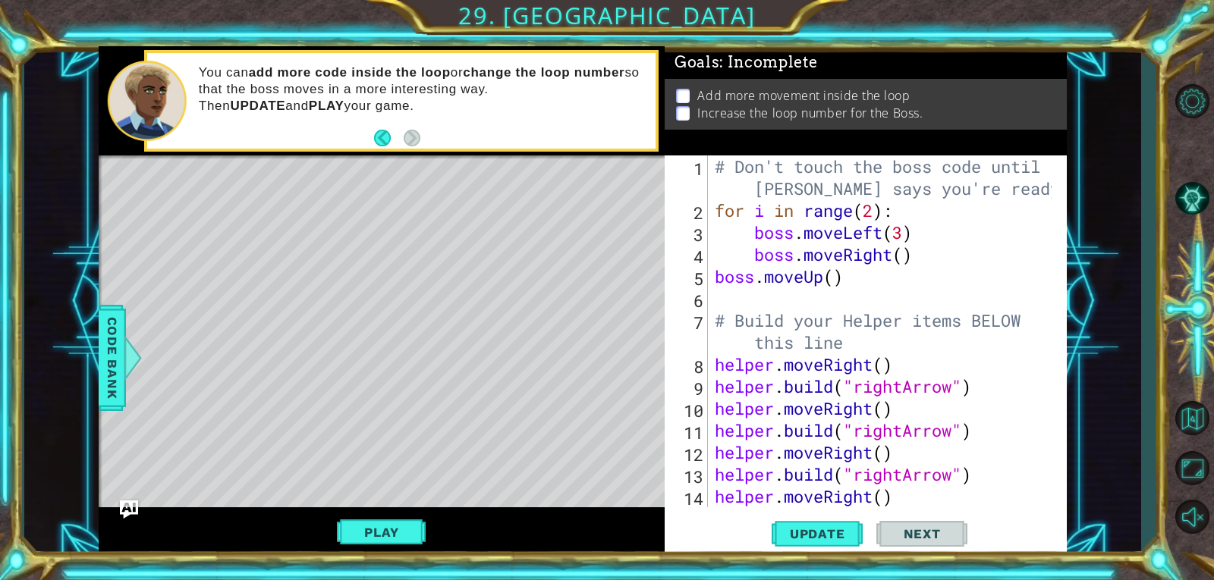
click at [872, 211] on div "# Don't touch the boss code until [PERSON_NAME] says you're ready! for i in ran…" at bounding box center [884, 364] width 347 height 418
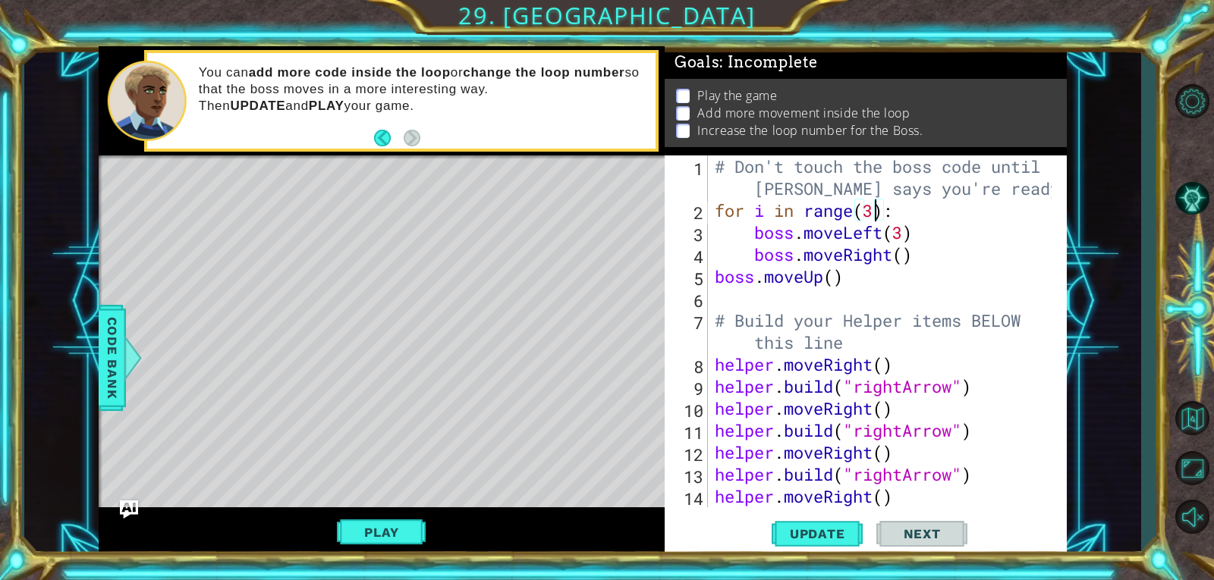
scroll to position [0, 7]
click at [944, 265] on div "# Don't touch the boss code until [PERSON_NAME] says you're ready! for i in ran…" at bounding box center [884, 364] width 347 height 418
type textarea "boss.moveRight()"
click at [939, 264] on div "# Don't touch the boss code until [PERSON_NAME] says you're ready! for i in ran…" at bounding box center [884, 364] width 347 height 418
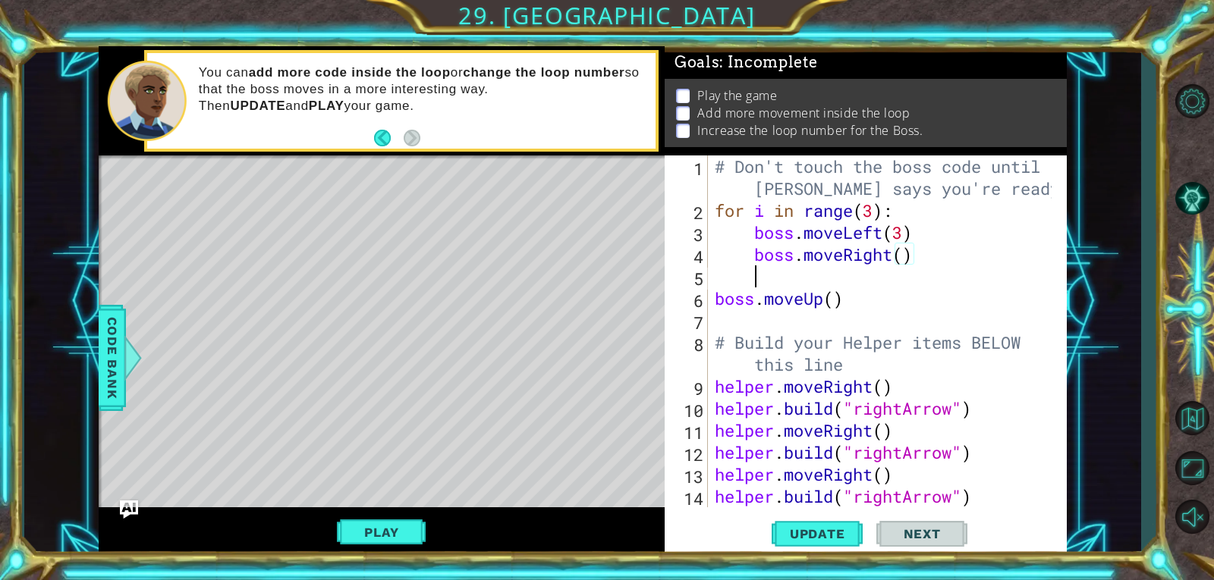
scroll to position [0, 1]
type textarea "b"
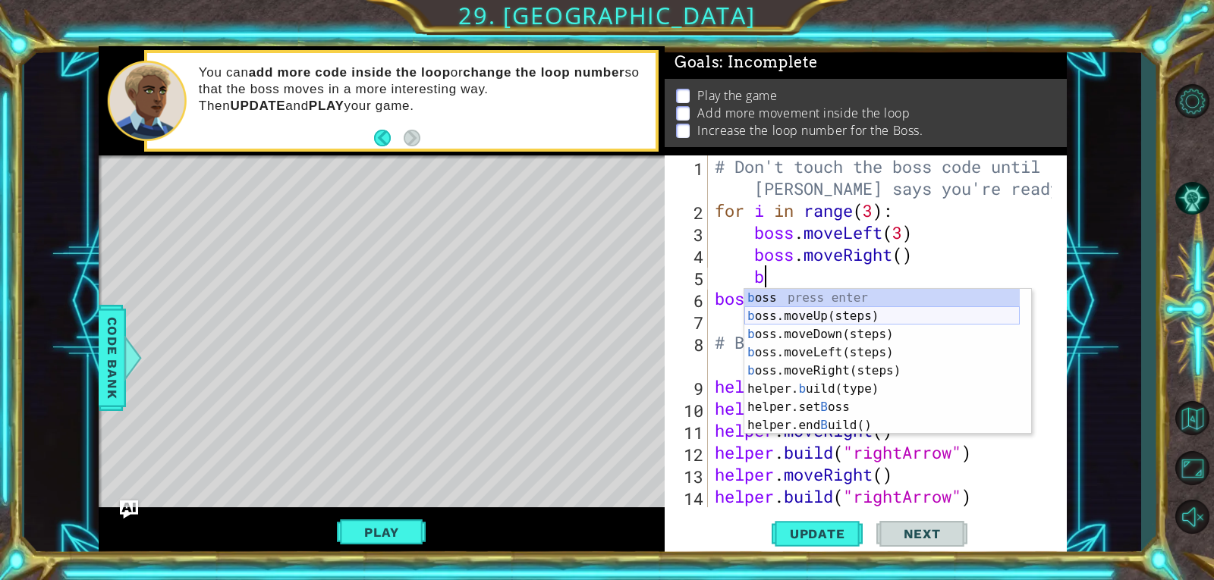
click at [863, 319] on div "b oss press enter b oss.moveUp(steps) press enter b oss.moveDown(steps) press e…" at bounding box center [881, 380] width 275 height 182
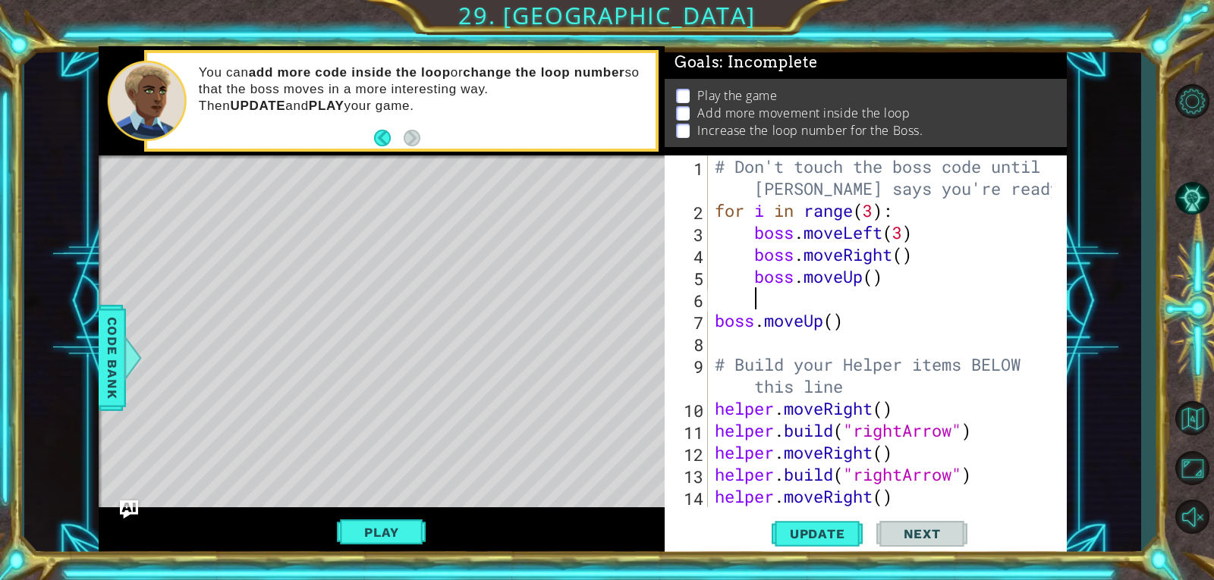
scroll to position [0, 1]
click at [818, 538] on span "Update" at bounding box center [817, 533] width 86 height 15
click at [403, 532] on button "Play" at bounding box center [381, 532] width 89 height 29
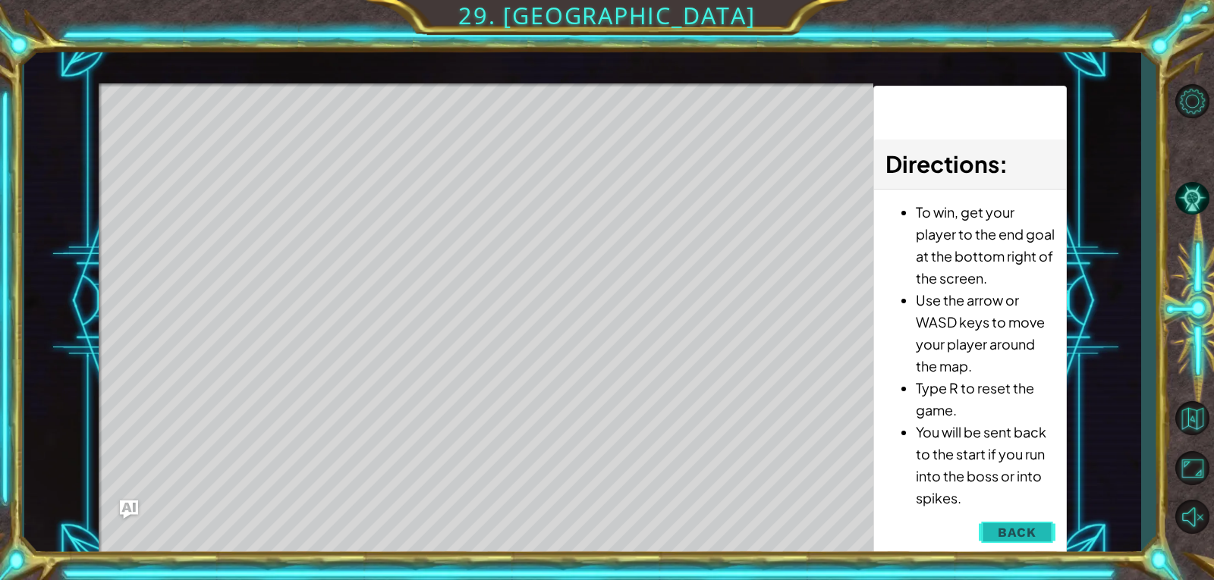
click at [1004, 532] on span "Back" at bounding box center [1016, 532] width 39 height 15
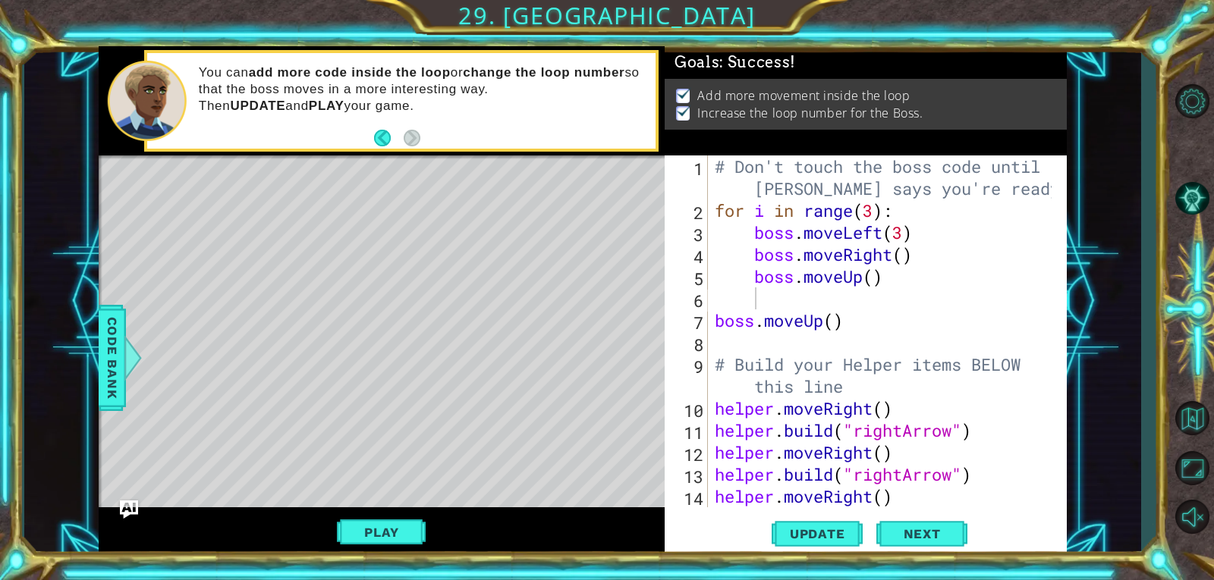
scroll to position [0, 0]
click at [825, 299] on div "# Don't touch the boss code until [PERSON_NAME] says you're ready! for i in ran…" at bounding box center [884, 364] width 347 height 418
type textarea "b"
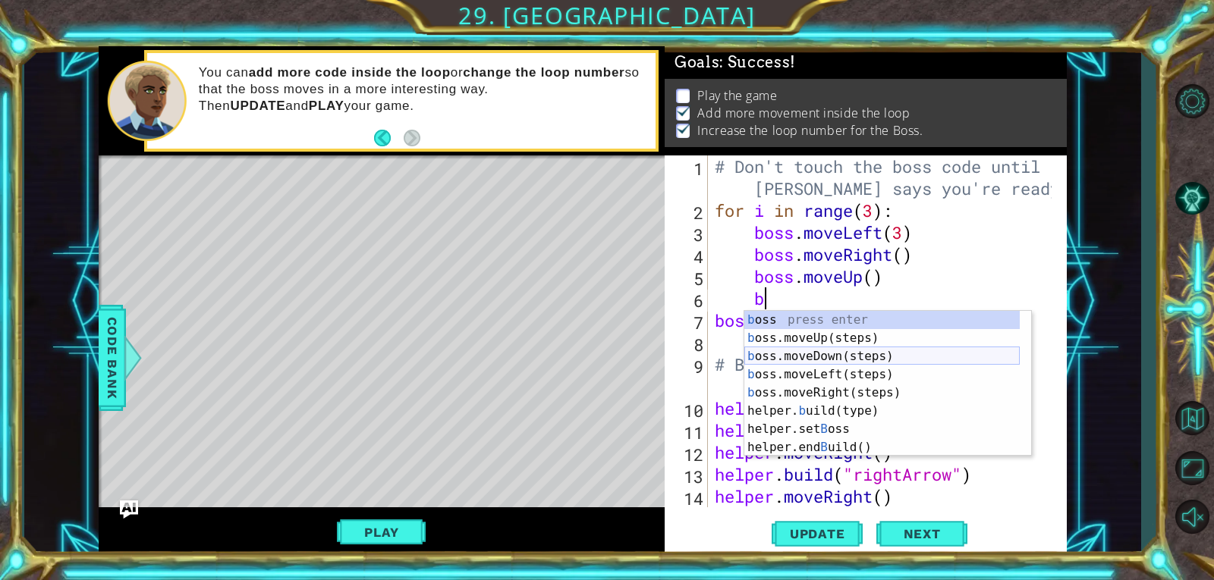
click at [856, 360] on div "b oss press enter b oss.moveUp(steps) press enter b oss.moveDown(steps) press e…" at bounding box center [881, 402] width 275 height 182
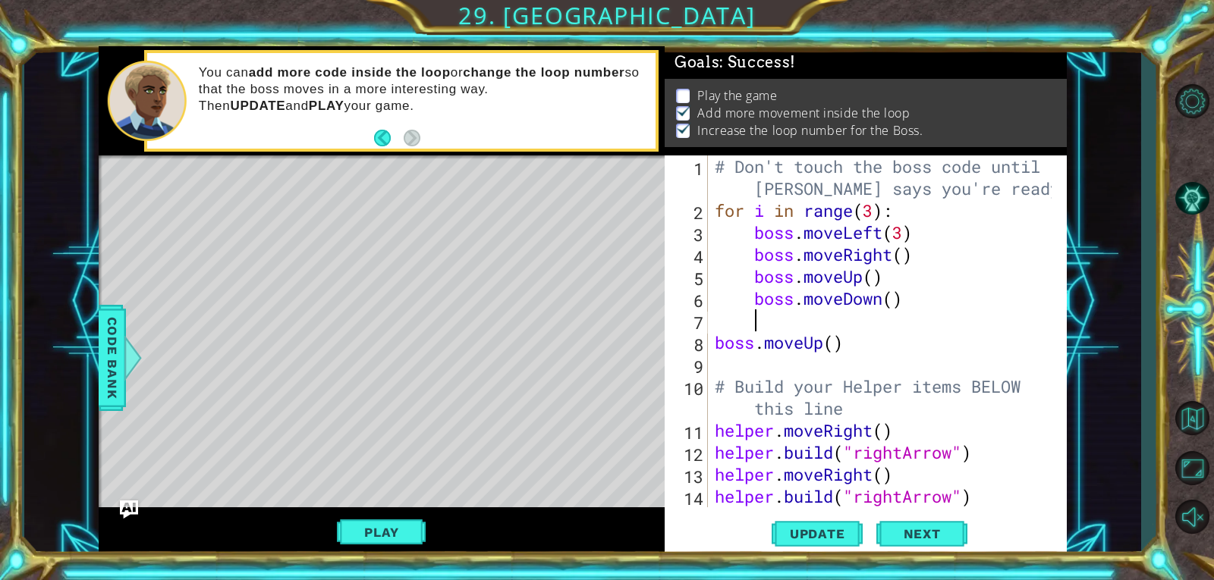
scroll to position [0, 0]
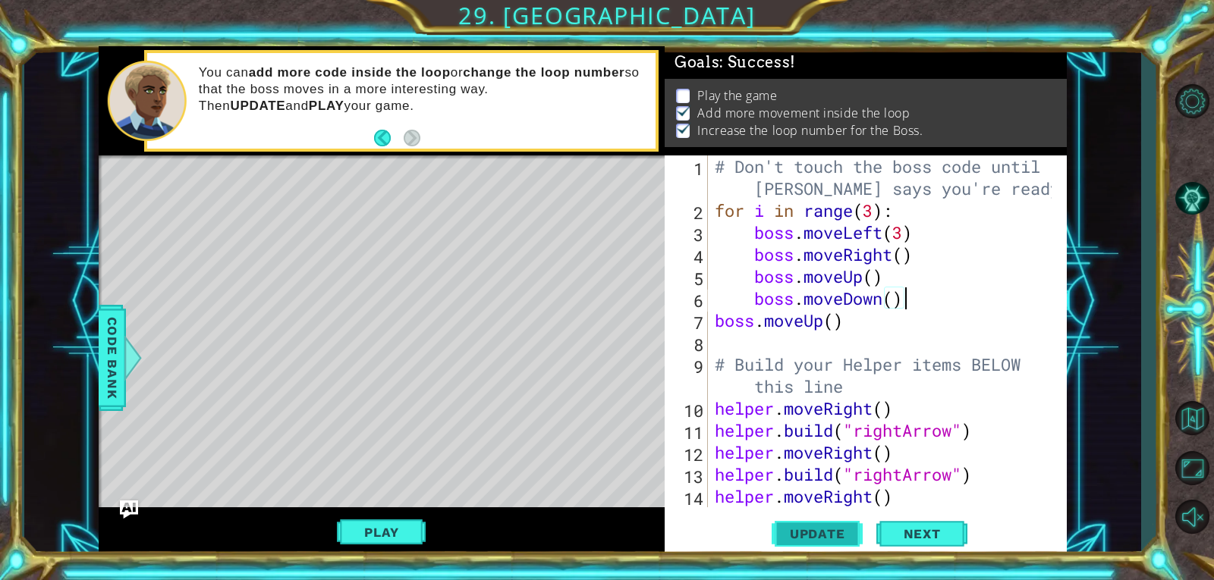
type textarea "boss.moveDown()"
click at [835, 527] on span "Update" at bounding box center [817, 533] width 86 height 15
click at [394, 532] on button "Play" at bounding box center [381, 532] width 89 height 29
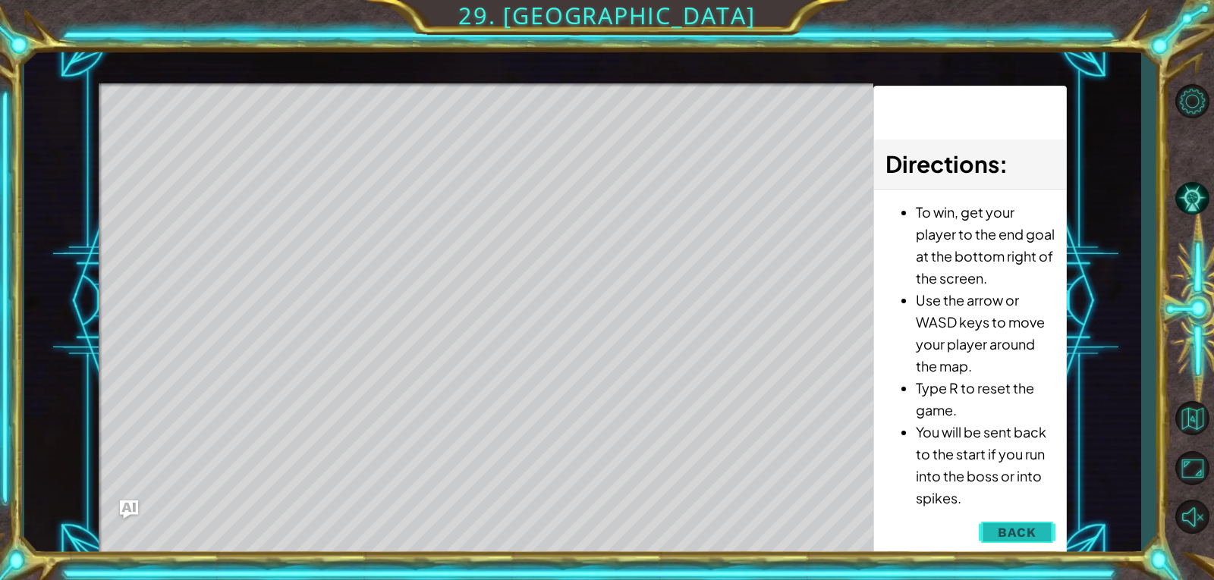
click at [1033, 526] on span "Back" at bounding box center [1016, 532] width 39 height 15
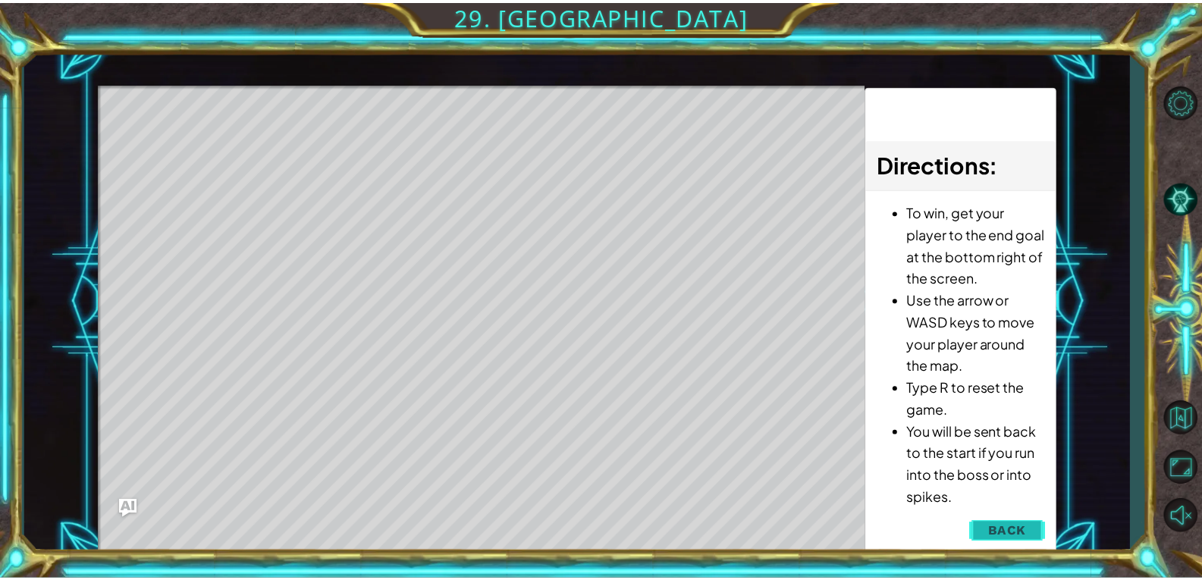
scroll to position [0, 0]
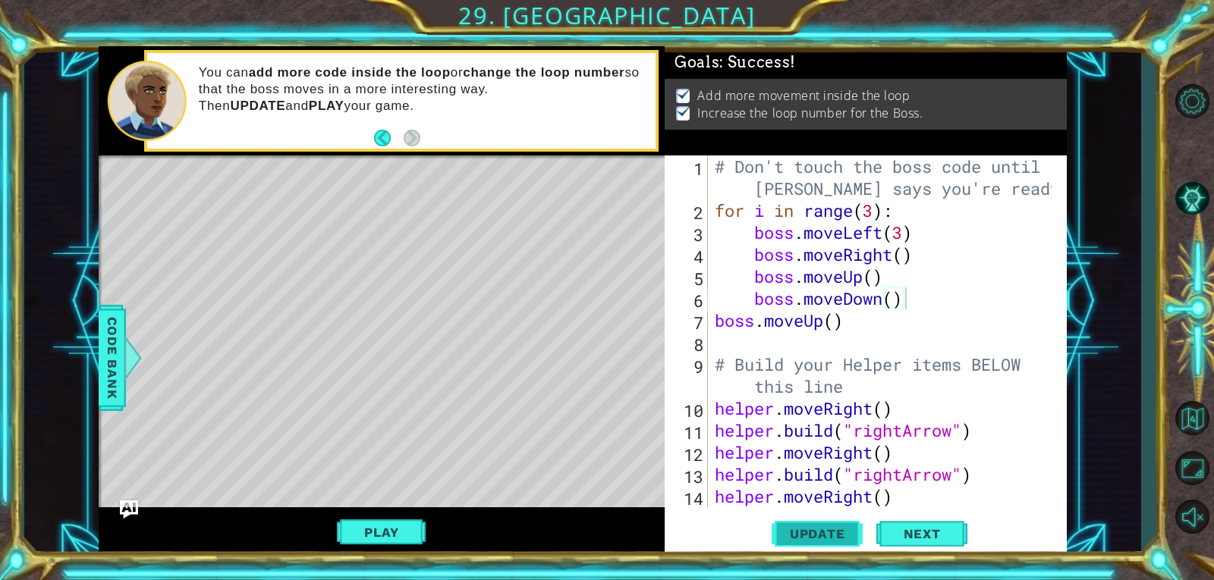
click at [840, 538] on span "Update" at bounding box center [817, 533] width 86 height 15
click at [935, 539] on span "Next" at bounding box center [922, 533] width 68 height 15
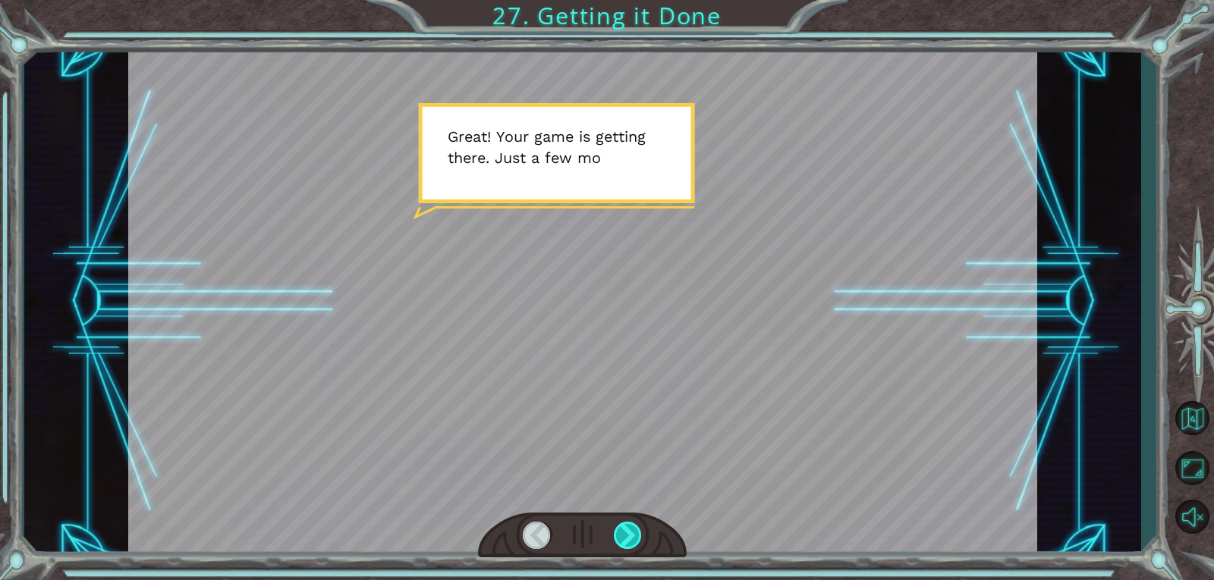
click at [633, 522] on div at bounding box center [628, 535] width 29 height 27
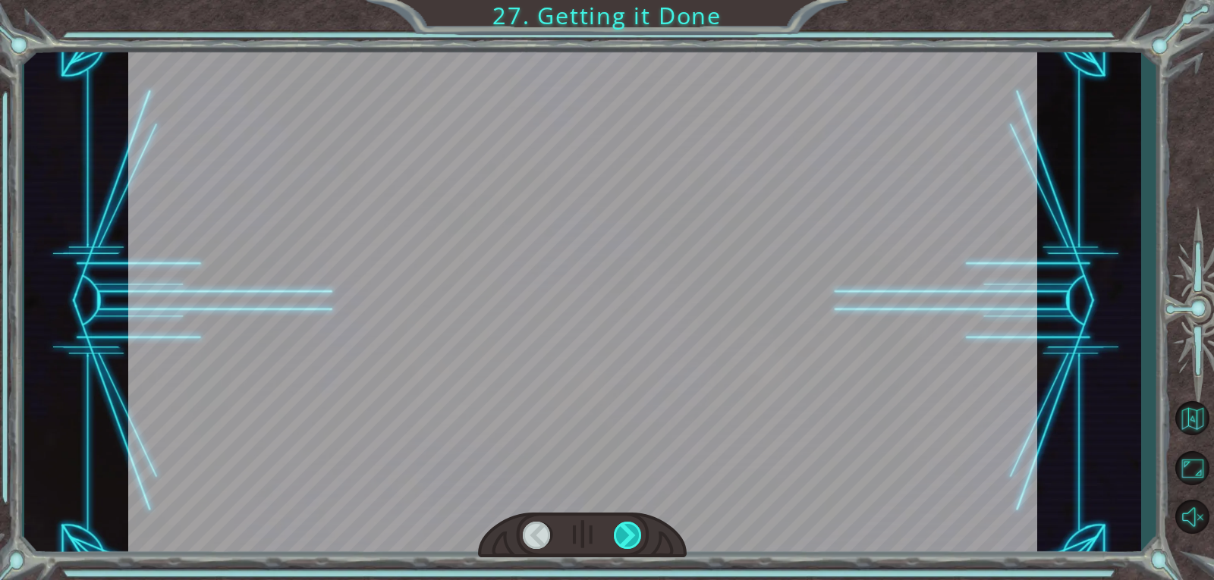
click at [633, 522] on div at bounding box center [628, 535] width 29 height 27
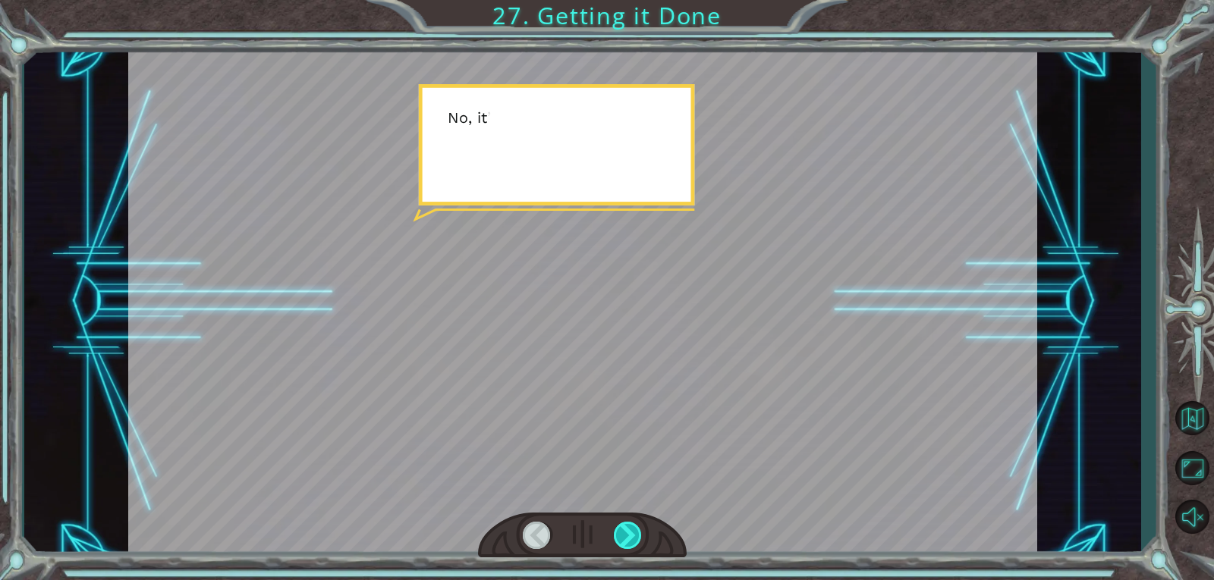
click at [633, 526] on div at bounding box center [628, 535] width 29 height 27
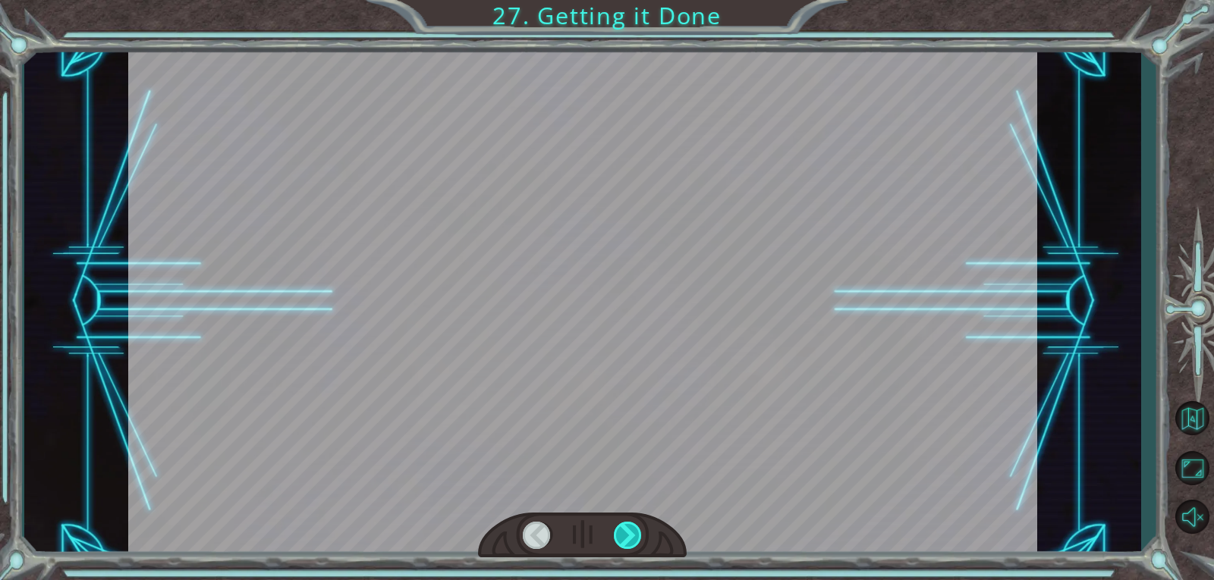
click at [633, 526] on div at bounding box center [628, 535] width 29 height 27
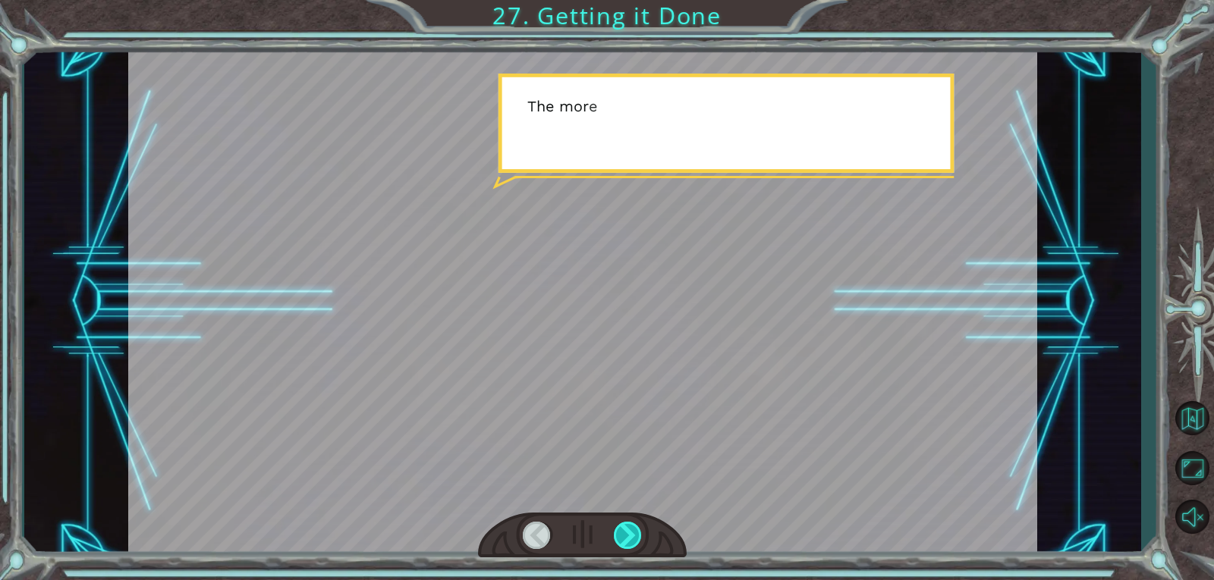
click at [633, 526] on div at bounding box center [628, 535] width 29 height 27
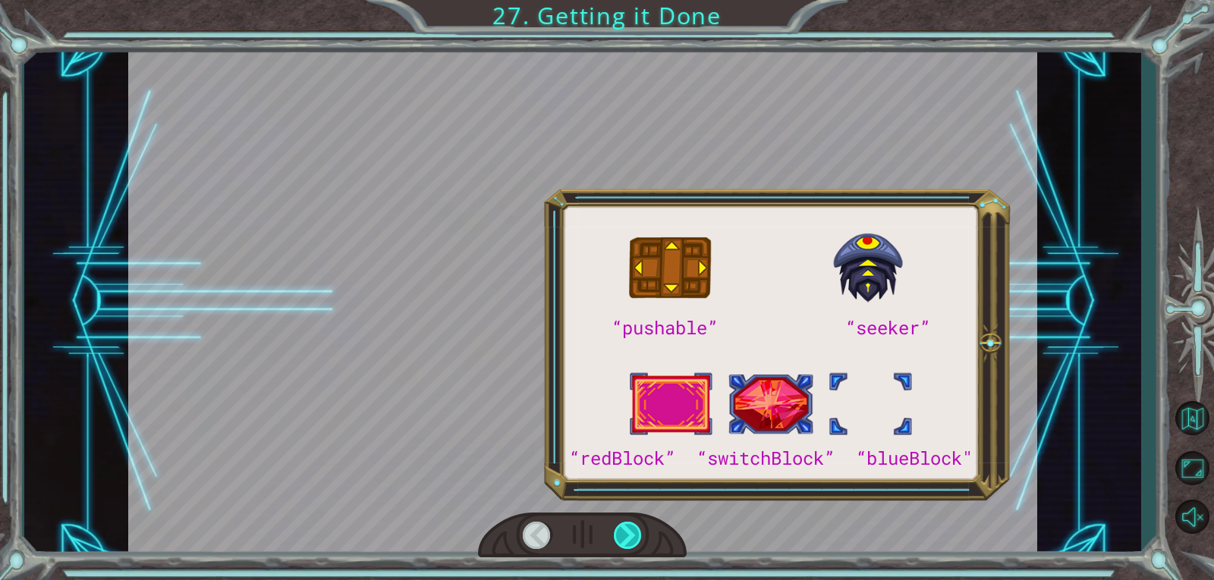
click at [633, 526] on div at bounding box center [628, 535] width 29 height 27
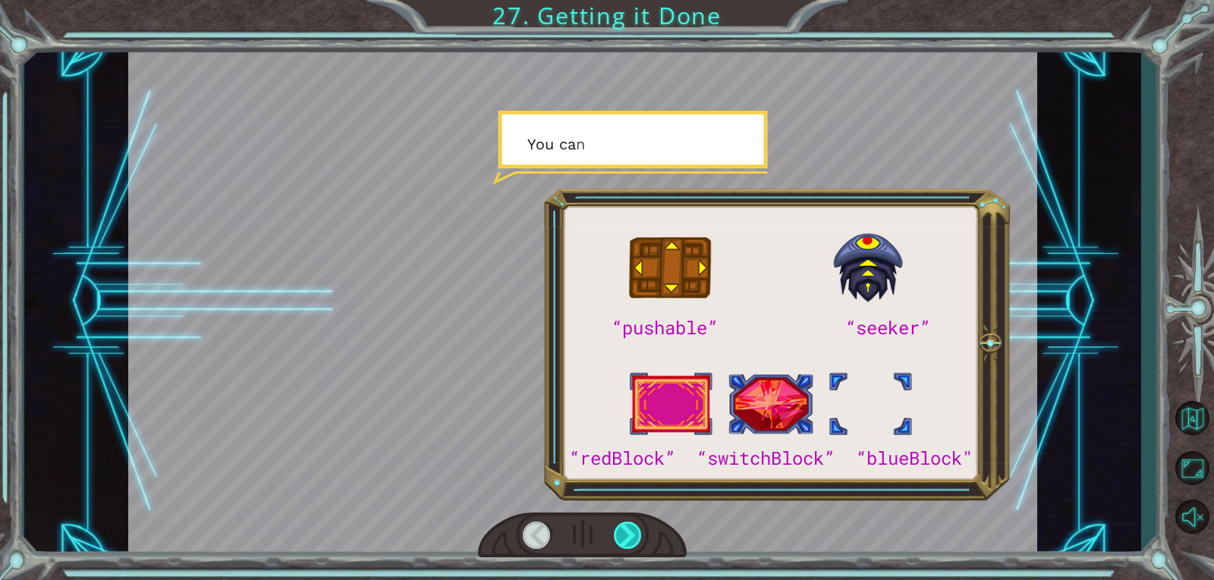
click at [633, 526] on div at bounding box center [628, 535] width 29 height 27
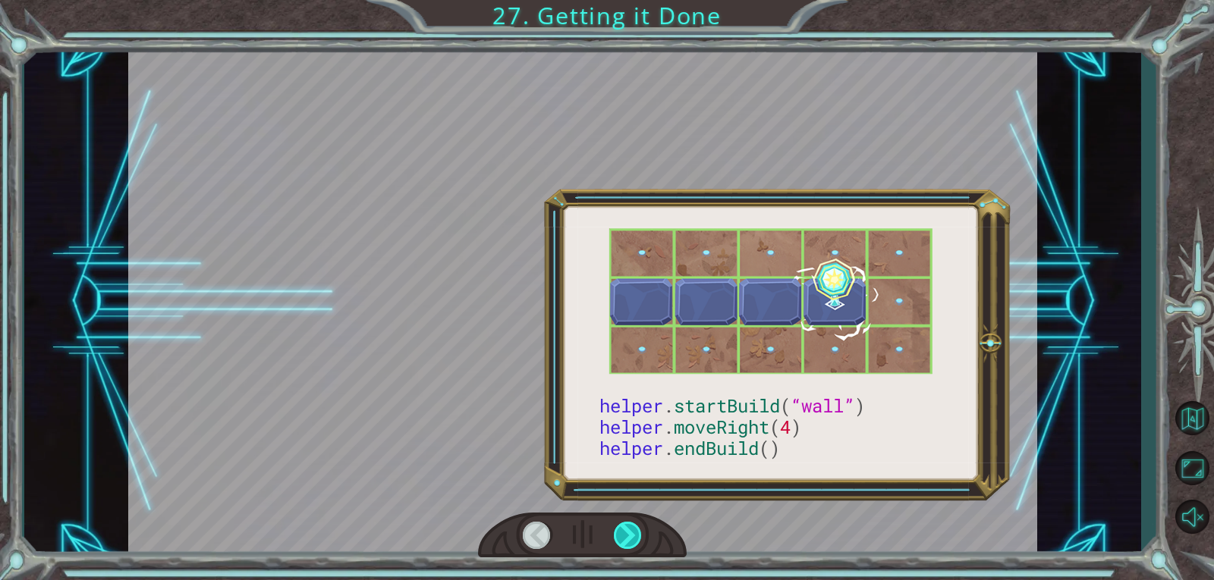
click at [633, 526] on div at bounding box center [628, 535] width 29 height 27
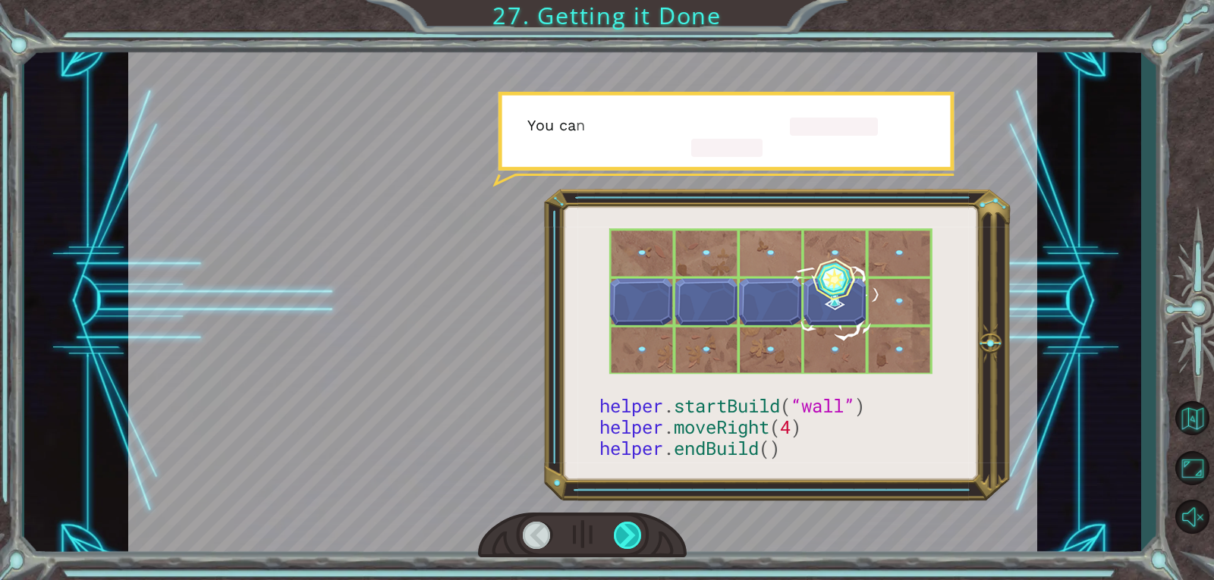
click at [633, 526] on div at bounding box center [628, 535] width 29 height 27
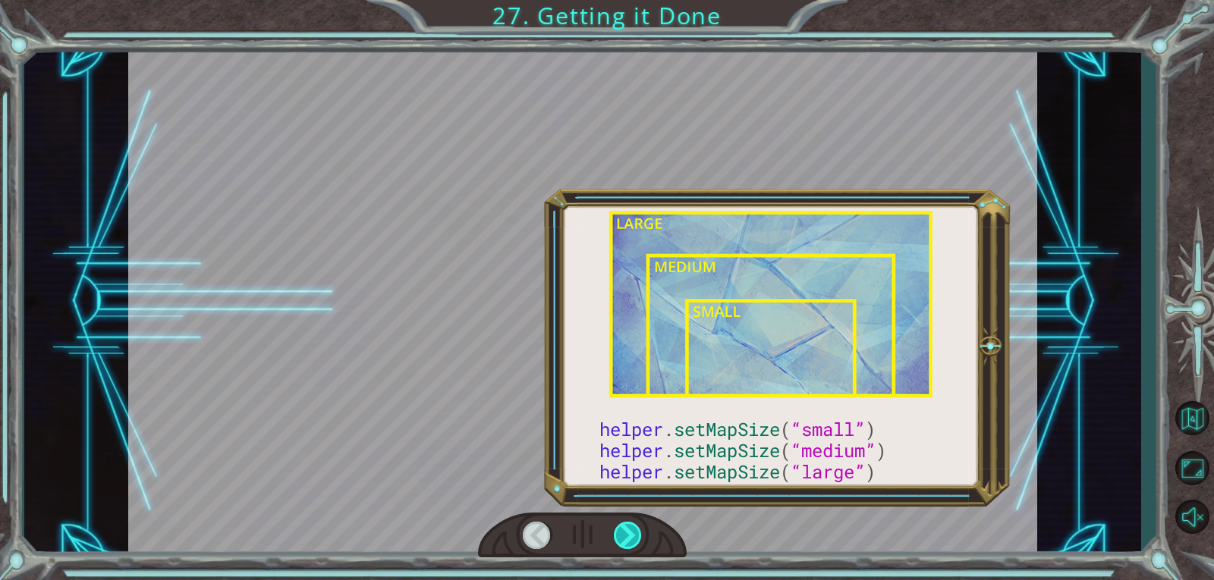
click at [633, 526] on div at bounding box center [628, 535] width 29 height 27
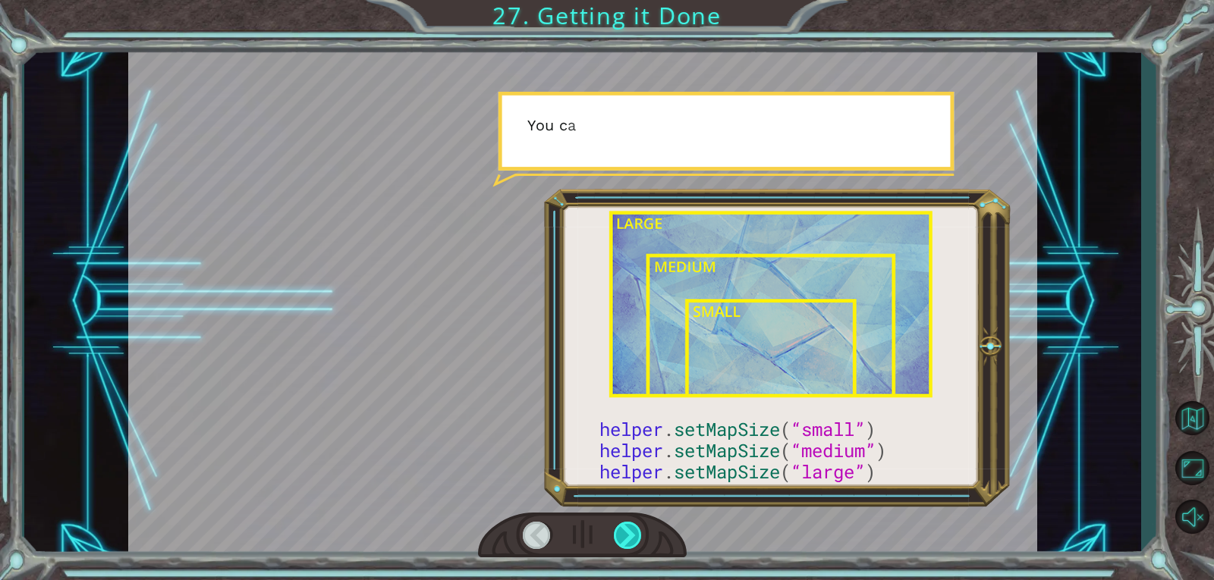
click at [633, 526] on div at bounding box center [628, 535] width 29 height 27
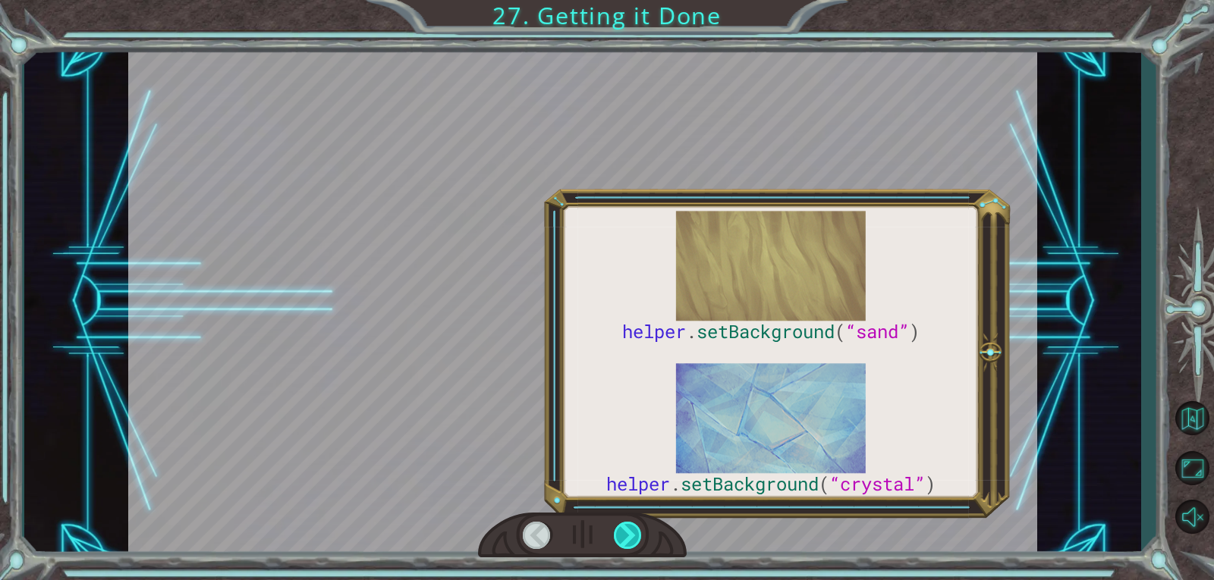
click at [633, 526] on div at bounding box center [628, 535] width 29 height 27
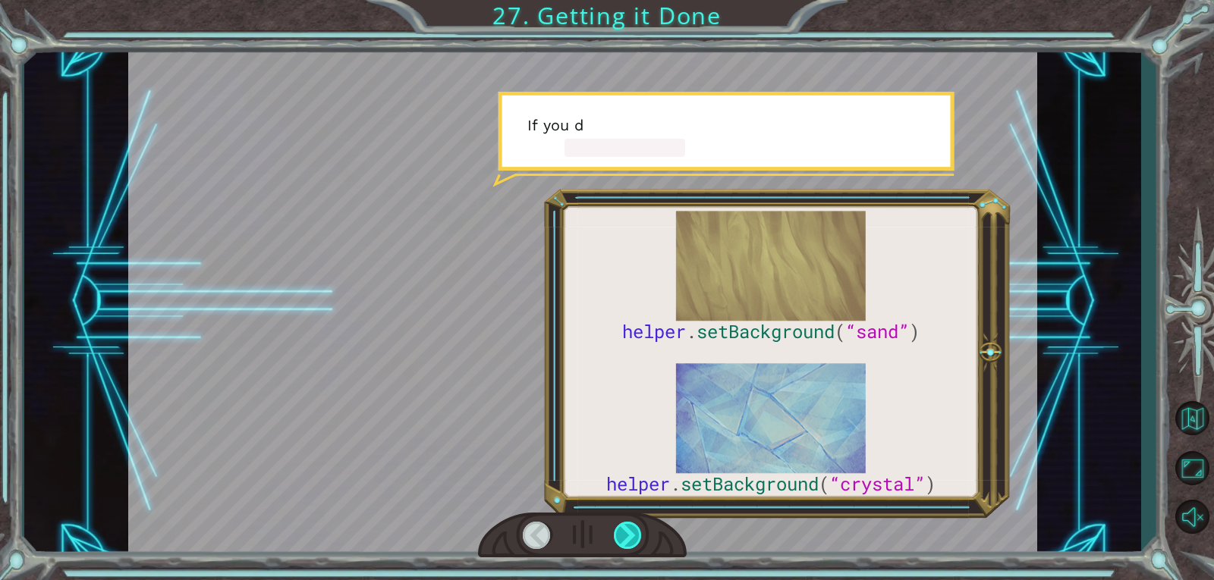
click at [633, 526] on div at bounding box center [628, 535] width 29 height 27
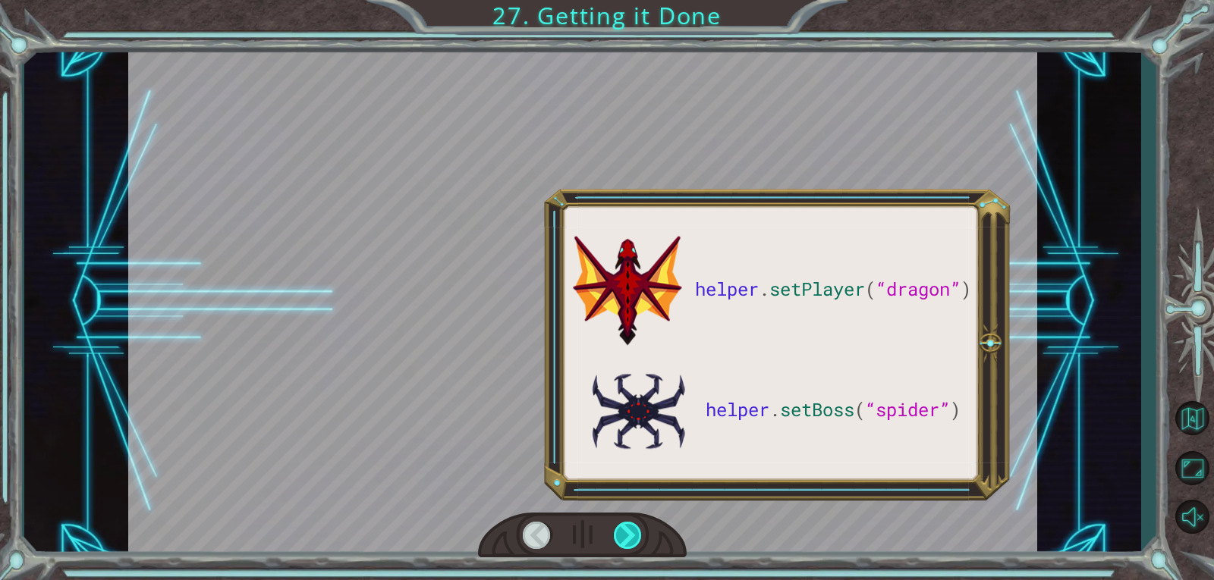
click at [633, 526] on div at bounding box center [628, 535] width 29 height 27
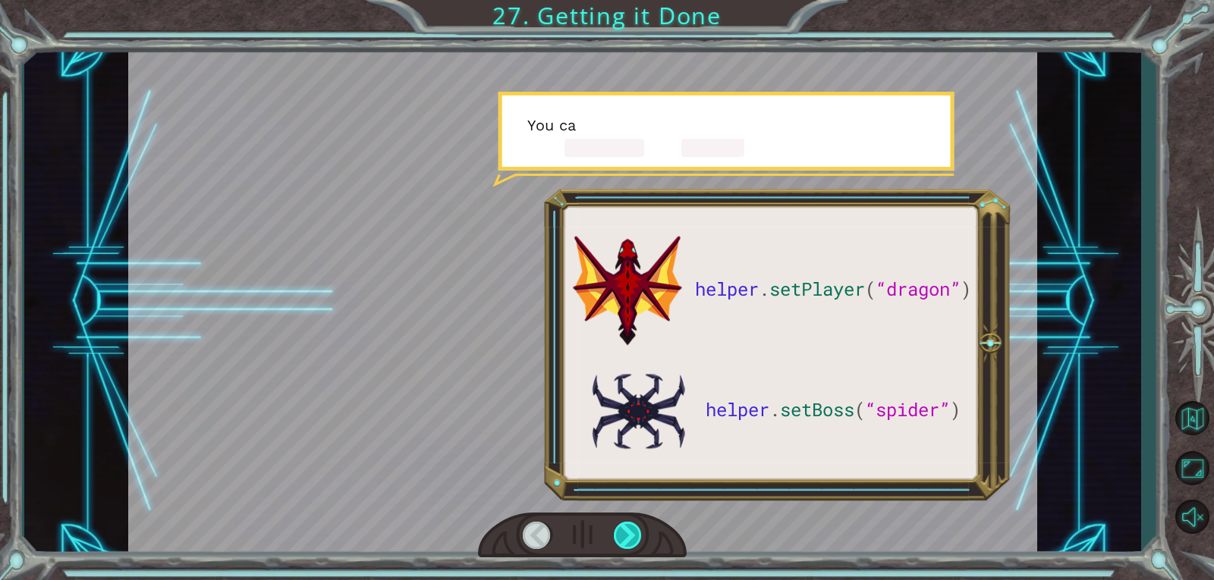
click at [633, 526] on div at bounding box center [628, 535] width 29 height 27
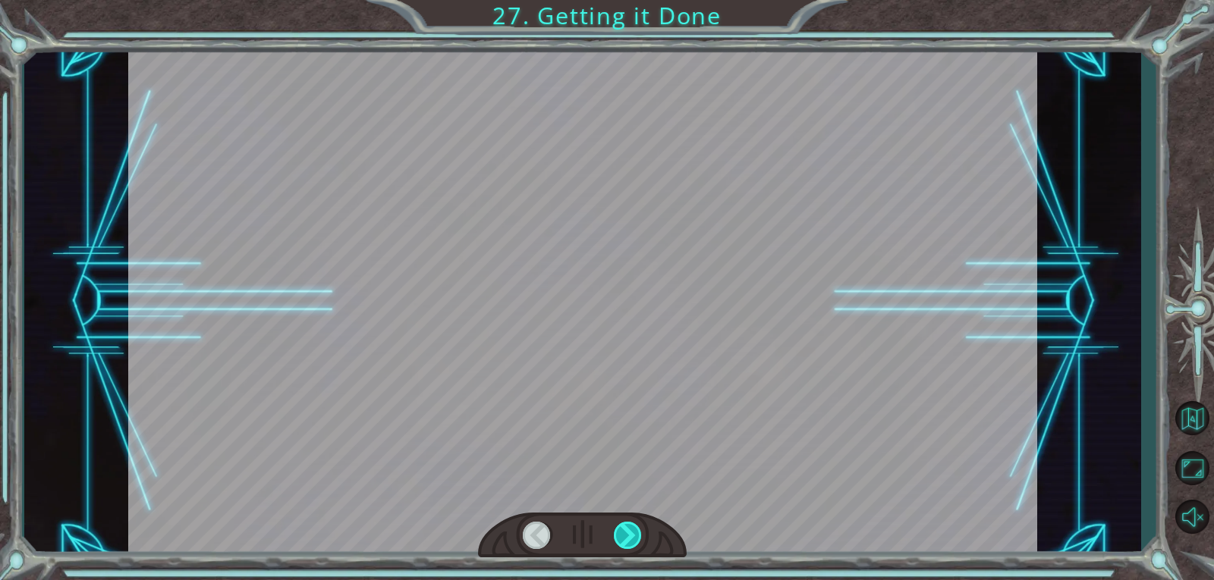
click at [633, 526] on div at bounding box center [628, 535] width 29 height 27
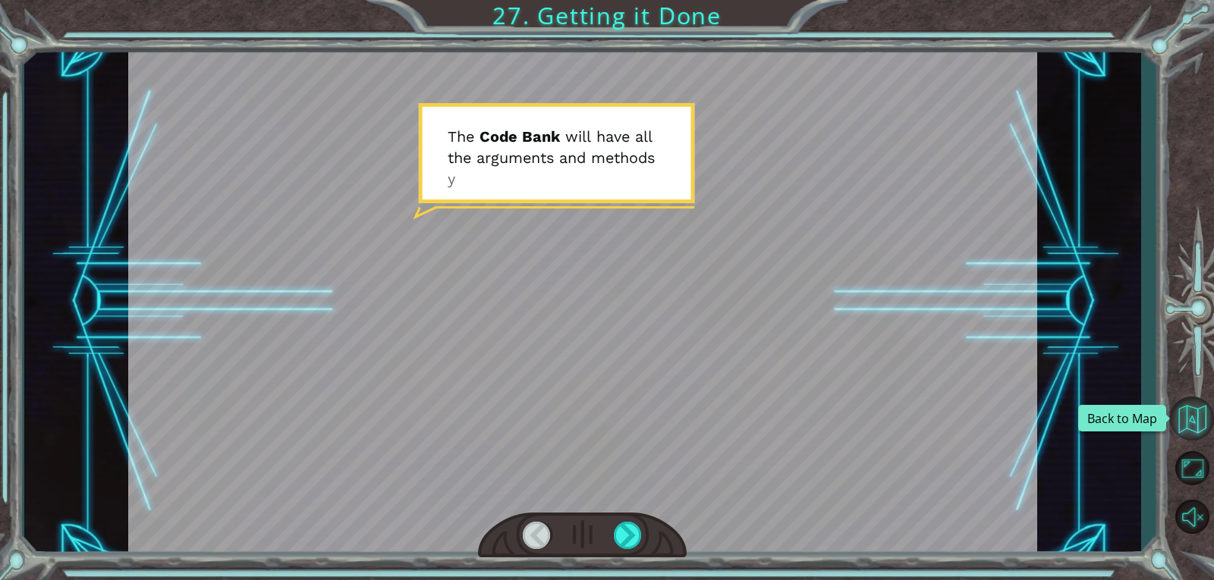
click at [1196, 416] on button "Back to Map" at bounding box center [1192, 419] width 44 height 44
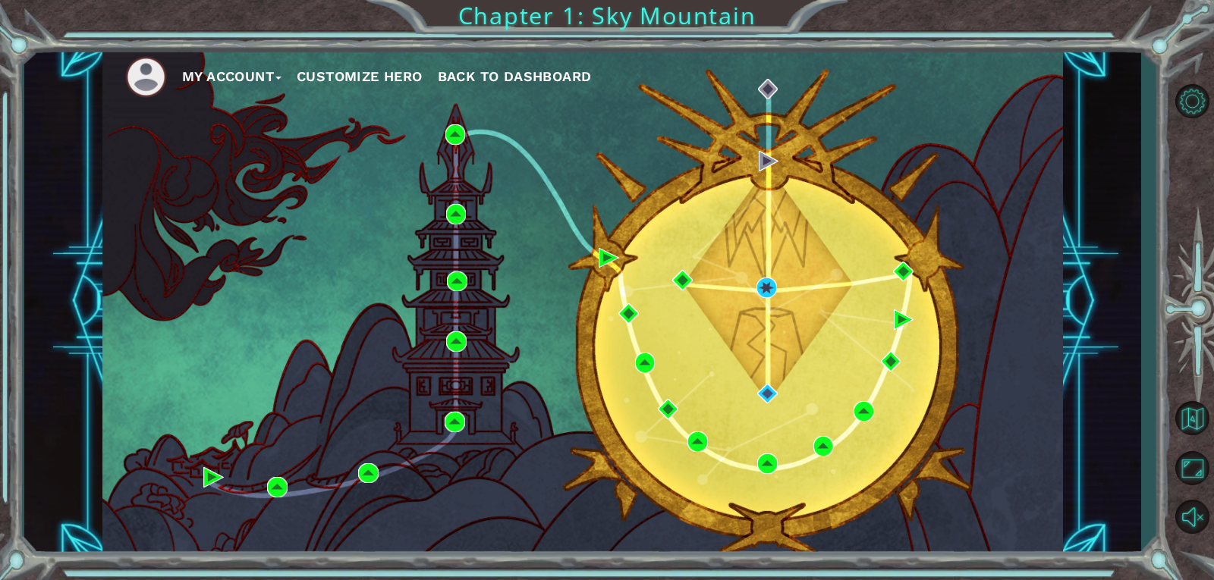
click at [212, 77] on button "My Account" at bounding box center [231, 76] width 99 height 23
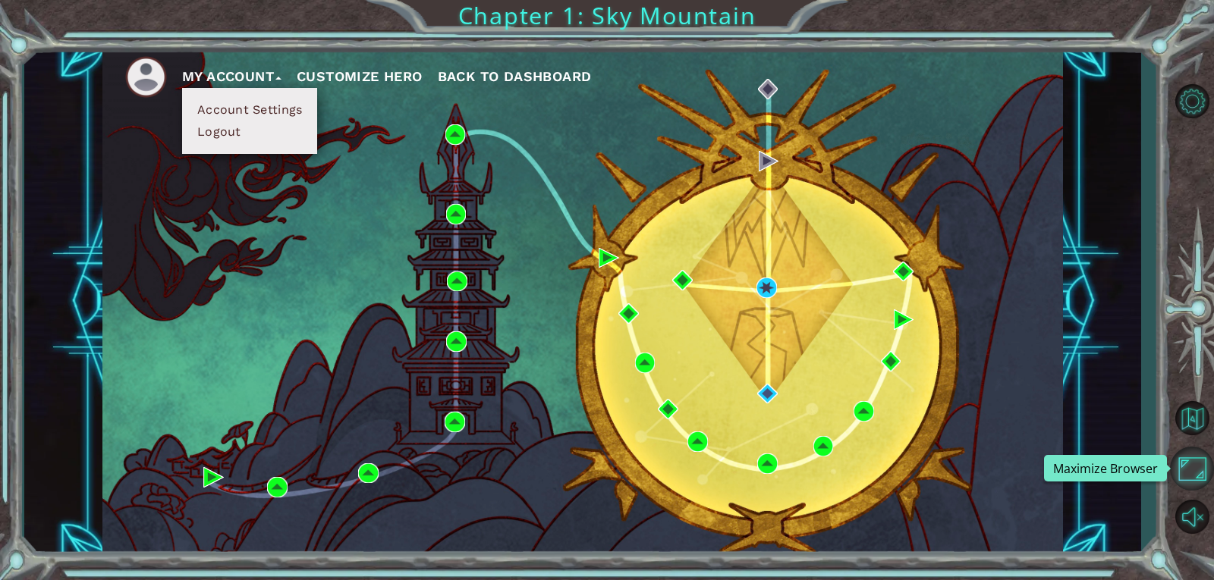
click at [1196, 480] on button "Maximize Browser" at bounding box center [1192, 469] width 44 height 44
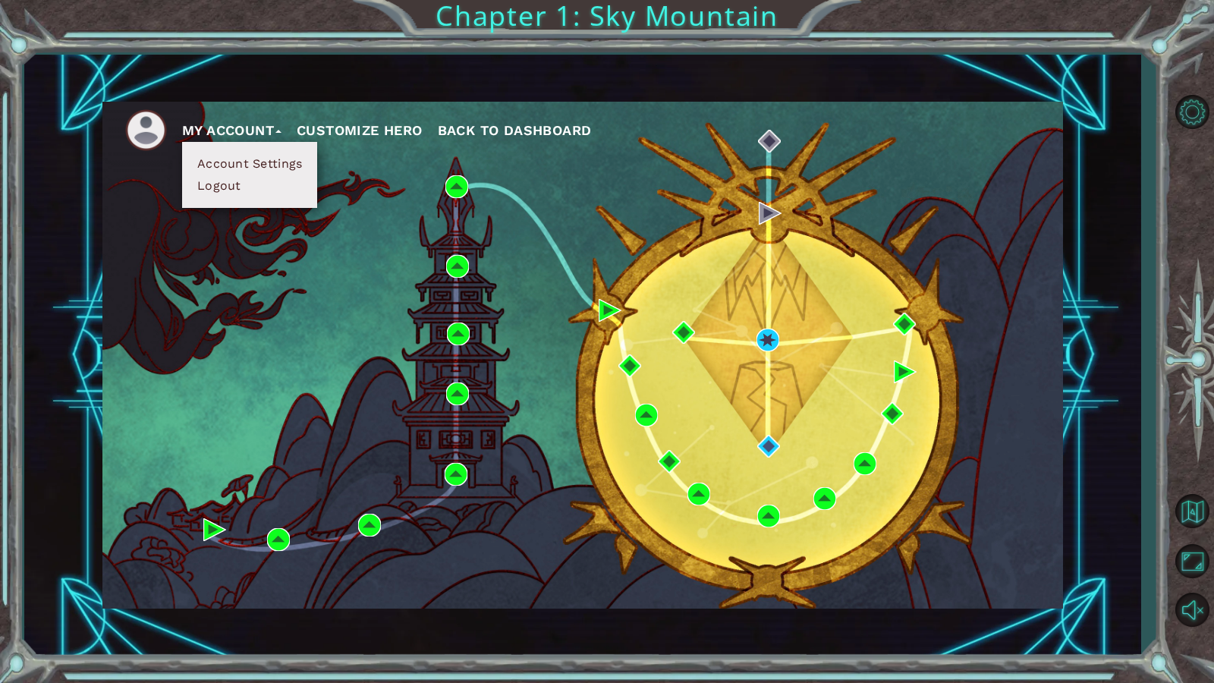
drag, startPoint x: 1198, startPoint y: 557, endPoint x: 1198, endPoint y: 491, distance: 66.0
click at [1198, 557] on button "Maximize Browser" at bounding box center [1192, 561] width 44 height 44
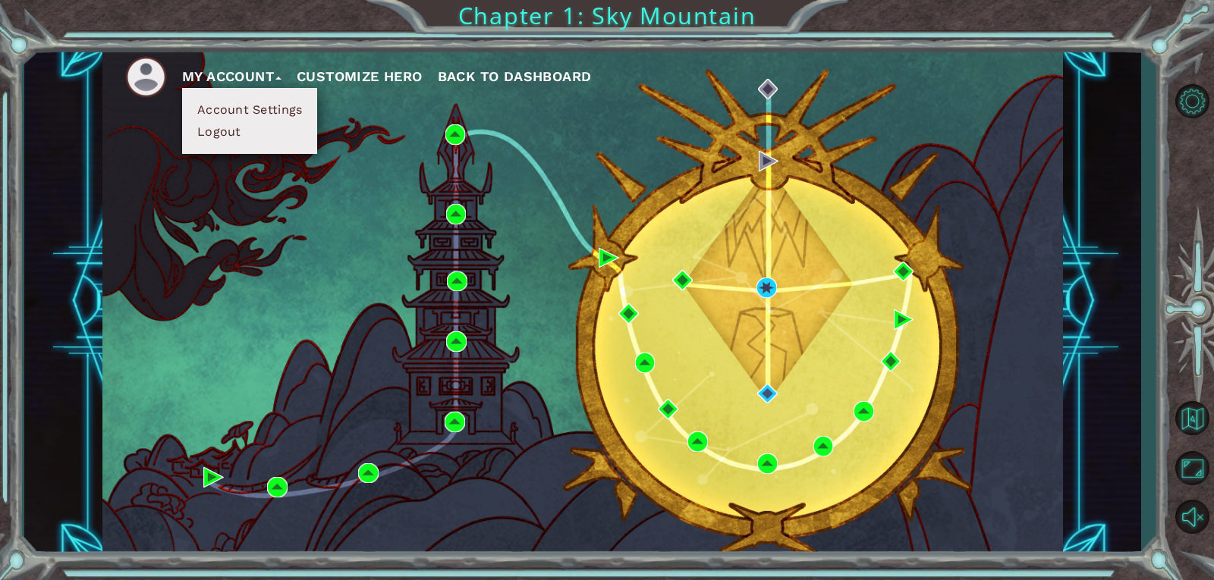
click at [152, 84] on img at bounding box center [146, 77] width 42 height 42
click at [220, 137] on button "Logout" at bounding box center [219, 132] width 53 height 17
